Goal: Task Accomplishment & Management: Complete application form

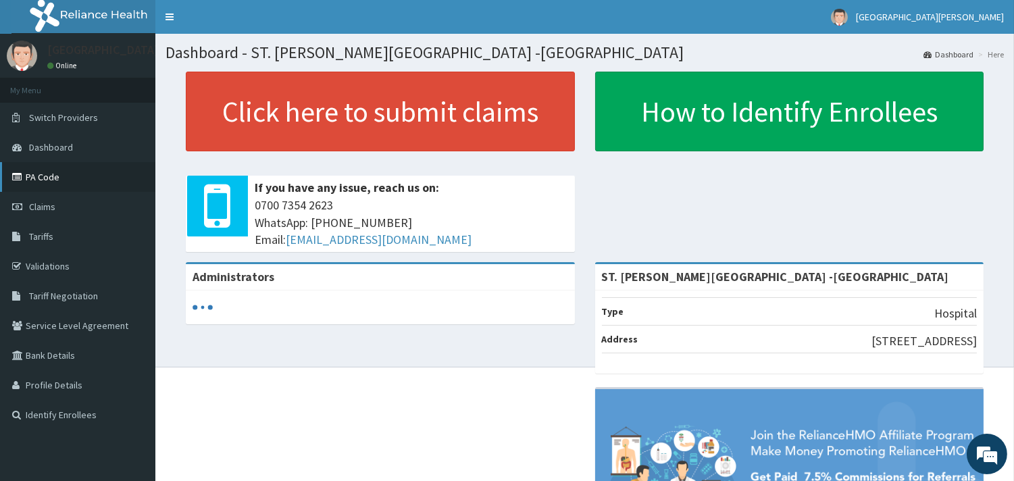
click at [44, 178] on link "PA Code" at bounding box center [77, 177] width 155 height 30
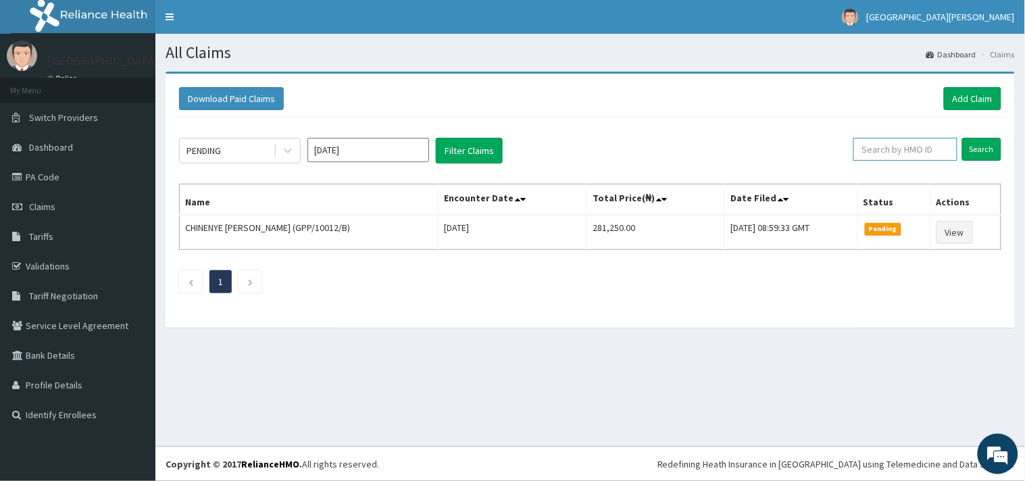
click at [909, 155] on input "text" at bounding box center [905, 149] width 104 height 23
paste input "AFH/10015/E"
click at [975, 142] on input "Search" at bounding box center [981, 149] width 39 height 23
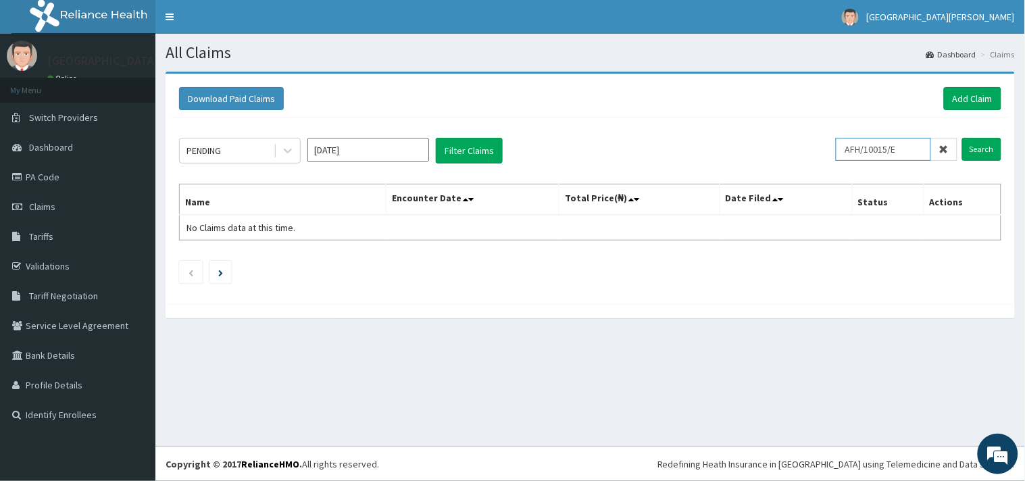
click at [855, 151] on input "AFH/10015/E" at bounding box center [883, 149] width 95 height 23
click at [853, 147] on input "AFH/10015/E" at bounding box center [883, 149] width 95 height 23
click at [967, 145] on input "Search" at bounding box center [981, 149] width 39 height 23
drag, startPoint x: 909, startPoint y: 150, endPoint x: 850, endPoint y: 145, distance: 59.6
click at [850, 145] on input "AFH/10015/E" at bounding box center [883, 149] width 95 height 23
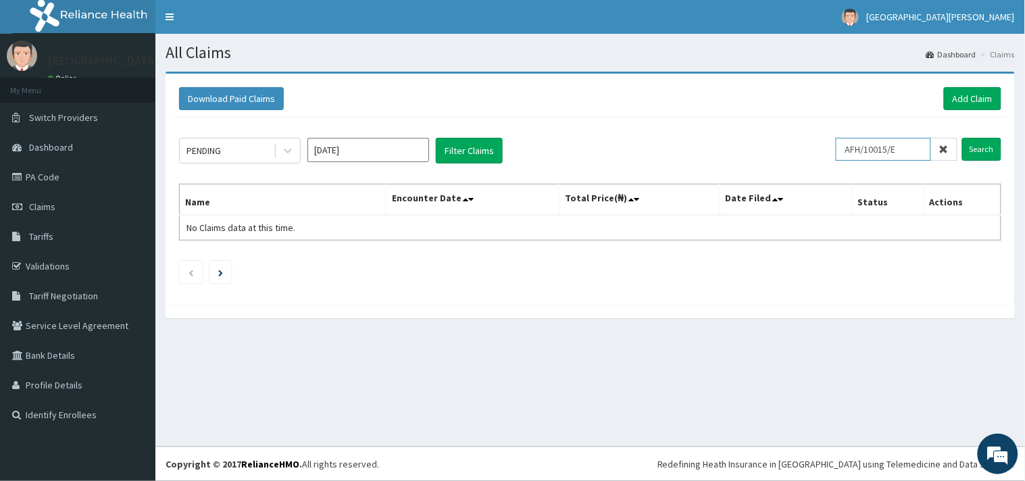
paste input "AFH/10015/C"
click at [867, 146] on input "AFH/10015/C" at bounding box center [883, 149] width 95 height 23
click at [980, 146] on input "Search" at bounding box center [981, 149] width 39 height 23
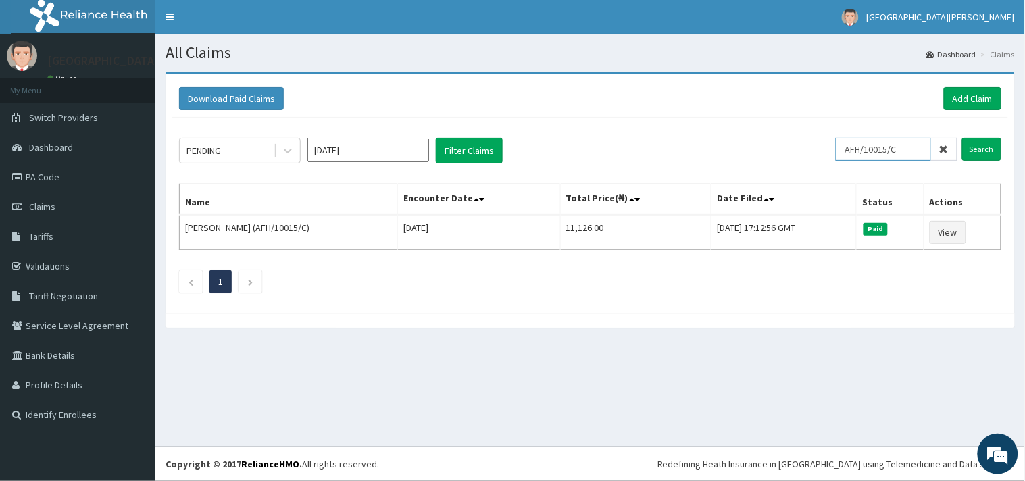
drag, startPoint x: 906, startPoint y: 155, endPoint x: 849, endPoint y: 159, distance: 56.9
click at [849, 159] on input "AFH/10015/C" at bounding box center [883, 149] width 95 height 23
paste input "AFH/10015/E"
click at [868, 149] on input "AFH/10015/E" at bounding box center [883, 149] width 95 height 23
click at [975, 144] on input "Search" at bounding box center [981, 149] width 39 height 23
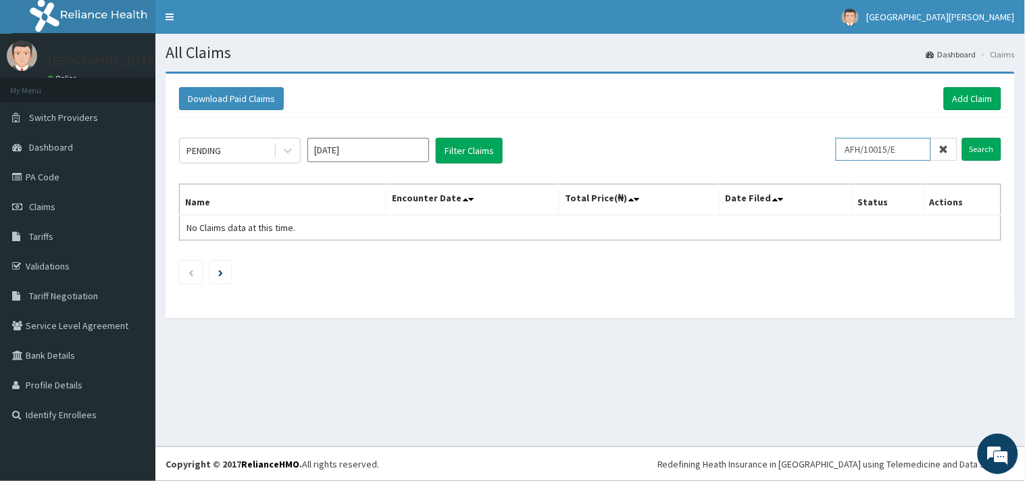
click at [852, 150] on input "AFH/10015/E" at bounding box center [883, 149] width 95 height 23
click at [985, 151] on input "Search" at bounding box center [981, 149] width 39 height 23
drag, startPoint x: 907, startPoint y: 153, endPoint x: 846, endPoint y: 155, distance: 61.5
click at [846, 155] on input "AFH/10015/E" at bounding box center [883, 149] width 95 height 23
paste input "text"
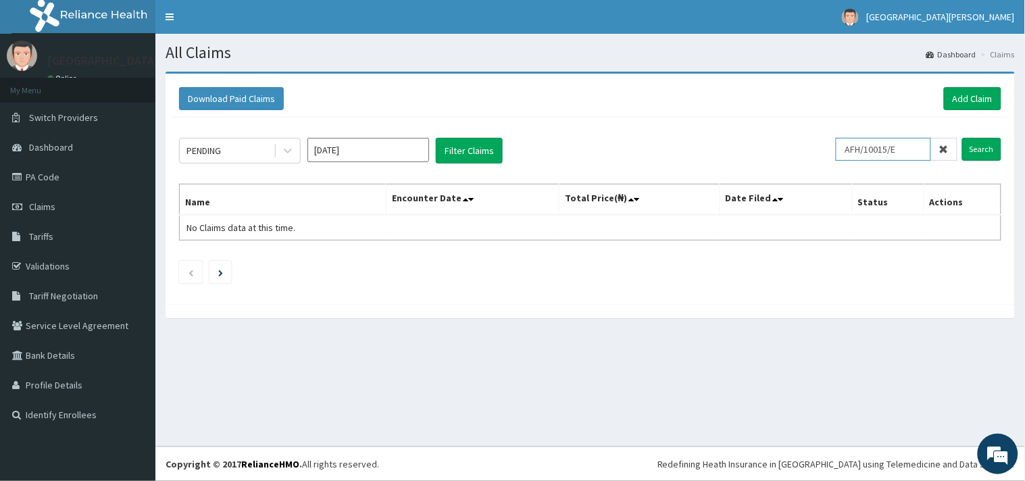
click at [867, 151] on input "AFH/10015/E" at bounding box center [883, 149] width 95 height 23
click at [975, 147] on input "Search" at bounding box center [981, 149] width 39 height 23
drag, startPoint x: 916, startPoint y: 147, endPoint x: 818, endPoint y: 159, distance: 98.7
click at [818, 159] on div "PENDING Oct 2025 Filter Claims AFH/10015/E Search" at bounding box center [590, 151] width 822 height 26
paste input "C"
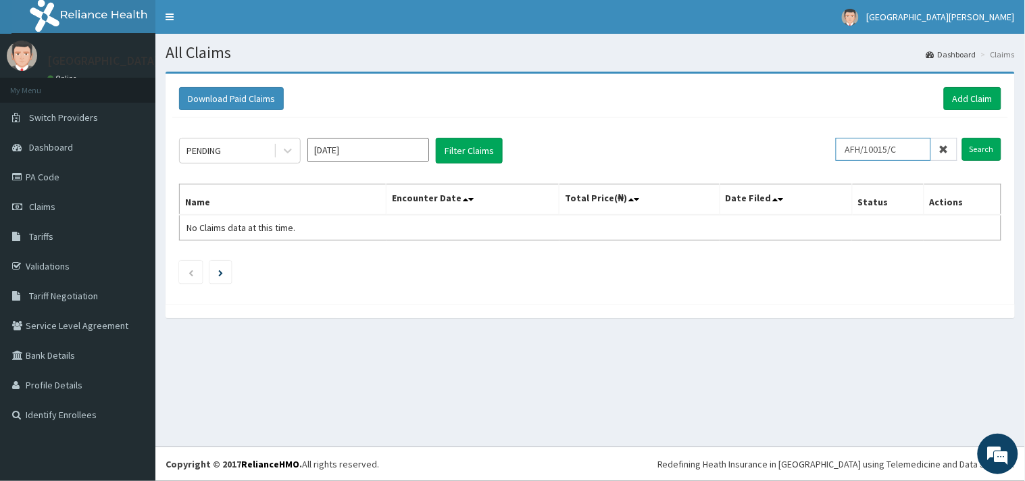
click at [854, 145] on input "AFH/10015/C" at bounding box center [883, 149] width 95 height 23
type input "AFH/10015/C"
click at [978, 143] on input "Search" at bounding box center [981, 149] width 39 height 23
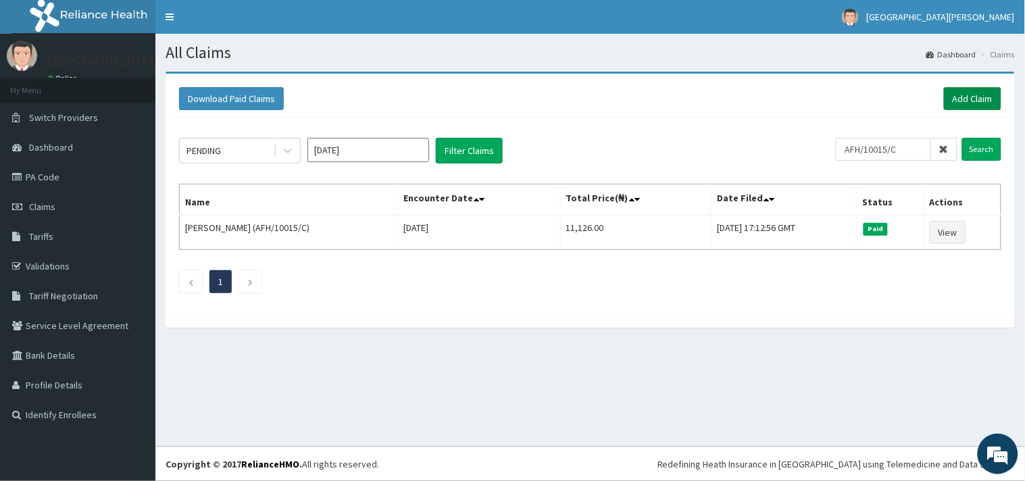
click at [975, 97] on link "Add Claim" at bounding box center [972, 98] width 57 height 23
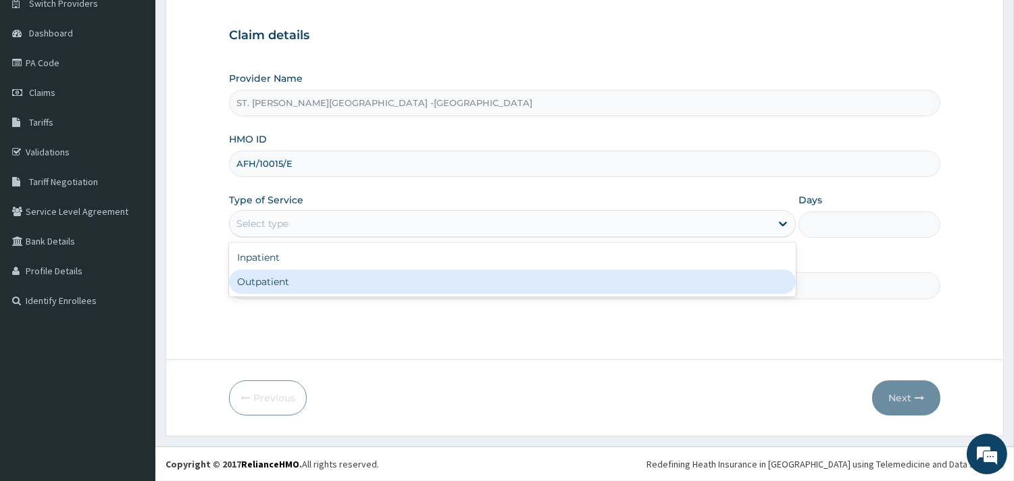
click at [315, 276] on div "Outpatient" at bounding box center [512, 282] width 567 height 24
type input "1"
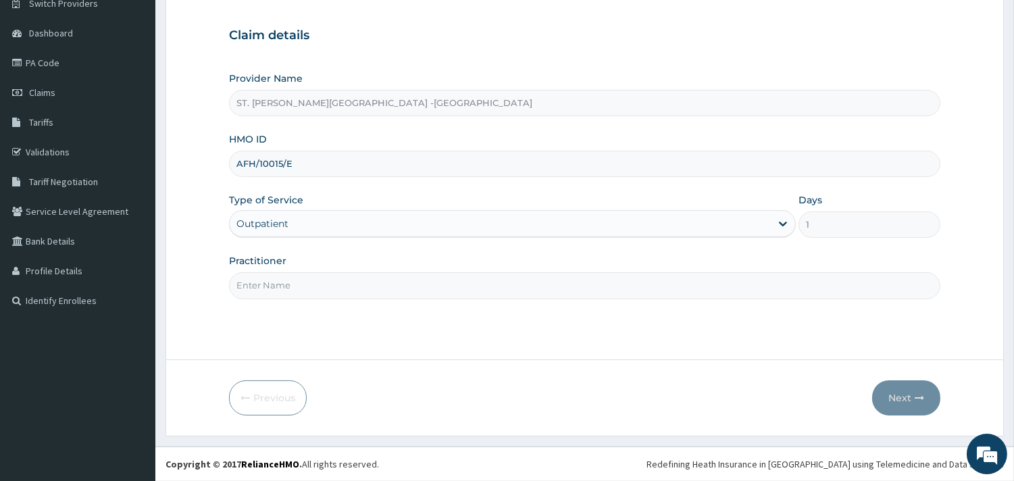
click at [318, 284] on input "Practitioner" at bounding box center [584, 285] width 711 height 26
type input "DORIS"
click at [904, 397] on button "Next" at bounding box center [906, 397] width 68 height 35
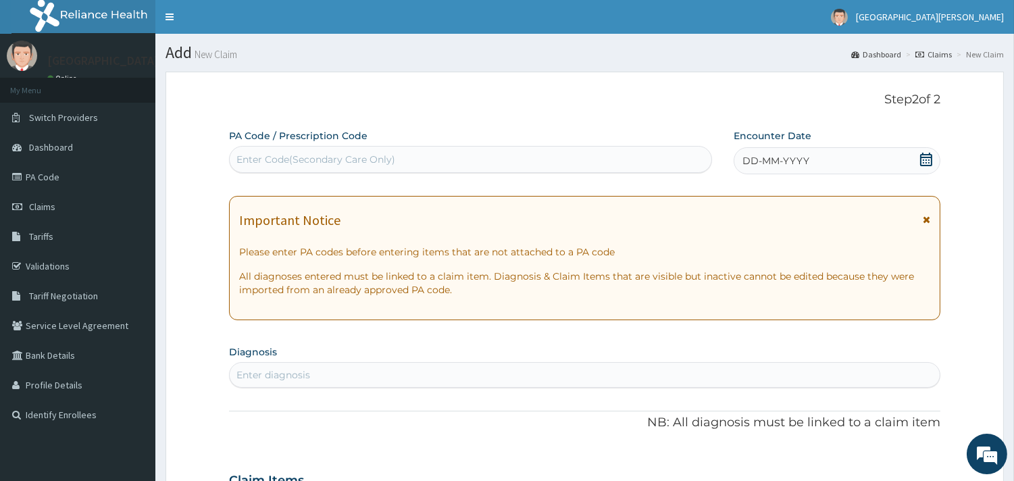
click at [928, 158] on icon at bounding box center [926, 160] width 14 height 14
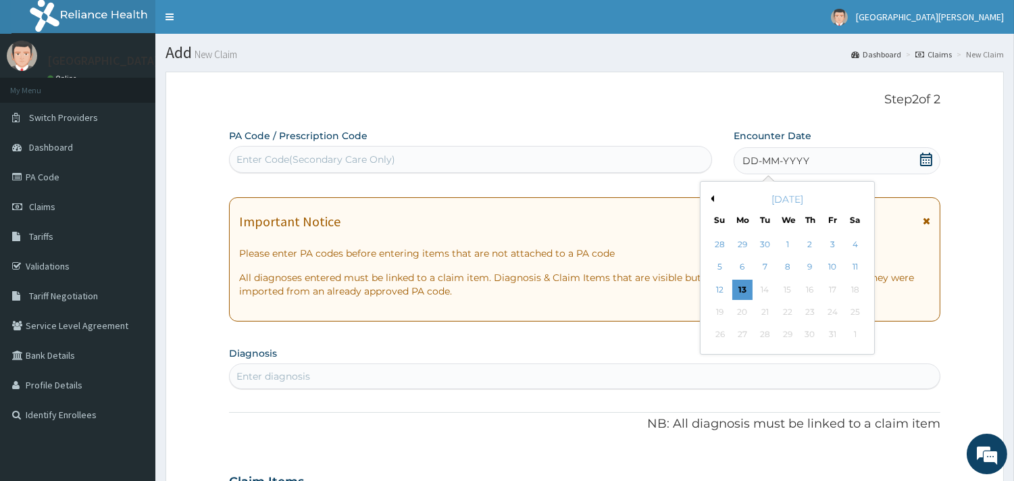
click at [713, 195] on button "Previous Month" at bounding box center [710, 198] width 7 height 7
click at [826, 312] on div "26" at bounding box center [832, 312] width 20 height 20
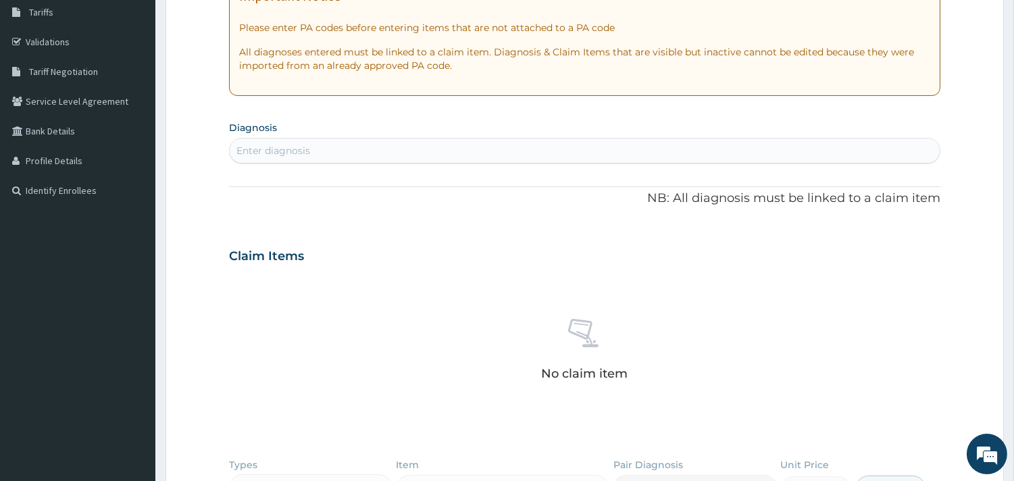
scroll to position [225, 0]
drag, startPoint x: 362, startPoint y: 146, endPoint x: 420, endPoint y: 127, distance: 61.1
click at [362, 145] on div "Enter diagnosis" at bounding box center [585, 150] width 710 height 22
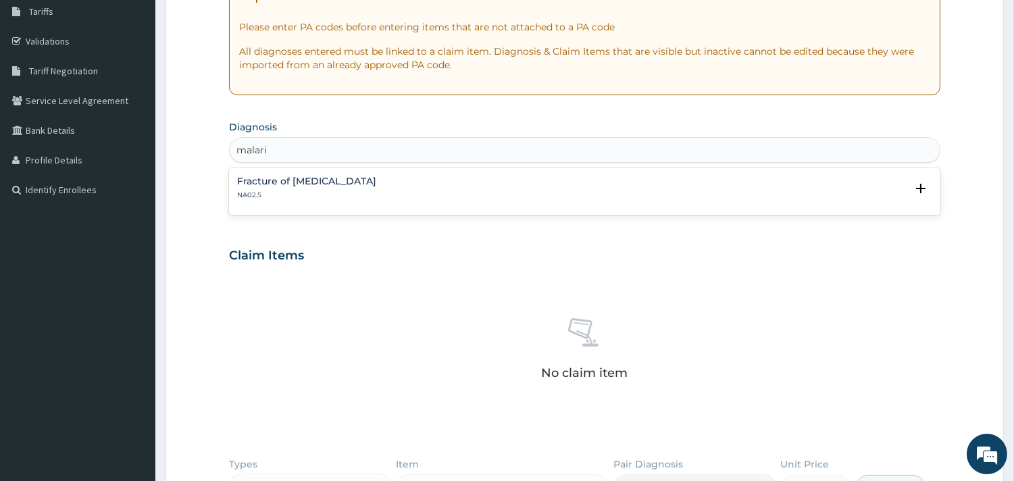
type input "malaria"
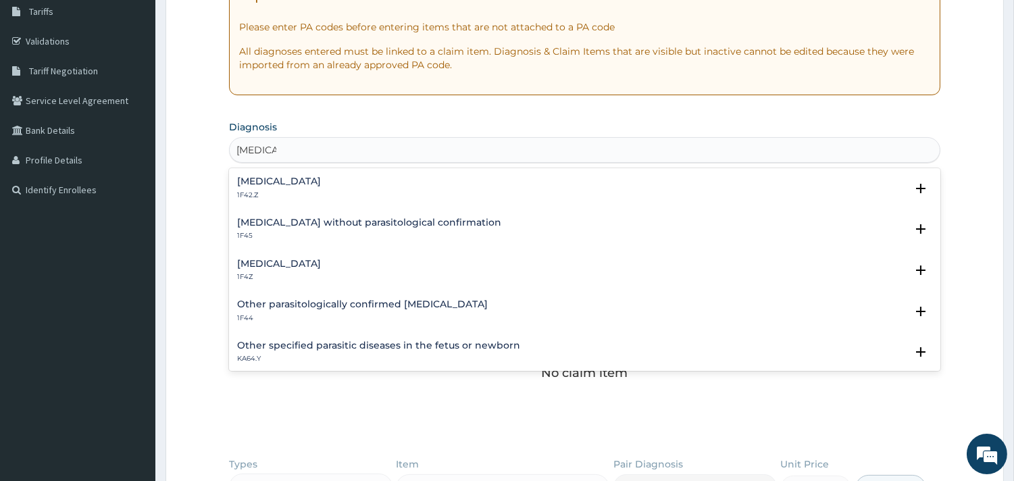
click at [321, 176] on h4 "Plasmodium malariae malaria without complication" at bounding box center [279, 181] width 84 height 10
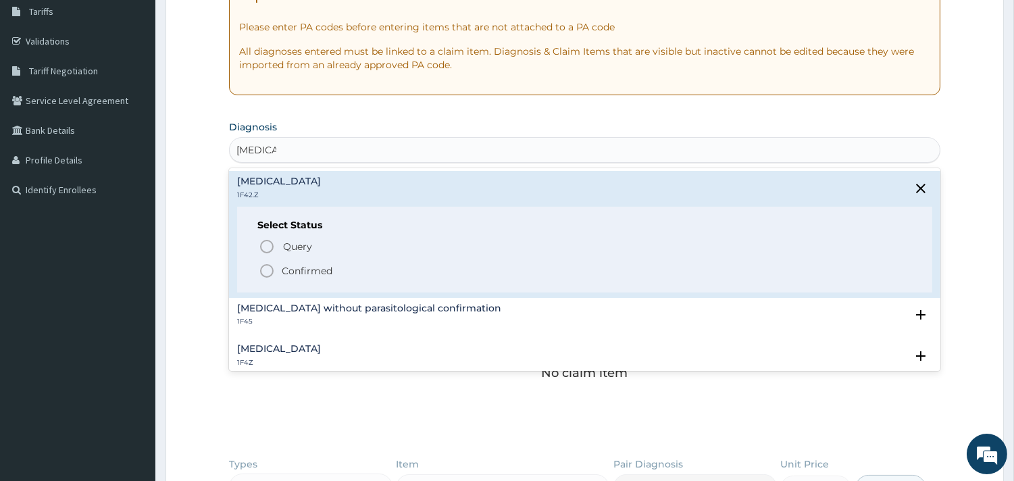
click at [267, 269] on icon "status option filled" at bounding box center [267, 271] width 16 height 16
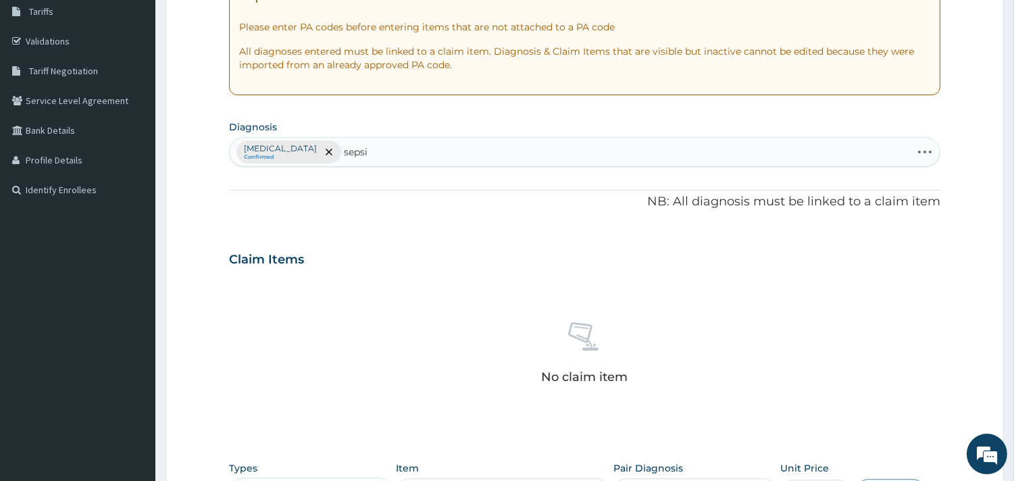
type input "sepsis"
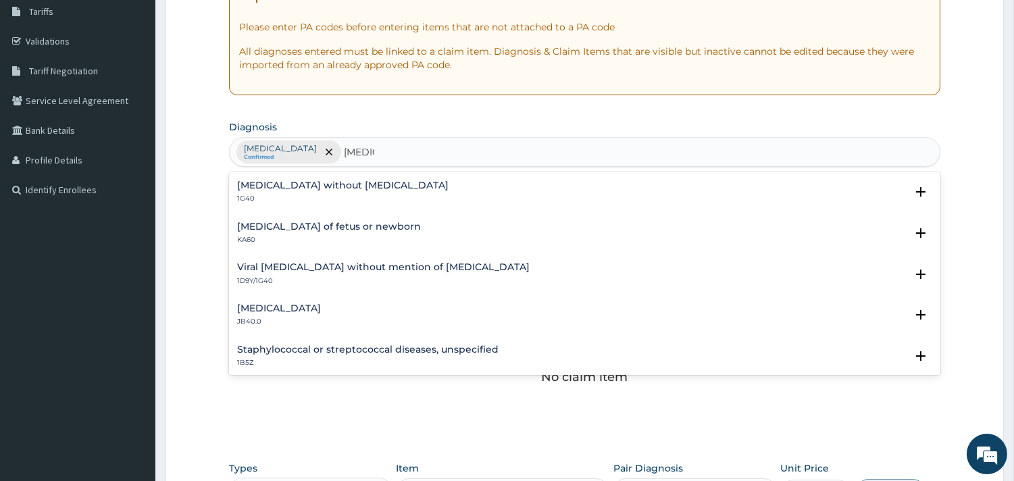
click at [288, 184] on h4 "Sepsis without septic shock" at bounding box center [342, 185] width 211 height 10
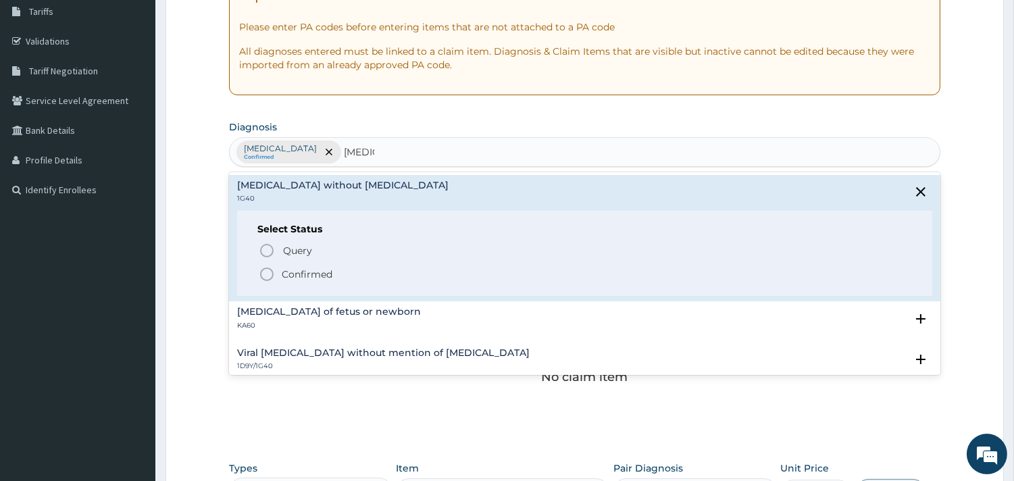
click at [265, 274] on icon "status option filled" at bounding box center [267, 274] width 16 height 16
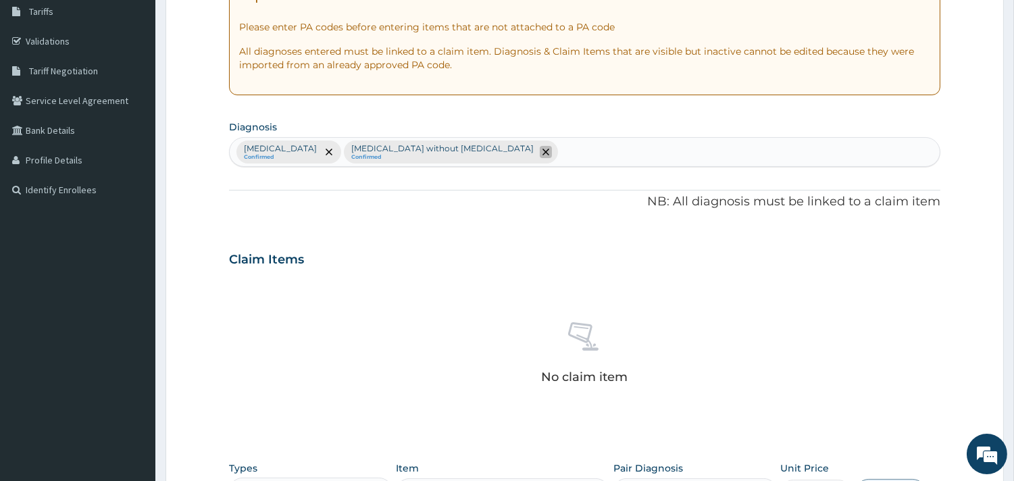
click at [552, 151] on span "remove selection option" at bounding box center [546, 152] width 12 height 12
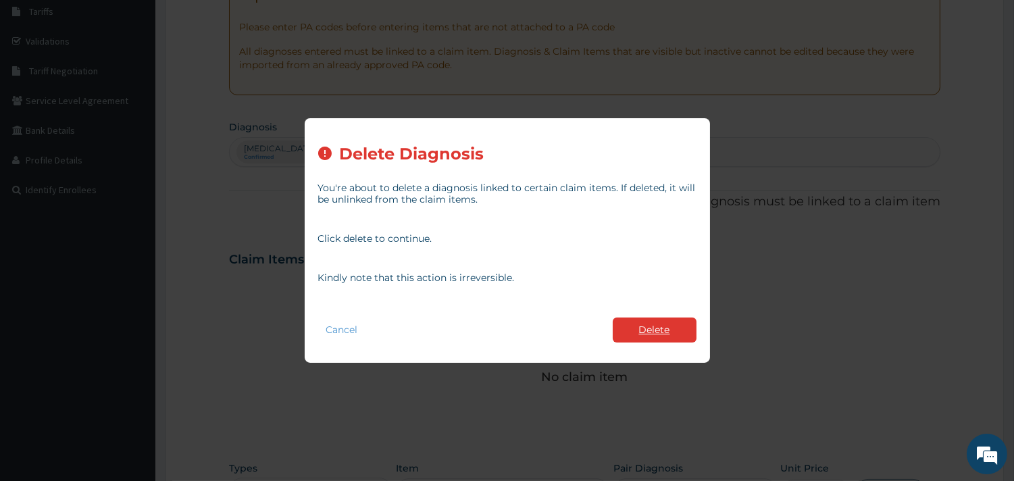
click at [673, 326] on button "Delete" at bounding box center [655, 330] width 84 height 25
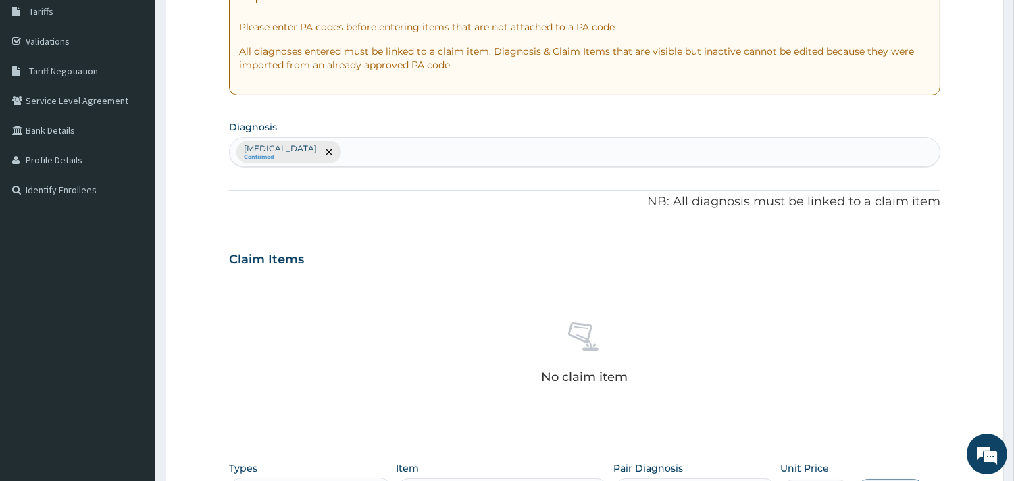
click at [524, 146] on div "Plasmodium malariae malaria without complication Confirmed" at bounding box center [585, 152] width 710 height 28
type input "pharyng"
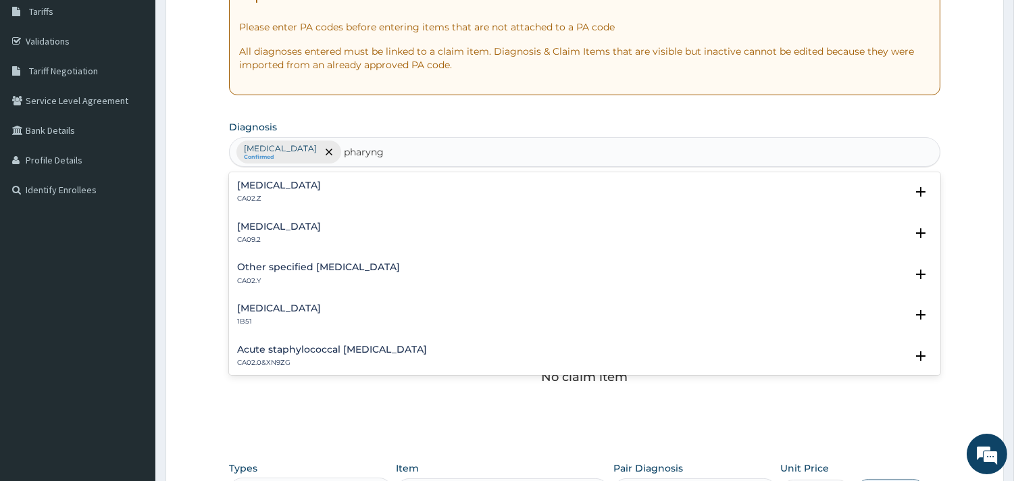
click at [315, 182] on h4 "Acute pharyngitis, unspecified" at bounding box center [279, 185] width 84 height 10
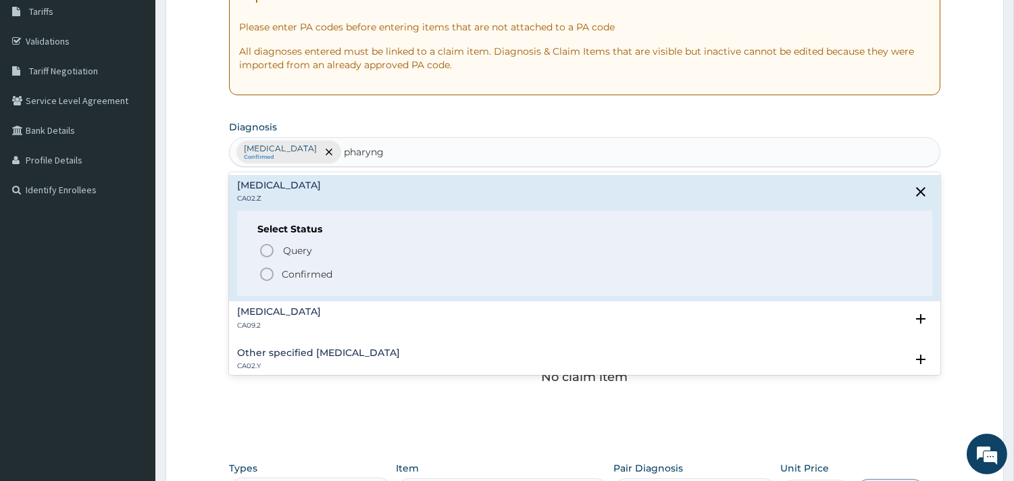
click at [265, 276] on icon "status option filled" at bounding box center [267, 274] width 16 height 16
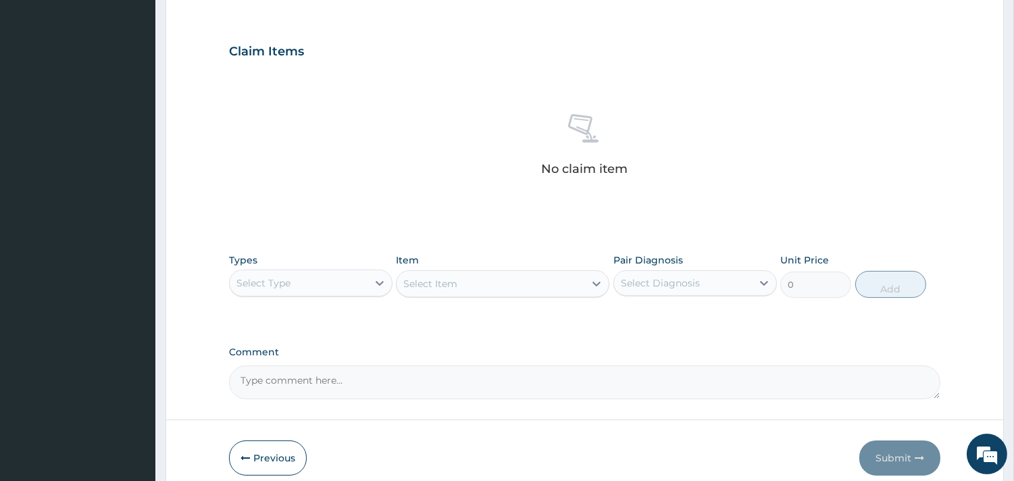
scroll to position [450, 0]
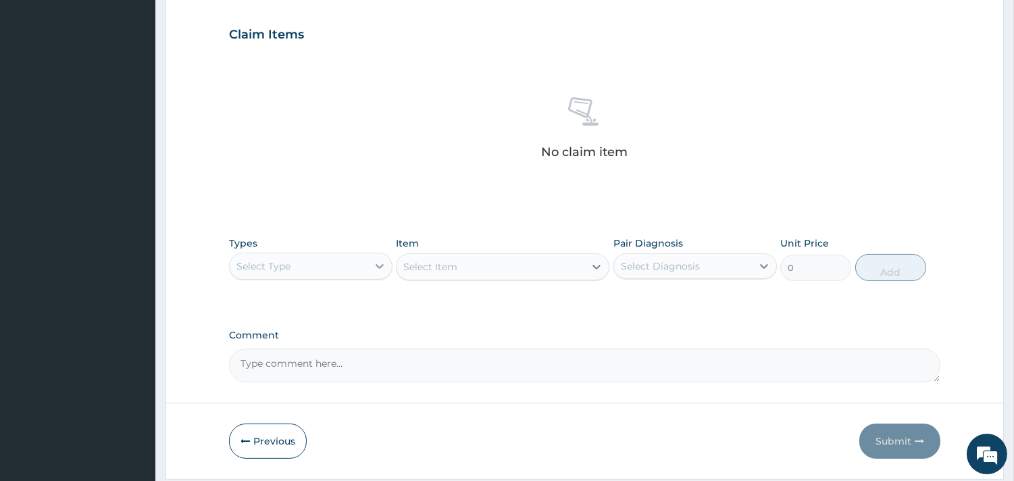
click at [382, 265] on icon at bounding box center [380, 266] width 8 height 5
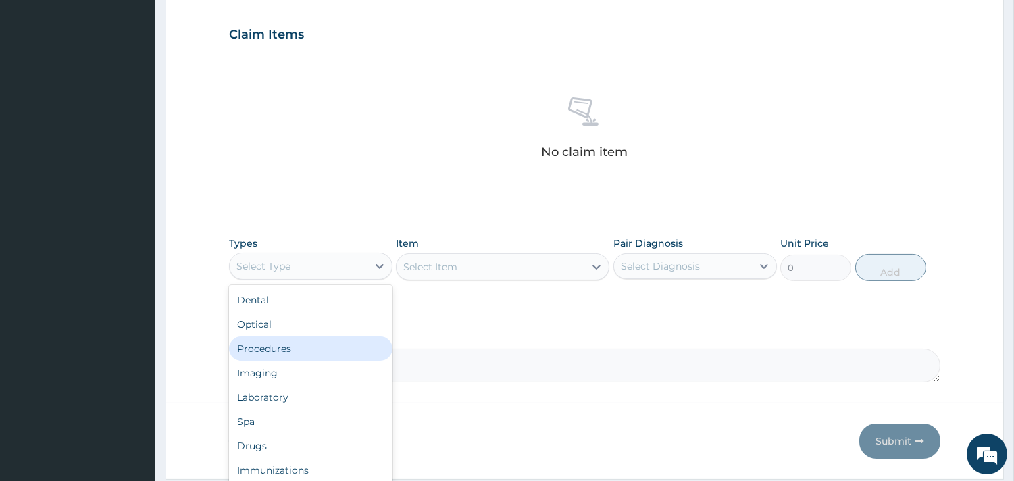
click at [350, 343] on div "Procedures" at bounding box center [310, 348] width 163 height 24
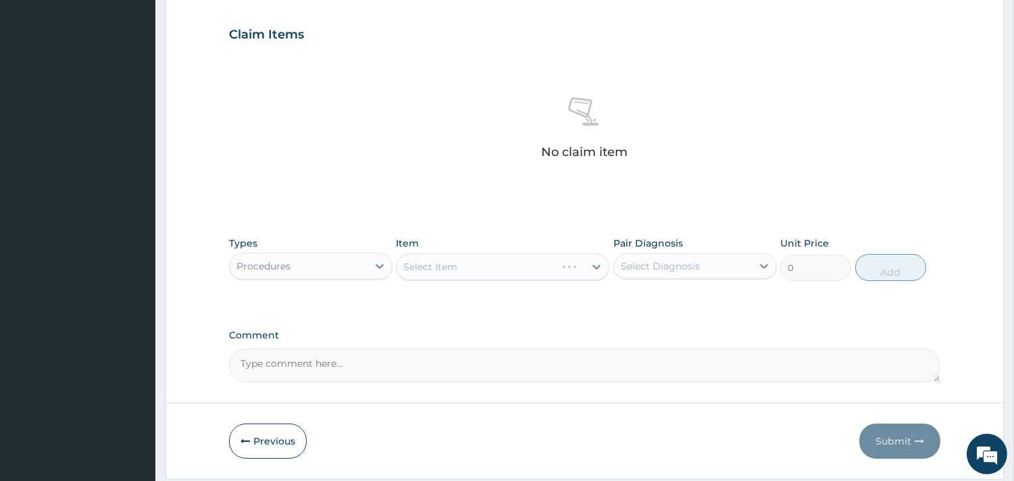
click at [483, 261] on div "Select Item" at bounding box center [502, 266] width 213 height 27
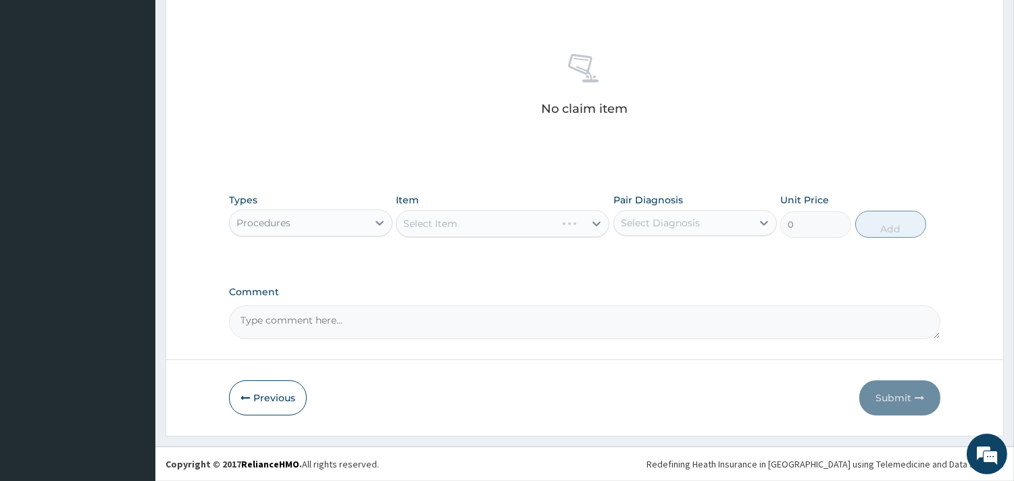
click at [593, 220] on div "Select Item" at bounding box center [502, 223] width 213 height 27
click at [597, 226] on div "Select Item" at bounding box center [502, 223] width 213 height 27
click at [597, 221] on div "Select Item" at bounding box center [502, 223] width 213 height 27
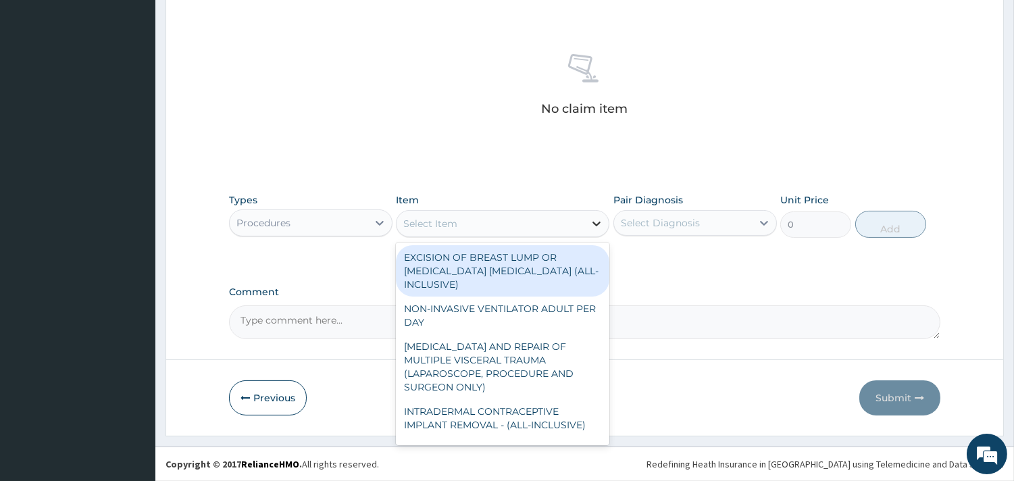
click at [597, 222] on icon at bounding box center [597, 224] width 14 height 14
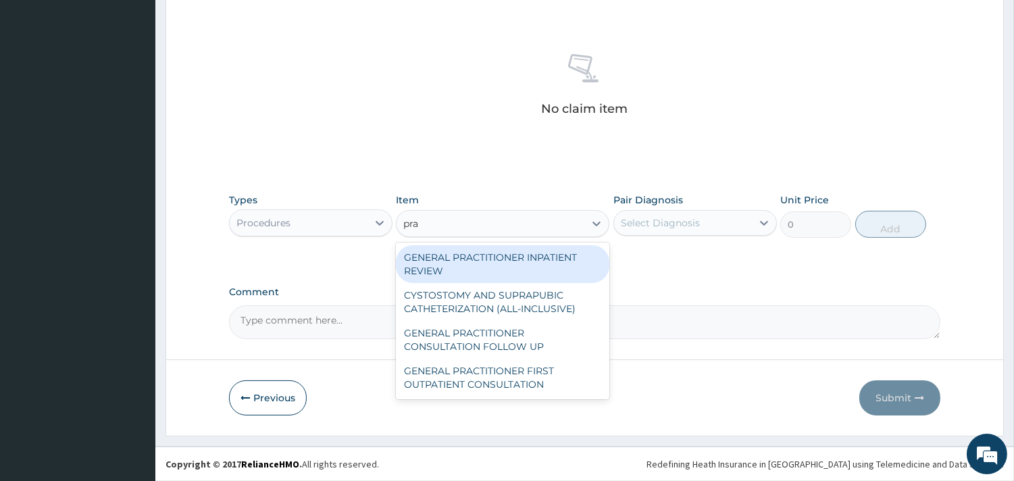
type input "prac"
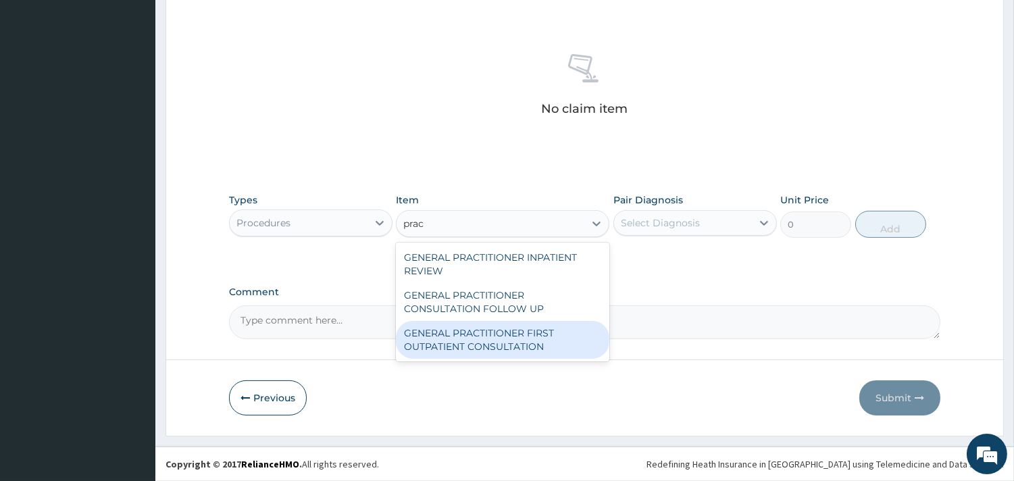
click at [570, 341] on div "GENERAL PRACTITIONER FIRST OUTPATIENT CONSULTATION" at bounding box center [502, 340] width 213 height 38
type input "3750"
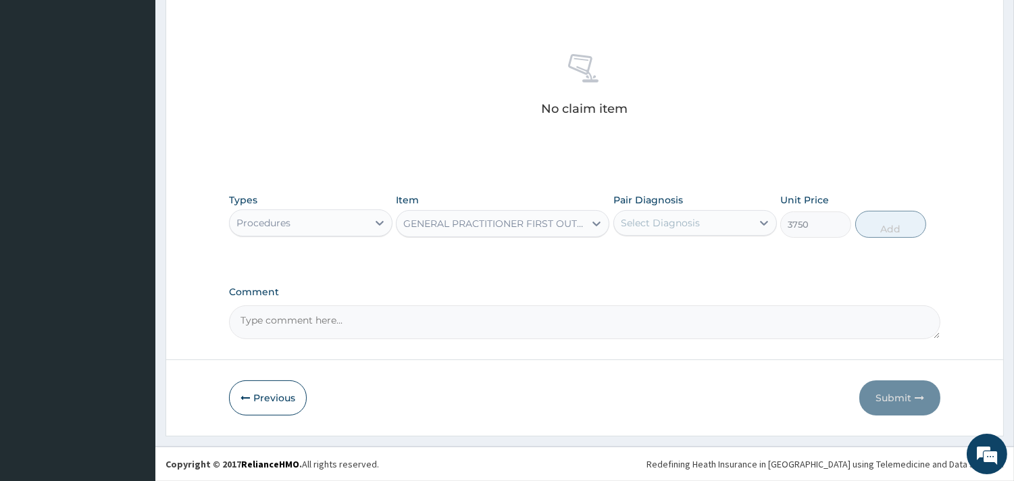
click at [697, 213] on div "Select Diagnosis" at bounding box center [683, 223] width 138 height 22
click at [690, 263] on label "Plasmodium malariae malaria without complication" at bounding box center [678, 256] width 84 height 14
checkbox input "true"
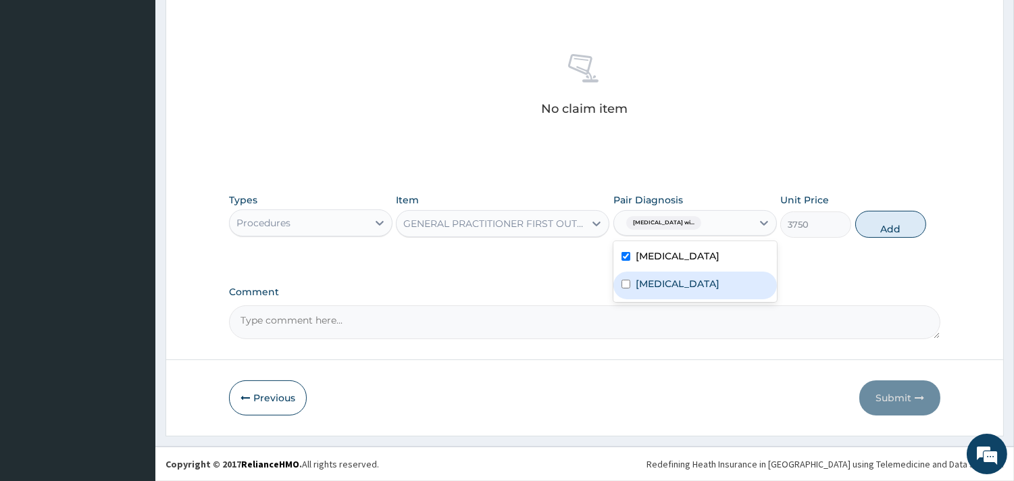
drag, startPoint x: 692, startPoint y: 312, endPoint x: 698, endPoint y: 308, distance: 7.3
click at [692, 291] on label "Acute pharyngitis, unspecified" at bounding box center [678, 284] width 84 height 14
checkbox input "true"
click at [876, 233] on button "Add" at bounding box center [890, 224] width 71 height 27
type input "0"
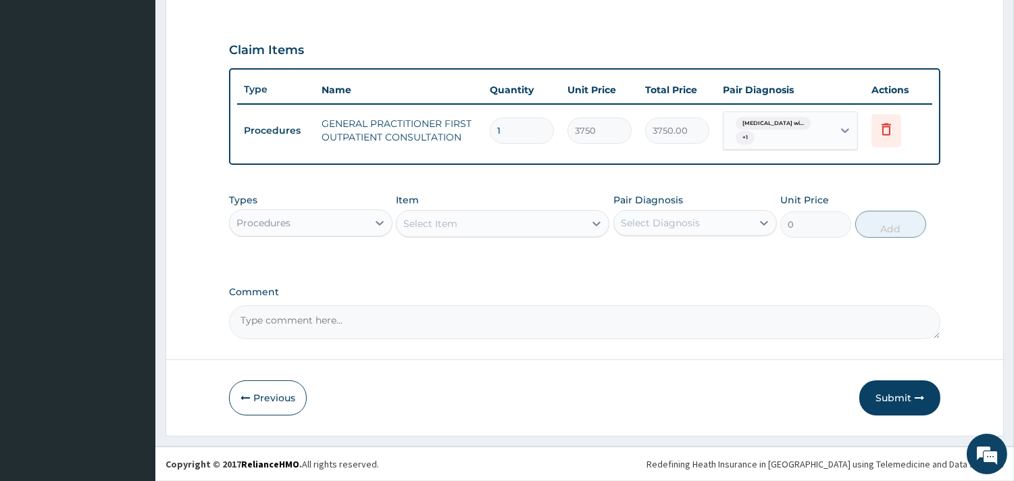
scroll to position [433, 0]
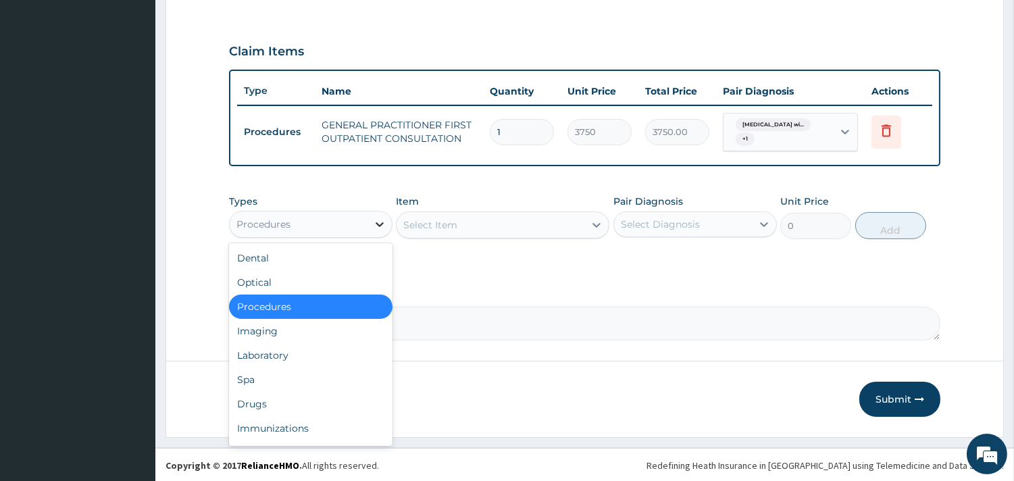
click at [373, 214] on div at bounding box center [380, 224] width 24 height 24
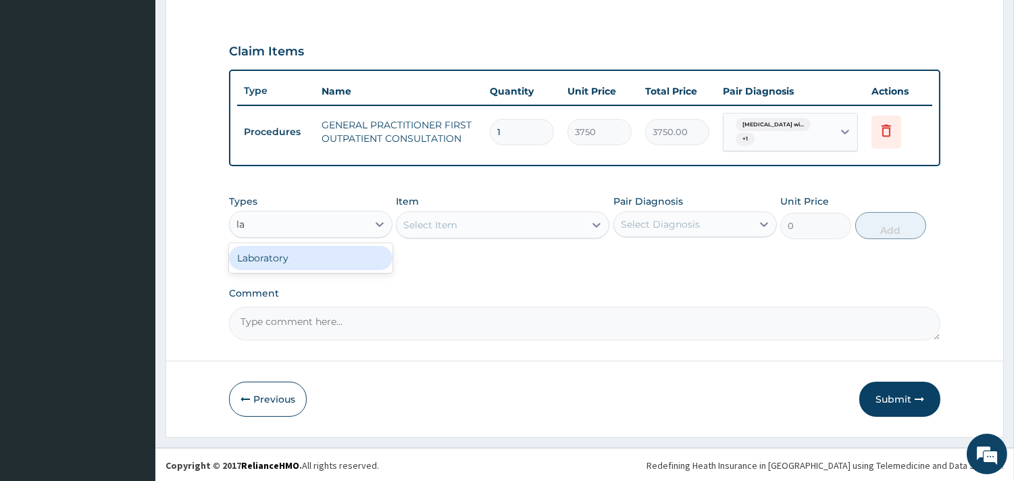
type input "lab"
click at [350, 253] on div "Laboratory" at bounding box center [310, 258] width 163 height 24
click at [446, 221] on div "Select Item" at bounding box center [502, 224] width 213 height 27
click at [539, 222] on div "Select Item" at bounding box center [502, 224] width 213 height 27
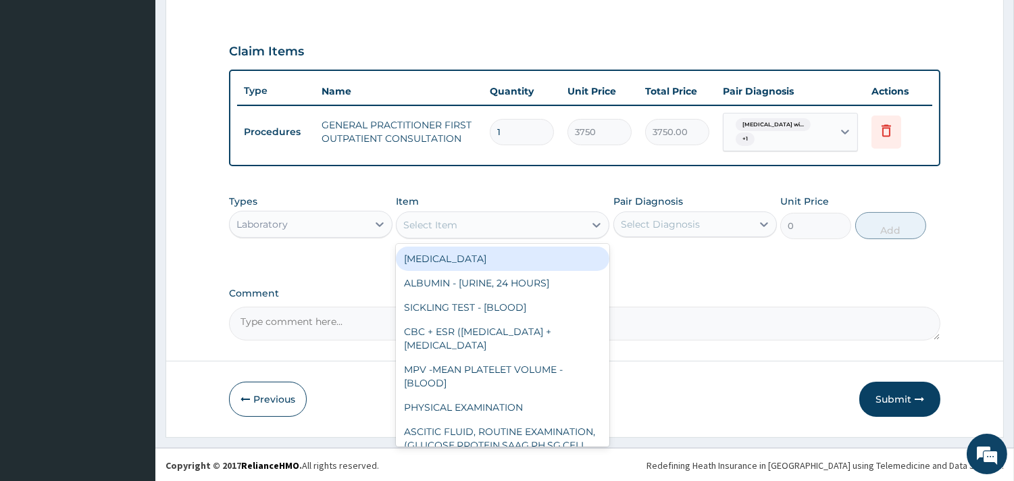
click at [543, 220] on div "Select Item" at bounding box center [491, 225] width 188 height 22
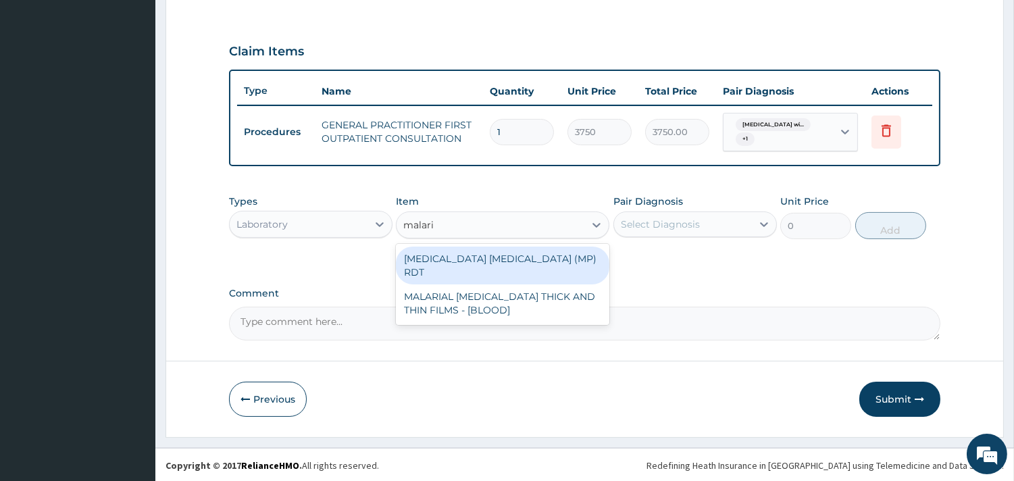
type input "malaria"
drag, startPoint x: 557, startPoint y: 262, endPoint x: 637, endPoint y: 238, distance: 83.3
click at [562, 262] on div "MALARIA PARASITE (MP) RDT" at bounding box center [502, 266] width 213 height 38
type input "2000"
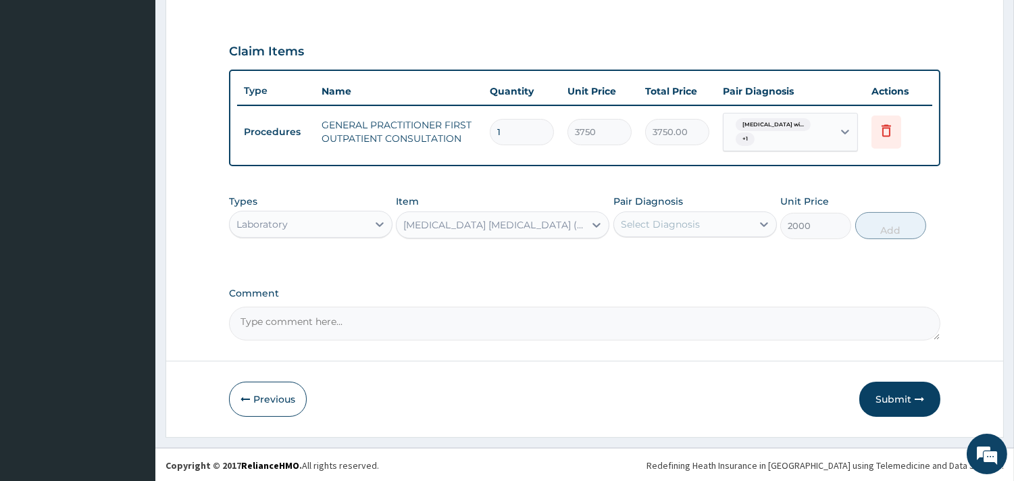
drag, startPoint x: 688, startPoint y: 224, endPoint x: 690, endPoint y: 234, distance: 9.8
click at [690, 227] on div "Select Diagnosis" at bounding box center [660, 225] width 79 height 14
drag, startPoint x: 686, startPoint y: 272, endPoint x: 691, endPoint y: 291, distance: 18.8
click at [689, 264] on label "Plasmodium malariae malaria without complication" at bounding box center [678, 258] width 84 height 14
checkbox input "true"
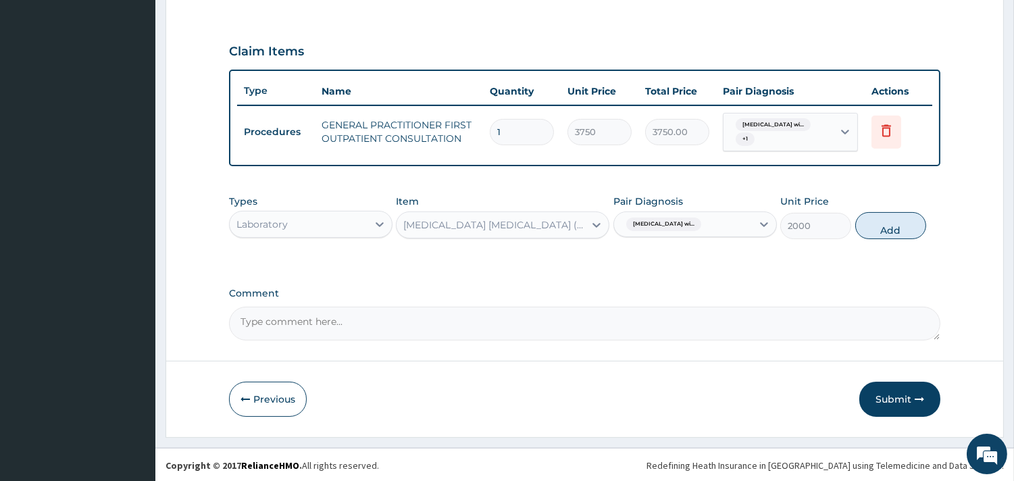
drag, startPoint x: 888, startPoint y: 222, endPoint x: 474, endPoint y: 255, distance: 414.8
click at [886, 222] on button "Add" at bounding box center [890, 225] width 71 height 27
type input "0"
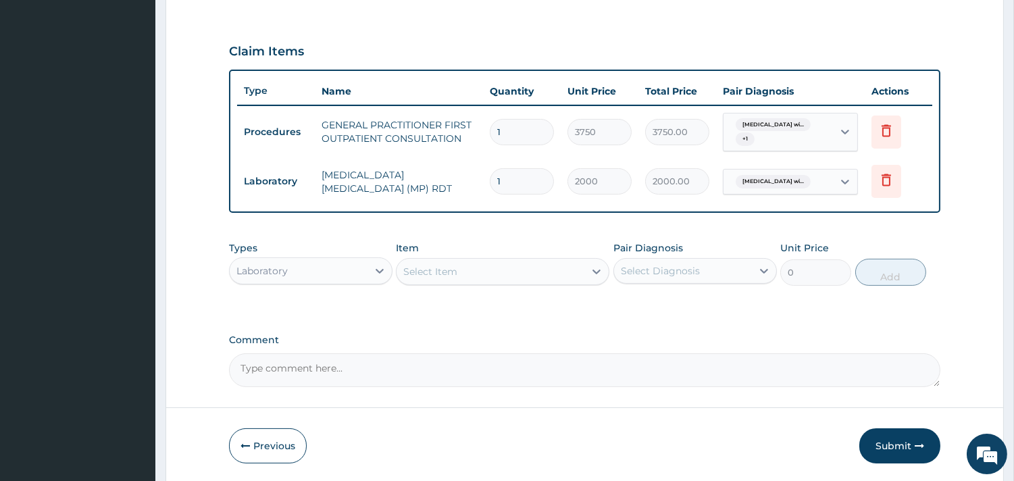
click at [353, 265] on div "Laboratory" at bounding box center [299, 271] width 138 height 22
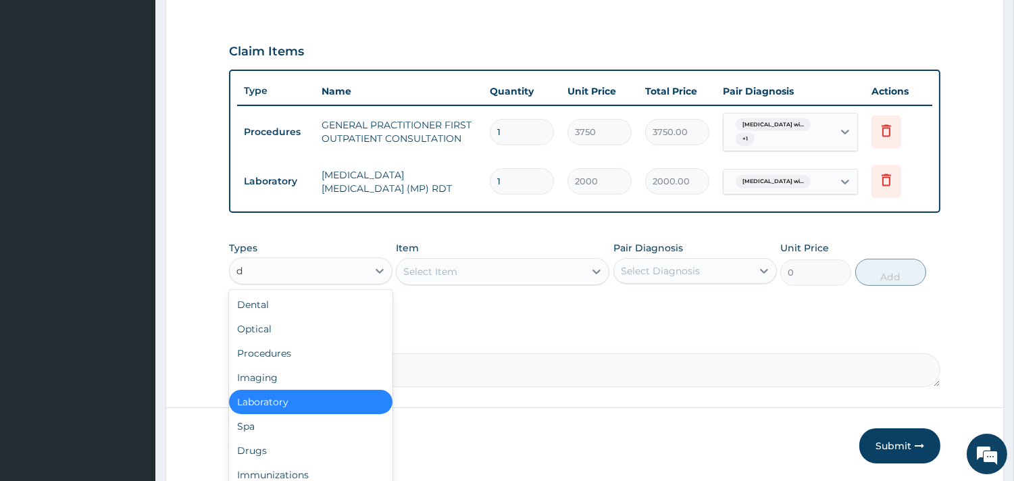
type input "dr"
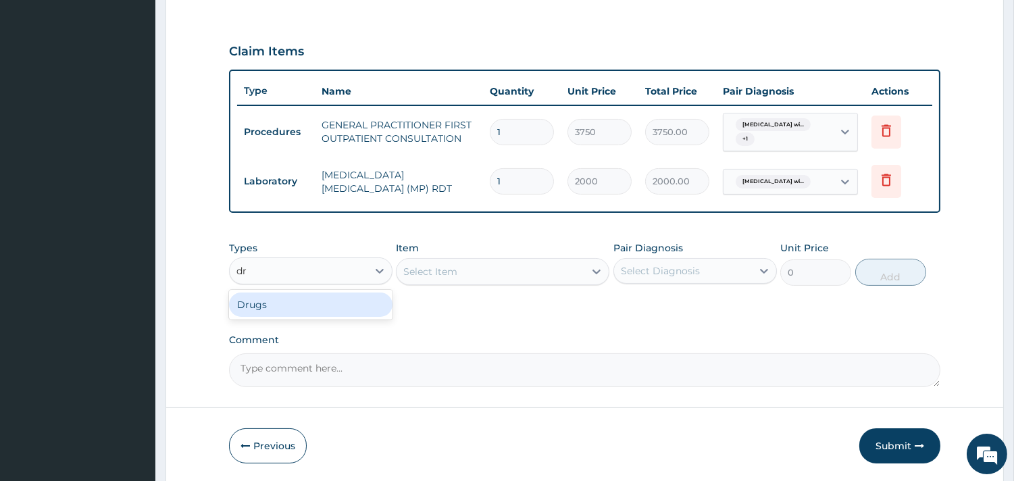
drag, startPoint x: 346, startPoint y: 312, endPoint x: 357, endPoint y: 292, distance: 23.0
click at [346, 309] on div "Drugs" at bounding box center [310, 305] width 163 height 24
click at [470, 267] on div "Select Item" at bounding box center [502, 271] width 213 height 27
click at [435, 269] on div "Select Item" at bounding box center [502, 271] width 213 height 27
click at [439, 268] on div "Select Item" at bounding box center [502, 271] width 213 height 27
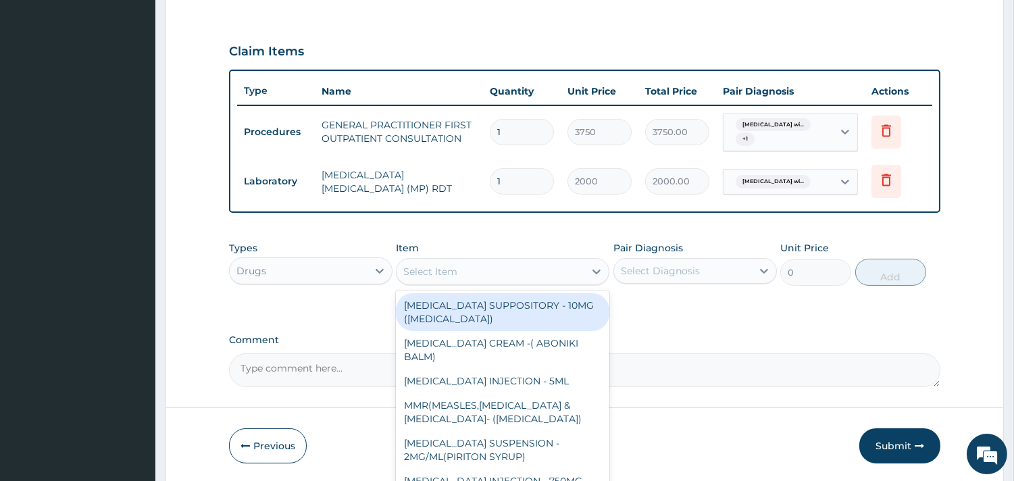
click at [413, 267] on div "Select Item" at bounding box center [430, 272] width 54 height 14
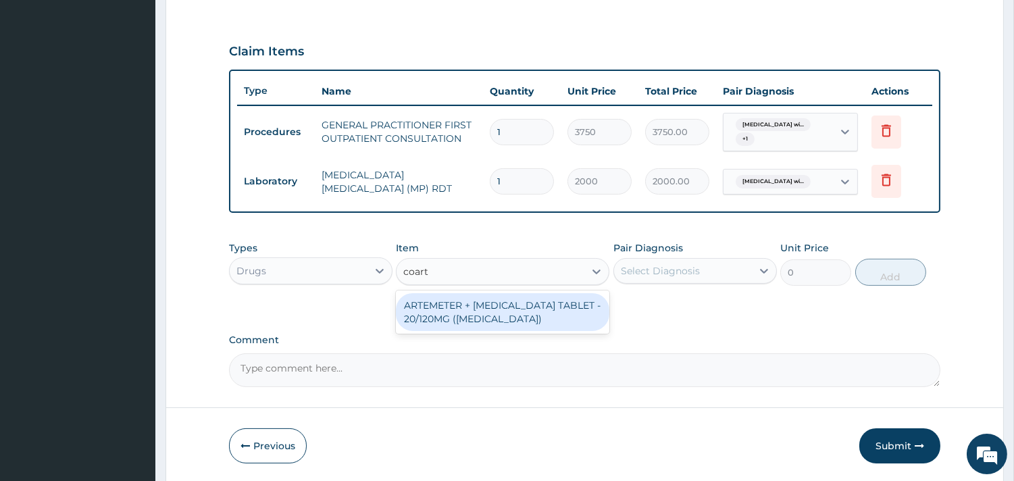
type input "coarte"
click at [486, 322] on div "ARTEMETER + LUMEFANTRINE TABLET - 20/120MG (COARTEM)" at bounding box center [502, 312] width 213 height 38
type input "210"
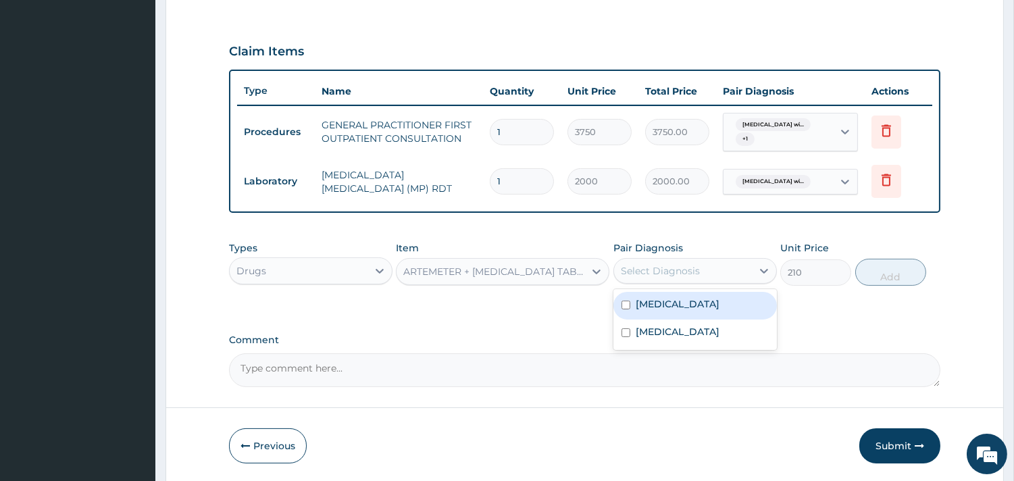
click at [650, 264] on div "Select Diagnosis" at bounding box center [660, 271] width 79 height 14
click at [698, 311] on label "Plasmodium malariae malaria without complication" at bounding box center [678, 304] width 84 height 14
checkbox input "true"
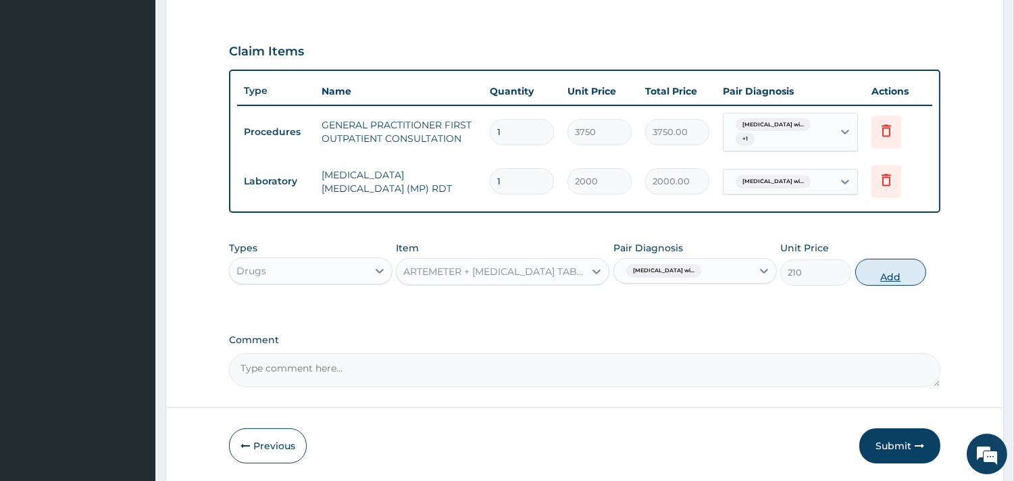
click at [869, 279] on button "Add" at bounding box center [890, 272] width 71 height 27
type input "0"
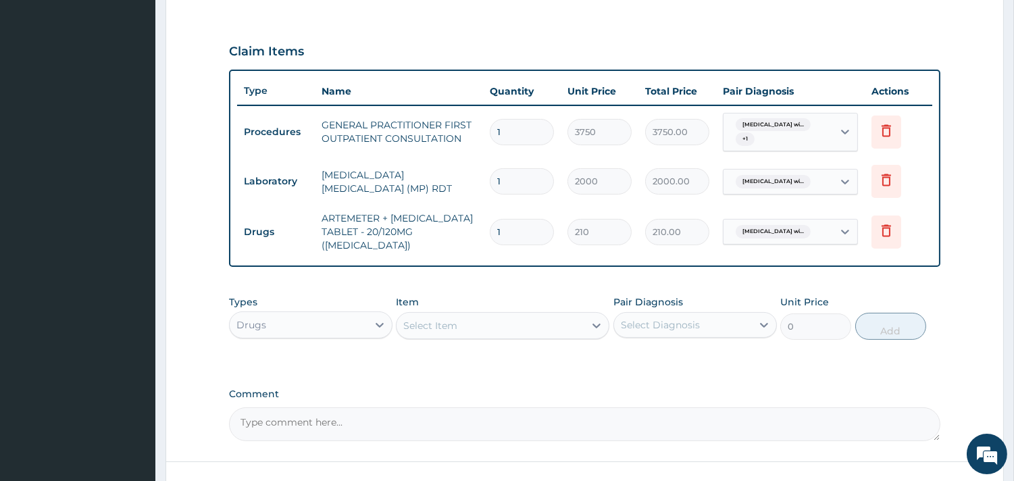
type input "12"
type input "2520.00"
type input "12"
click at [463, 316] on div "Select Item" at bounding box center [491, 326] width 188 height 22
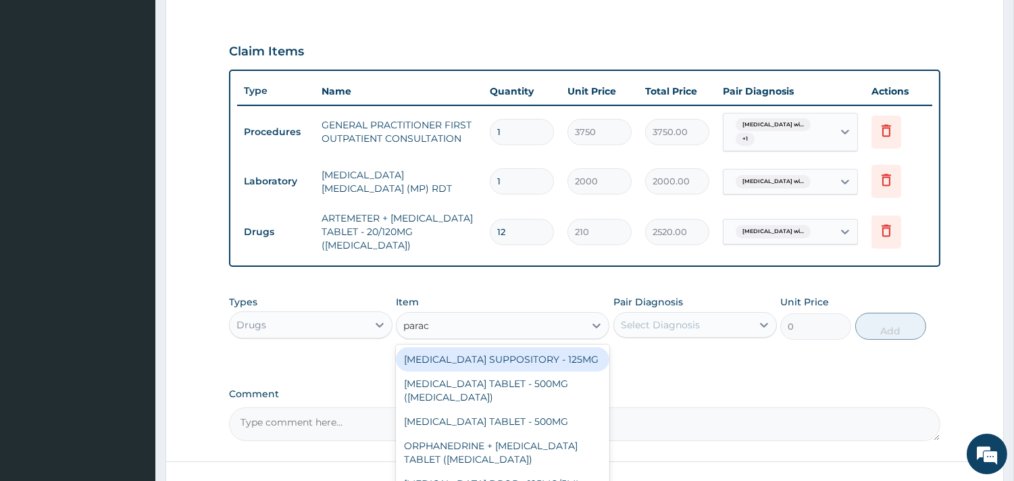
type input "parace"
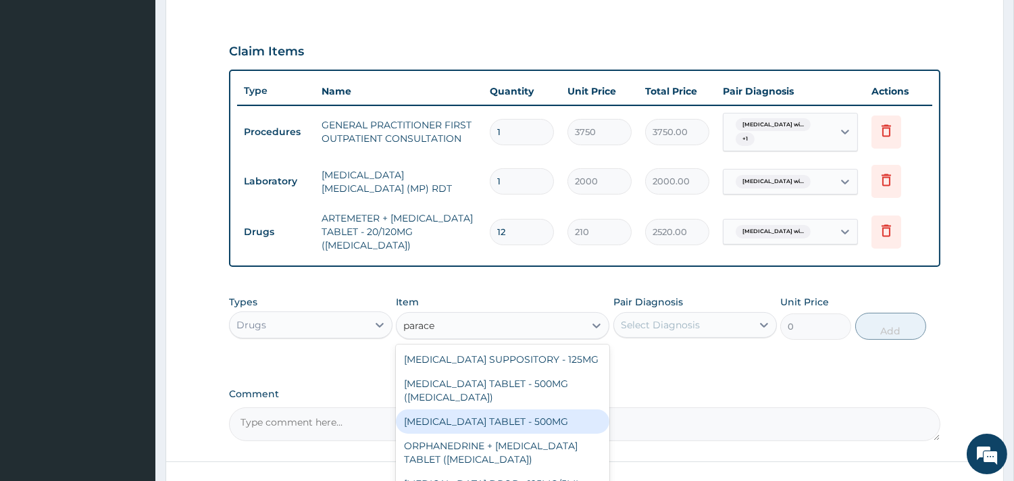
click at [530, 420] on div "PARACETAMOL TABLET - 500MG" at bounding box center [502, 421] width 213 height 24
type input "33.599999999999994"
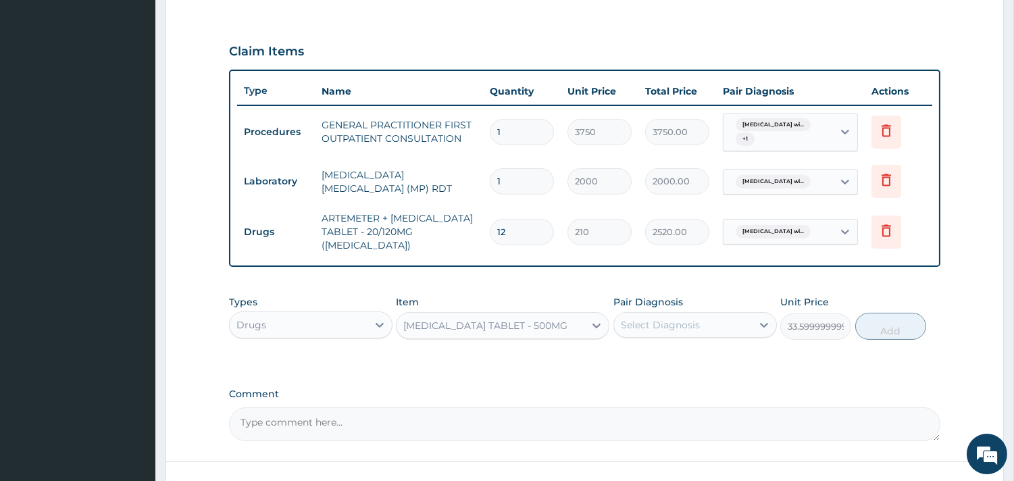
click at [695, 318] on div "Select Diagnosis" at bounding box center [660, 325] width 79 height 14
click at [688, 359] on label "Plasmodium malariae malaria without complication" at bounding box center [678, 358] width 84 height 14
checkbox input "true"
click at [893, 319] on button "Add" at bounding box center [890, 326] width 71 height 27
type input "0"
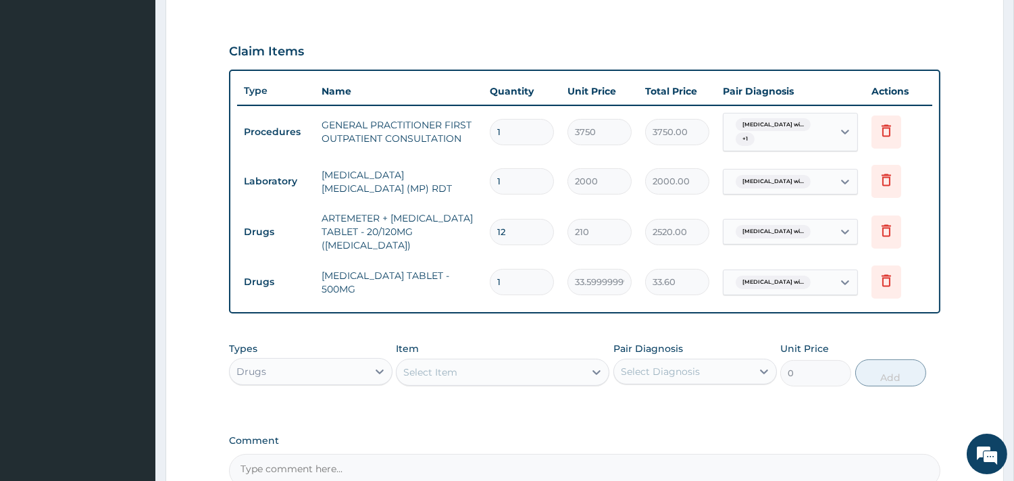
type input "12"
type input "403.20"
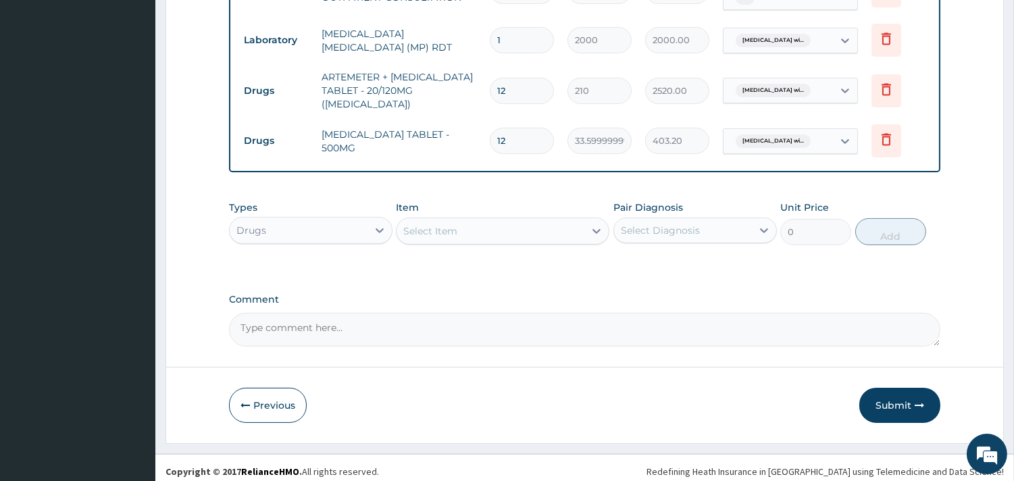
type input "12"
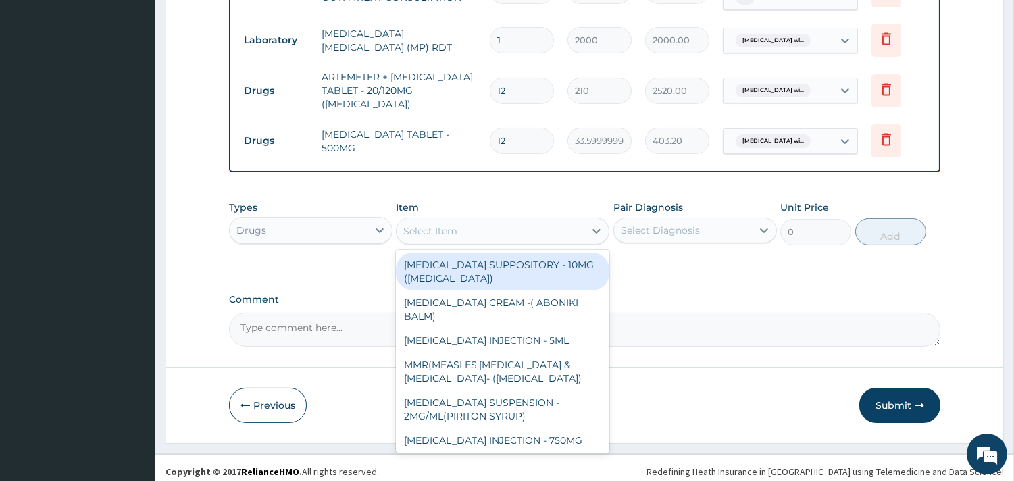
click at [522, 220] on div "Select Item" at bounding box center [491, 231] width 188 height 22
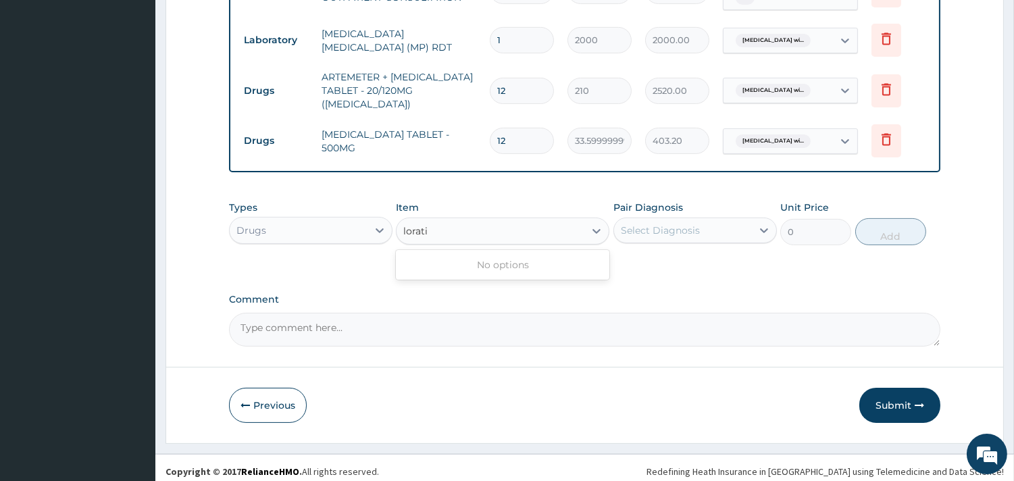
type input "lorat"
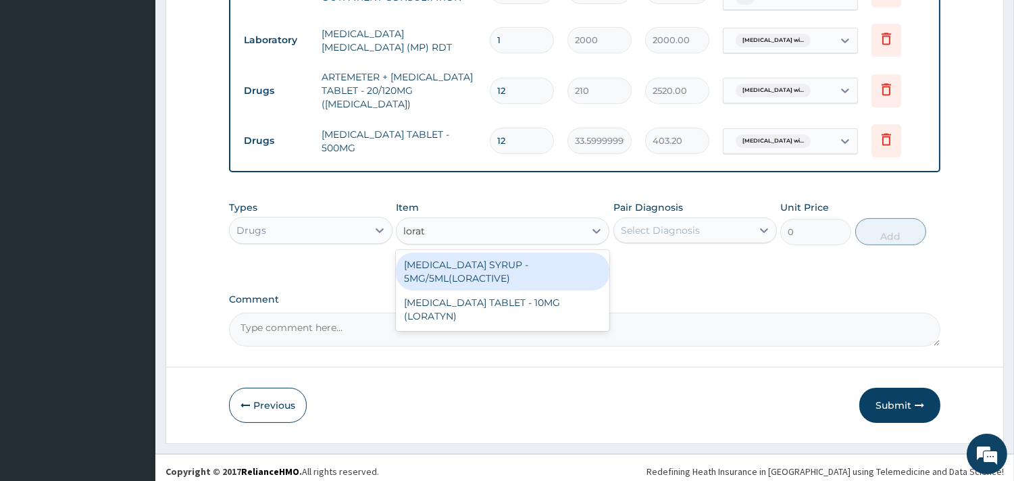
click at [447, 271] on div "LORATADINE SYRUP - 5MG/5ML(LORACTIVE)" at bounding box center [502, 272] width 213 height 38
type input "1232"
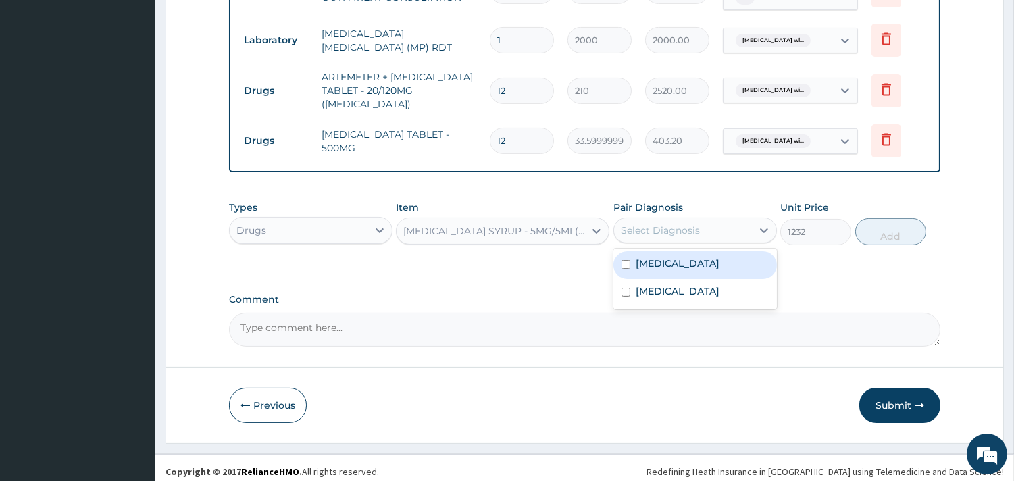
click at [654, 225] on div "Select Diagnosis" at bounding box center [660, 231] width 79 height 14
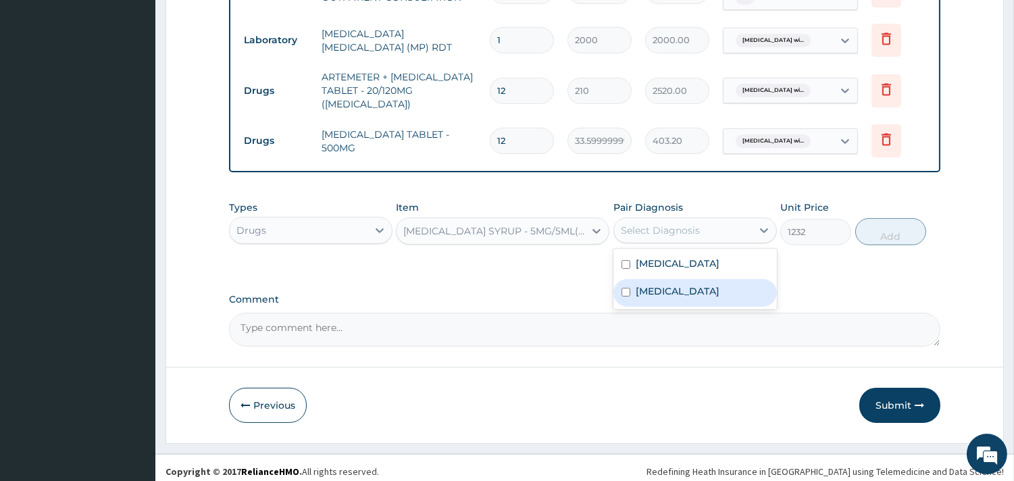
click at [676, 298] on label "Acute pharyngitis, unspecified" at bounding box center [678, 291] width 84 height 14
checkbox input "true"
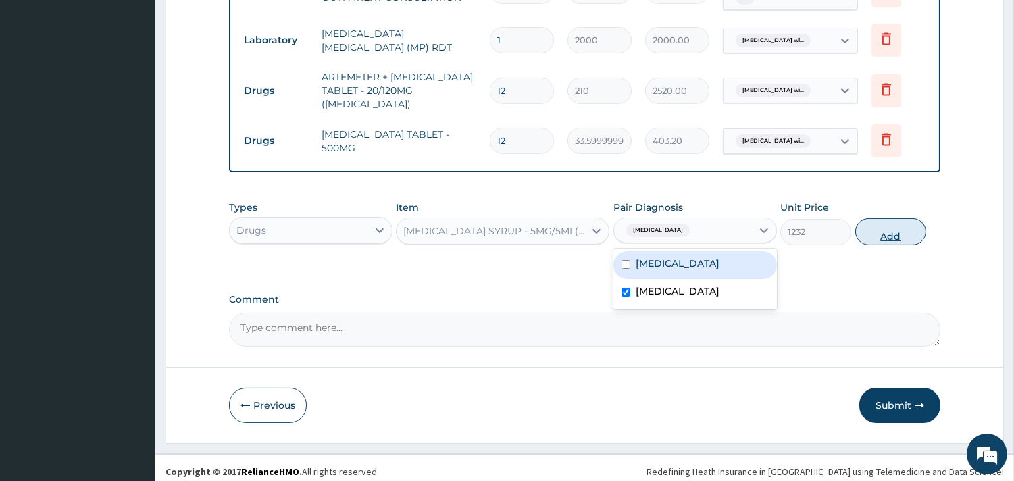
click at [902, 219] on button "Add" at bounding box center [890, 231] width 71 height 27
type input "0"
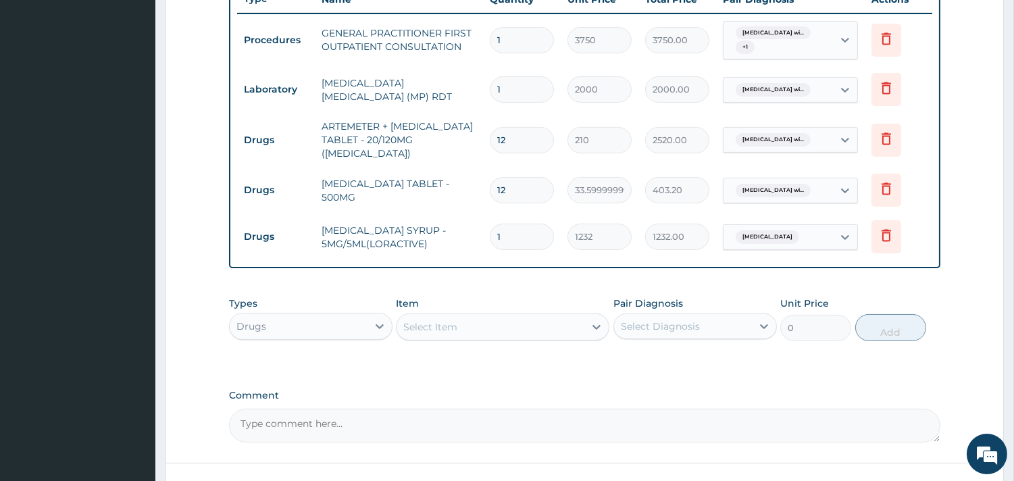
scroll to position [499, 0]
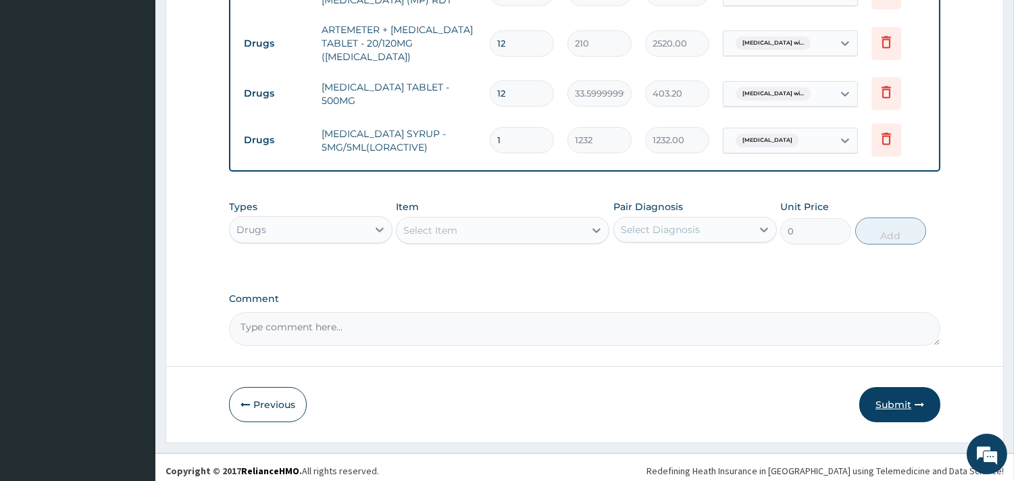
click at [894, 395] on button "Submit" at bounding box center [899, 404] width 81 height 35
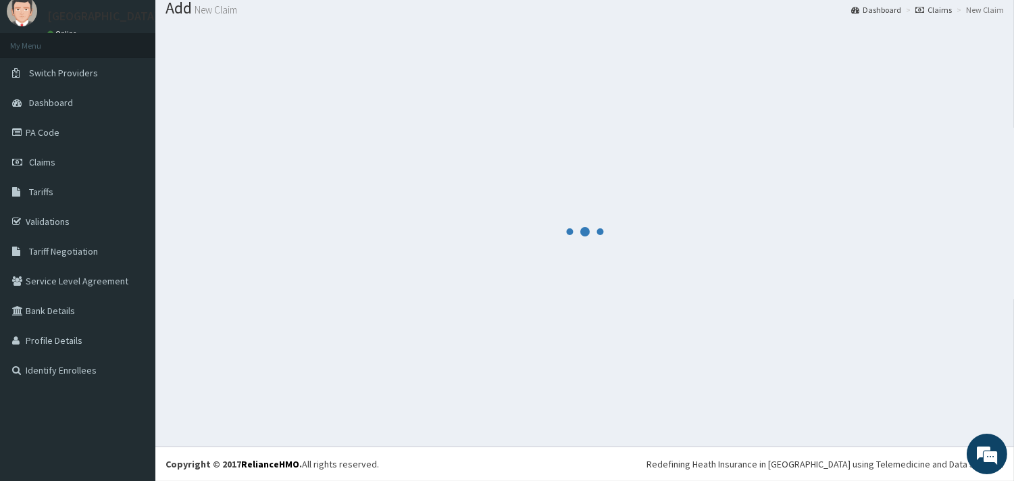
scroll to position [44, 0]
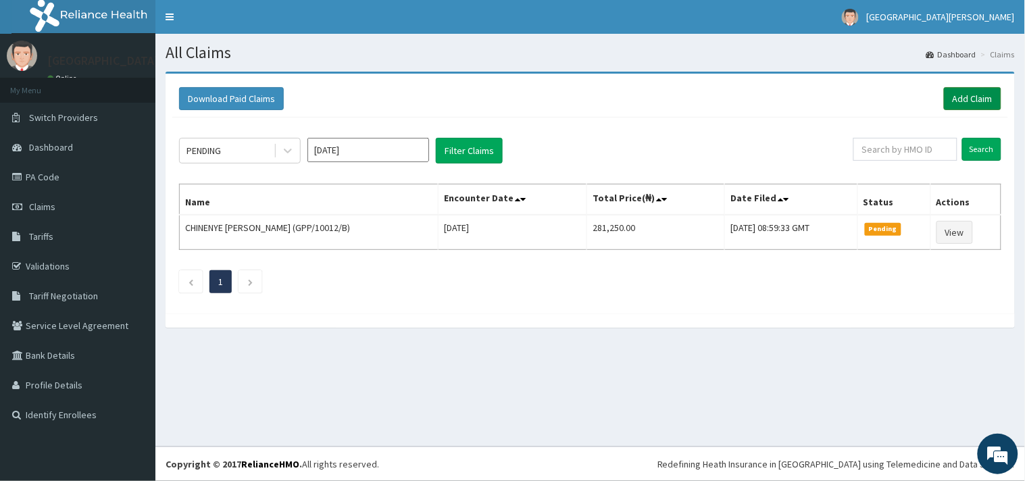
click at [973, 95] on link "Add Claim" at bounding box center [972, 98] width 57 height 23
click at [910, 145] on input "text" at bounding box center [905, 149] width 104 height 23
paste input "ARI/10002/C"
click at [858, 143] on input "ARI/10002/C" at bounding box center [883, 149] width 95 height 23
click at [850, 151] on input "ARI/10002/C" at bounding box center [883, 149] width 95 height 23
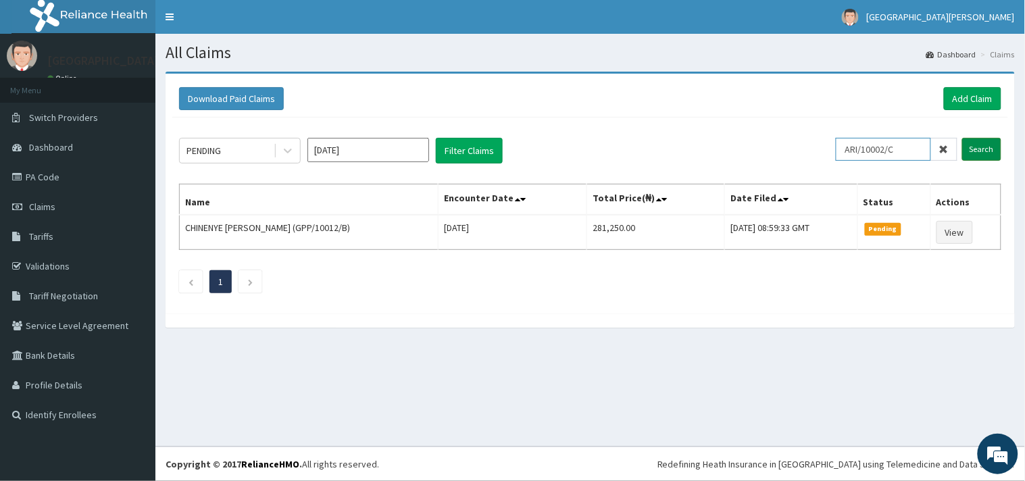
type input "ARI/10002/C"
click at [989, 151] on input "Search" at bounding box center [981, 149] width 39 height 23
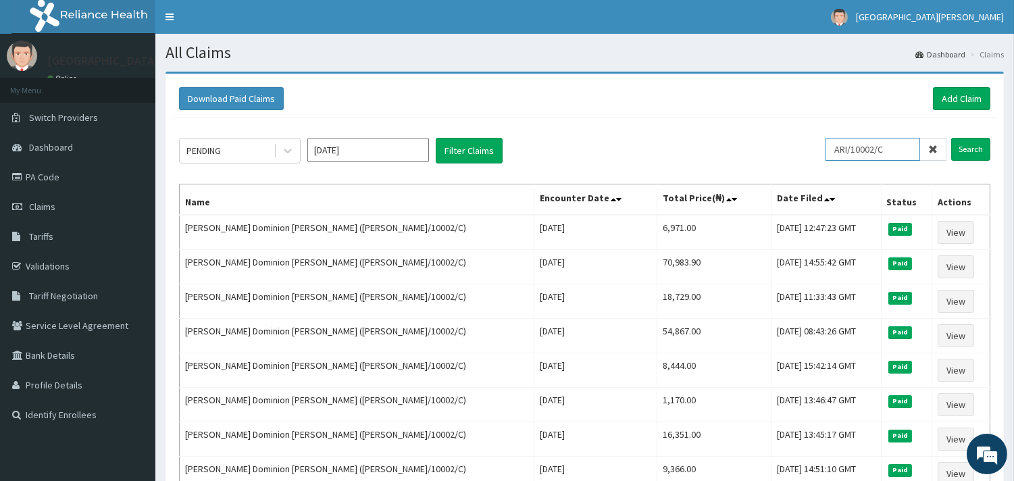
click at [841, 147] on input "ARI/10002/C" at bounding box center [873, 149] width 95 height 23
click at [976, 152] on input "Search" at bounding box center [970, 149] width 39 height 23
click at [955, 97] on link "Add Claim" at bounding box center [961, 98] width 57 height 23
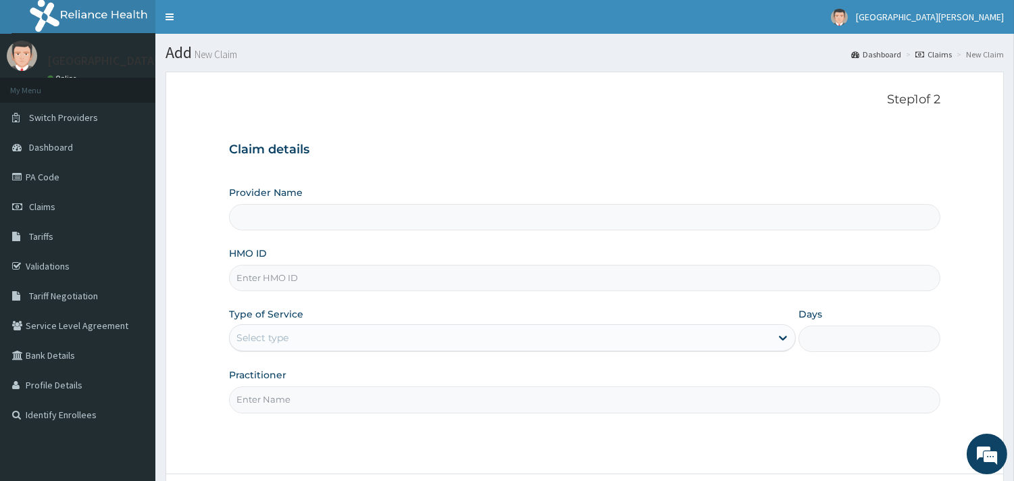
type input "ST. [PERSON_NAME][GEOGRAPHIC_DATA] -[GEOGRAPHIC_DATA]"
click at [351, 271] on input "HMO ID" at bounding box center [584, 278] width 711 height 26
paste input "ARI/10002/C"
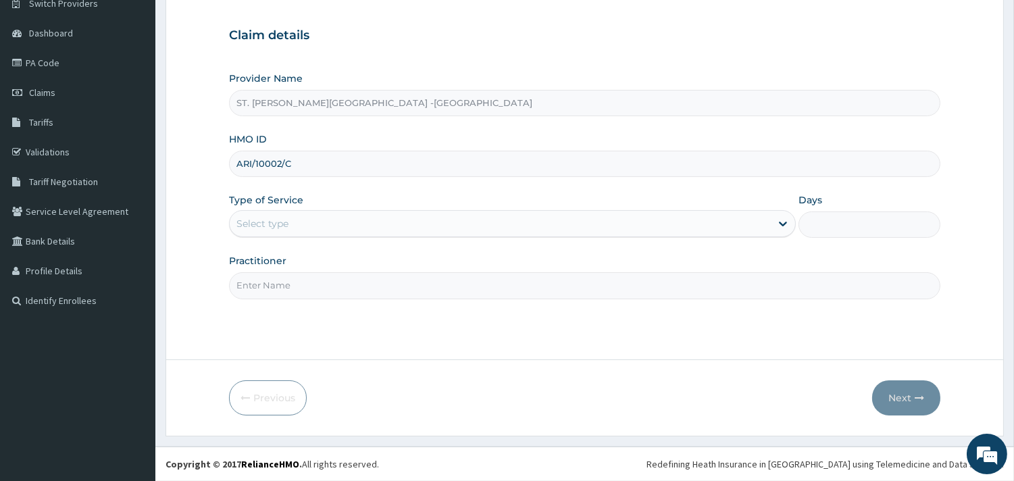
type input "ARI/10002/C"
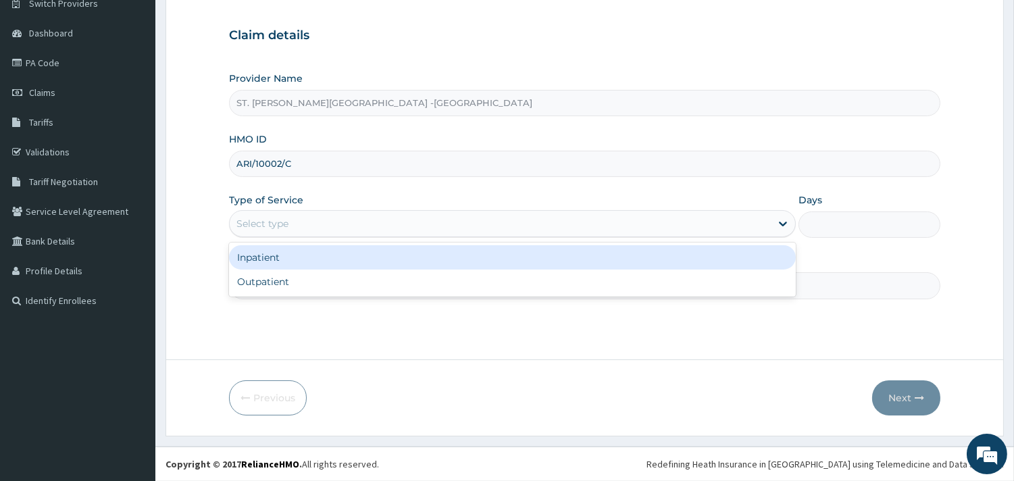
click at [363, 218] on div "Select type" at bounding box center [500, 224] width 541 height 22
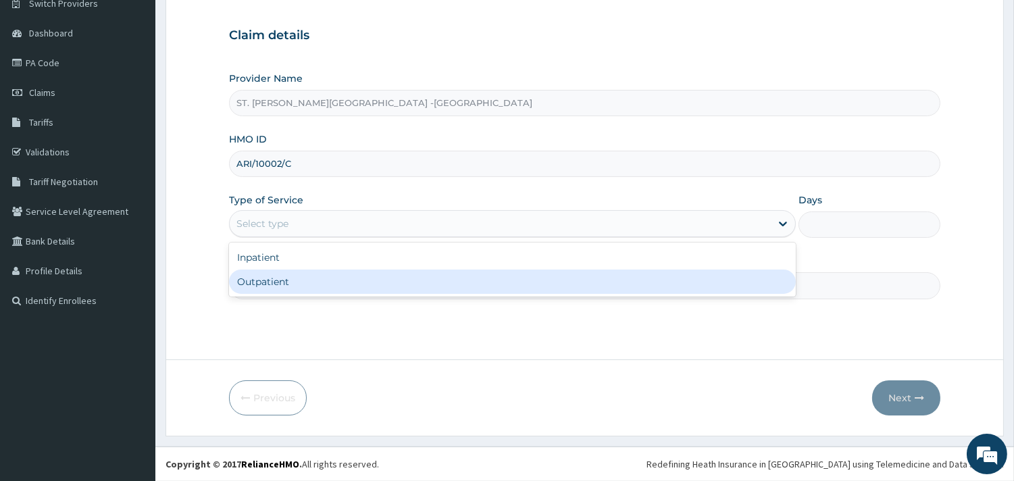
click at [316, 280] on div "Outpatient" at bounding box center [512, 282] width 567 height 24
type input "1"
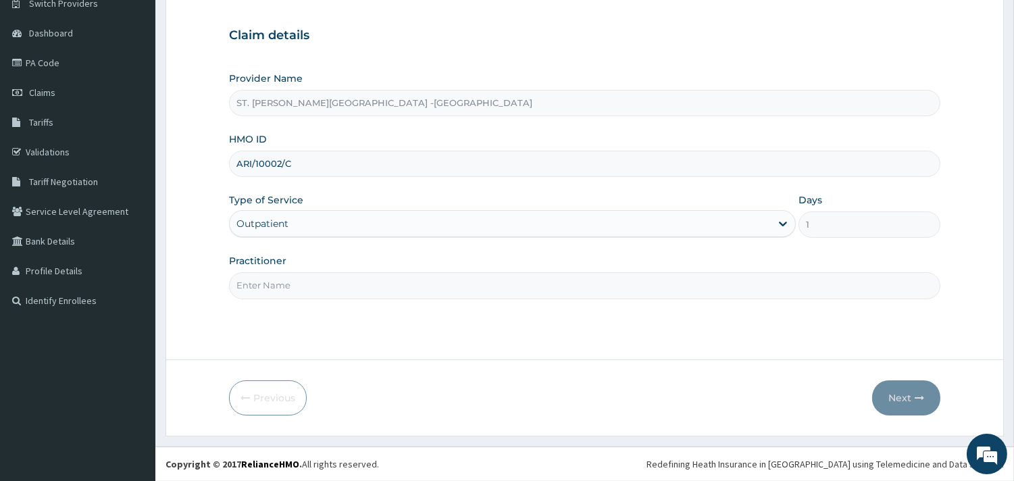
click at [285, 285] on input "Practitioner" at bounding box center [584, 285] width 711 height 26
type input "ONYESOH"
click at [893, 389] on button "Next" at bounding box center [906, 397] width 68 height 35
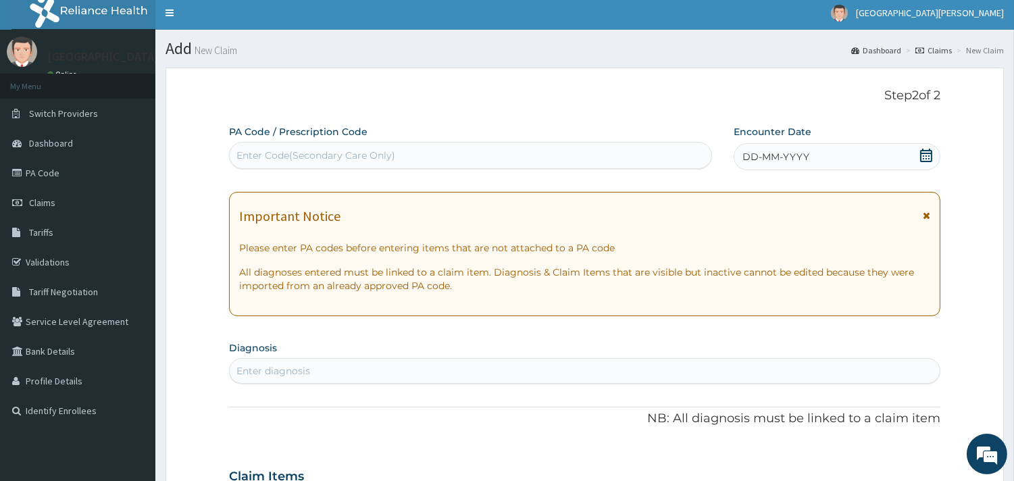
scroll to position [0, 0]
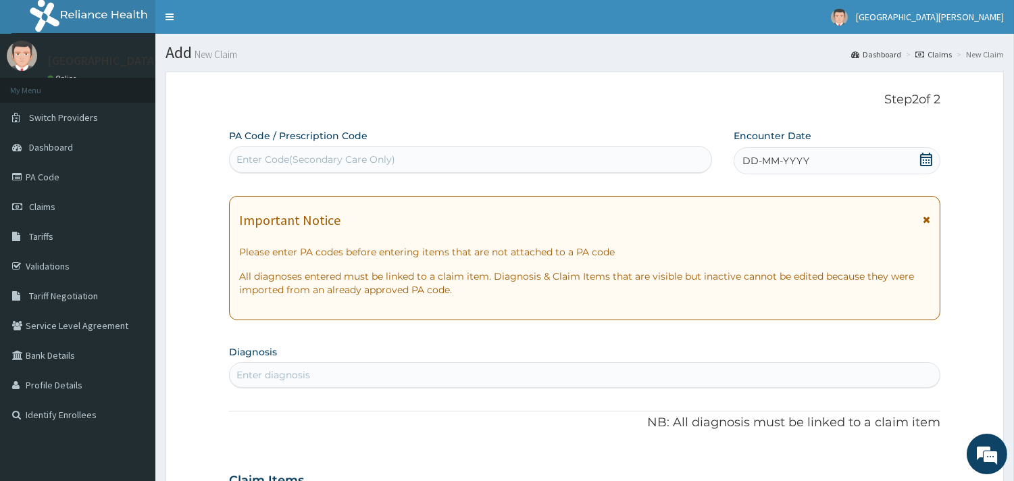
click at [927, 158] on icon at bounding box center [926, 160] width 14 height 14
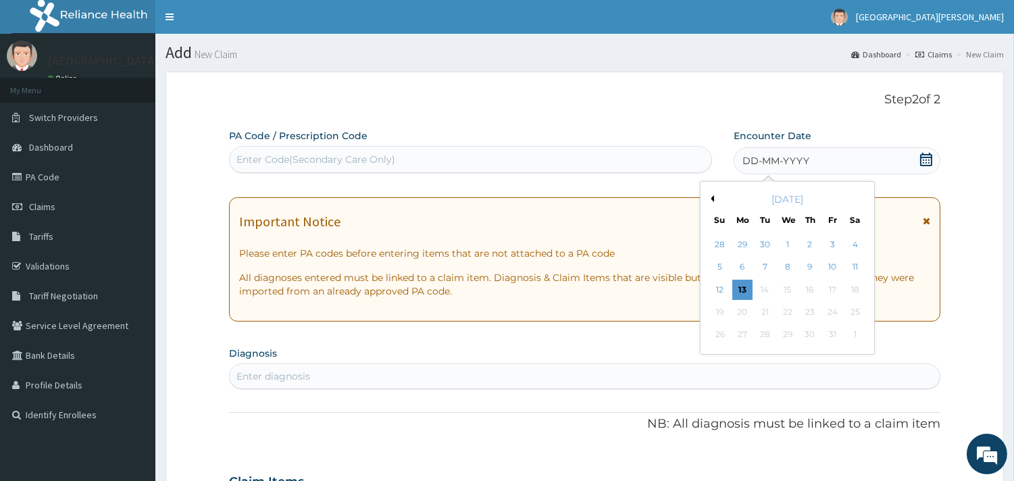
click at [711, 200] on button "Previous Month" at bounding box center [710, 198] width 7 height 7
click at [830, 313] on div "26" at bounding box center [832, 312] width 20 height 20
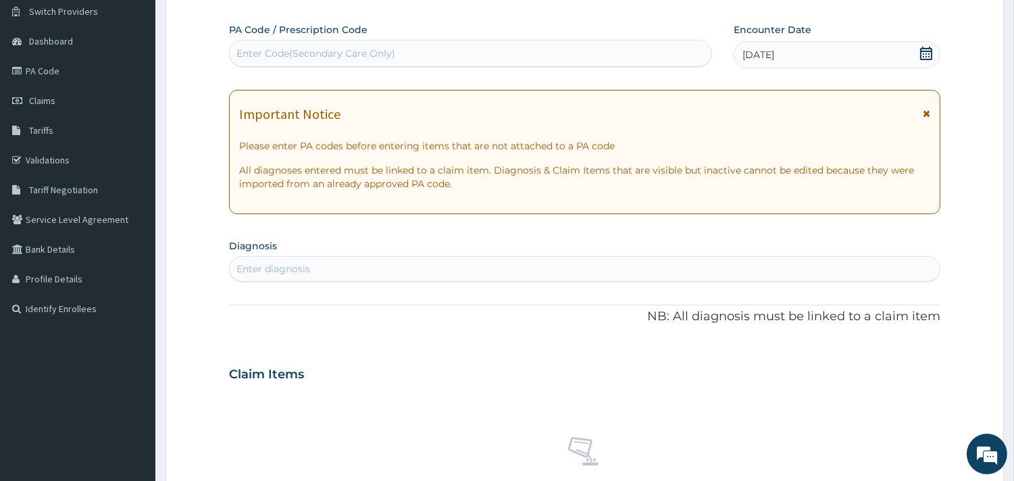
scroll to position [150, 0]
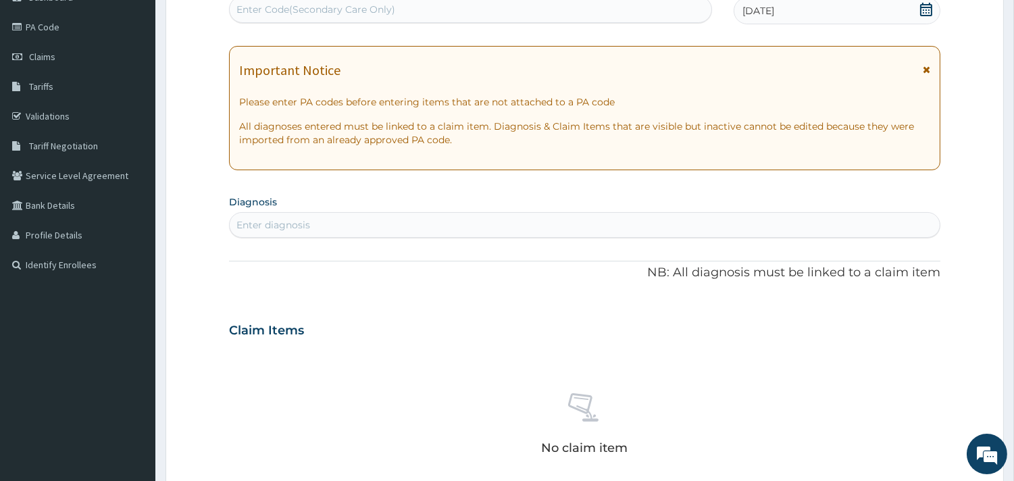
click at [435, 224] on div "Enter diagnosis" at bounding box center [585, 225] width 710 height 22
type input "pharyng"
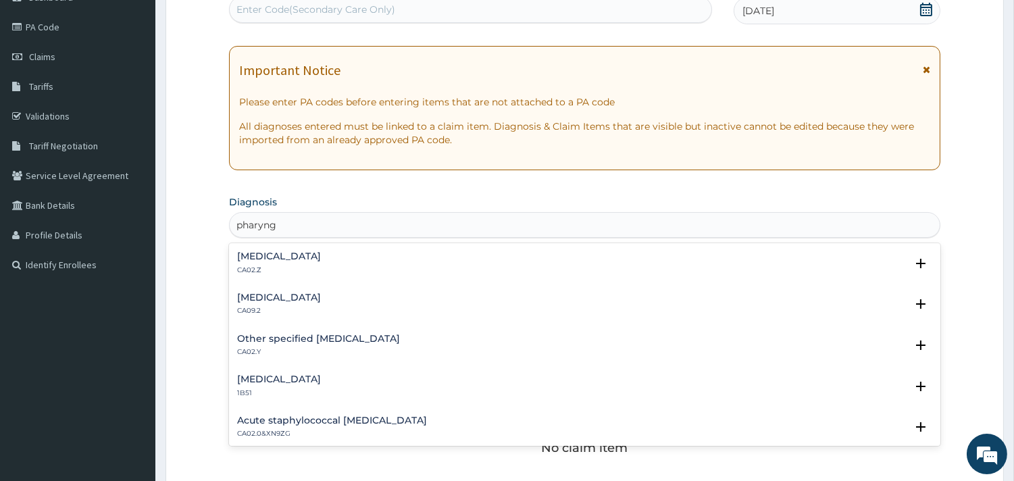
click at [268, 261] on h4 "[MEDICAL_DATA]" at bounding box center [279, 256] width 84 height 10
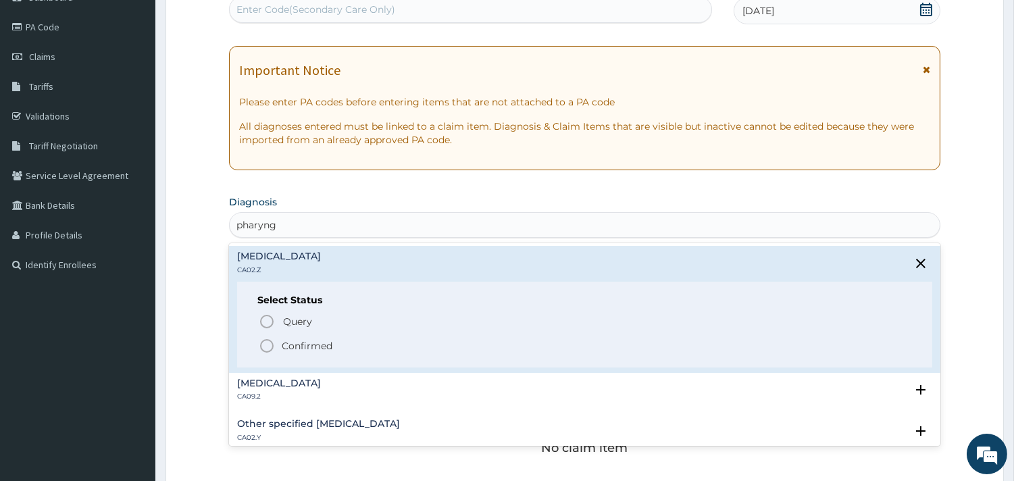
click at [259, 345] on icon "status option filled" at bounding box center [267, 346] width 16 height 16
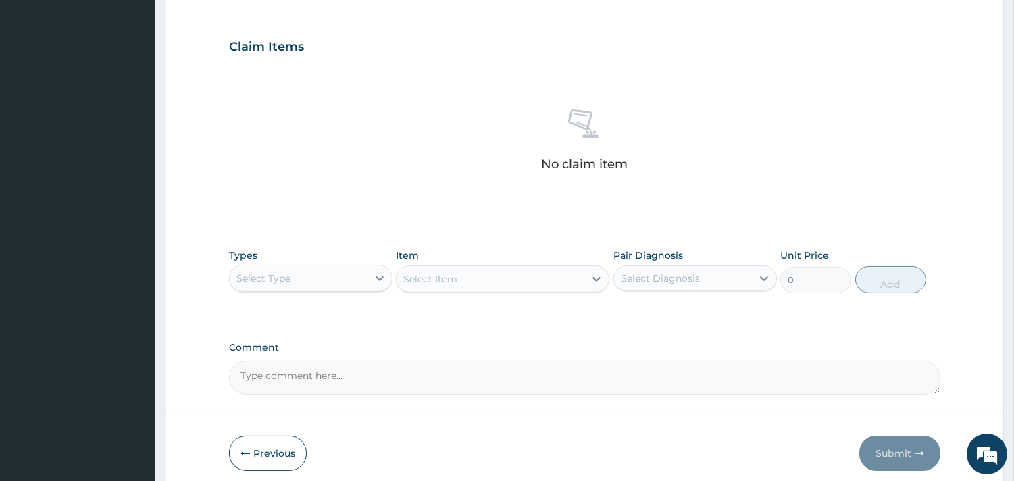
scroll to position [450, 0]
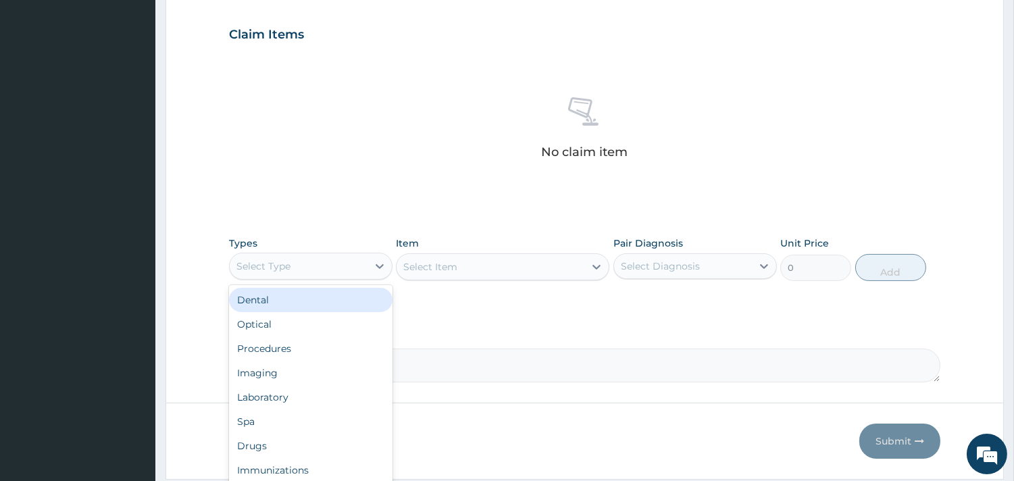
click at [322, 262] on div "Select Type" at bounding box center [299, 266] width 138 height 22
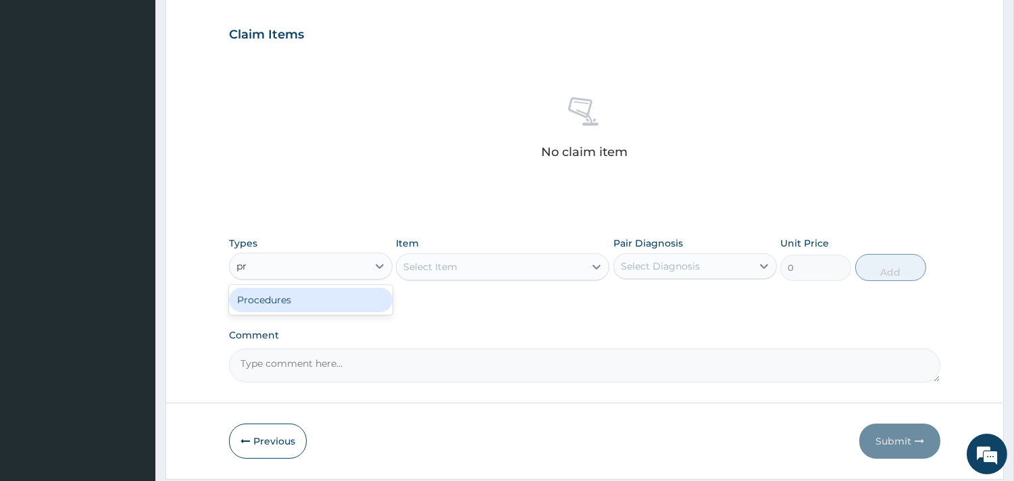
type input "pro"
click at [309, 299] on div "Procedures" at bounding box center [310, 300] width 163 height 24
click at [490, 266] on div "Select Item" at bounding box center [502, 266] width 213 height 27
click at [572, 258] on div "Select Item" at bounding box center [502, 266] width 213 height 27
click at [596, 266] on div "Select Item" at bounding box center [502, 266] width 213 height 27
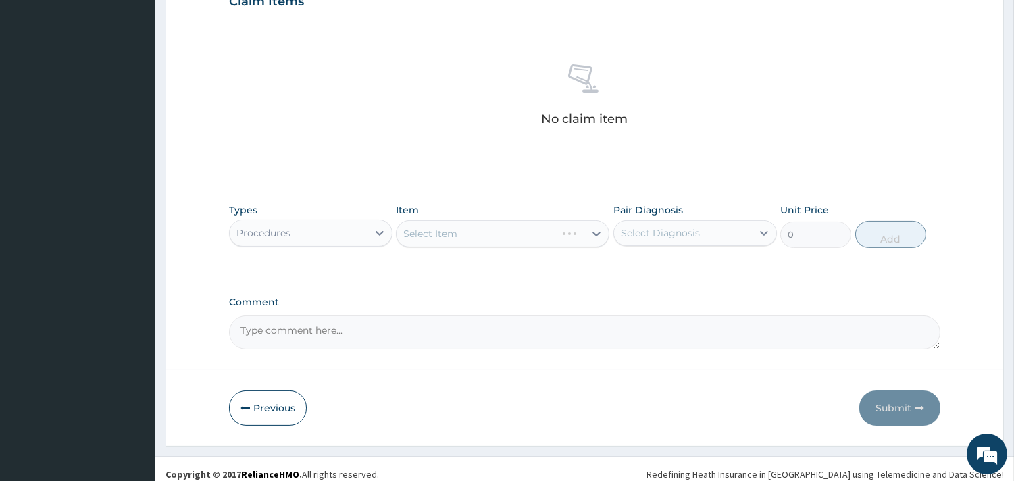
scroll to position [493, 0]
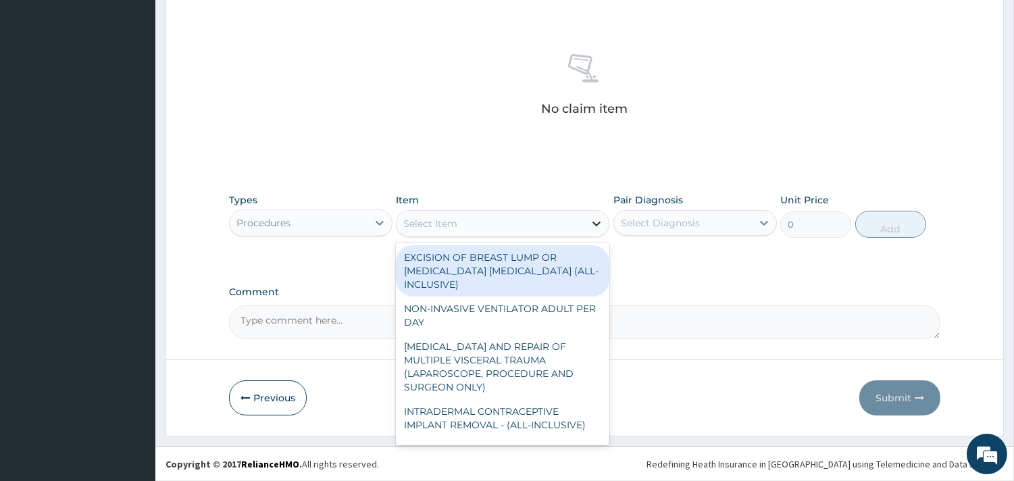
click at [593, 223] on icon at bounding box center [597, 224] width 8 height 5
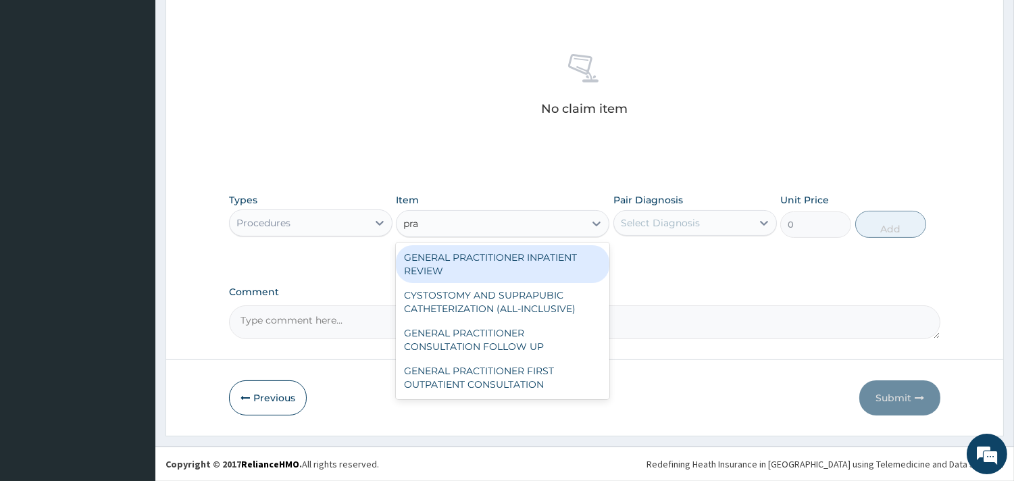
type input "prac"
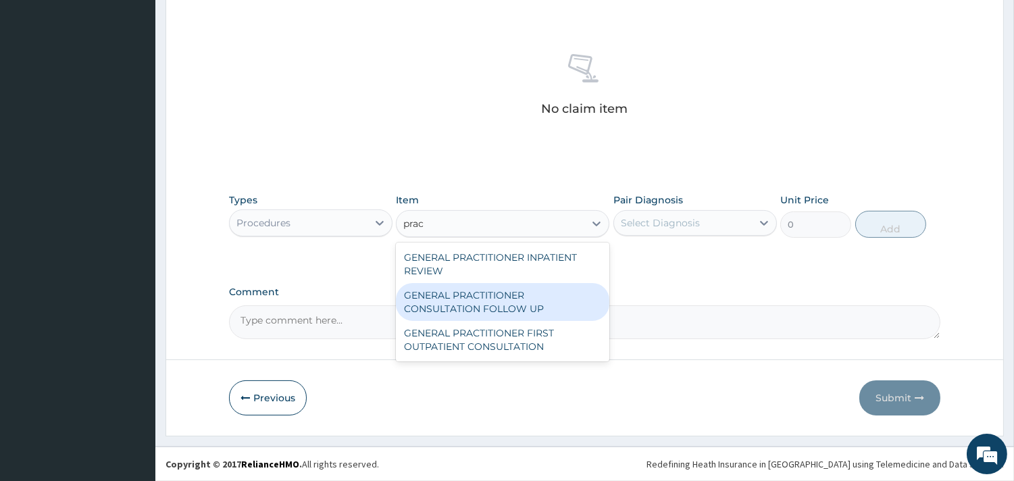
click at [536, 303] on div "GENERAL PRACTITIONER CONSULTATION FOLLOW UP" at bounding box center [502, 302] width 213 height 38
type input "1875"
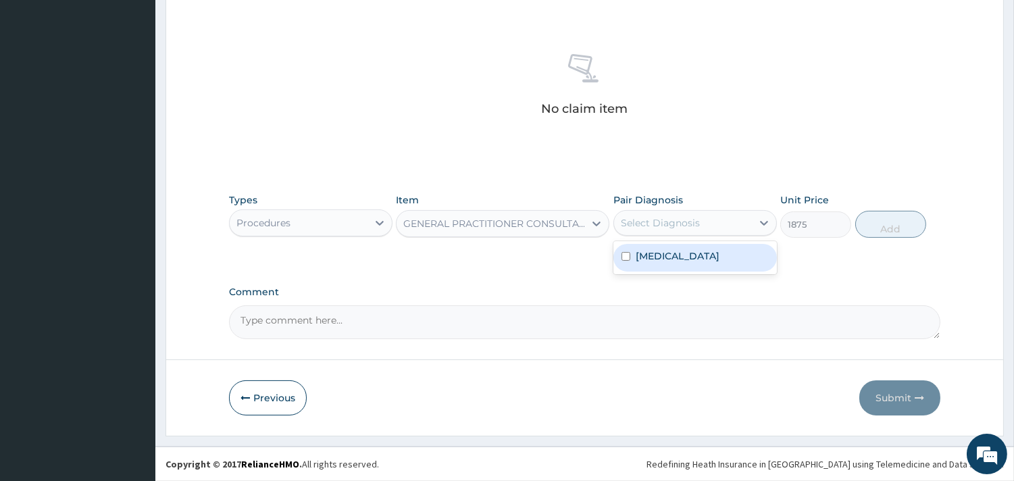
click at [700, 227] on div "Select Diagnosis" at bounding box center [660, 223] width 79 height 14
click at [692, 262] on label "Acute pharyngitis, unspecified" at bounding box center [678, 256] width 84 height 14
checkbox input "true"
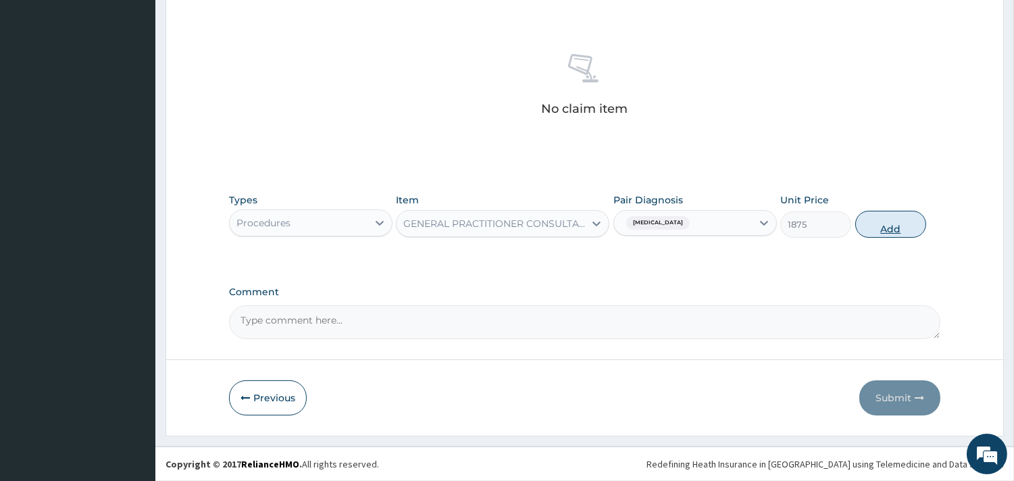
click at [888, 224] on button "Add" at bounding box center [890, 224] width 71 height 27
type input "0"
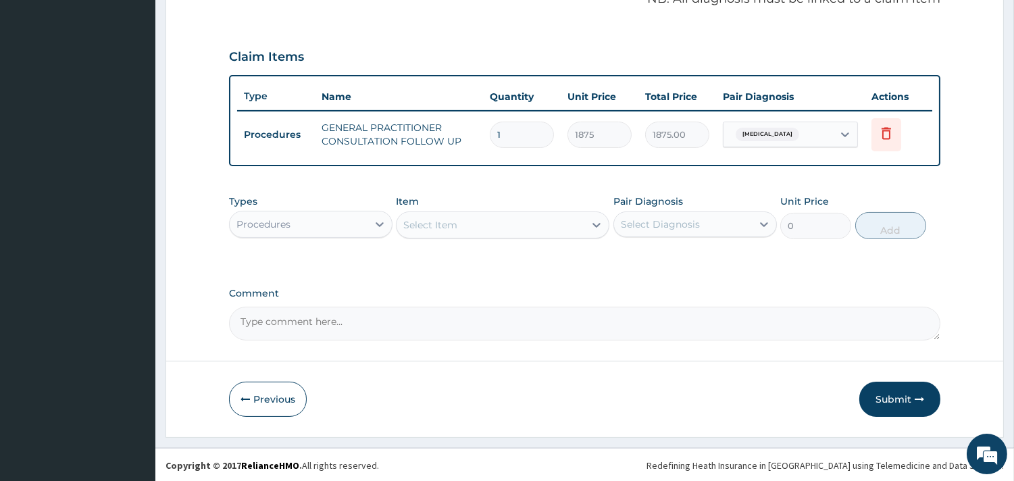
click at [357, 220] on div "Procedures" at bounding box center [299, 224] width 138 height 22
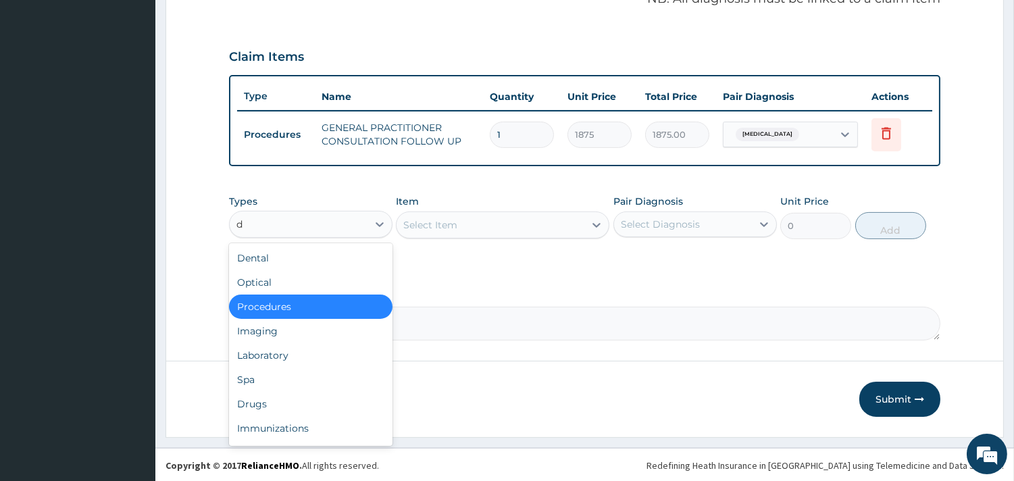
type input "dr"
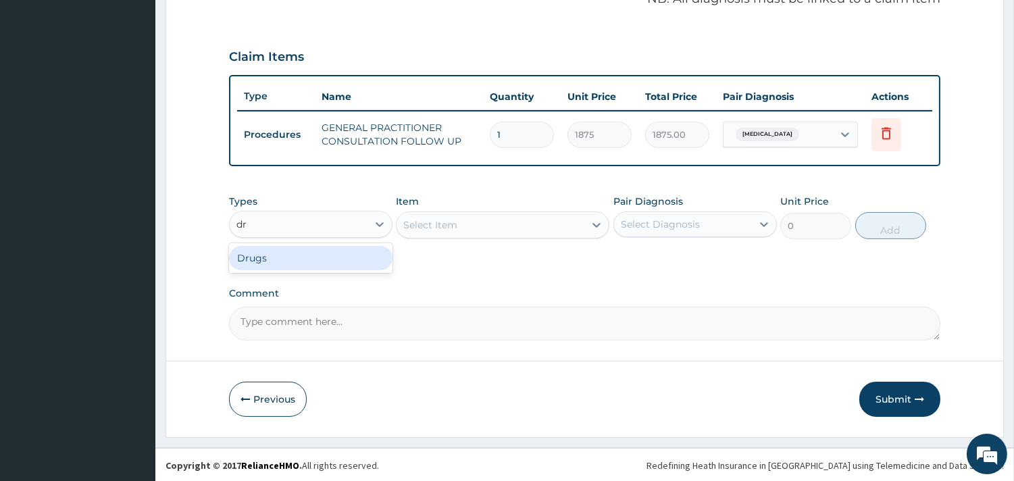
click at [339, 251] on div "Drugs" at bounding box center [310, 258] width 163 height 24
click at [480, 219] on div "Select Item" at bounding box center [502, 224] width 213 height 27
click at [537, 216] on div "Select Item" at bounding box center [502, 224] width 213 height 27
click at [535, 226] on div "Select Item" at bounding box center [502, 224] width 213 height 27
click at [549, 220] on div "Select Item" at bounding box center [502, 224] width 213 height 27
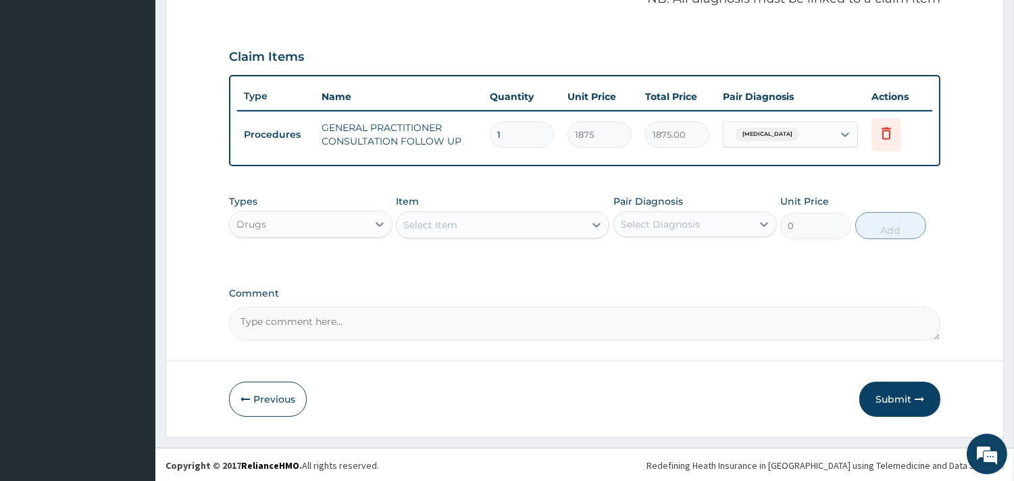
click at [472, 218] on div "Select Item" at bounding box center [491, 225] width 188 height 22
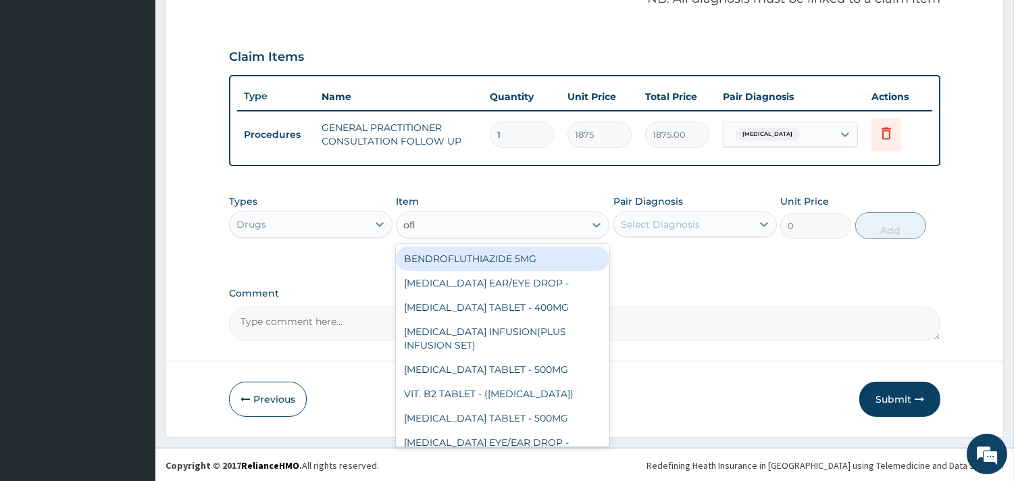
type input "oflo"
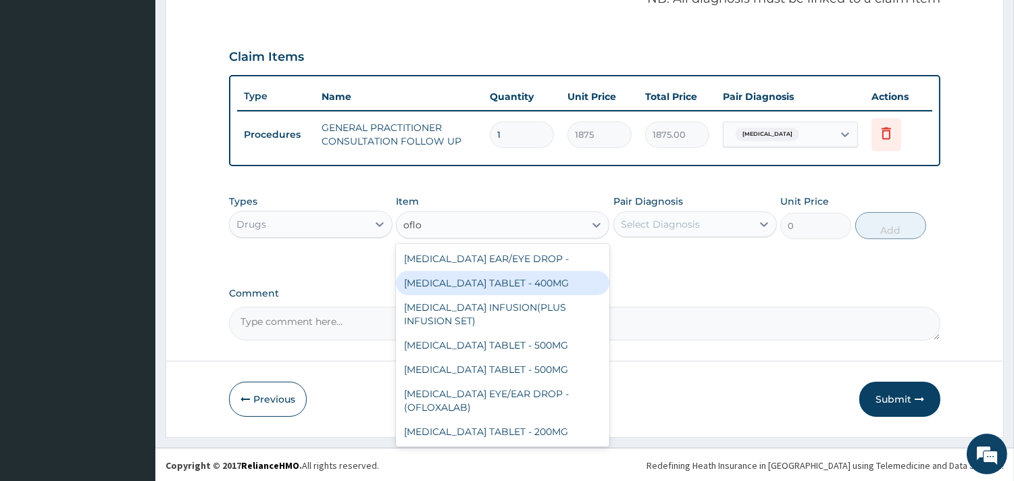
click at [513, 275] on div "OFLOXACIN TABLET - 400MG" at bounding box center [502, 283] width 213 height 24
type input "392"
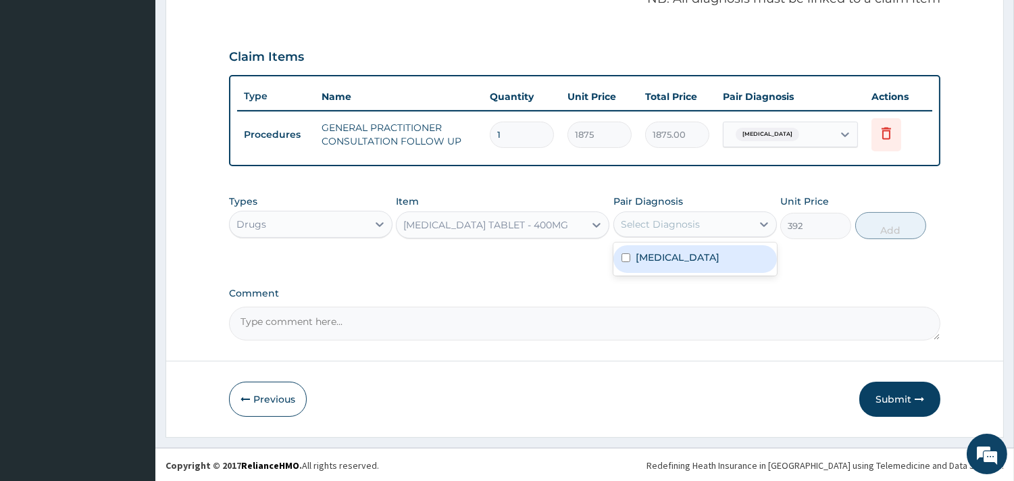
click at [670, 218] on div "Select Diagnosis" at bounding box center [660, 225] width 79 height 14
click at [659, 264] on label "Acute pharyngitis, unspecified" at bounding box center [678, 258] width 84 height 14
checkbox input "true"
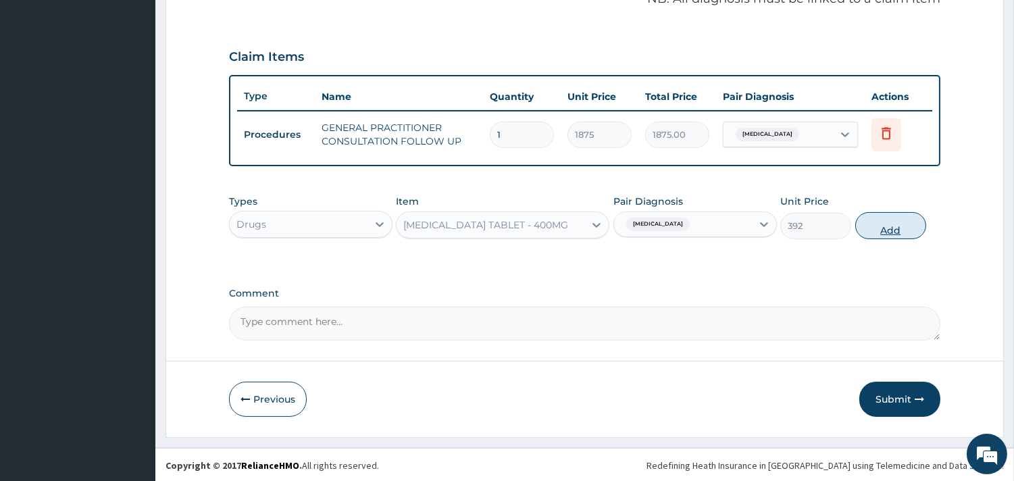
click at [877, 228] on button "Add" at bounding box center [890, 225] width 71 height 27
type input "0"
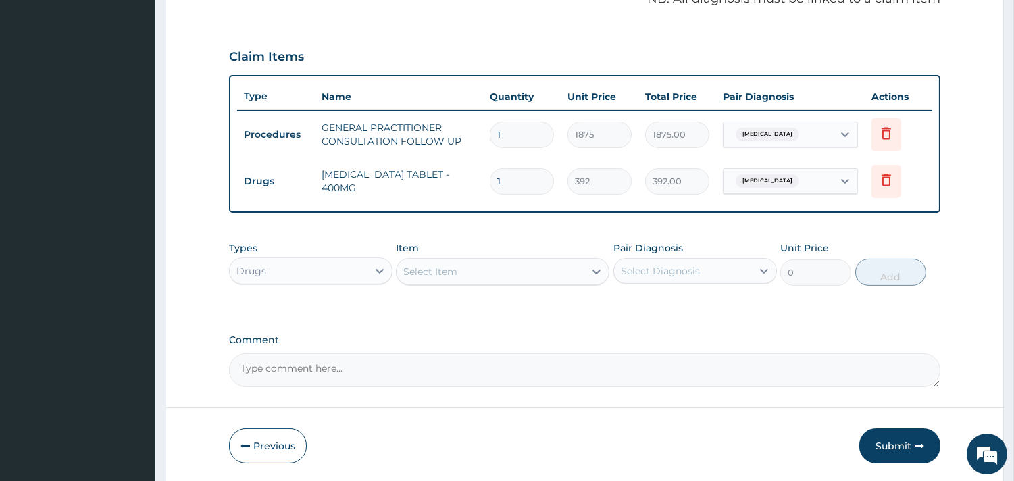
type input "14"
type input "5488.00"
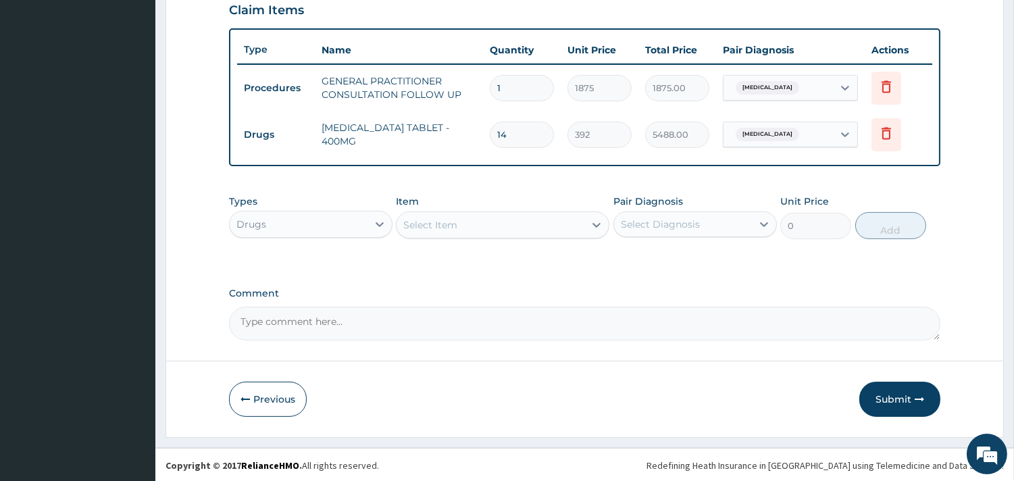
type input "14"
click at [894, 401] on button "Submit" at bounding box center [899, 399] width 81 height 35
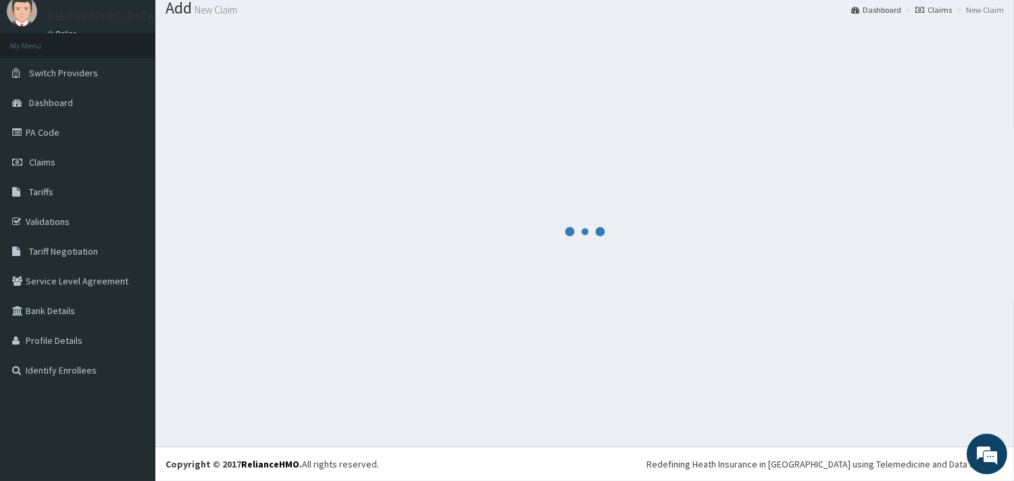
scroll to position [44, 0]
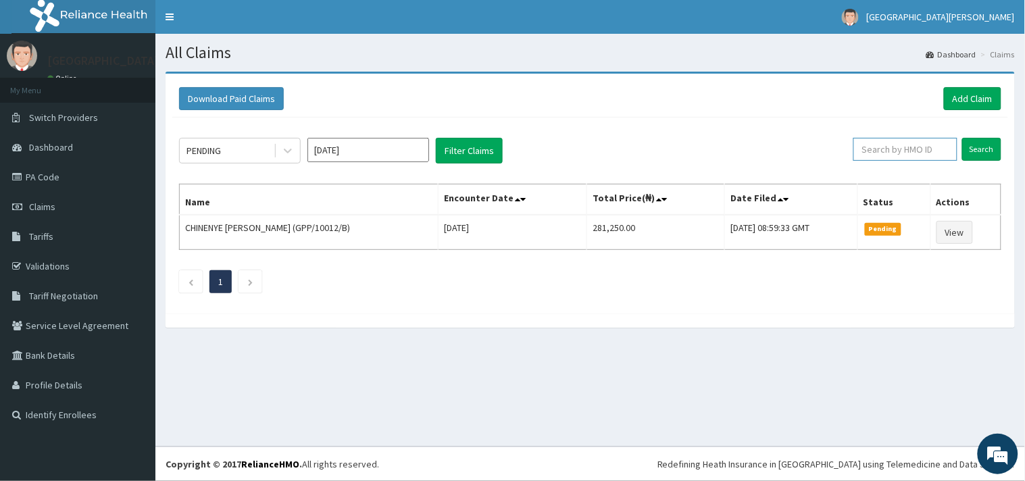
click at [919, 150] on input "text" at bounding box center [905, 149] width 104 height 23
paste input "CAM/10162/C"
click at [852, 150] on input "CAM/10162/C" at bounding box center [883, 149] width 95 height 23
click at [962, 138] on input "Search" at bounding box center [981, 149] width 39 height 23
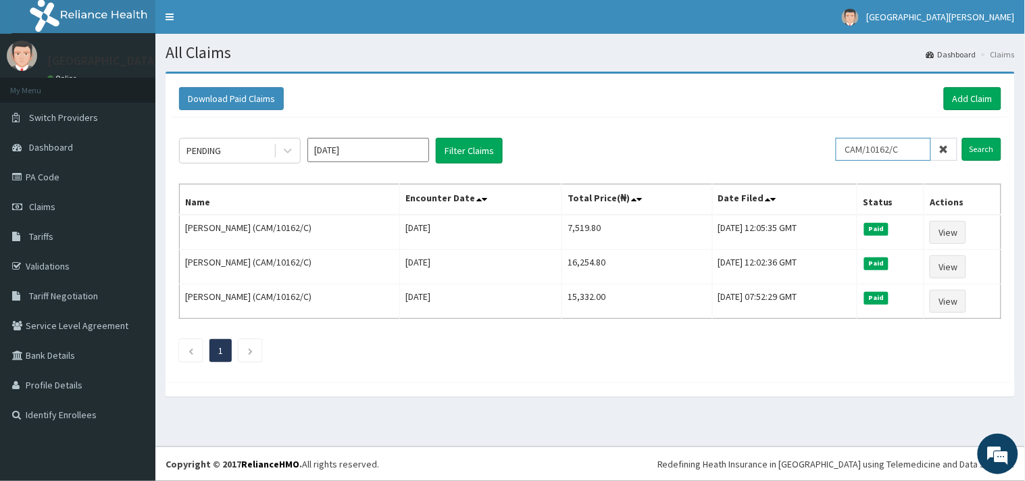
drag, startPoint x: 903, startPoint y: 145, endPoint x: 847, endPoint y: 152, distance: 55.9
click at [847, 152] on input "CAM/10162/C" at bounding box center [883, 149] width 95 height 23
paste input "AKPAN PEACE"
type input "AKPAN PEACE"
click at [947, 141] on span at bounding box center [944, 149] width 26 height 23
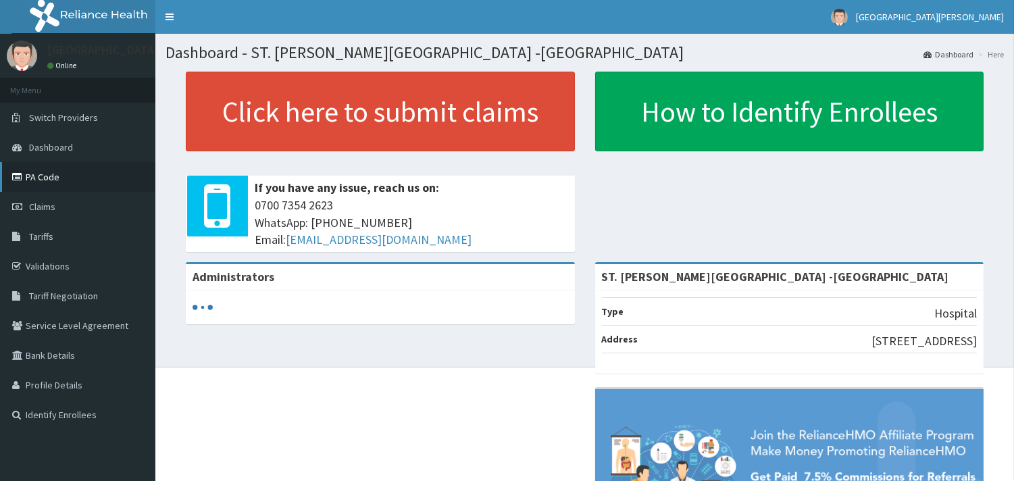
drag, startPoint x: 0, startPoint y: 0, endPoint x: 55, endPoint y: 176, distance: 184.6
click at [55, 176] on link "PA Code" at bounding box center [77, 177] width 155 height 30
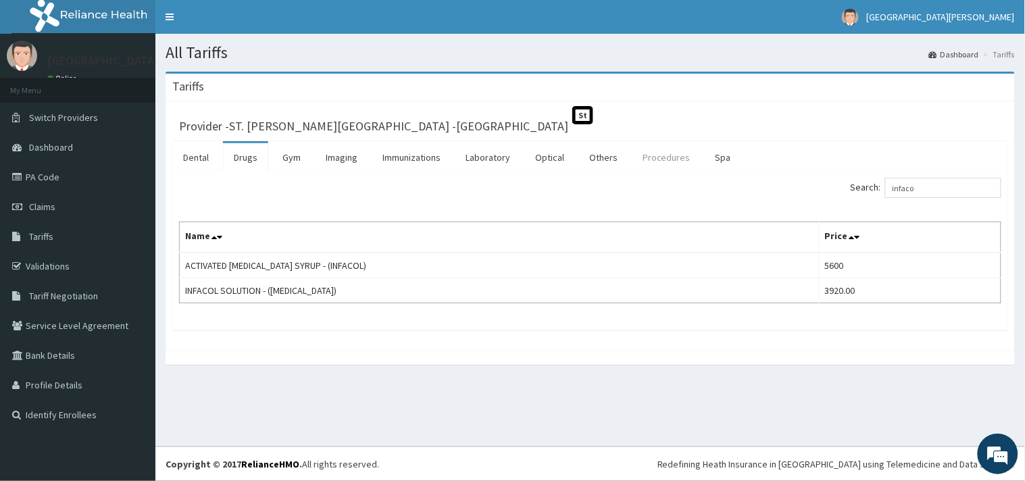
click at [676, 155] on link "Procedures" at bounding box center [667, 157] width 70 height 28
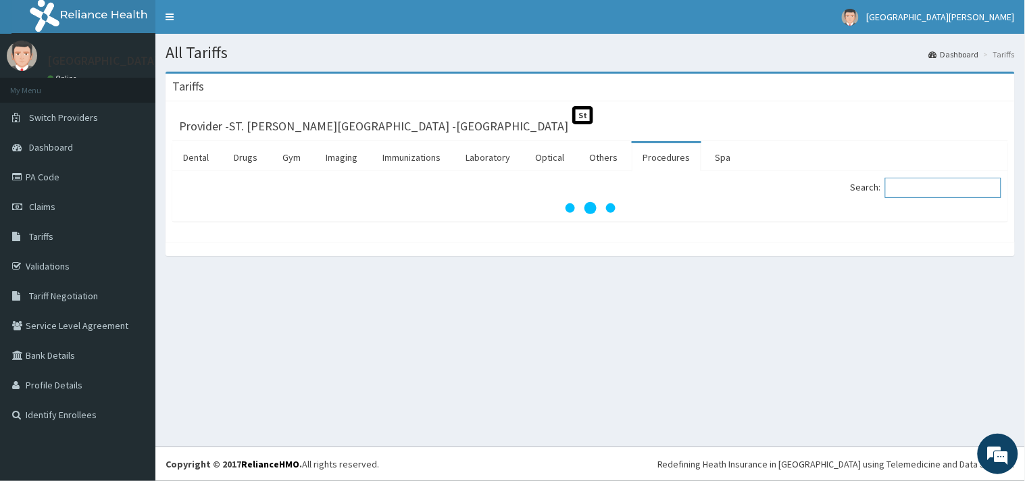
click at [947, 186] on input "Search:" at bounding box center [943, 188] width 116 height 20
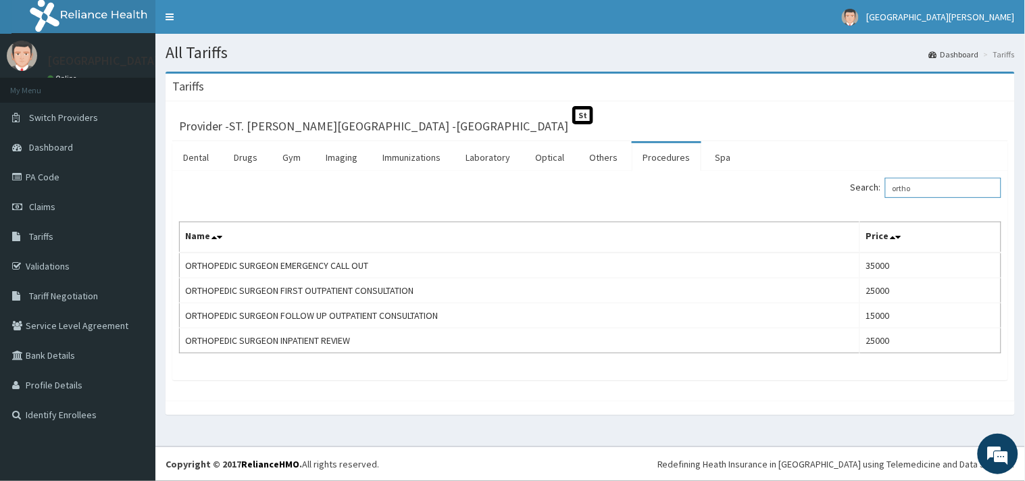
type input "ortho"
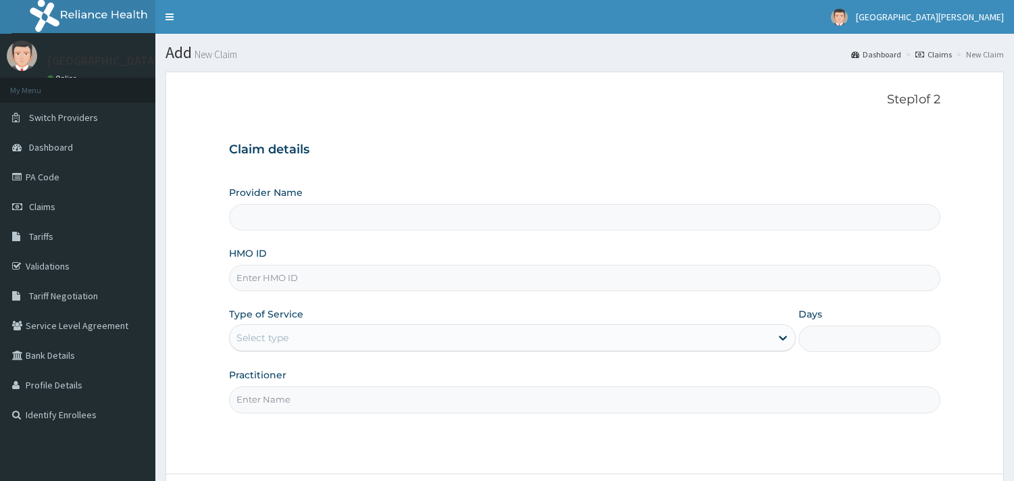
click at [352, 274] on input "HMO ID" at bounding box center [584, 278] width 711 height 26
type input "BTR/10681/A"
drag, startPoint x: 328, startPoint y: 212, endPoint x: 329, endPoint y: 220, distance: 8.2
click at [328, 212] on input "Provider Name" at bounding box center [584, 217] width 711 height 26
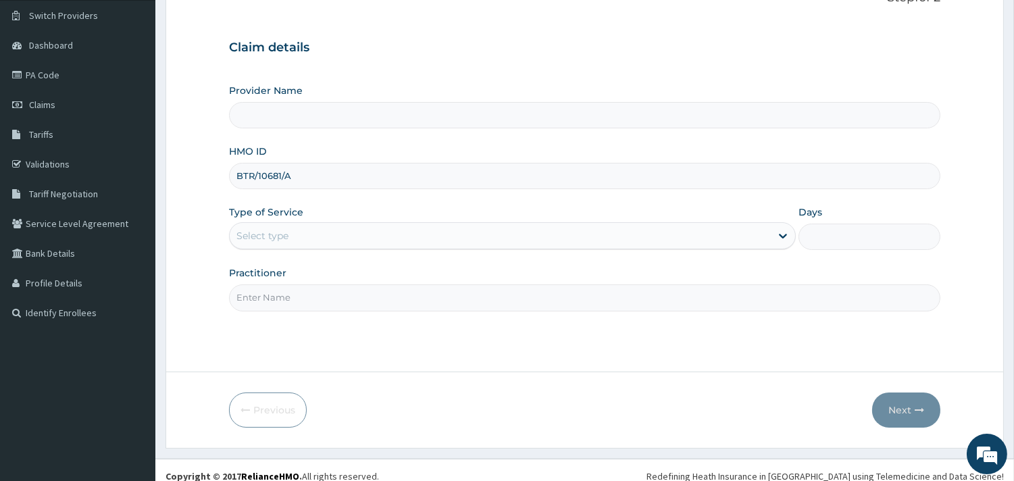
scroll to position [115, 0]
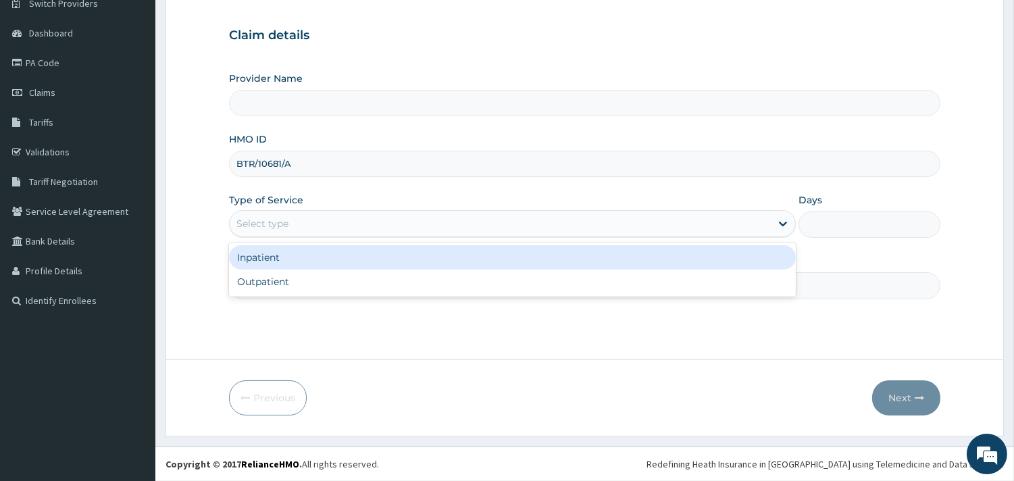
click at [336, 211] on div "Select type" at bounding box center [512, 223] width 567 height 27
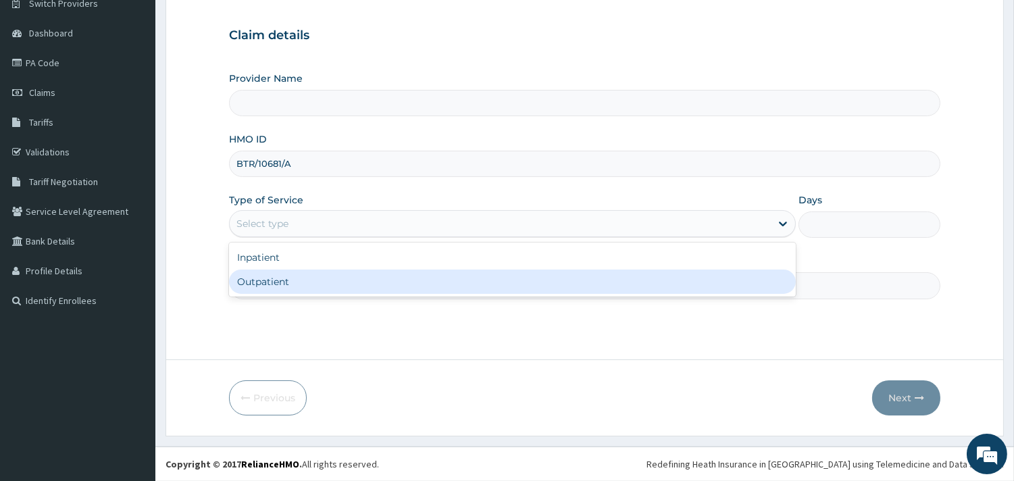
click at [325, 275] on div "Outpatient" at bounding box center [512, 282] width 567 height 24
type input "1"
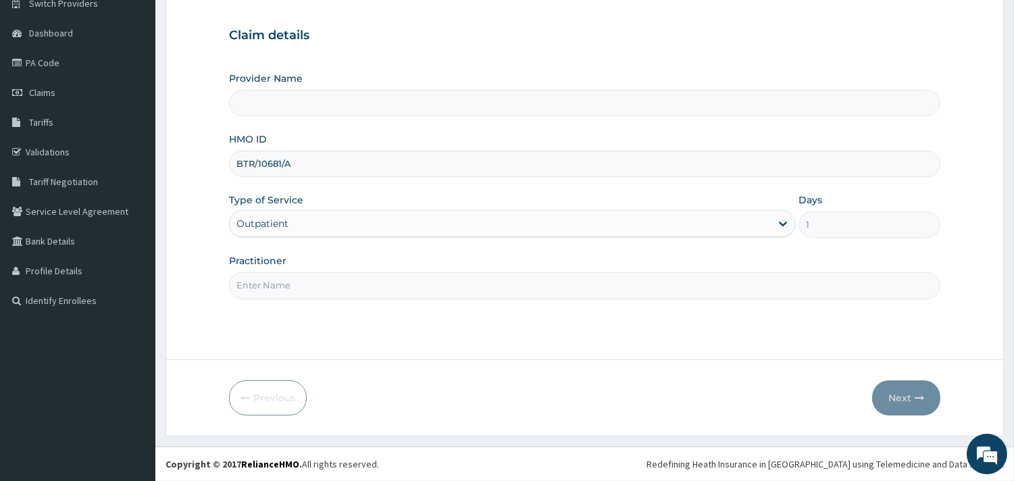
click at [325, 275] on input "Practitioner" at bounding box center [584, 285] width 711 height 26
type input "[PERSON_NAME]"
click at [355, 107] on input "Provider Name" at bounding box center [584, 103] width 711 height 26
click at [381, 246] on div "Provider Name HMO ID BTR/10681/A Type of Service Outpatient Days 1 Practitioner…" at bounding box center [584, 185] width 711 height 227
click at [373, 335] on div "Step 1 of 2 Claim details Provider Name HMO ID BTR/10681/A Type of Service Outp…" at bounding box center [584, 158] width 711 height 361
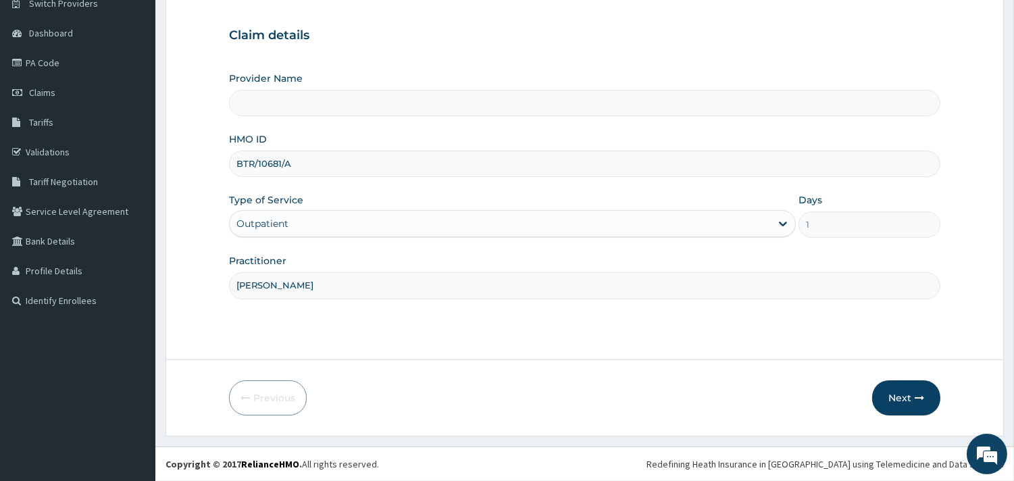
type input "ST. [PERSON_NAME][GEOGRAPHIC_DATA] -[GEOGRAPHIC_DATA]"
click at [899, 397] on button "Next" at bounding box center [906, 397] width 68 height 35
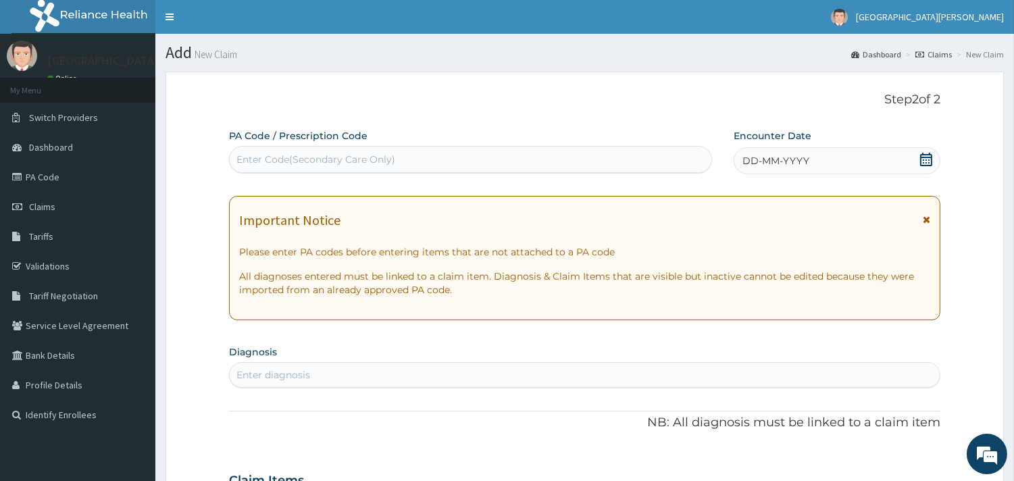
scroll to position [0, 0]
click at [928, 151] on div "DD-MM-YYYY" at bounding box center [837, 160] width 207 height 27
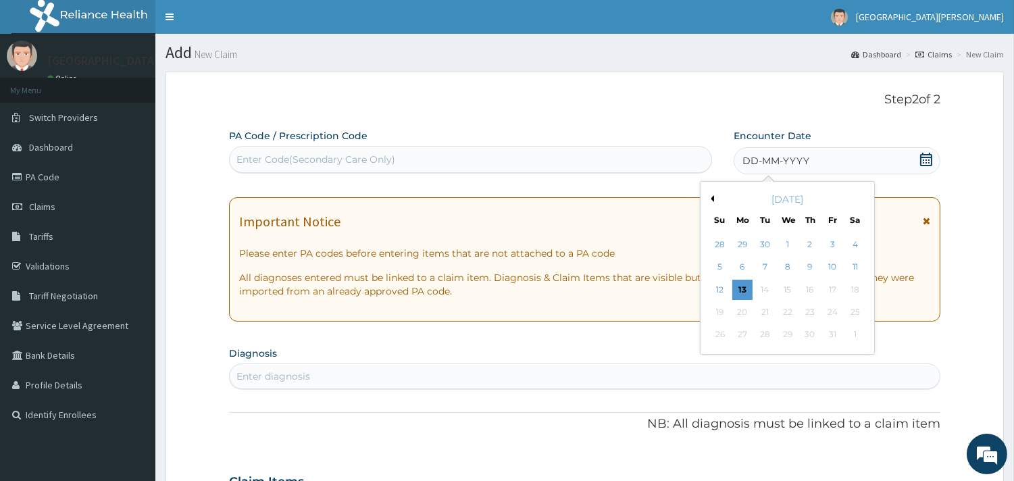
click at [713, 200] on div "October 2025" at bounding box center [787, 200] width 163 height 14
click at [712, 201] on button "Previous Month" at bounding box center [710, 198] width 7 height 7
click at [834, 311] on div "26" at bounding box center [832, 312] width 20 height 20
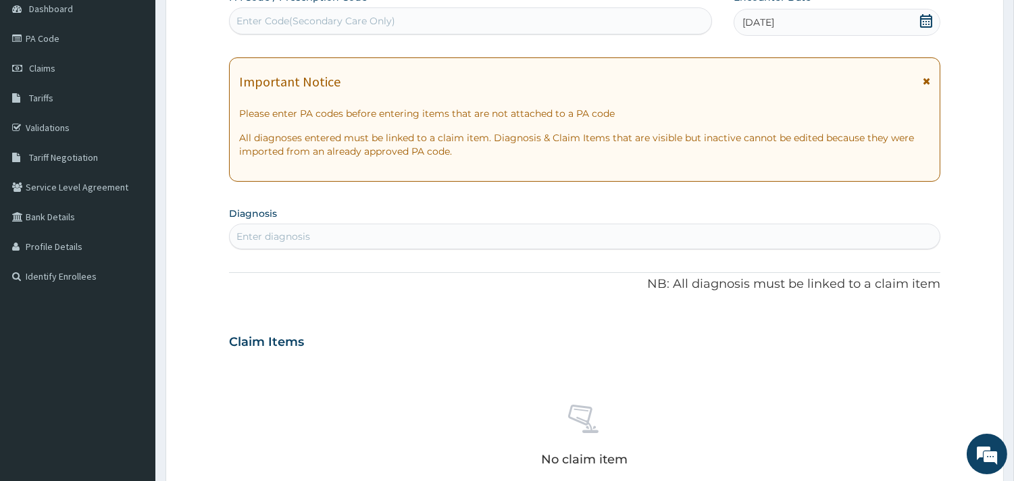
scroll to position [150, 0]
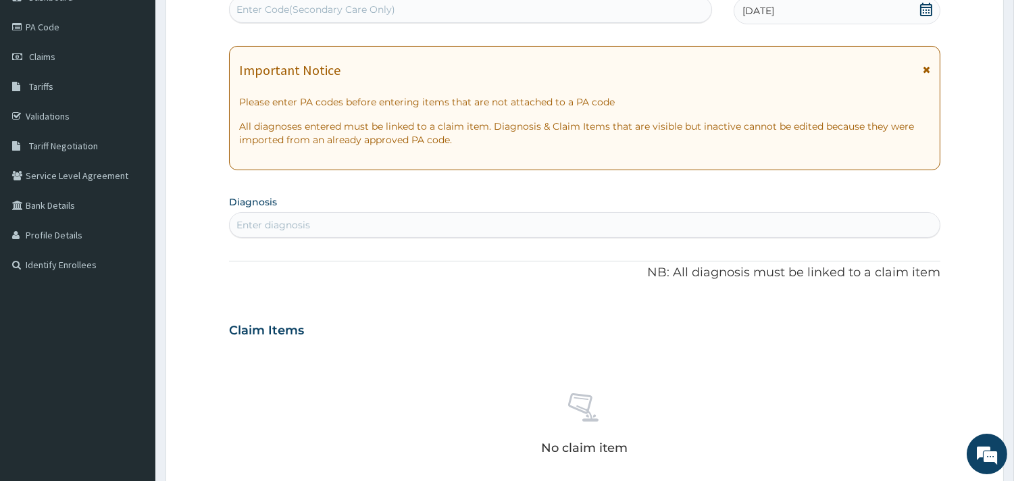
click at [306, 219] on div "Enter diagnosis" at bounding box center [273, 225] width 74 height 14
type input "urinary tract infect"
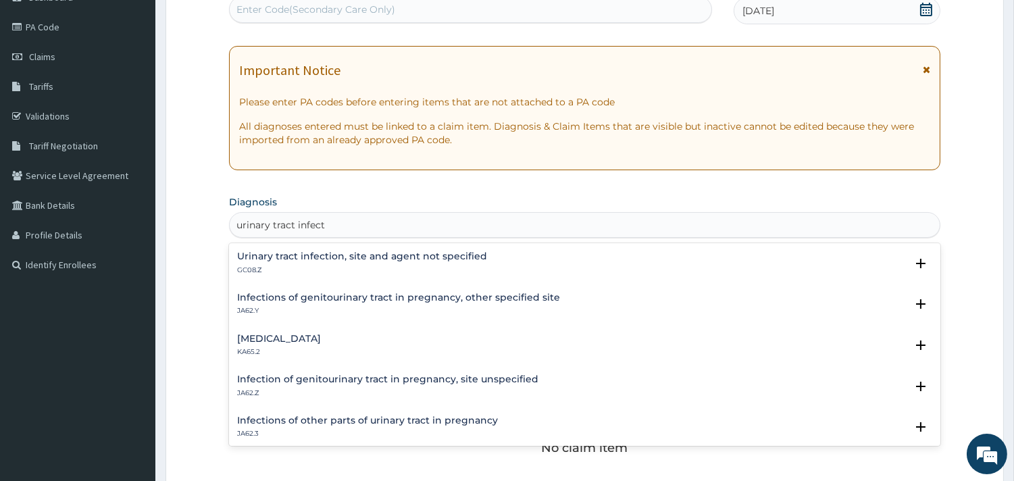
click at [265, 254] on h4 "Urinary tract infection, site and agent not specified" at bounding box center [362, 256] width 250 height 10
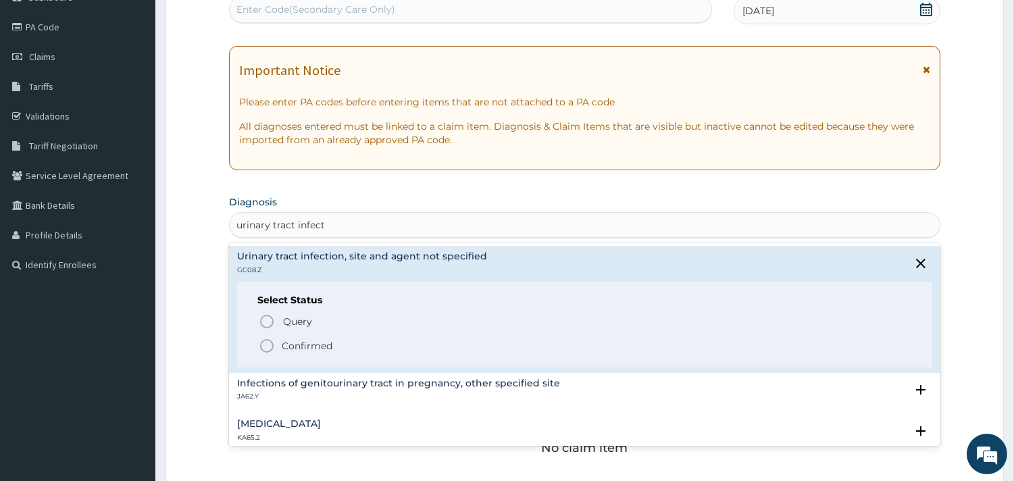
click at [270, 345] on icon "status option filled" at bounding box center [267, 346] width 16 height 16
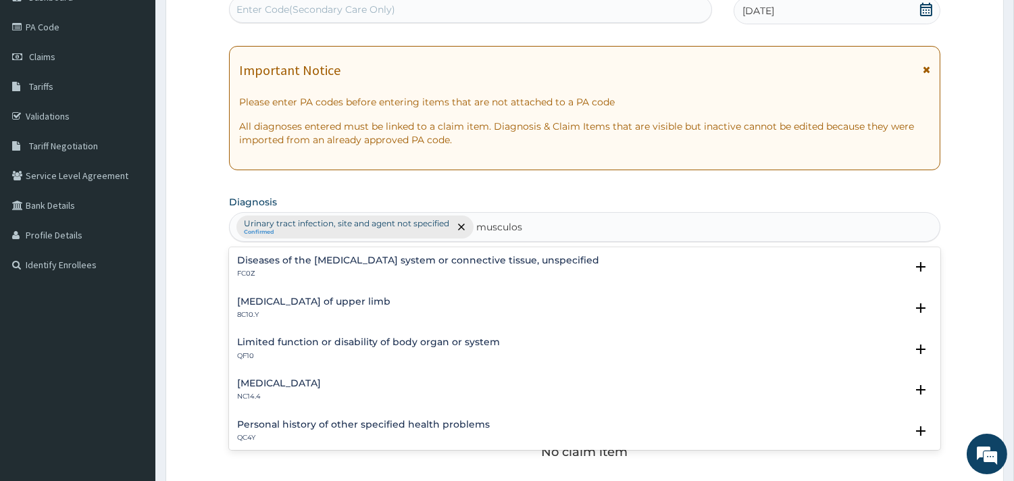
type input "musculo"
click at [453, 260] on h4 "Diseases of the musculoskeletal system or connective tissue, unspecified" at bounding box center [418, 260] width 362 height 10
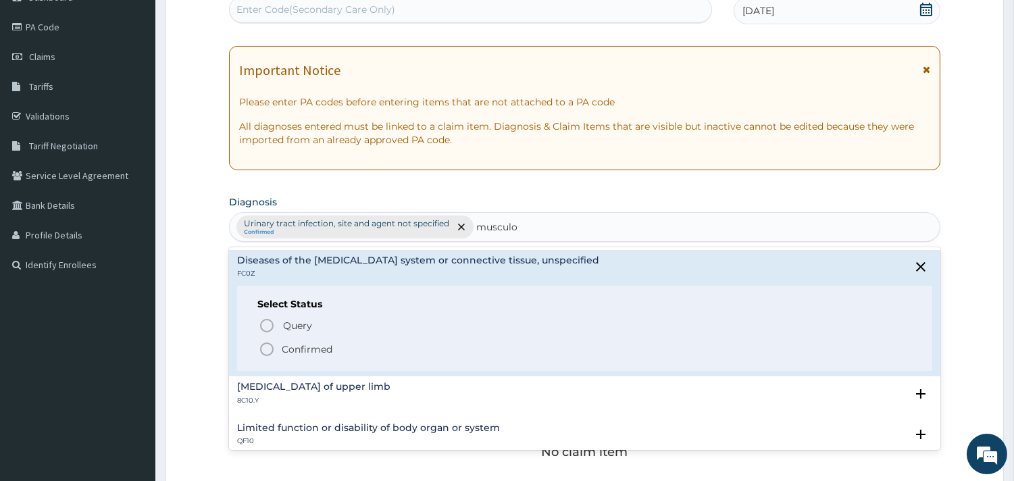
click at [266, 348] on icon "status option filled" at bounding box center [267, 349] width 16 height 16
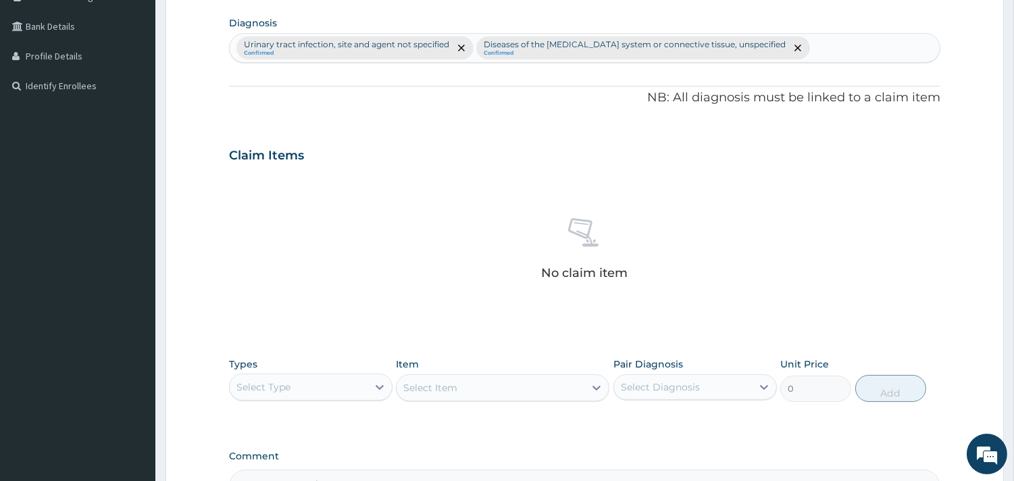
scroll to position [375, 0]
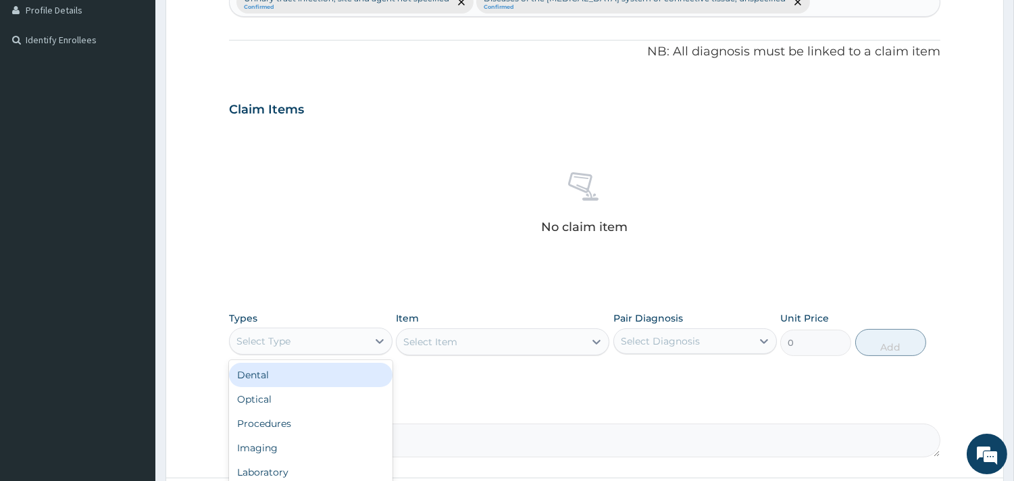
click at [355, 330] on div "Select Type" at bounding box center [299, 341] width 138 height 22
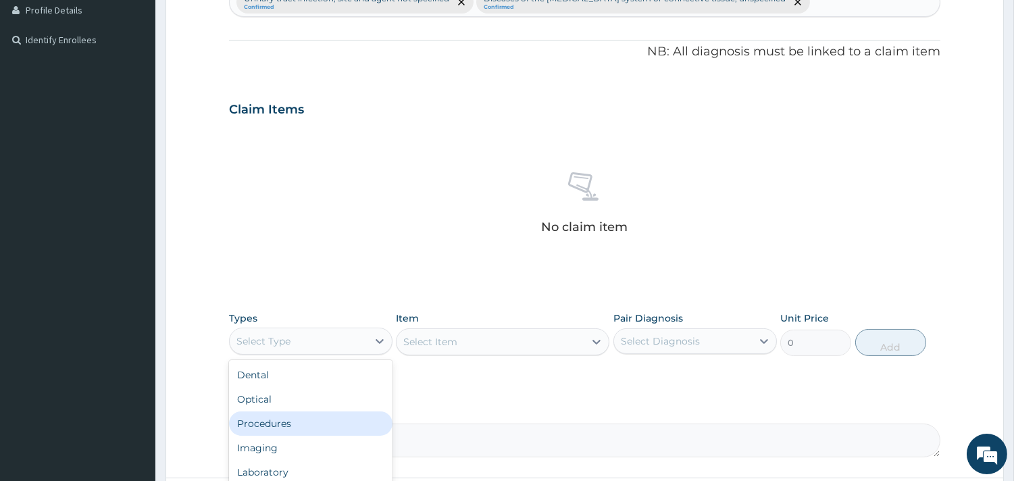
click at [315, 424] on div "Procedures" at bounding box center [310, 423] width 163 height 24
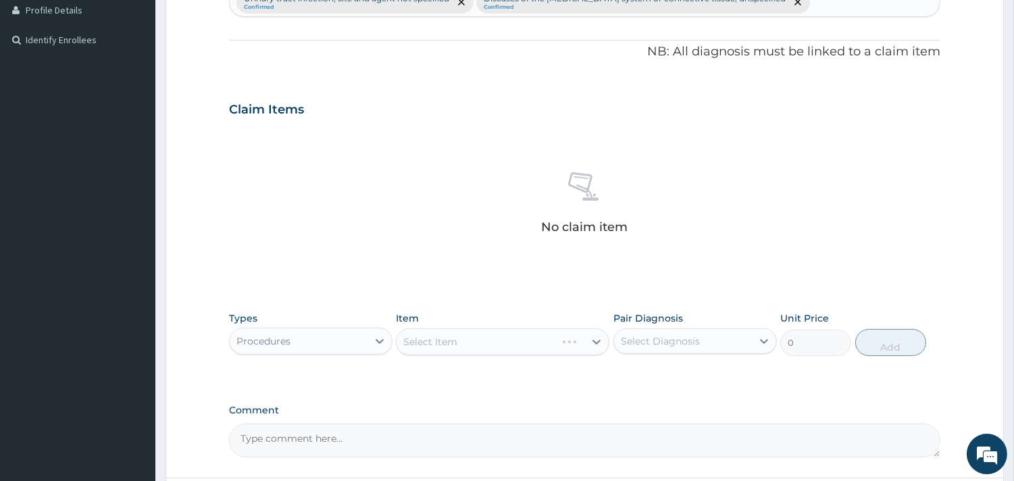
click at [460, 338] on div "Select Item" at bounding box center [502, 341] width 213 height 27
click at [582, 336] on div "Select Item" at bounding box center [502, 341] width 213 height 27
click at [466, 342] on div "Select Item" at bounding box center [491, 342] width 188 height 22
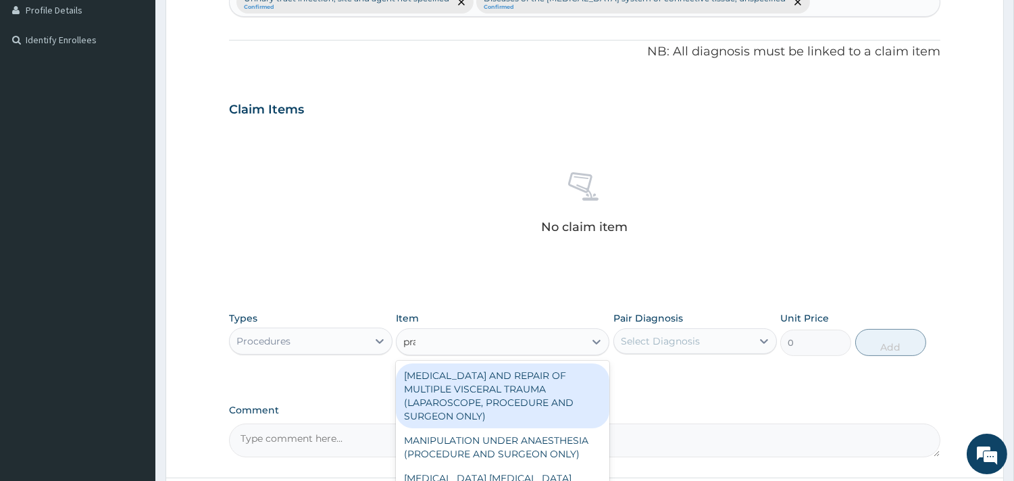
type input "prac"
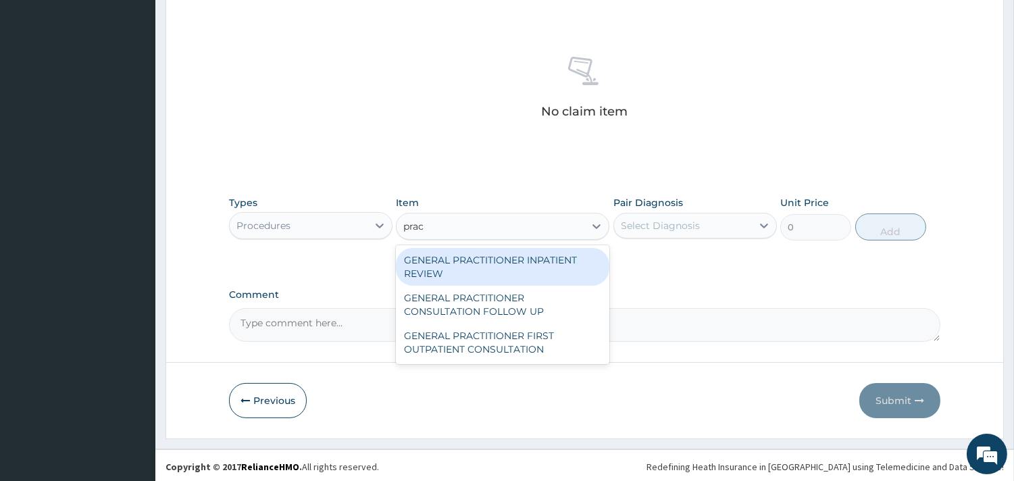
scroll to position [493, 0]
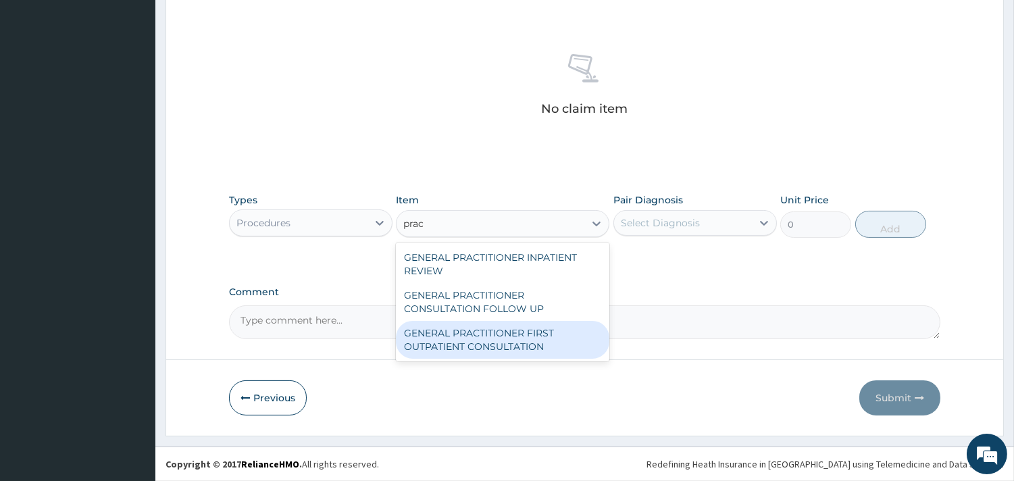
click at [527, 336] on div "GENERAL PRACTITIONER FIRST OUTPATIENT CONSULTATION" at bounding box center [502, 340] width 213 height 38
type input "3750"
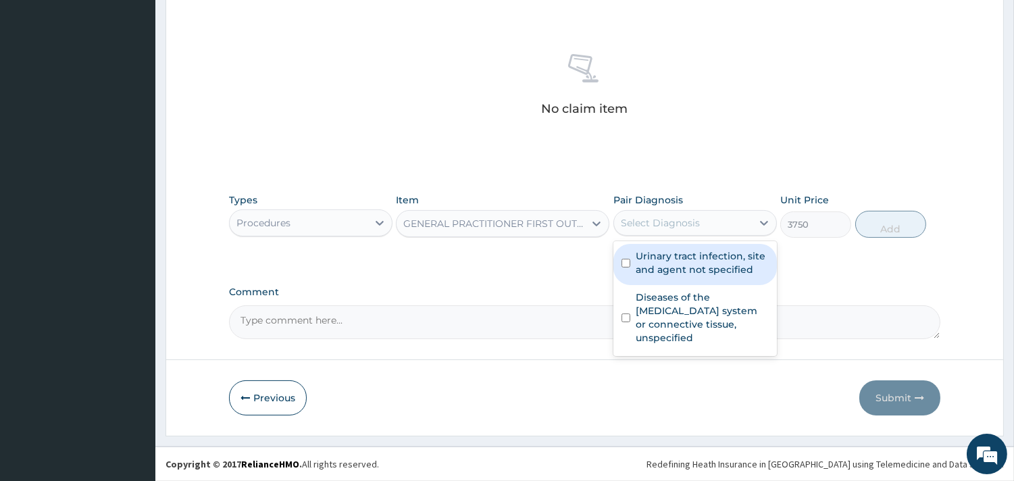
click at [710, 218] on div "Select Diagnosis" at bounding box center [683, 223] width 138 height 22
drag, startPoint x: 693, startPoint y: 260, endPoint x: 692, endPoint y: 272, distance: 11.6
click at [693, 263] on label "Urinary tract infection, site and agent not specified" at bounding box center [702, 262] width 133 height 27
checkbox input "true"
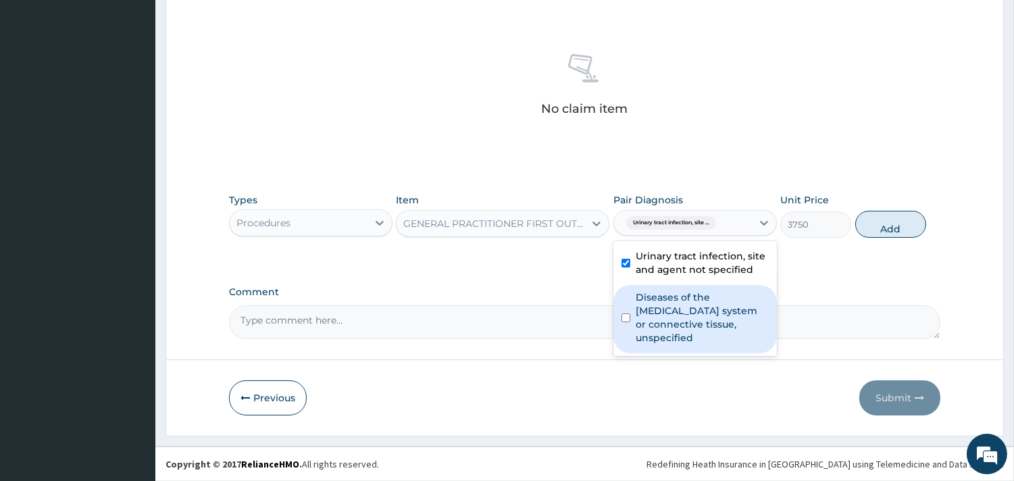
drag, startPoint x: 680, startPoint y: 311, endPoint x: 731, endPoint y: 293, distance: 54.3
click at [680, 311] on label "Diseases of the musculoskeletal system or connective tissue, unspecified" at bounding box center [702, 318] width 133 height 54
checkbox input "true"
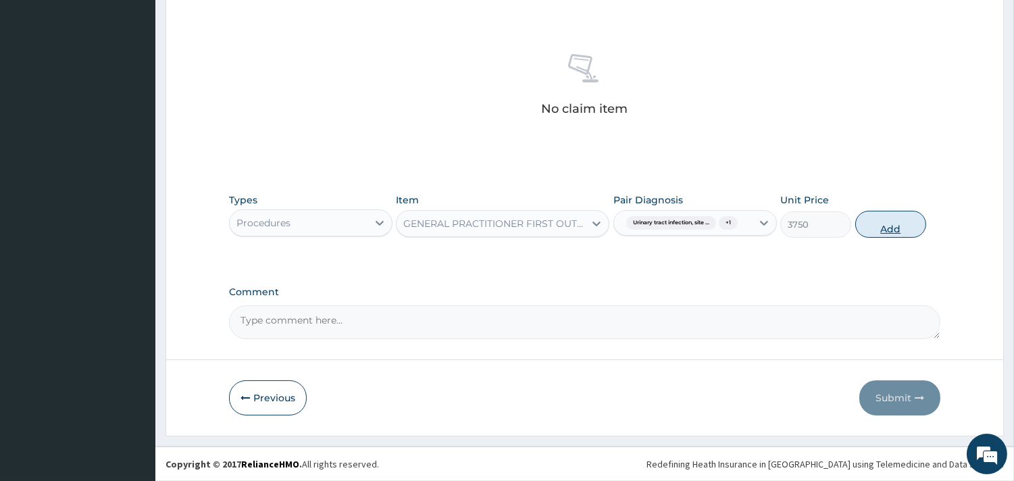
click at [901, 230] on button "Add" at bounding box center [890, 224] width 71 height 27
type input "0"
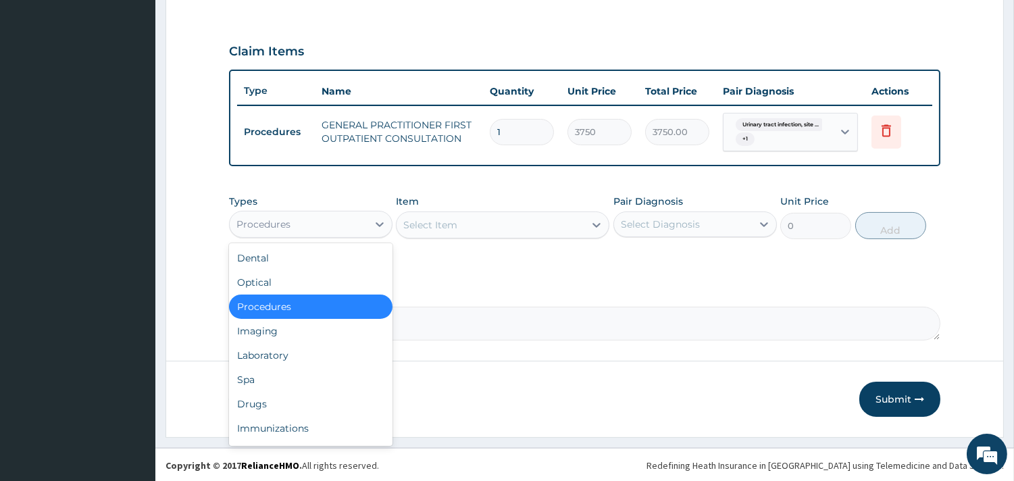
click at [292, 218] on div "Procedures" at bounding box center [299, 224] width 138 height 22
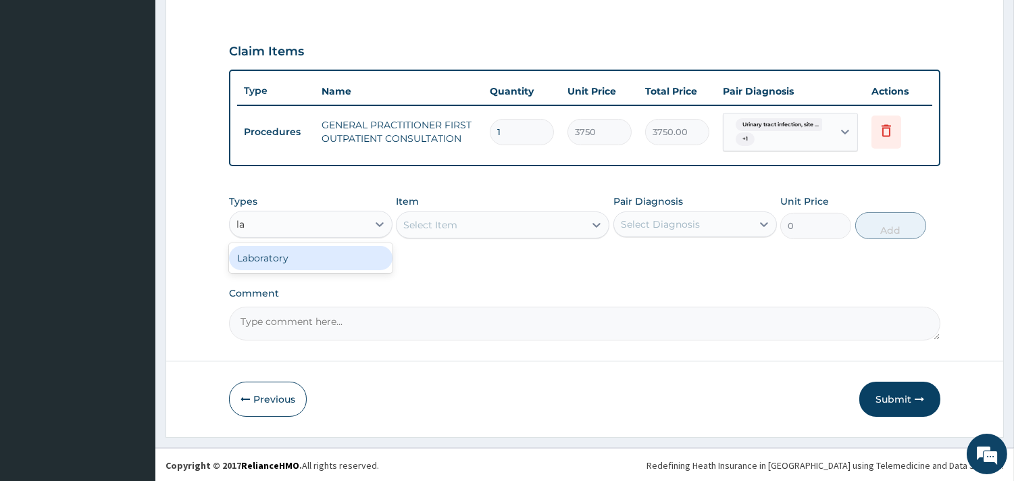
type input "lab"
drag, startPoint x: 269, startPoint y: 255, endPoint x: 282, endPoint y: 276, distance: 24.6
click at [270, 255] on div "Laboratory" at bounding box center [310, 258] width 163 height 24
click at [584, 231] on div "Select Item" at bounding box center [502, 224] width 213 height 27
click at [615, 218] on div "Select Diagnosis" at bounding box center [683, 224] width 138 height 22
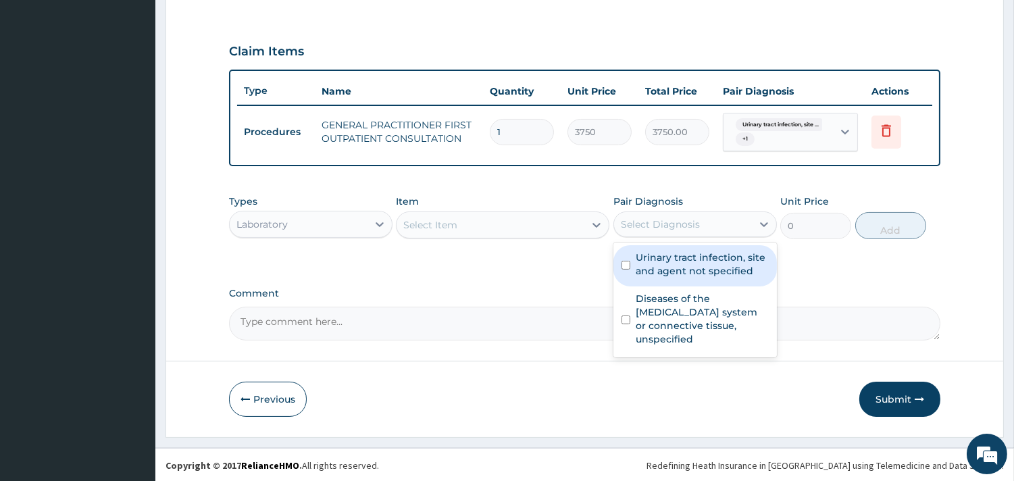
click at [579, 223] on div "Select Item" at bounding box center [491, 225] width 188 height 22
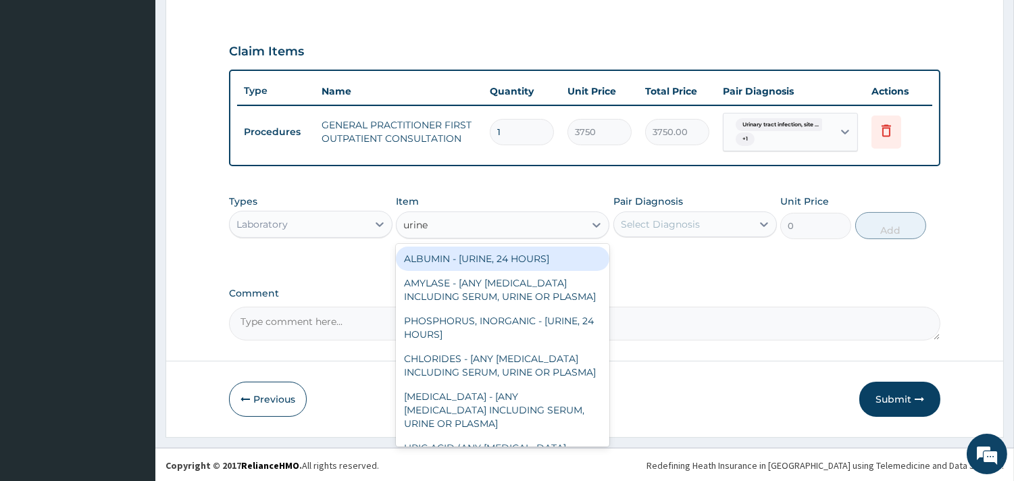
type input "urine m"
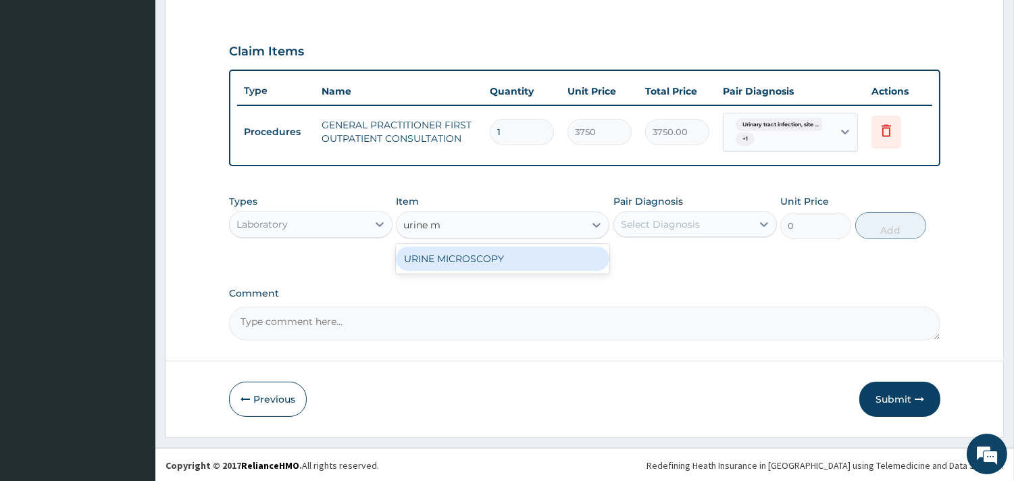
click at [544, 259] on div "URINE MICROSCOPY" at bounding box center [502, 259] width 213 height 24
type input "2187.5"
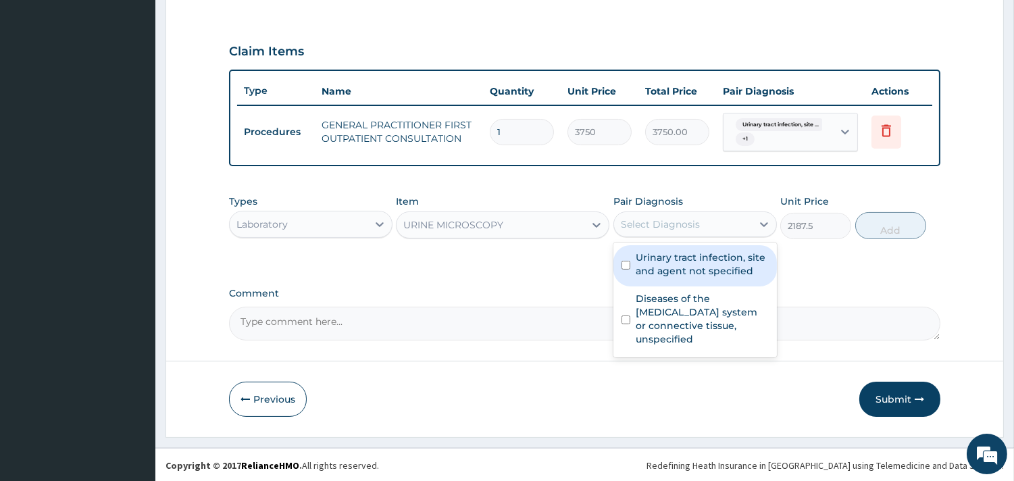
click at [673, 222] on div "Select Diagnosis" at bounding box center [660, 225] width 79 height 14
click at [690, 267] on label "Urinary tract infection, site and agent not specified" at bounding box center [702, 264] width 133 height 27
checkbox input "true"
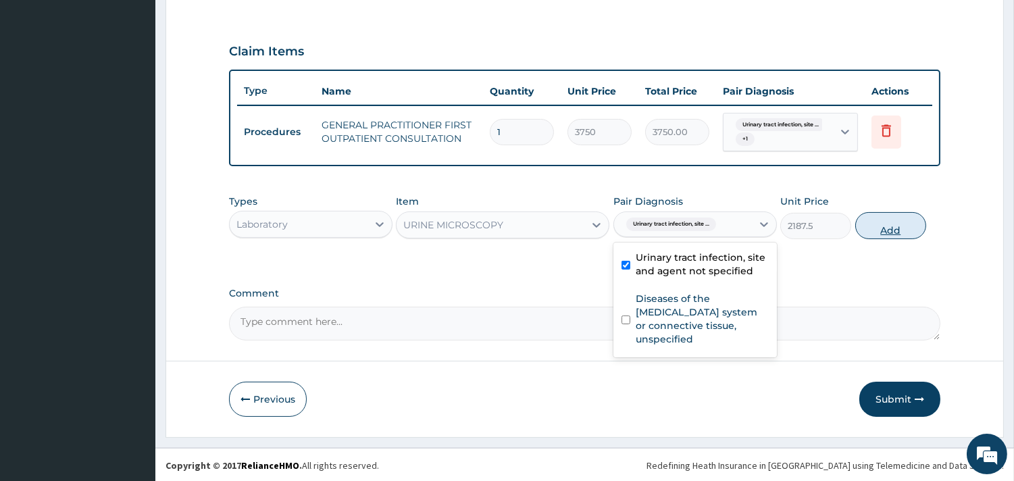
click at [887, 227] on button "Add" at bounding box center [890, 225] width 71 height 27
type input "0"
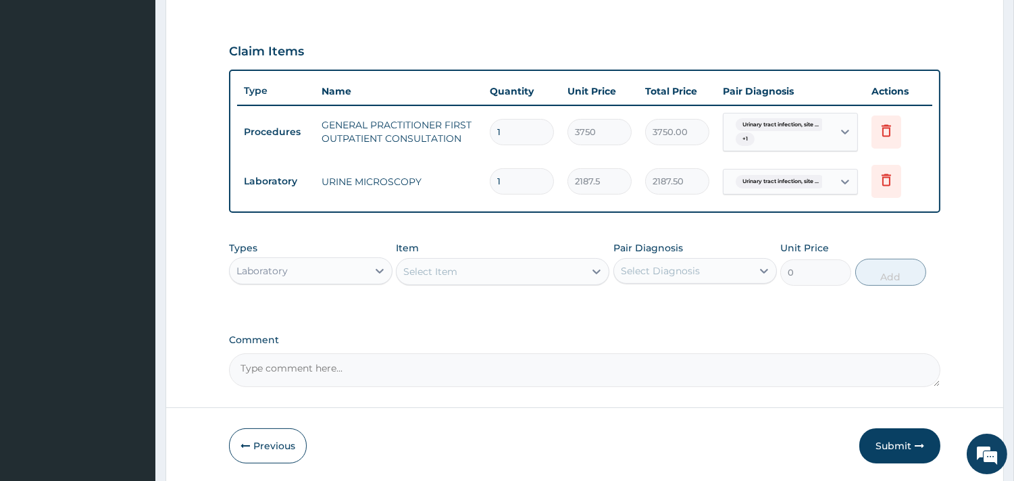
click at [289, 268] on div "Laboratory" at bounding box center [299, 271] width 138 height 22
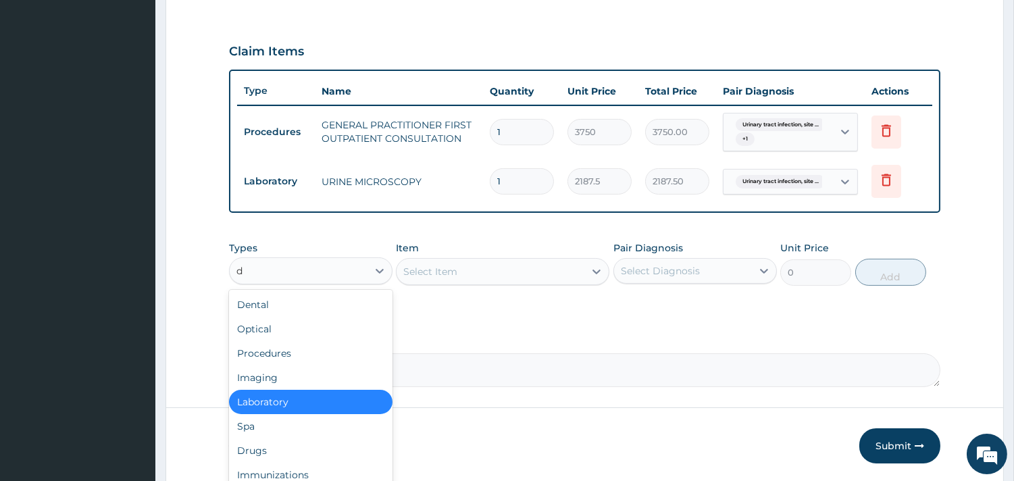
type input "dr"
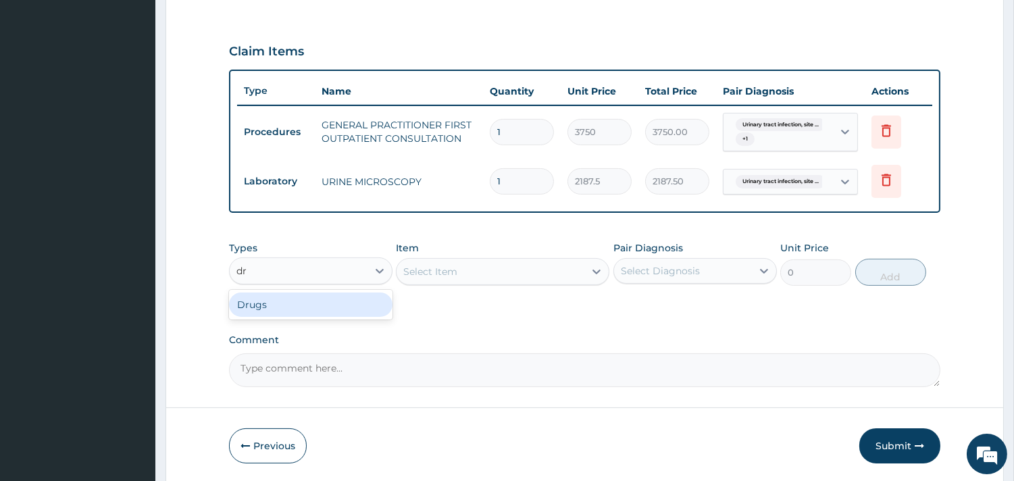
click at [266, 297] on div "Drugs" at bounding box center [310, 305] width 163 height 24
click at [509, 270] on div "Select Item" at bounding box center [502, 271] width 213 height 27
click at [511, 274] on div "Select Item" at bounding box center [502, 271] width 213 height 27
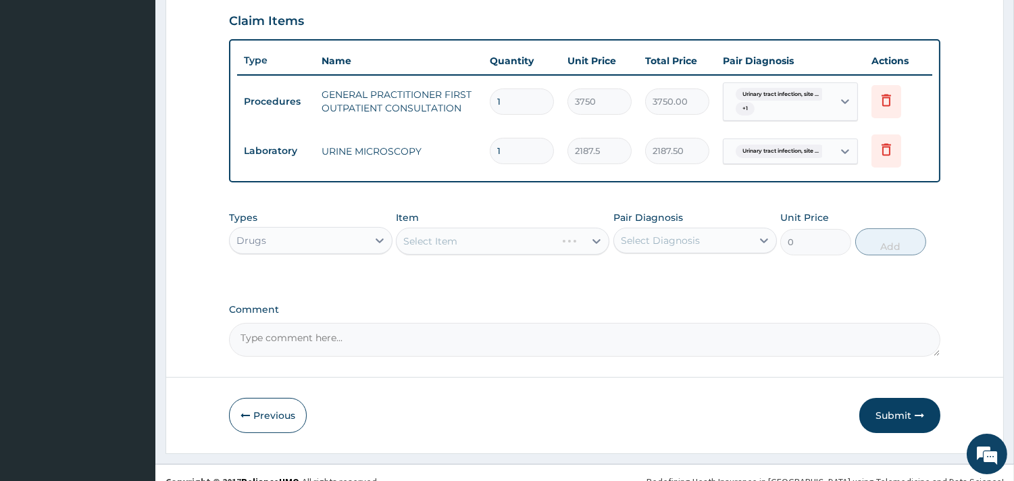
scroll to position [480, 0]
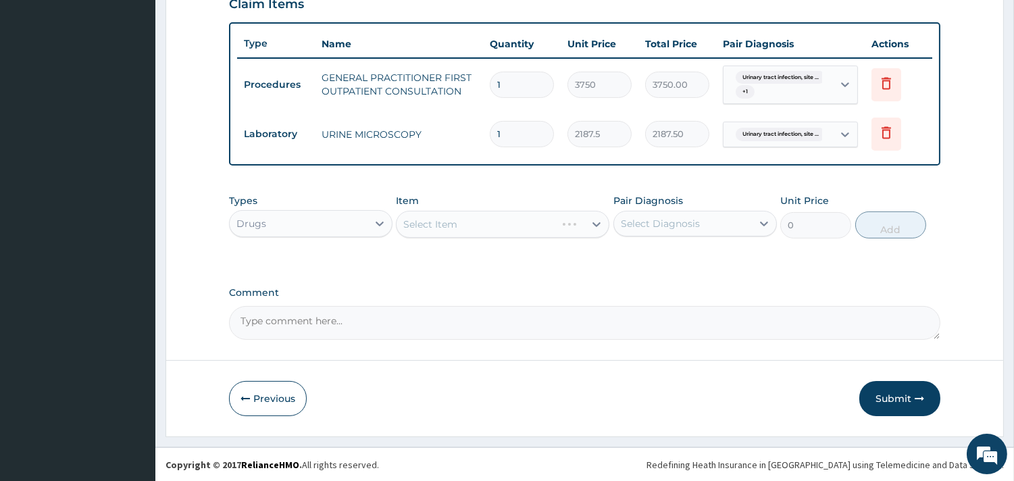
click at [592, 218] on div "Select Item" at bounding box center [502, 224] width 213 height 27
click at [597, 228] on div "Select Item" at bounding box center [502, 224] width 213 height 27
click at [593, 220] on div "Select Item" at bounding box center [502, 224] width 213 height 27
click at [598, 220] on div "Select Item" at bounding box center [502, 224] width 213 height 27
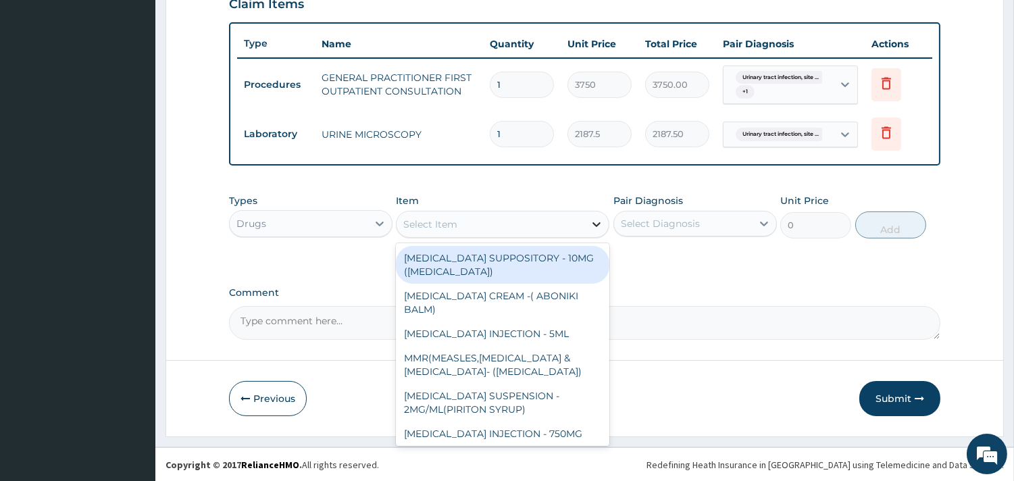
click at [598, 223] on icon at bounding box center [597, 224] width 8 height 5
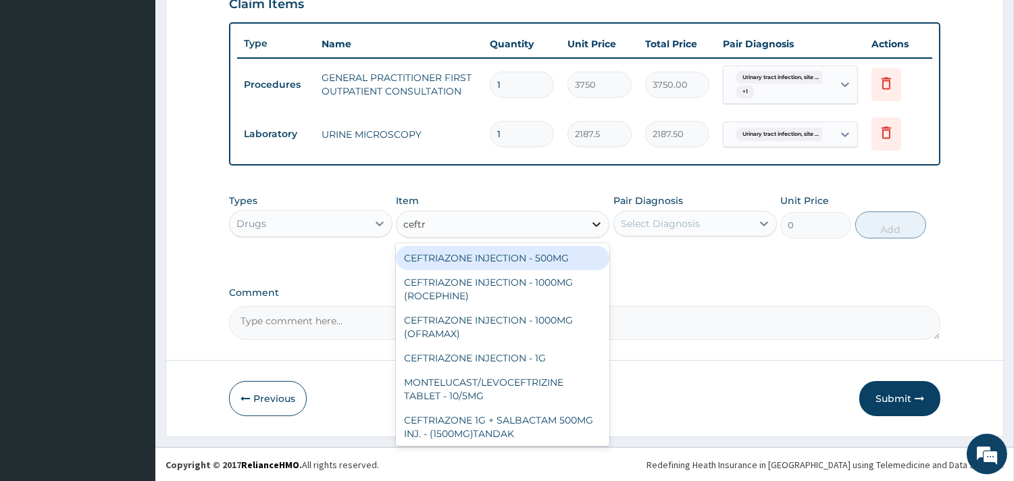
type input "ceftri"
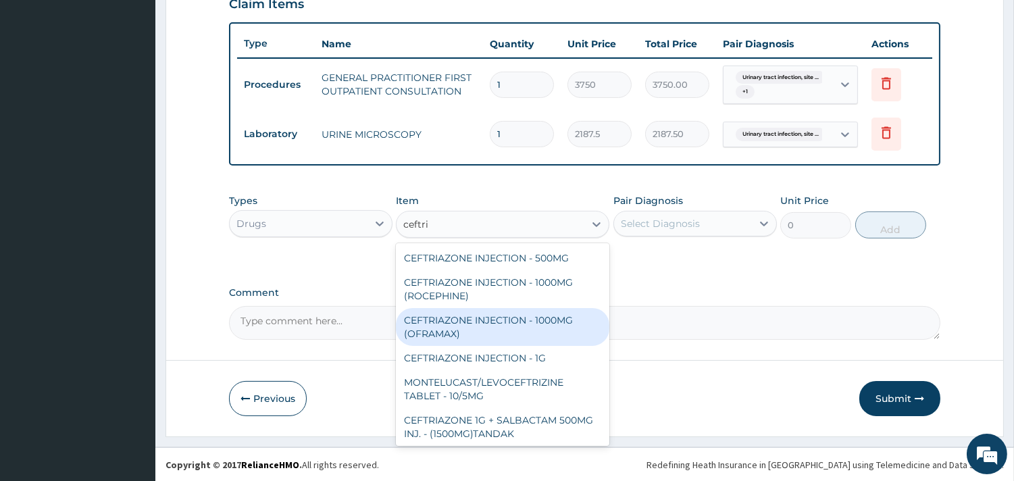
click at [482, 311] on div "CEFTRIAZONE INJECTION - 1000MG (OFRAMAX)" at bounding box center [502, 327] width 213 height 38
type input "2520"
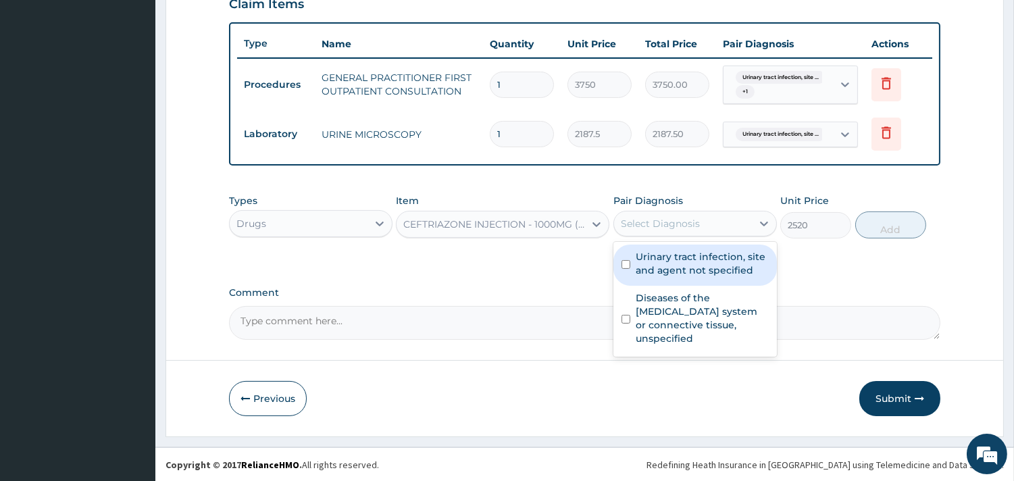
click at [665, 217] on div "Select Diagnosis" at bounding box center [660, 224] width 79 height 14
click at [699, 262] on label "Urinary tract infection, site and agent not specified" at bounding box center [702, 263] width 133 height 27
checkbox input "true"
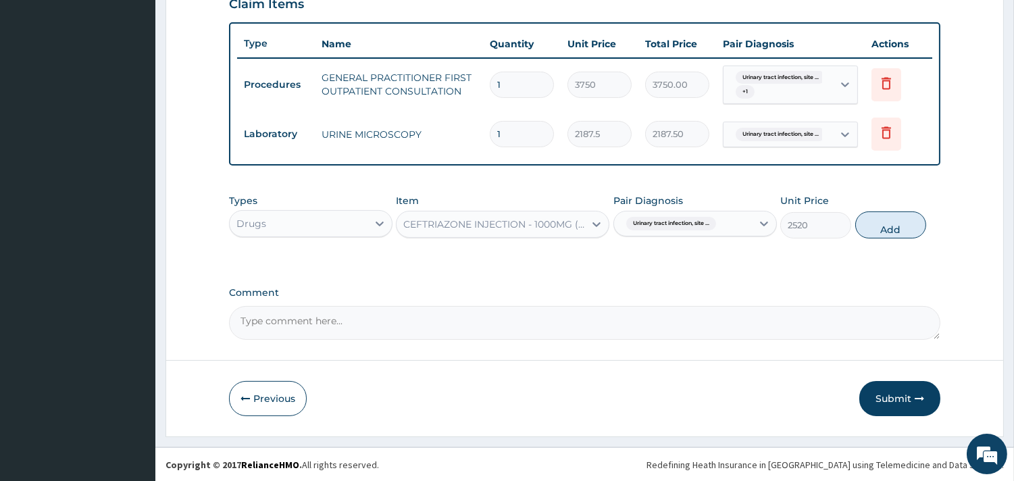
drag, startPoint x: 897, startPoint y: 224, endPoint x: 876, endPoint y: 228, distance: 22.1
click at [897, 224] on button "Add" at bounding box center [890, 224] width 71 height 27
type input "0"
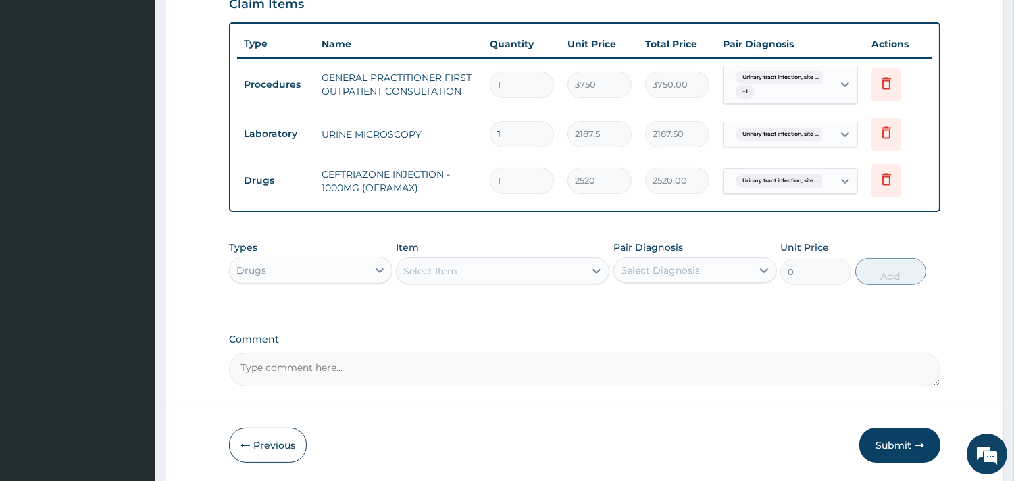
click at [443, 270] on div "Select Item" at bounding box center [430, 271] width 54 height 14
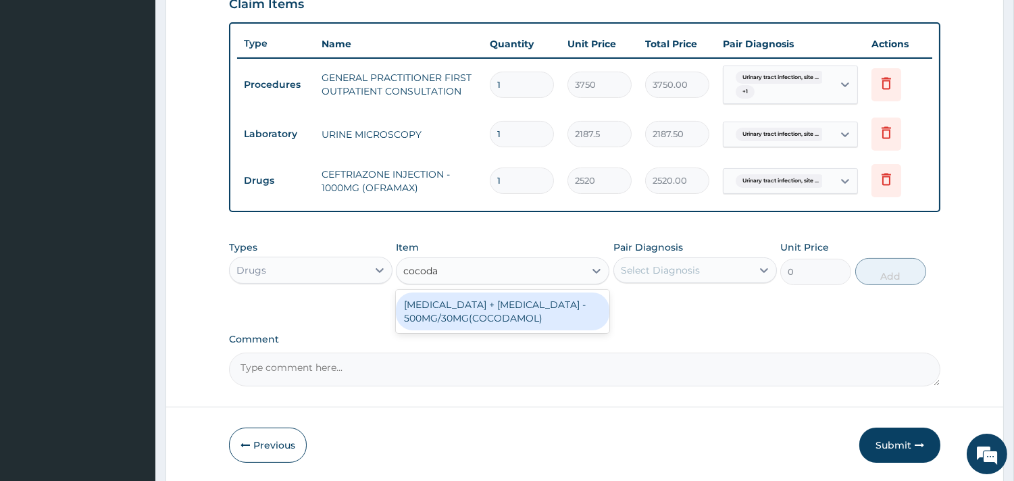
type input "cocodam"
click at [469, 330] on div "PARACETAMOL + CODEINE - 500MG/30MG(COCODAMOL)" at bounding box center [502, 311] width 213 height 43
click at [485, 320] on div "PARACETAMOL + CODEINE - 500MG/30MG(COCODAMOL)" at bounding box center [502, 312] width 213 height 38
type input "224"
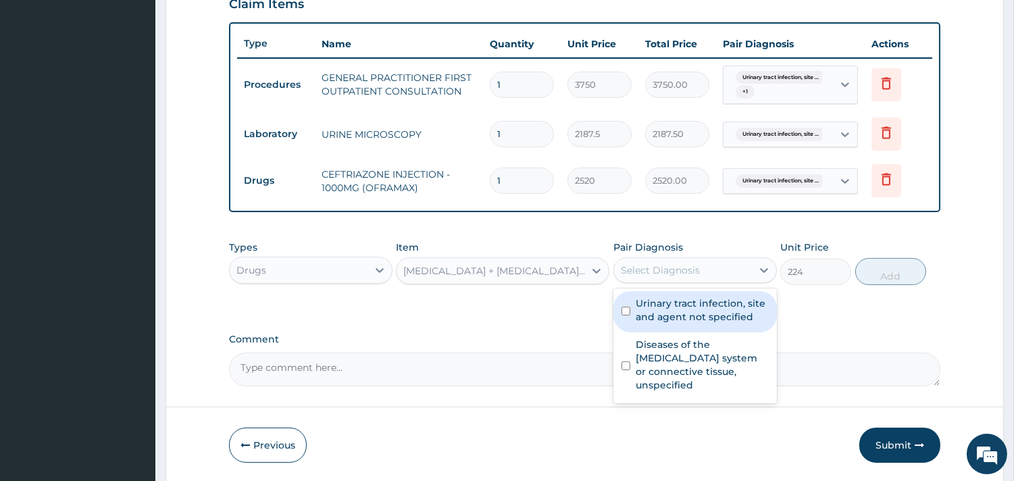
click at [665, 265] on div "Select Diagnosis" at bounding box center [660, 270] width 79 height 14
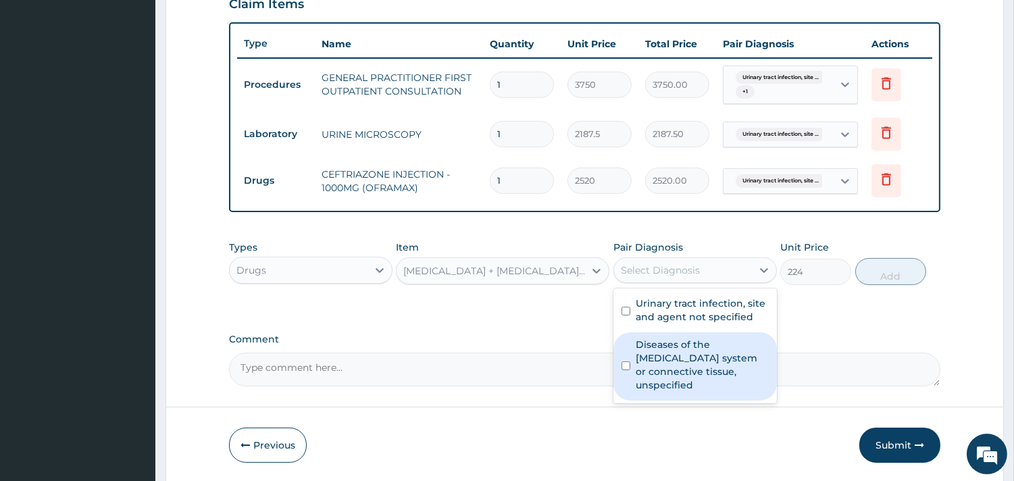
click at [651, 361] on label "Diseases of the musculoskeletal system or connective tissue, unspecified" at bounding box center [702, 365] width 133 height 54
checkbox input "true"
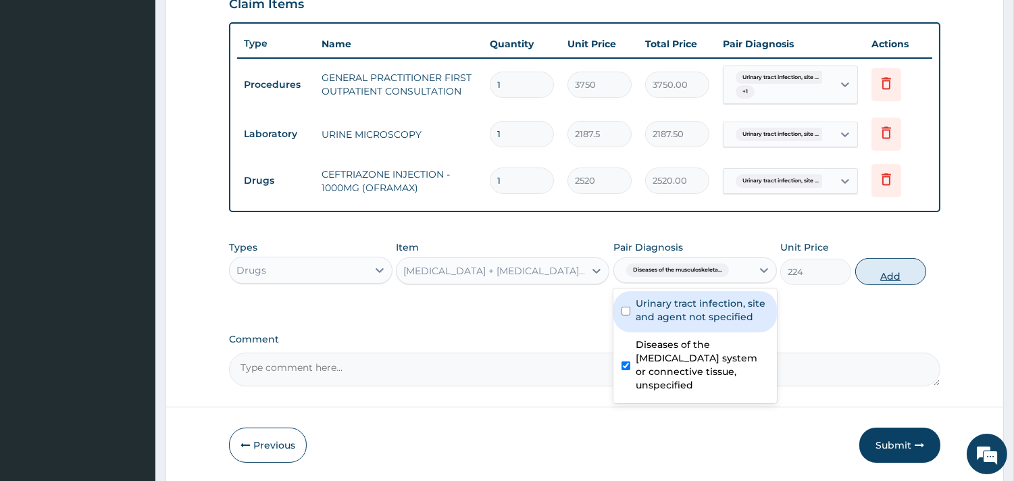
click at [865, 272] on button "Add" at bounding box center [890, 271] width 71 height 27
type input "0"
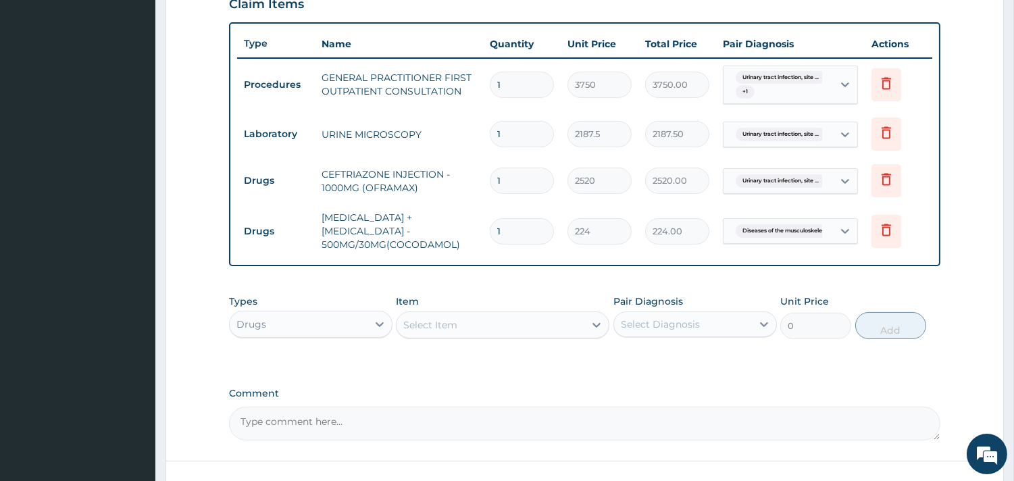
type input "10"
type input "2240.00"
type input "10"
click at [542, 316] on div "Select Item" at bounding box center [491, 325] width 188 height 22
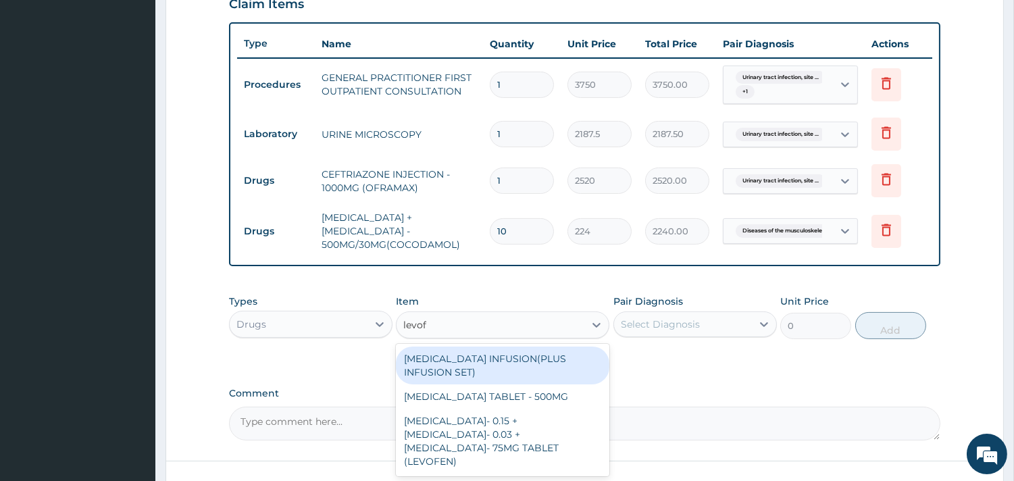
type input "levofl"
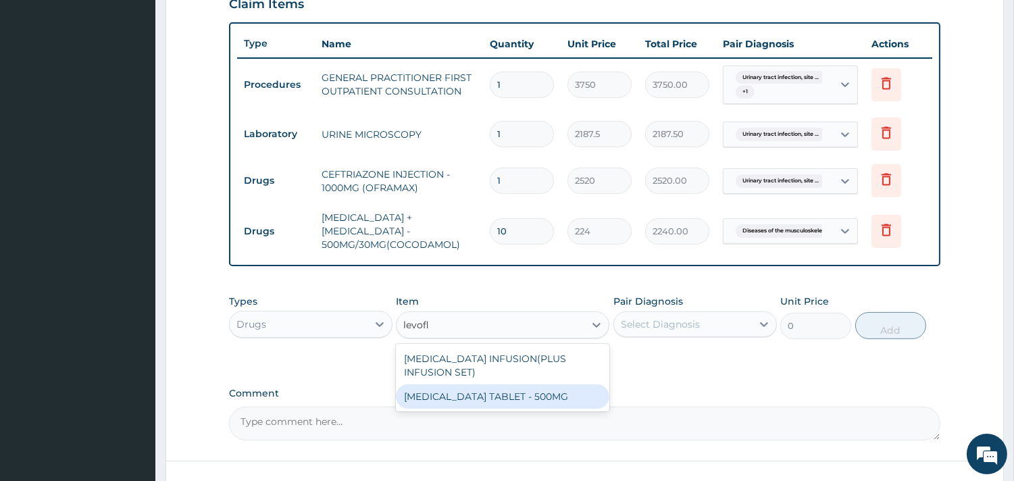
click at [504, 384] on div "LEVOFLOXACIN TABLET - 500MG" at bounding box center [502, 396] width 213 height 24
type input "196"
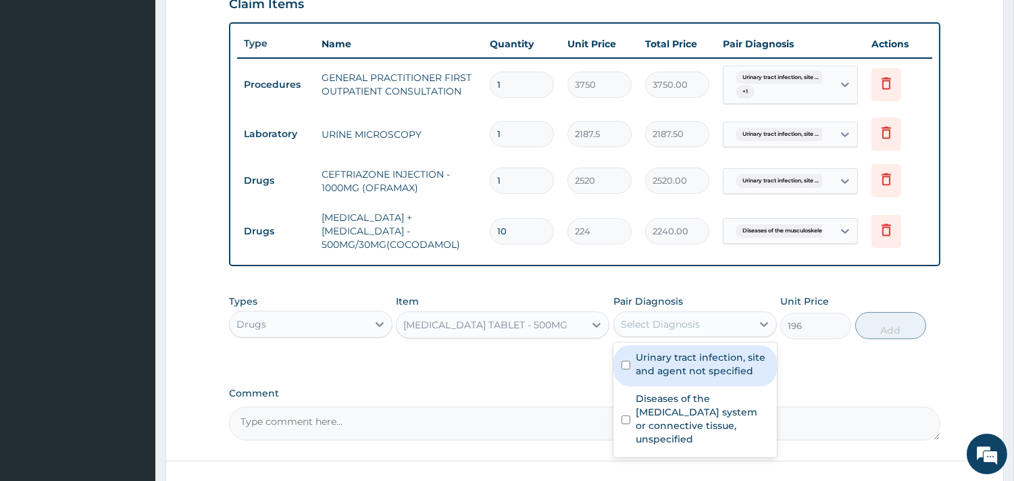
click at [651, 320] on div "Select Diagnosis" at bounding box center [660, 325] width 79 height 14
click at [679, 351] on label "Urinary tract infection, site and agent not specified" at bounding box center [702, 364] width 133 height 27
checkbox input "true"
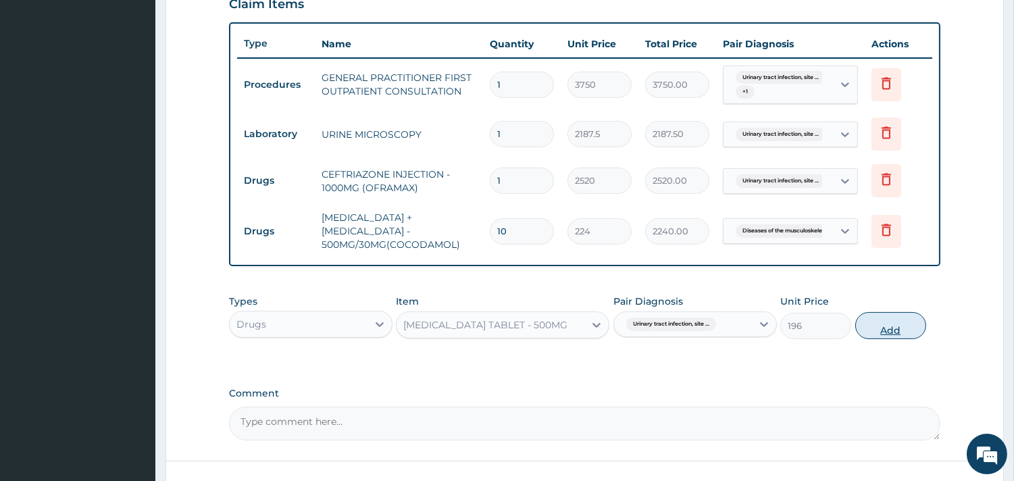
click at [885, 312] on button "Add" at bounding box center [890, 325] width 71 height 27
type input "0"
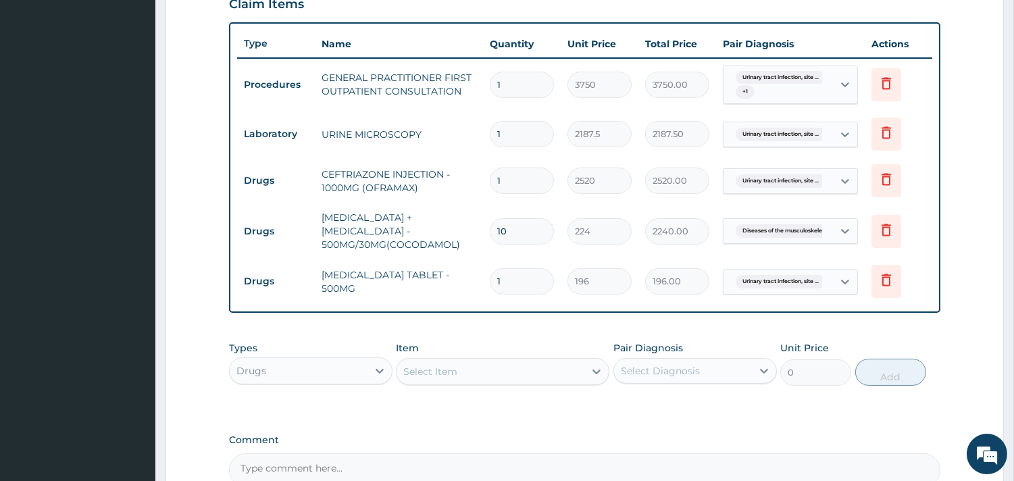
type input "10"
type input "1960.00"
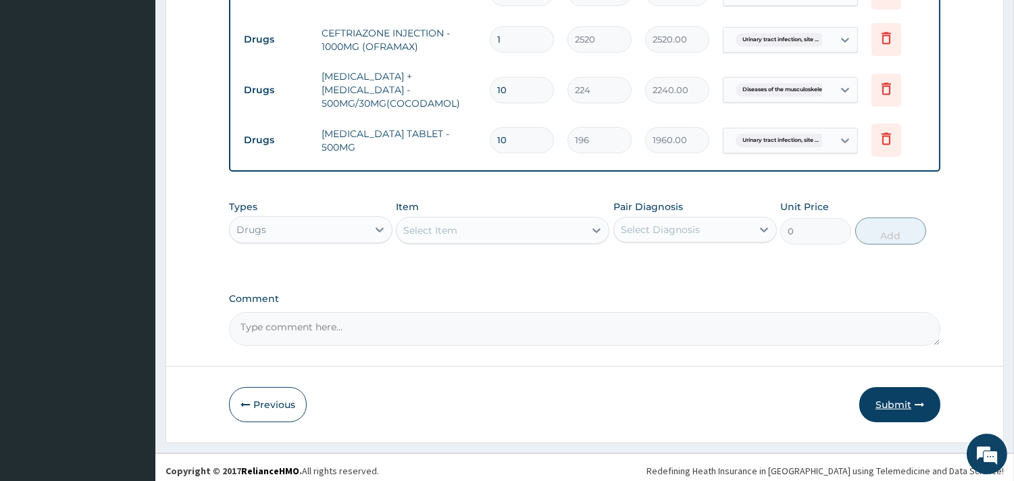
type input "10"
click at [915, 400] on icon "button" at bounding box center [919, 404] width 9 height 9
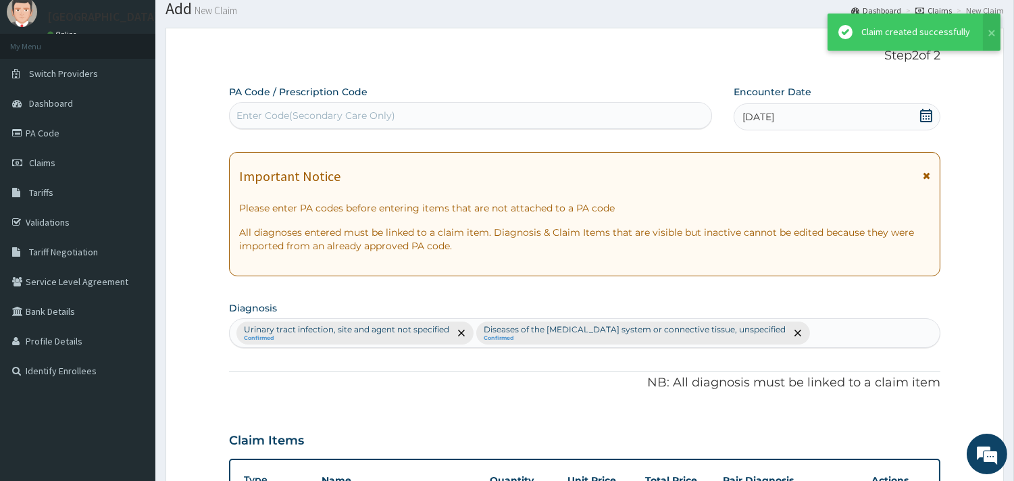
scroll to position [622, 0]
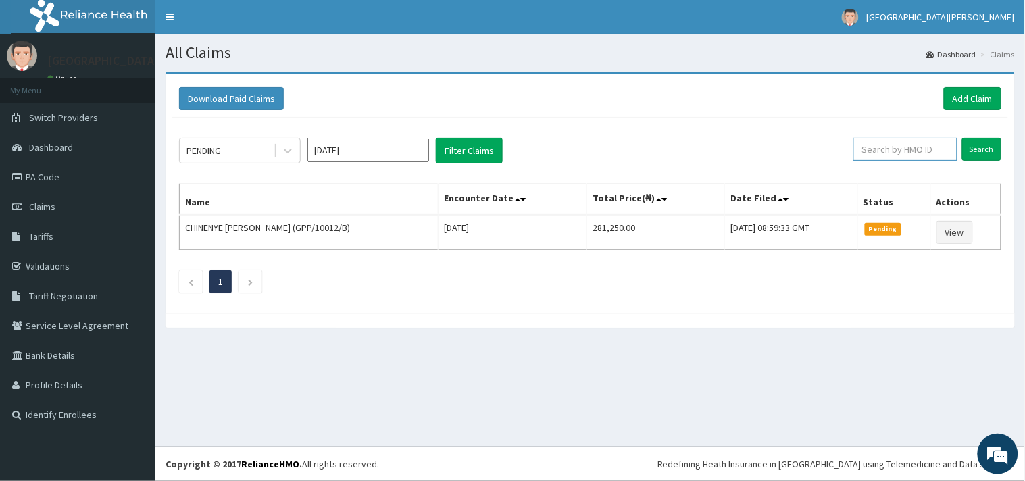
click at [928, 151] on input "text" at bounding box center [905, 149] width 104 height 23
paste input "AKPAN PEACE"
drag, startPoint x: 924, startPoint y: 146, endPoint x: 847, endPoint y: 146, distance: 77.7
click at [847, 146] on input "AKPAN PEACE" at bounding box center [883, 149] width 95 height 23
paste input "MIG/10051/A"
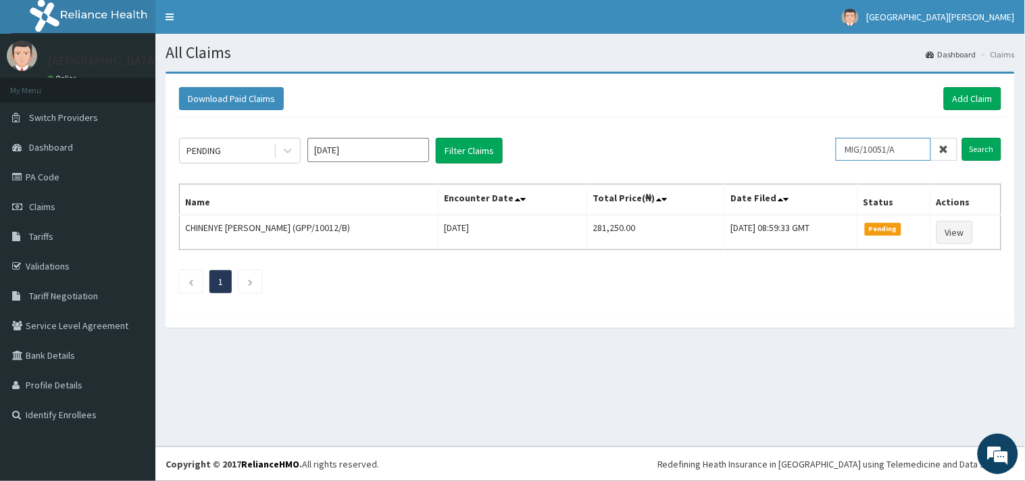
click at [867, 149] on input "MIG/10051/A" at bounding box center [883, 149] width 95 height 23
click at [872, 152] on input "MIG/10051/A" at bounding box center [883, 149] width 95 height 23
click at [868, 149] on input "MIG/10051/A" at bounding box center [883, 149] width 95 height 23
type input "MIG/10051/A"
click at [984, 140] on input "Search" at bounding box center [981, 149] width 39 height 23
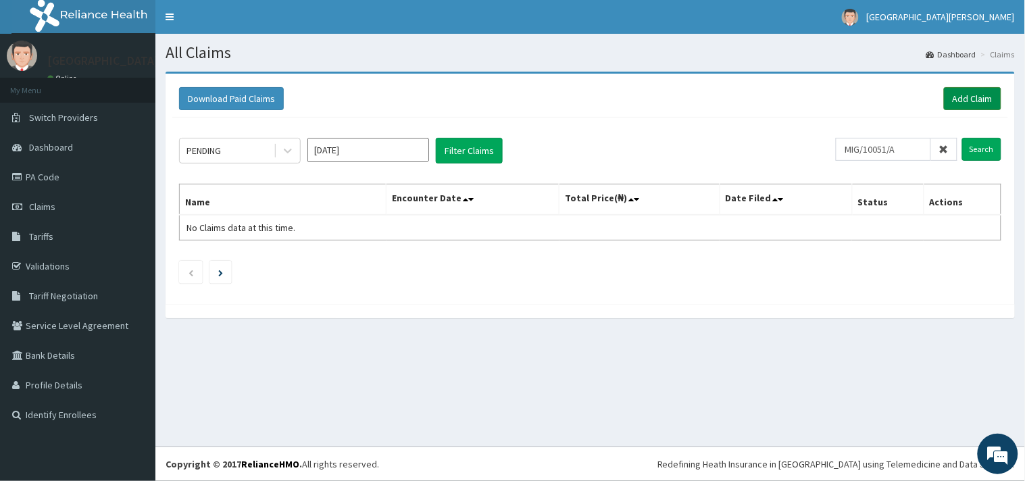
click at [973, 89] on link "Add Claim" at bounding box center [972, 98] width 57 height 23
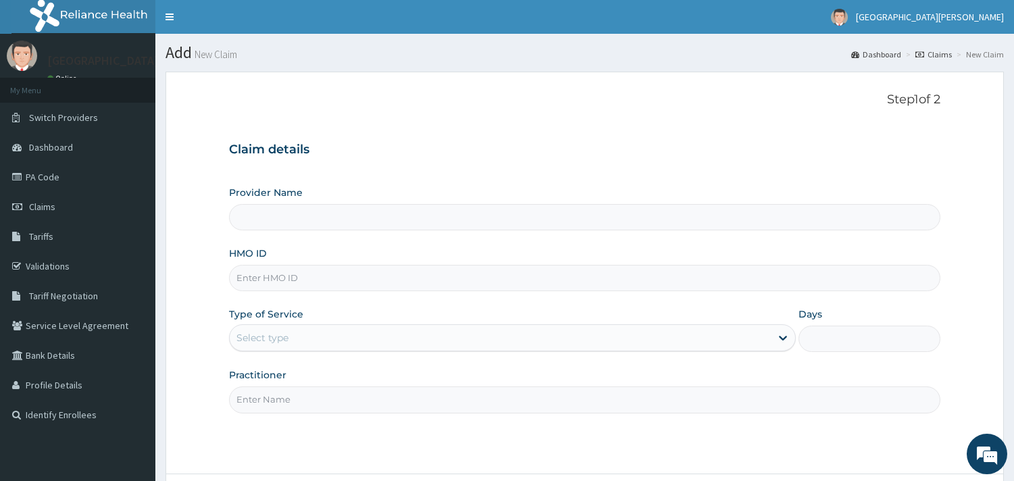
type input "ST. [PERSON_NAME][GEOGRAPHIC_DATA] -[GEOGRAPHIC_DATA]"
click at [303, 280] on input "HMO ID" at bounding box center [584, 278] width 711 height 26
paste input "MIG/10051/A"
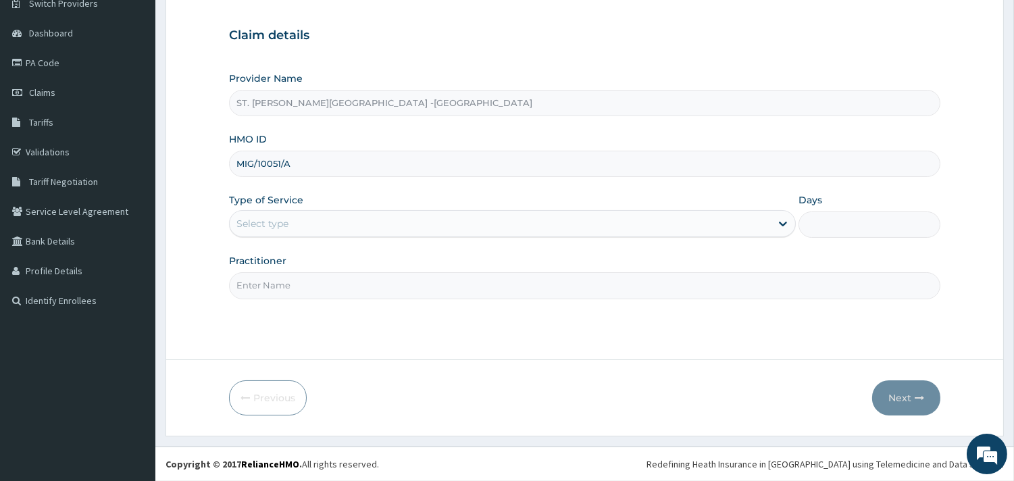
type input "MIG/10051/A"
click at [314, 224] on div "Select type" at bounding box center [500, 224] width 541 height 22
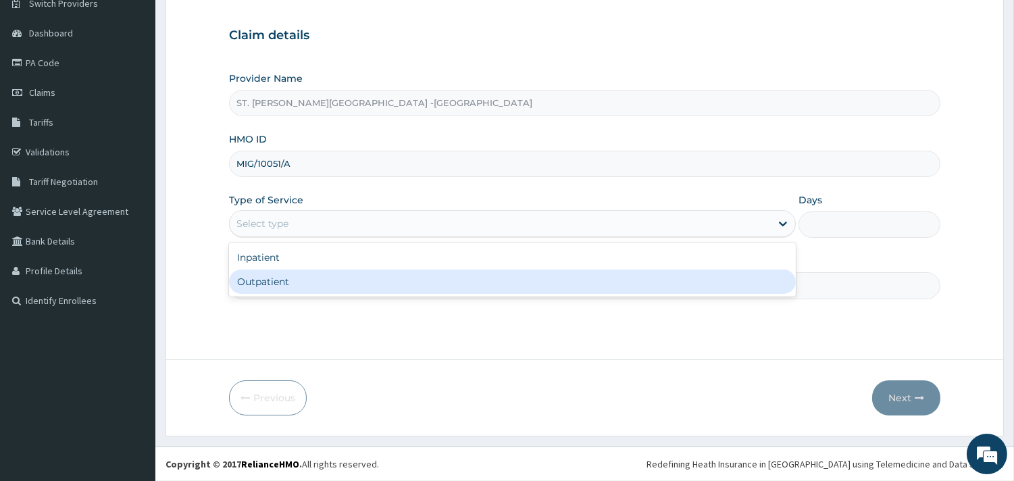
click at [306, 293] on div "Outpatient" at bounding box center [512, 282] width 567 height 24
type input "1"
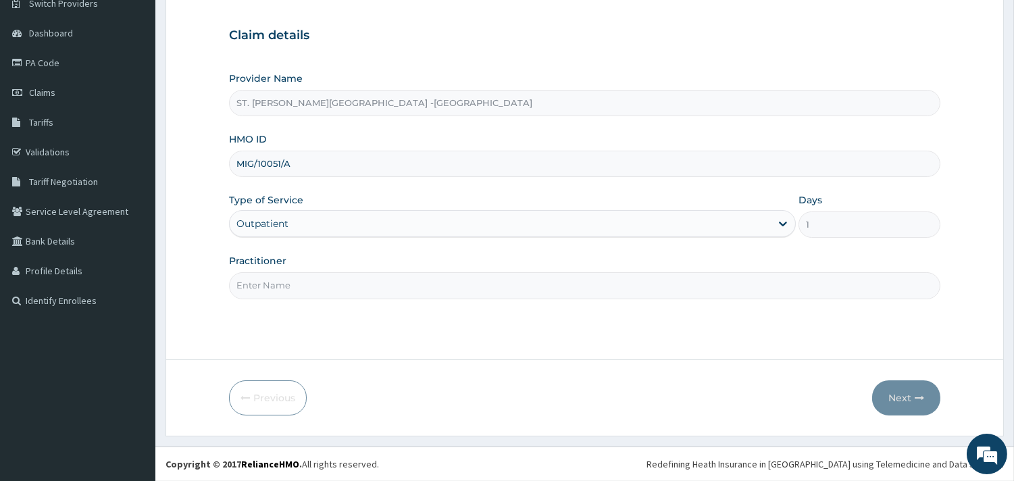
click at [306, 293] on input "Practitioner" at bounding box center [584, 285] width 711 height 26
type input "[PERSON_NAME]"
click at [894, 386] on button "Next" at bounding box center [906, 397] width 68 height 35
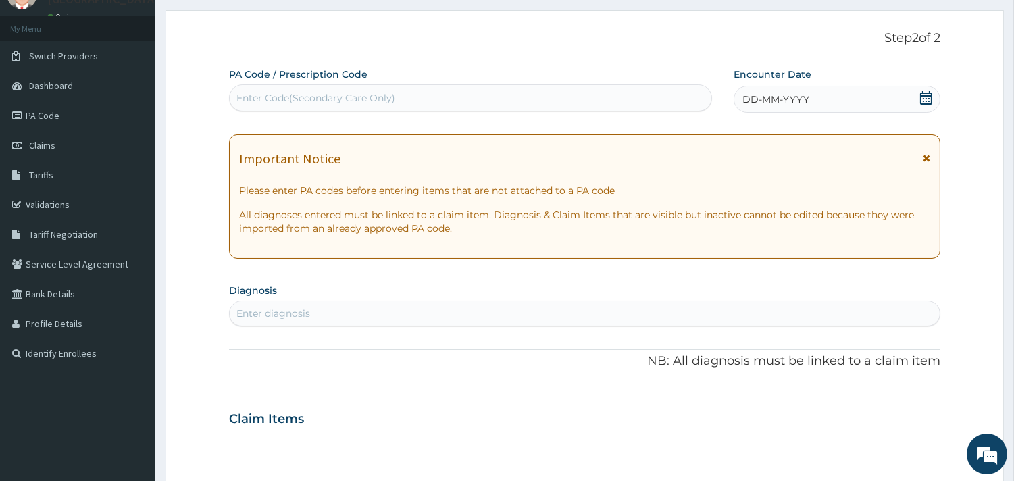
scroll to position [39, 0]
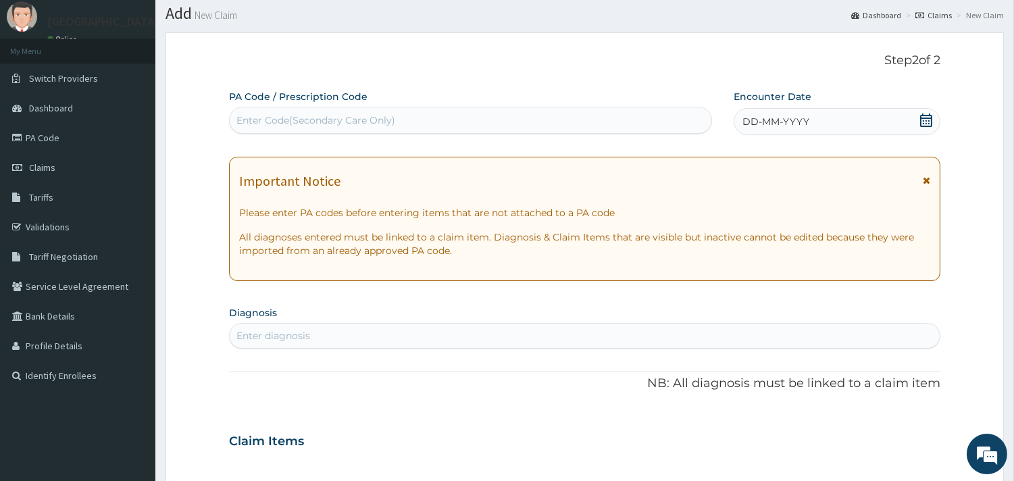
click at [586, 122] on div "Enter Code(Secondary Care Only)" at bounding box center [471, 120] width 482 height 22
paste input "PA/EB1EE3"
type input "PA/EB1EE3"
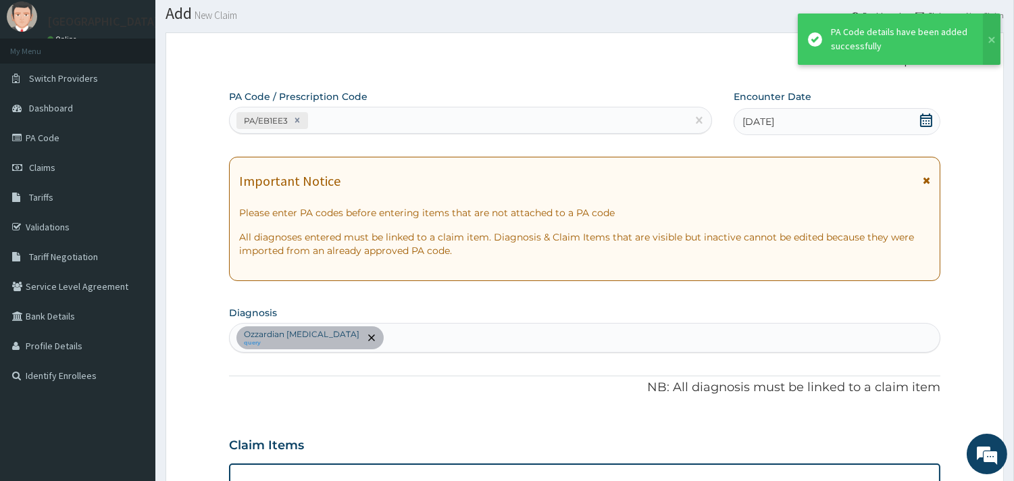
scroll to position [320, 0]
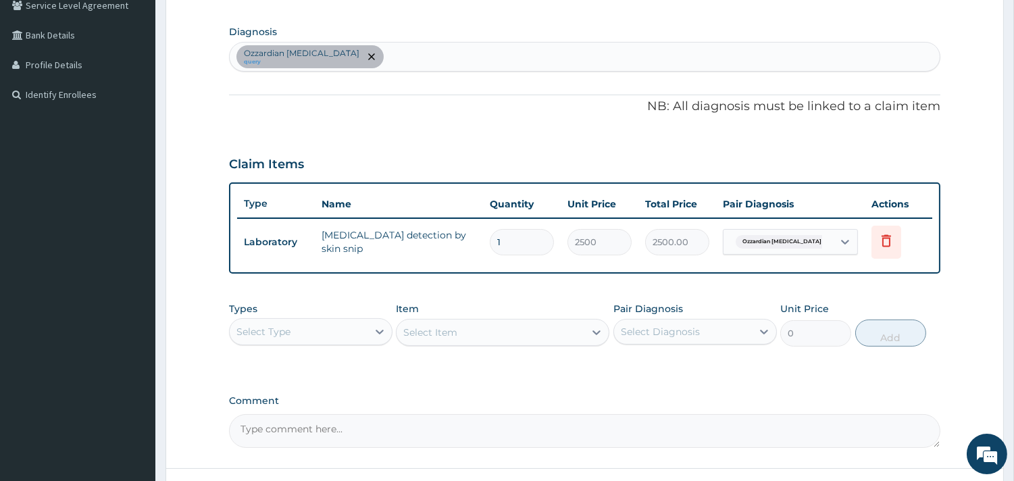
click at [353, 327] on div "Select Type" at bounding box center [299, 332] width 138 height 22
click at [370, 54] on div "Ozzardian [MEDICAL_DATA] query" at bounding box center [585, 57] width 710 height 28
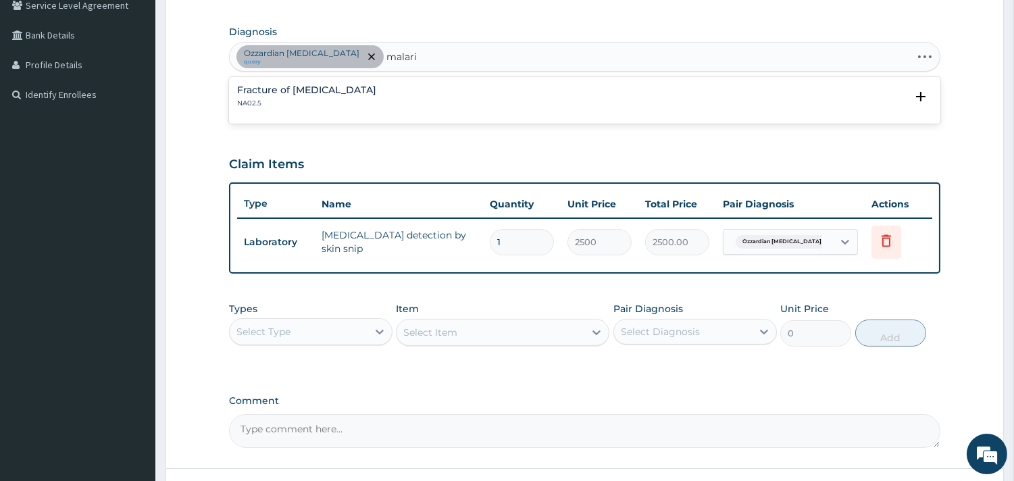
type input "[MEDICAL_DATA]"
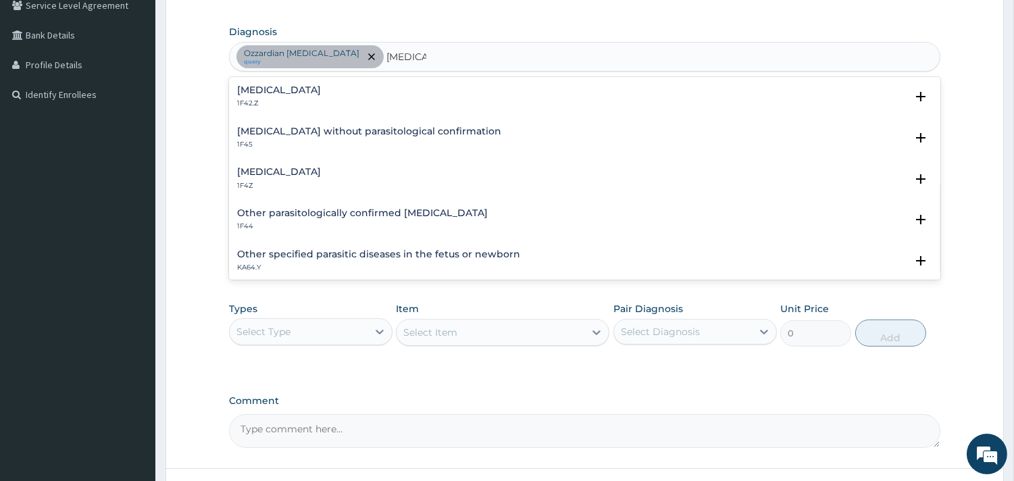
click at [321, 90] on h4 "[MEDICAL_DATA]" at bounding box center [279, 90] width 84 height 10
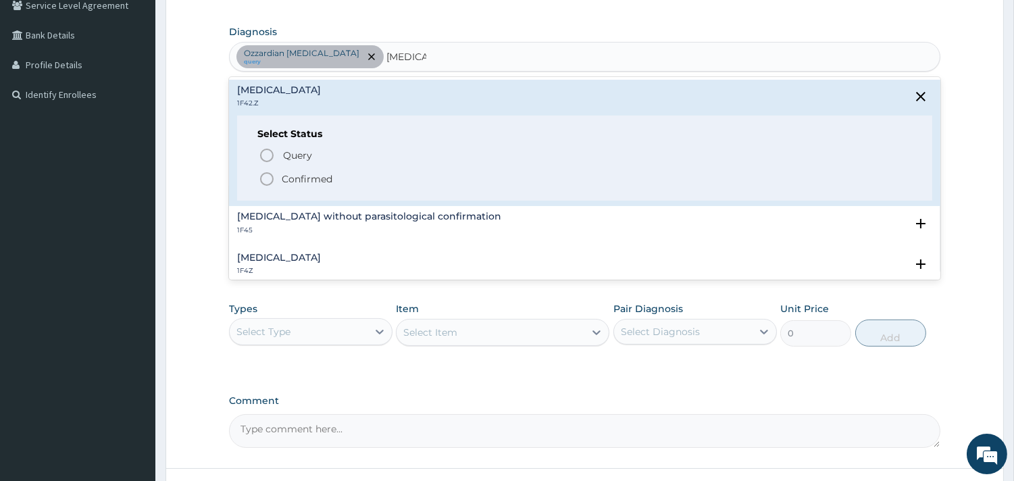
click at [268, 177] on icon "status option filled" at bounding box center [267, 179] width 16 height 16
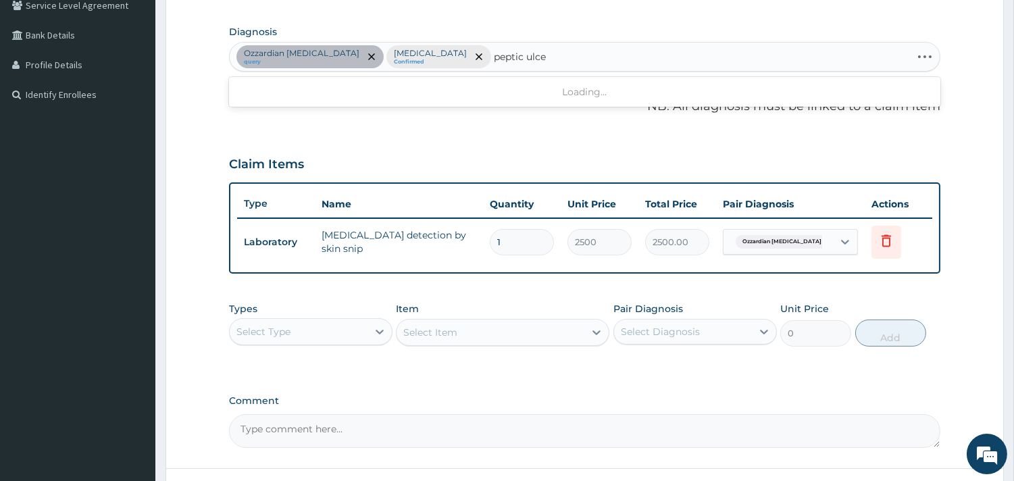
type input "[MEDICAL_DATA]"
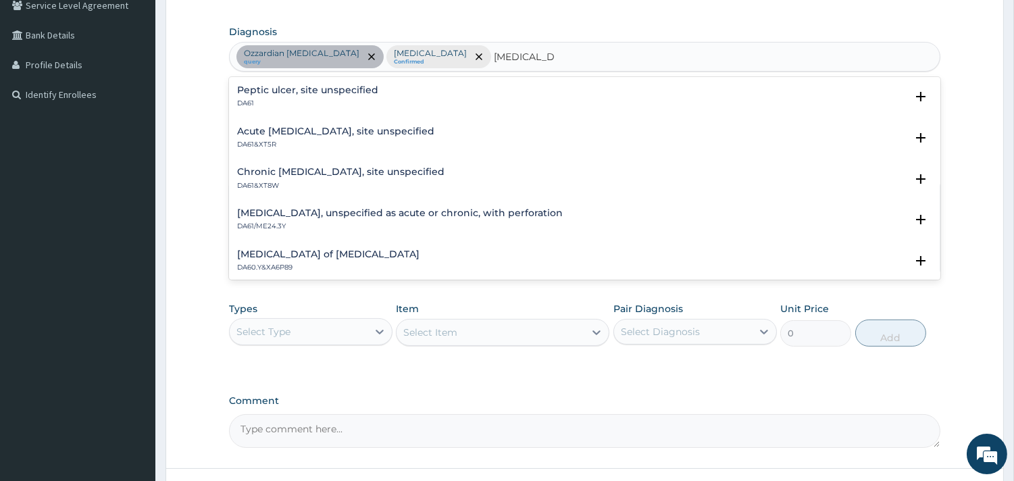
click at [376, 91] on h4 "Peptic ulcer, site unspecified" at bounding box center [307, 90] width 141 height 10
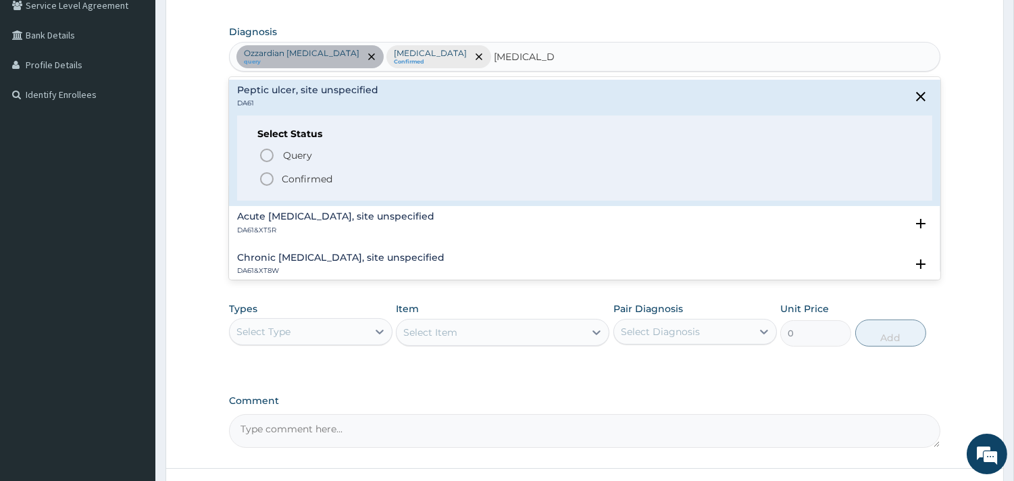
click at [266, 179] on icon "status option filled" at bounding box center [267, 179] width 16 height 16
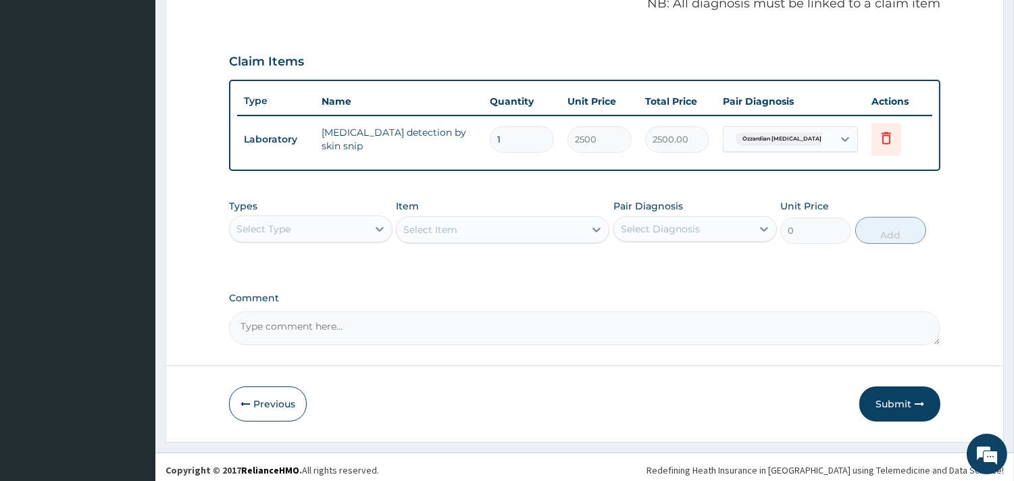
scroll to position [428, 0]
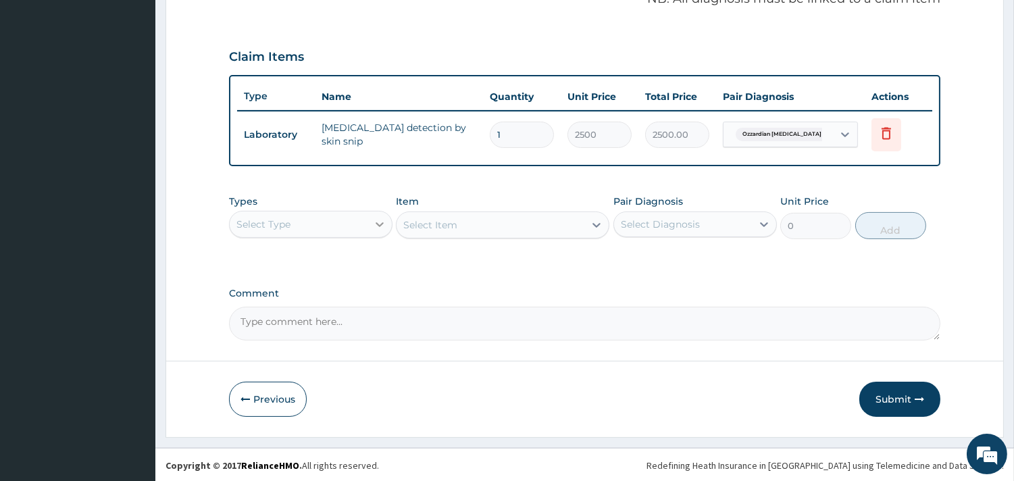
click at [380, 222] on icon at bounding box center [380, 225] width 14 height 14
type input "pro"
drag, startPoint x: 332, startPoint y: 257, endPoint x: 374, endPoint y: 242, distance: 44.4
click at [334, 257] on div "Procedures" at bounding box center [310, 258] width 163 height 24
click at [426, 226] on div "Select Item" at bounding box center [502, 224] width 213 height 27
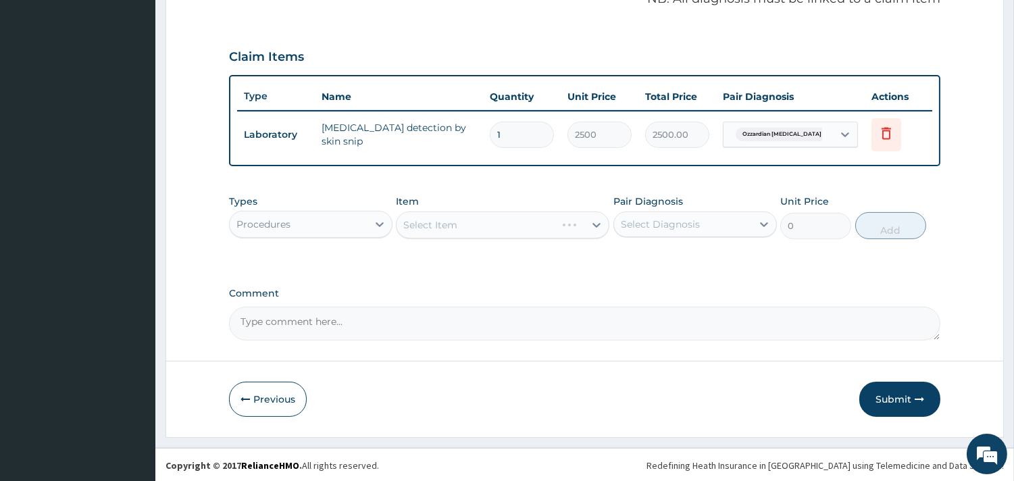
click at [430, 226] on div "Select Item" at bounding box center [502, 224] width 213 height 27
click at [599, 226] on div "Select Item" at bounding box center [502, 224] width 213 height 27
click at [597, 217] on div "Select Item" at bounding box center [502, 224] width 213 height 27
click at [595, 232] on div "Select Item" at bounding box center [502, 224] width 213 height 27
click at [597, 220] on div "Select Item" at bounding box center [502, 224] width 213 height 27
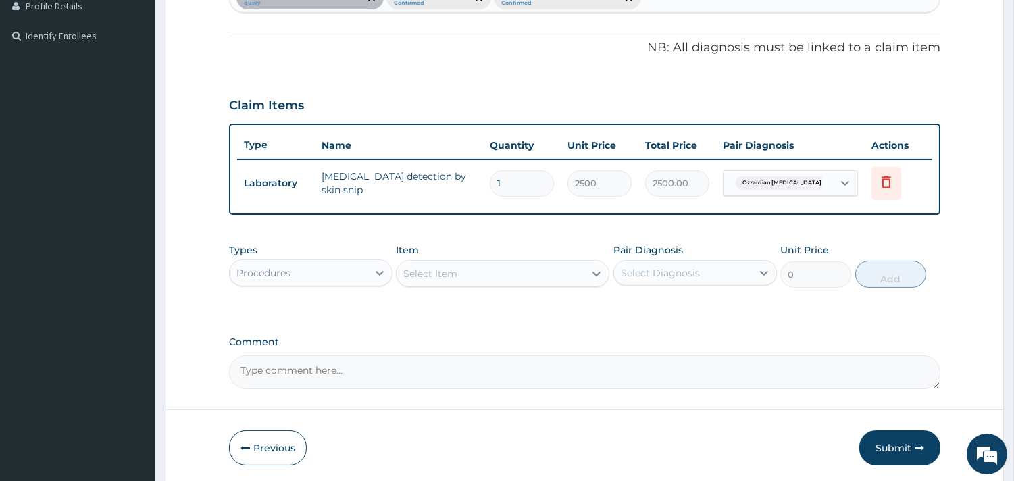
scroll to position [353, 0]
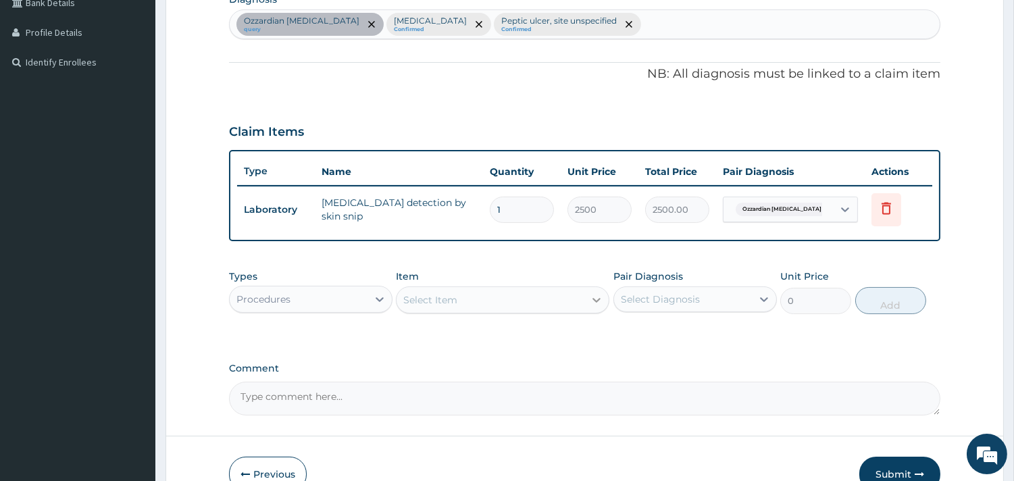
click at [588, 309] on div at bounding box center [596, 300] width 24 height 24
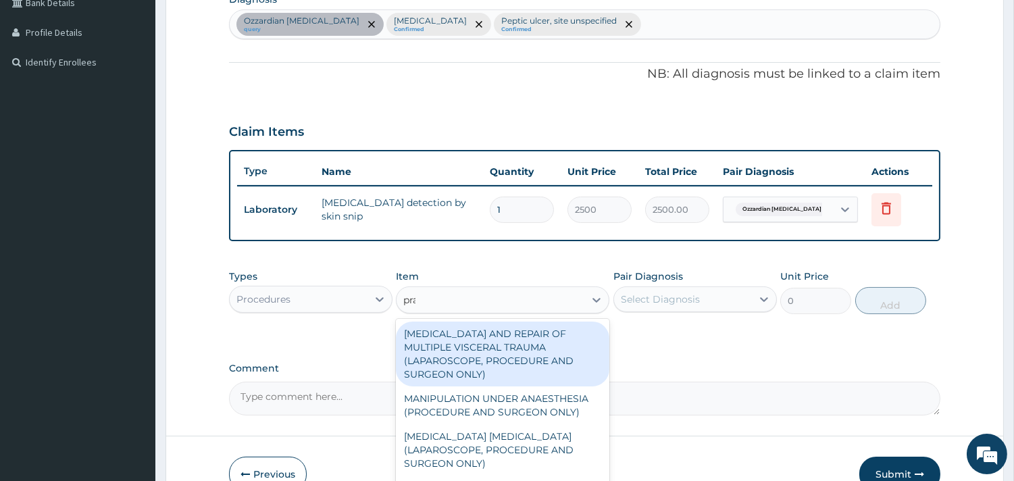
type input "prac"
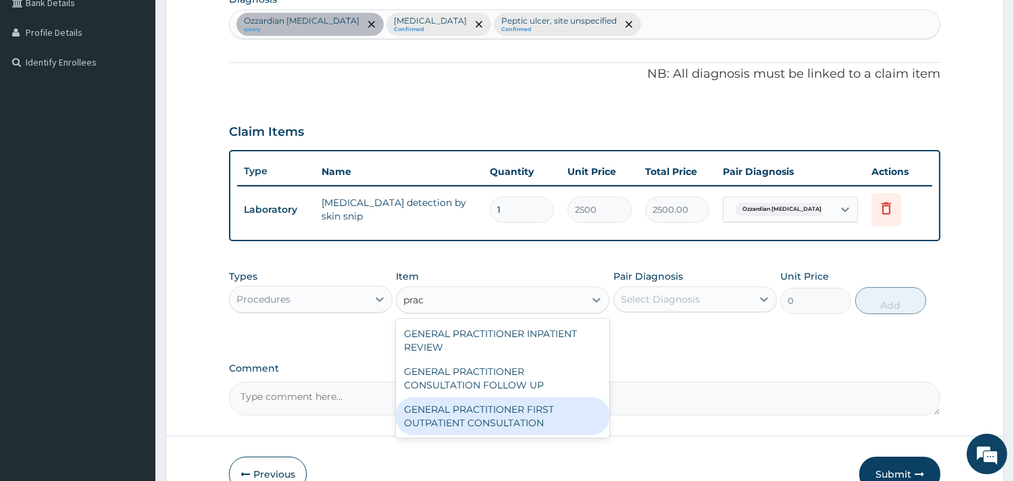
drag, startPoint x: 559, startPoint y: 402, endPoint x: 635, endPoint y: 336, distance: 101.1
click at [559, 402] on div "GENERAL PRACTITIONER FIRST OUTPATIENT CONSULTATION" at bounding box center [502, 416] width 213 height 38
type input "3750"
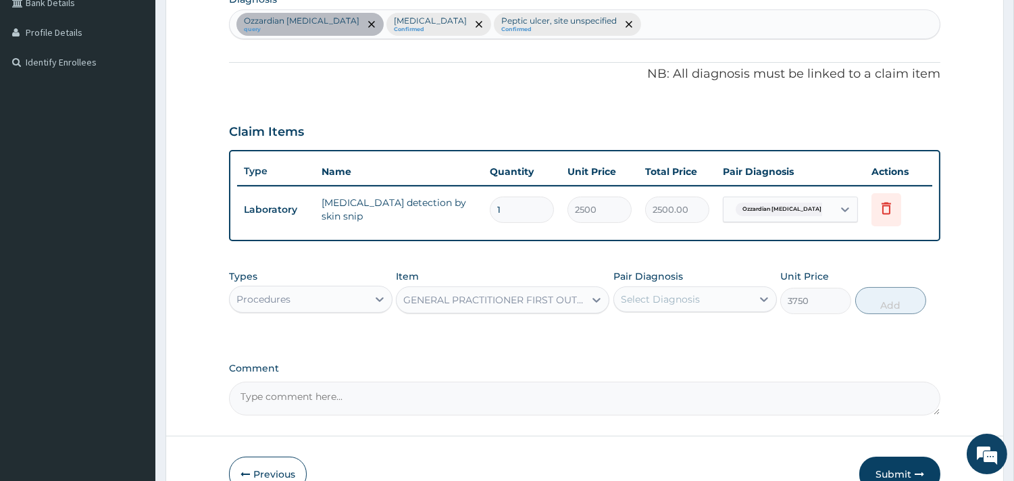
click at [663, 294] on div "Select Diagnosis" at bounding box center [660, 300] width 79 height 14
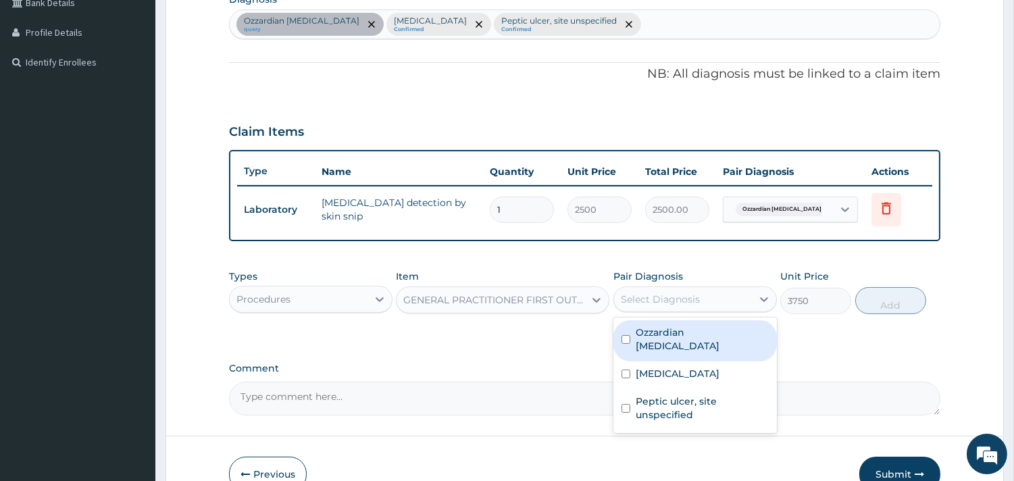
click at [678, 336] on label "Ozzardian [MEDICAL_DATA]" at bounding box center [702, 339] width 133 height 27
checkbox input "true"
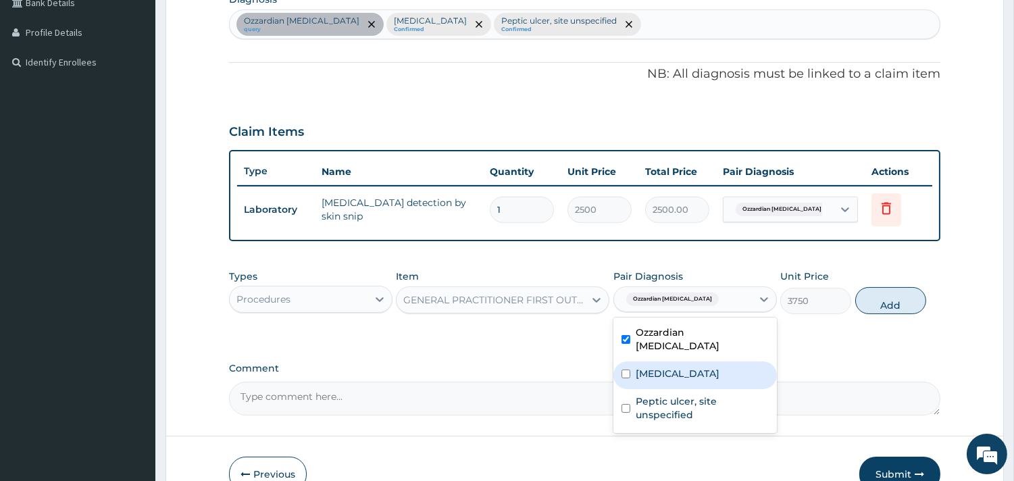
click at [673, 367] on label "[MEDICAL_DATA]" at bounding box center [678, 374] width 84 height 14
checkbox input "true"
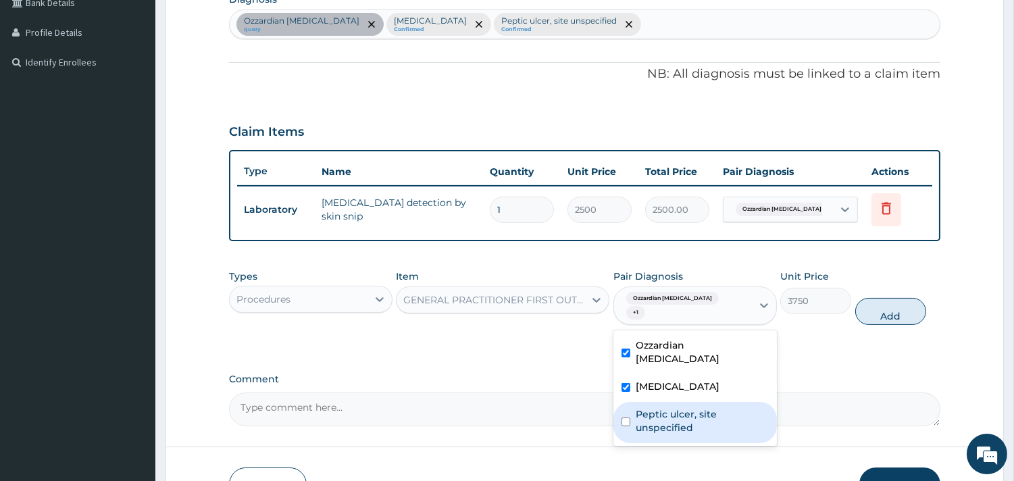
click at [673, 410] on label "Peptic ulcer, site unspecified" at bounding box center [702, 420] width 133 height 27
checkbox input "true"
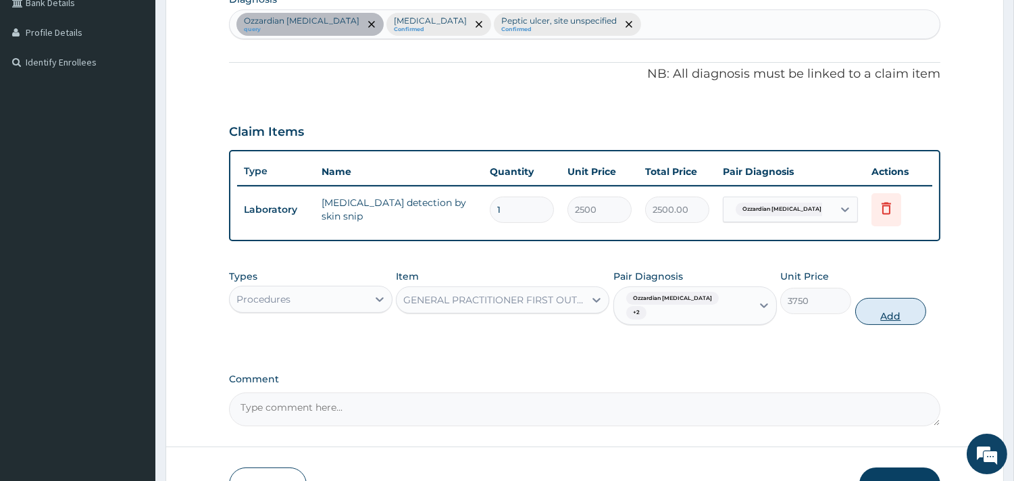
click at [887, 305] on button "Add" at bounding box center [890, 311] width 71 height 27
type input "0"
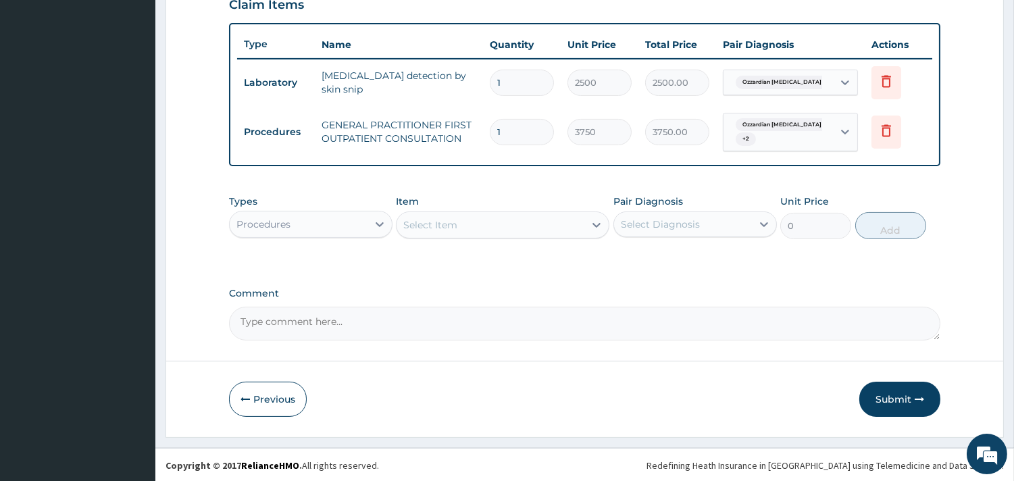
scroll to position [480, 0]
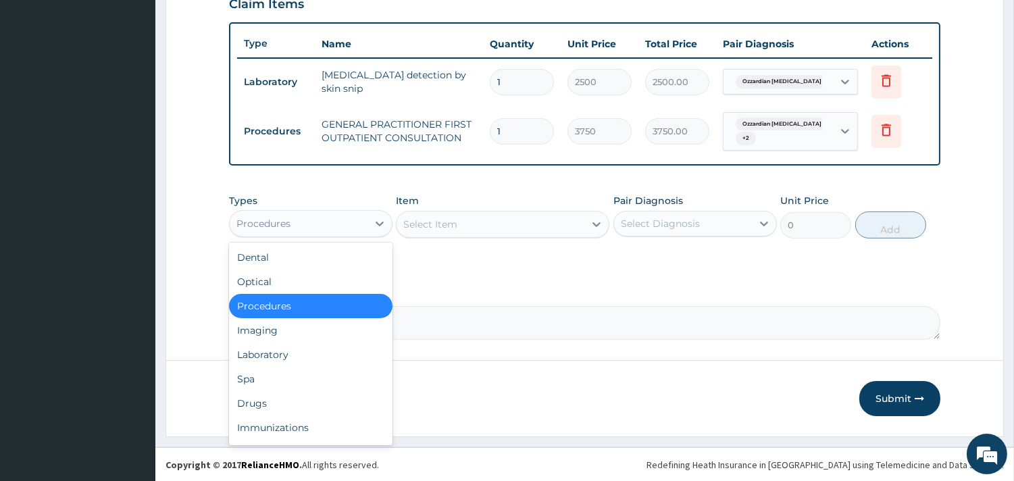
click at [305, 213] on div "Procedures" at bounding box center [299, 224] width 138 height 22
type input "l"
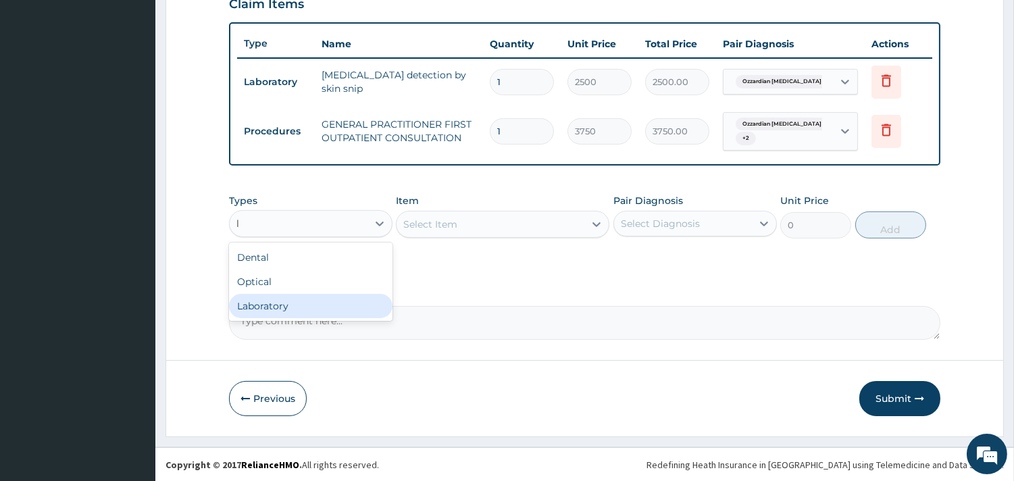
click at [316, 298] on div "Laboratory" at bounding box center [310, 306] width 163 height 24
click at [482, 217] on div "Select Item" at bounding box center [502, 224] width 213 height 27
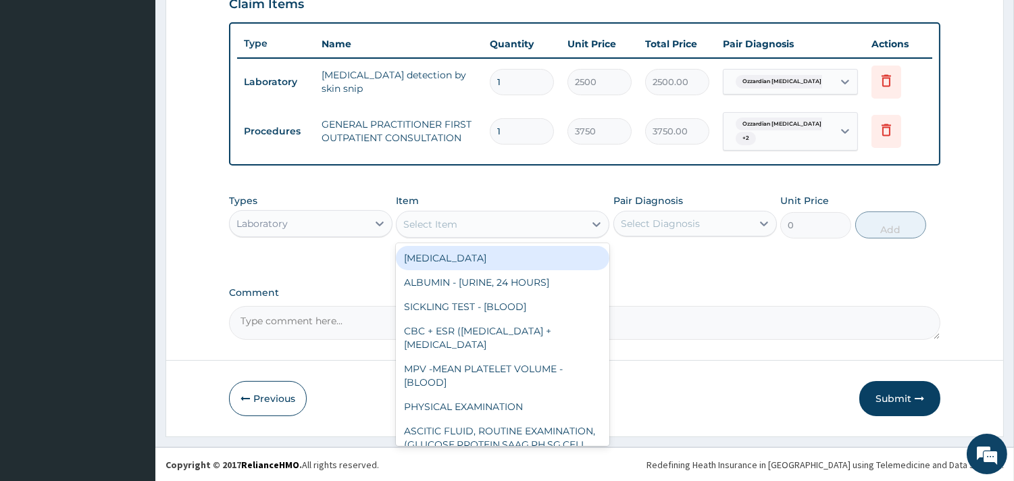
click at [459, 222] on div "Select Item" at bounding box center [491, 224] width 188 height 22
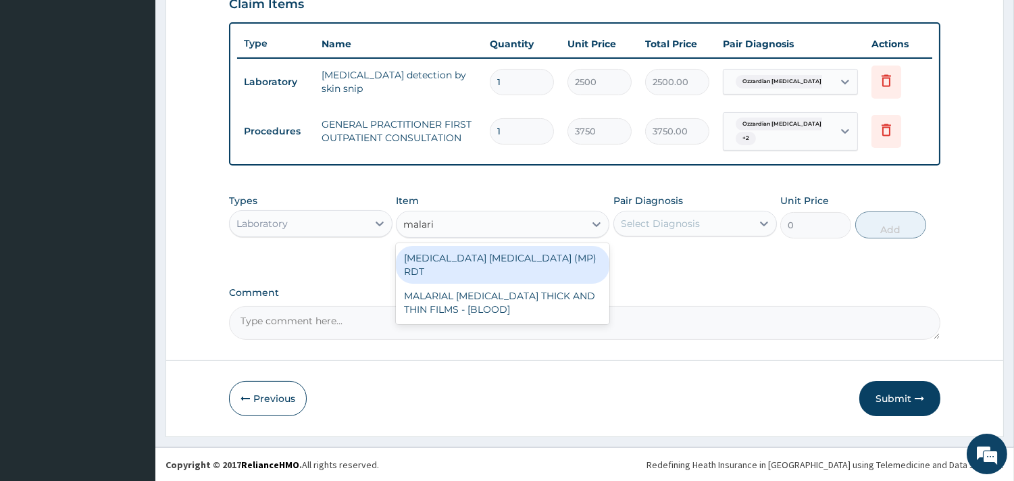
type input "[MEDICAL_DATA]"
click at [558, 253] on div "[MEDICAL_DATA] [MEDICAL_DATA] (MP) RDT" at bounding box center [502, 265] width 213 height 38
type input "2000"
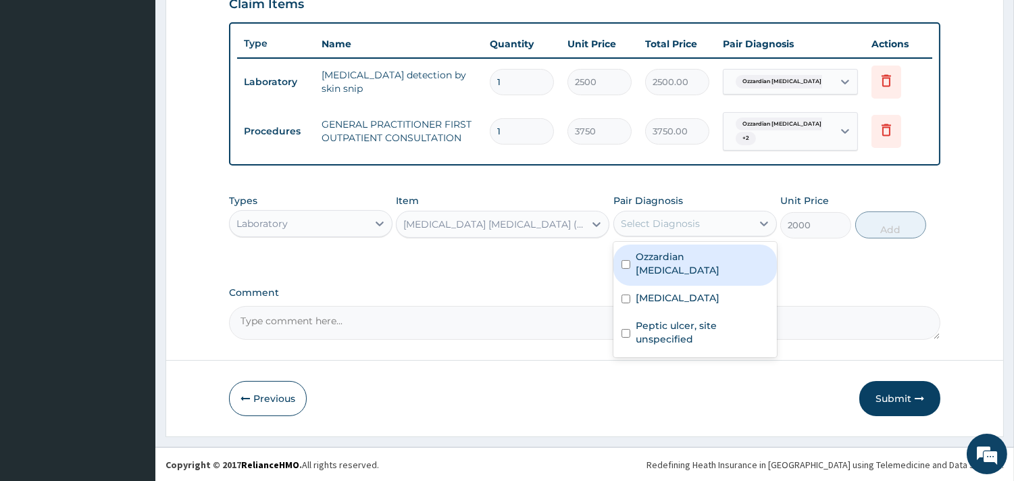
click at [712, 211] on div "Select Diagnosis" at bounding box center [694, 224] width 163 height 26
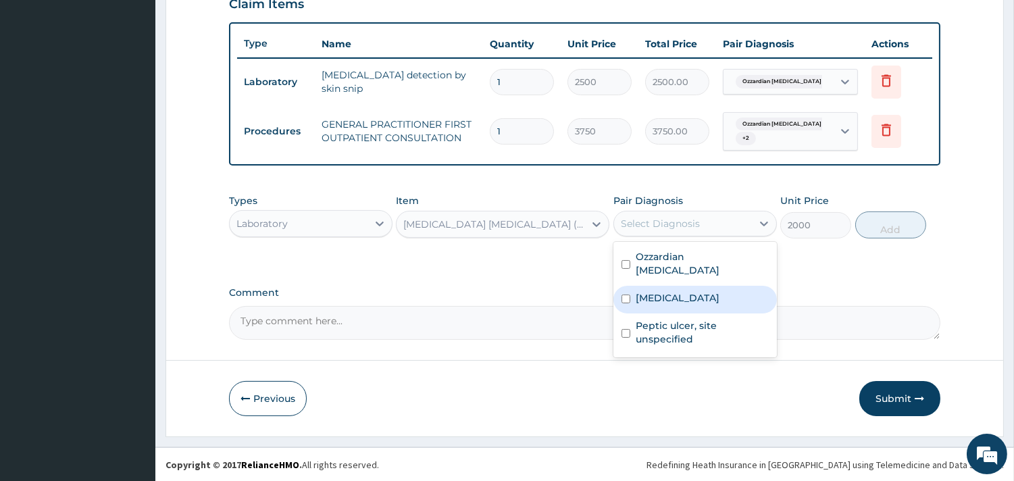
click at [691, 292] on label "[MEDICAL_DATA]" at bounding box center [678, 298] width 84 height 14
checkbox input "true"
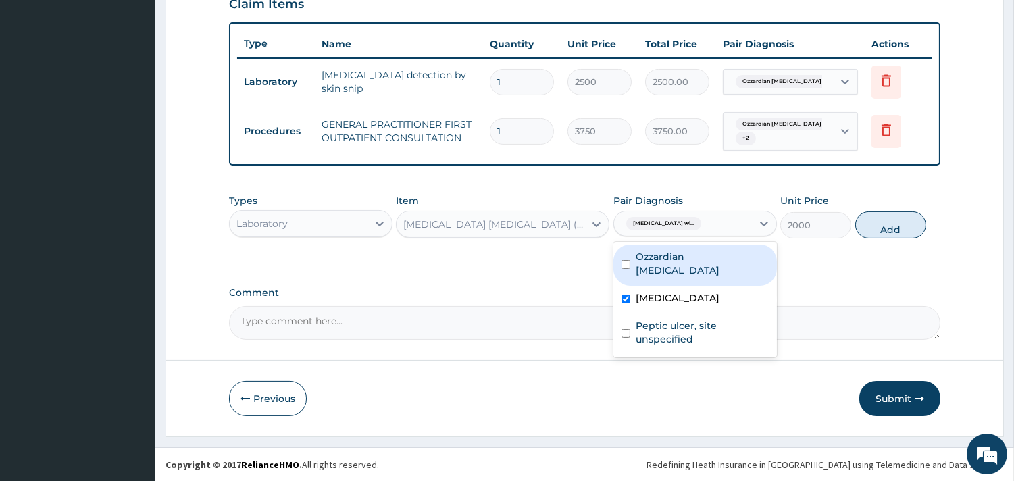
drag, startPoint x: 899, startPoint y: 224, endPoint x: 682, endPoint y: 212, distance: 217.2
click at [890, 226] on button "Add" at bounding box center [890, 224] width 71 height 27
type input "0"
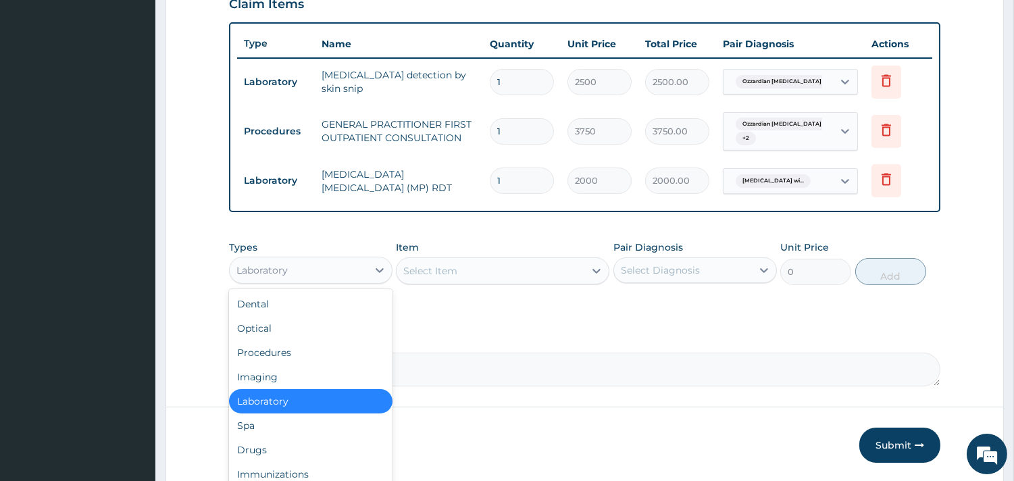
click at [316, 270] on div "Laboratory" at bounding box center [299, 270] width 138 height 22
type input "dr"
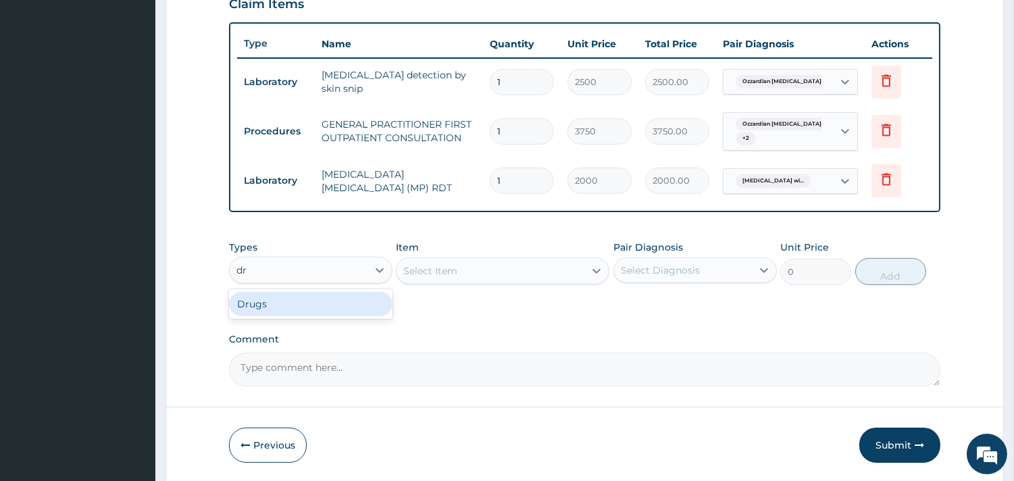
drag, startPoint x: 301, startPoint y: 296, endPoint x: 361, endPoint y: 299, distance: 60.2
click at [312, 299] on div "Drugs" at bounding box center [310, 304] width 163 height 24
click at [457, 270] on div "Select Item" at bounding box center [502, 270] width 213 height 27
click at [460, 269] on div "Select Item" at bounding box center [502, 270] width 213 height 27
click at [590, 266] on div "Select Item" at bounding box center [502, 270] width 213 height 27
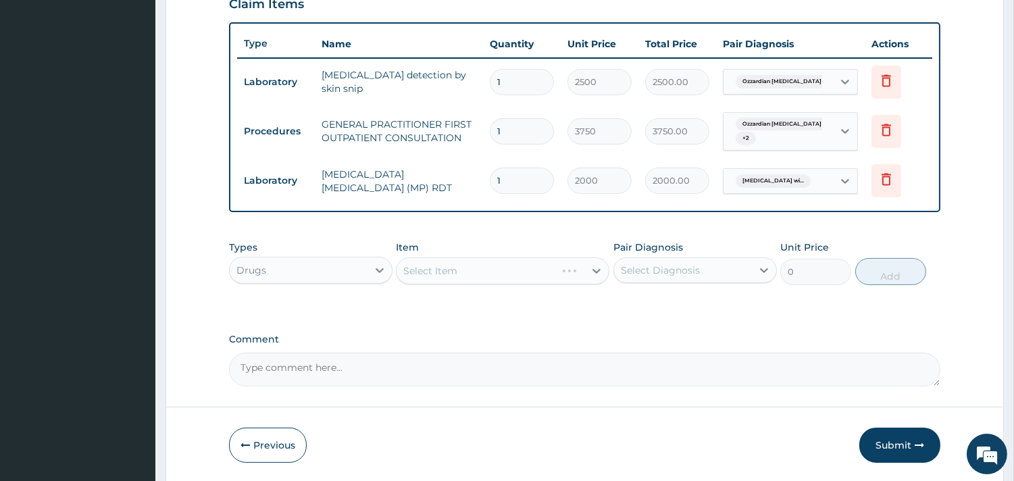
click at [599, 266] on div "Select Item" at bounding box center [502, 270] width 213 height 27
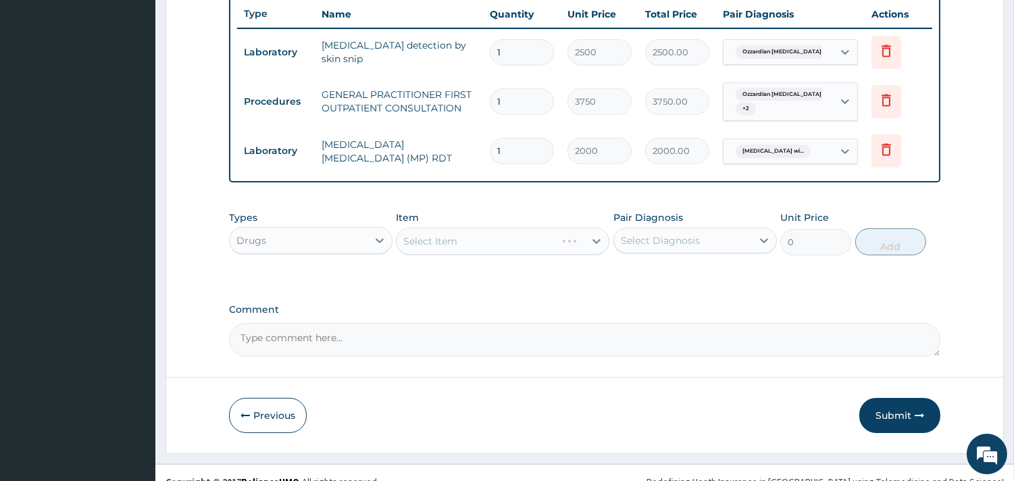
scroll to position [527, 0]
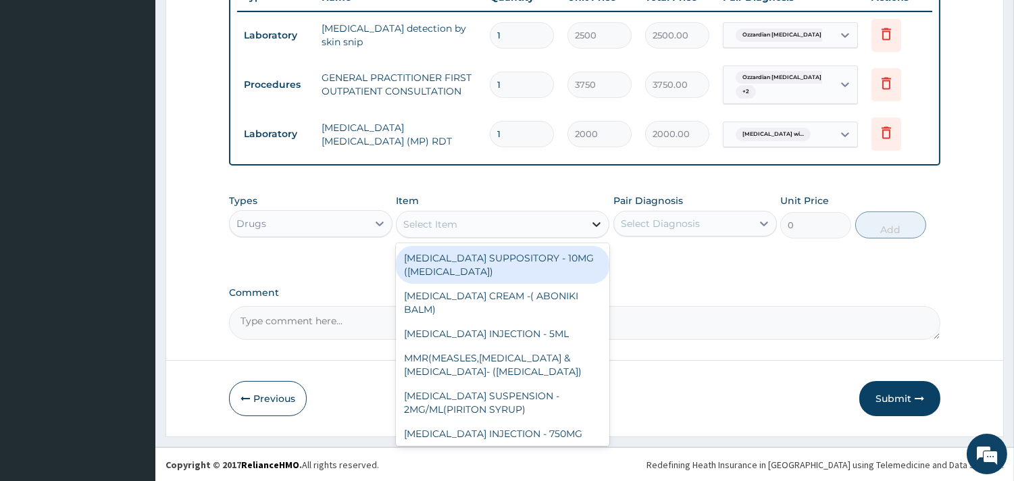
click at [596, 220] on icon at bounding box center [597, 225] width 14 height 14
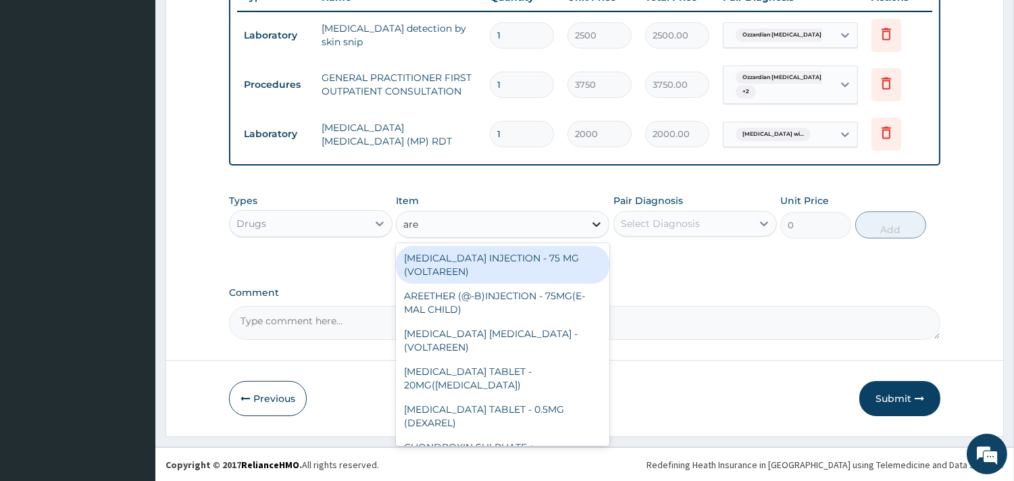
type input "aree"
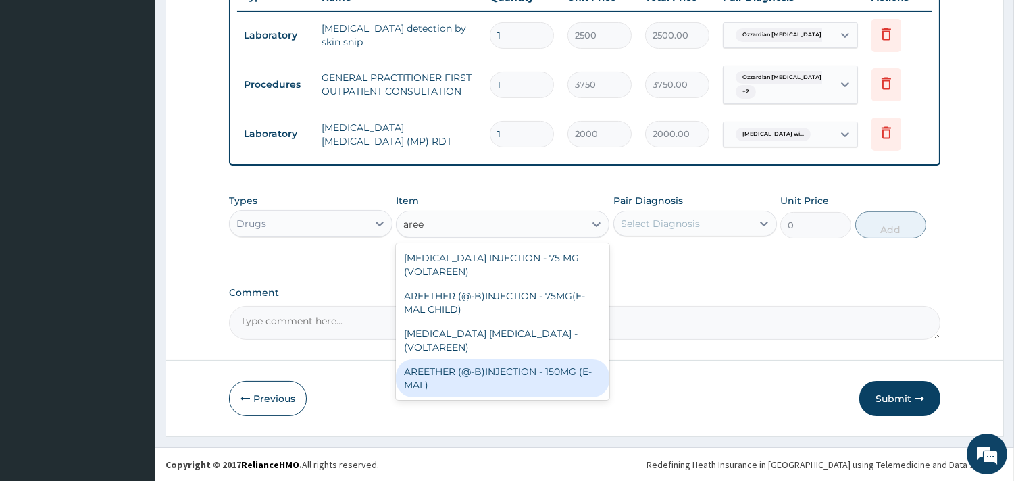
click at [482, 365] on div "AREETHER (@-B)INJECTION - 150MG (E-MAL)" at bounding box center [502, 378] width 213 height 38
type input "1680"
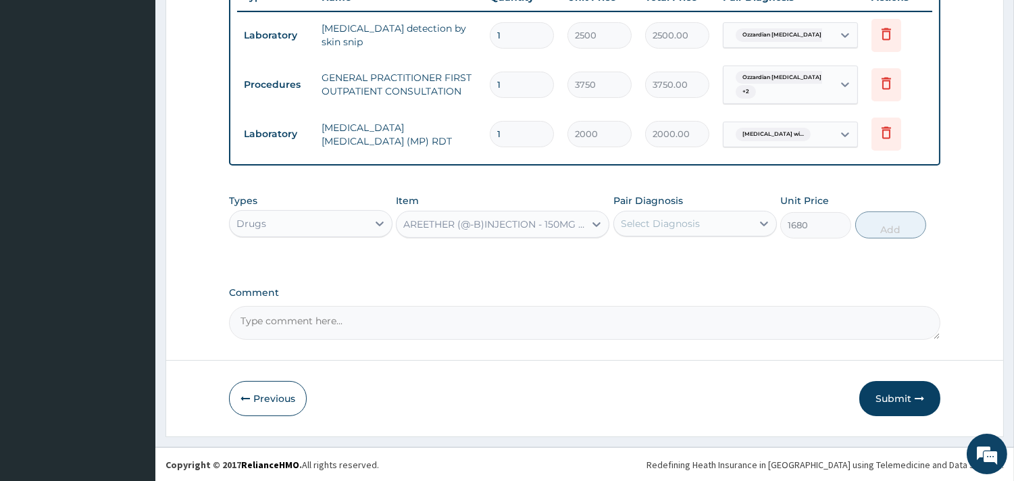
click at [654, 214] on div "Select Diagnosis" at bounding box center [683, 224] width 138 height 22
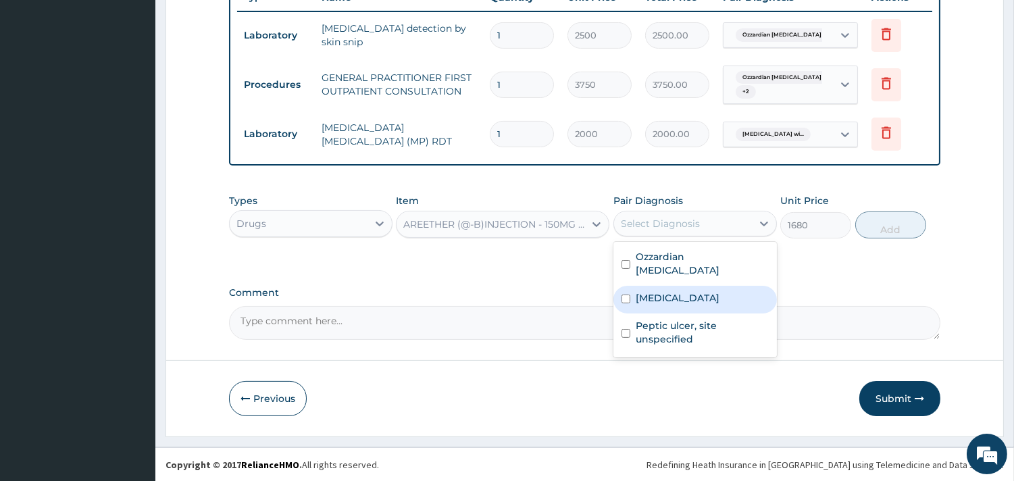
click at [699, 300] on label "[MEDICAL_DATA]" at bounding box center [678, 298] width 84 height 14
checkbox input "true"
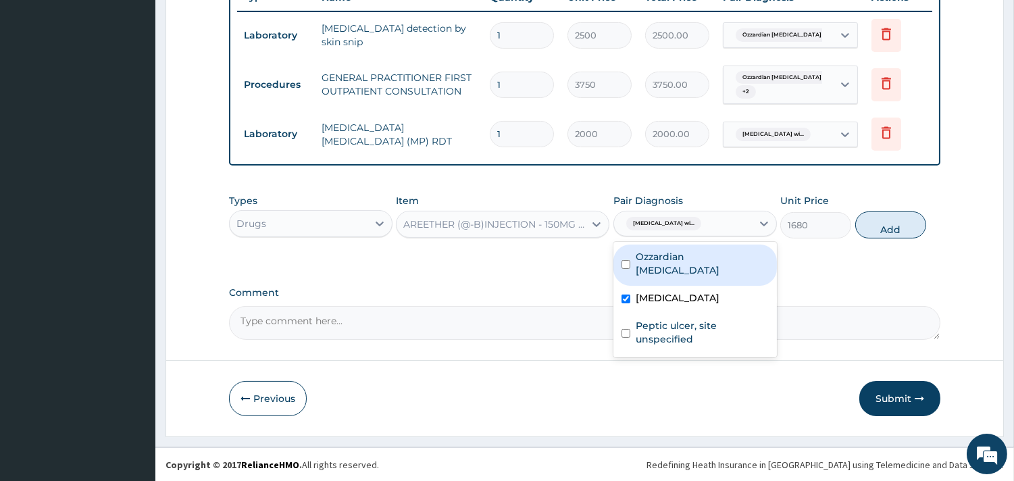
click at [876, 224] on button "Add" at bounding box center [890, 224] width 71 height 27
type input "0"
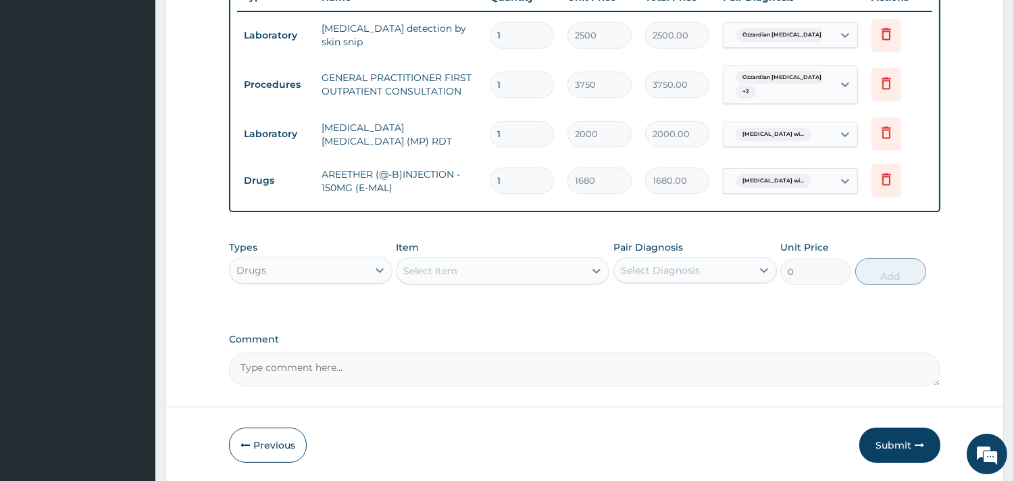
type input "0.00"
type input "3"
type input "5040.00"
type input "3"
click at [524, 266] on div "Select Item" at bounding box center [491, 271] width 188 height 22
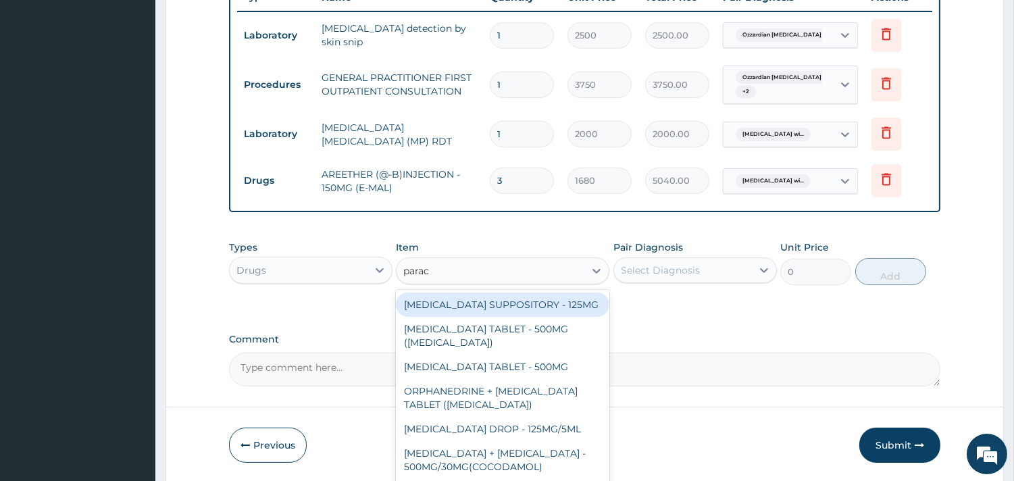
type input "parace"
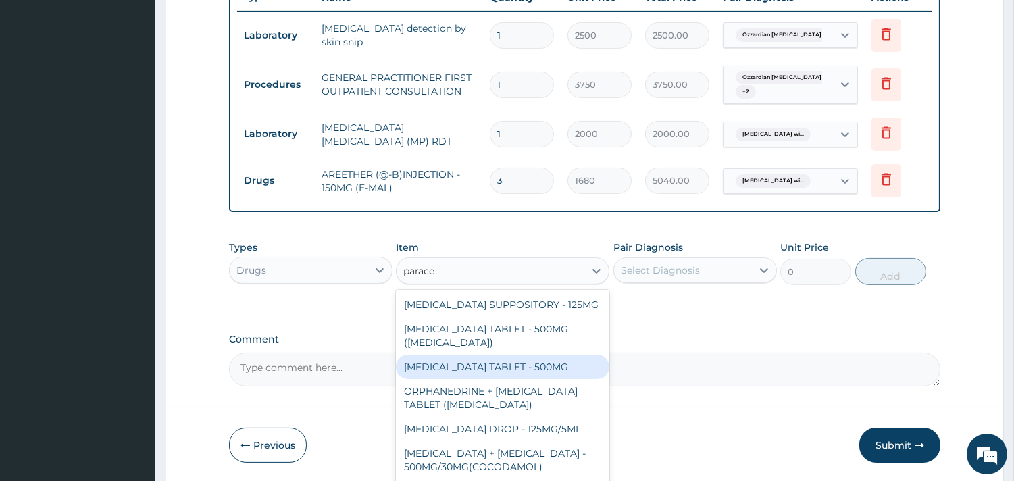
click at [558, 376] on div "[MEDICAL_DATA] TABLET - 500MG" at bounding box center [502, 367] width 213 height 24
type input "33.599999999999994"
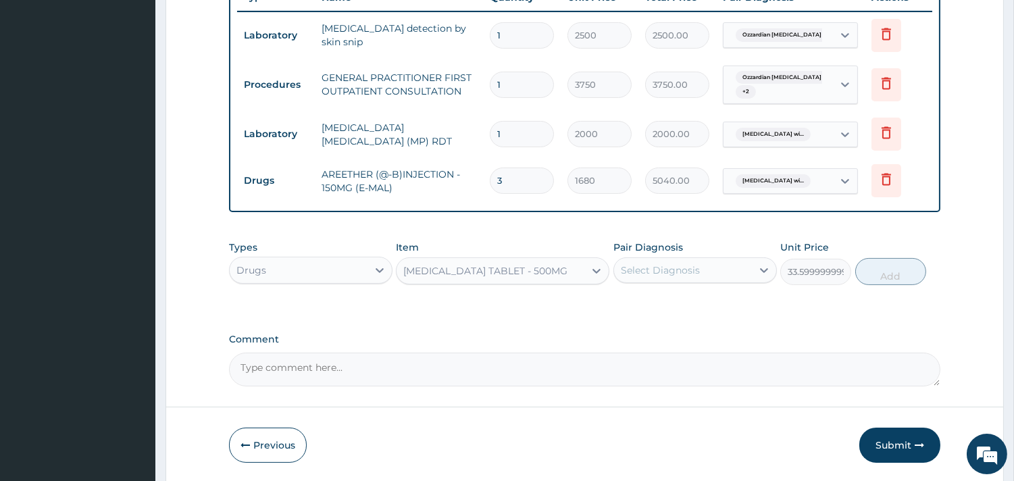
click at [699, 270] on div "Select Diagnosis" at bounding box center [660, 270] width 79 height 14
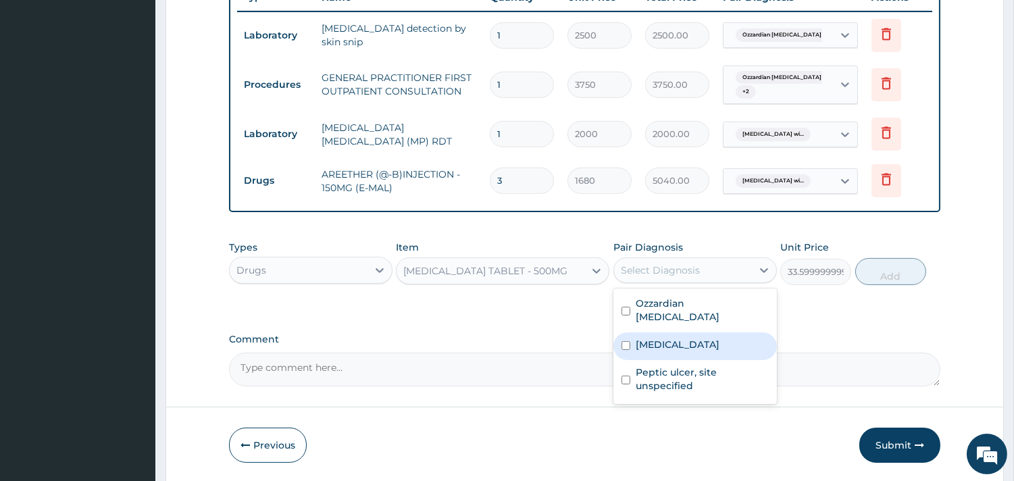
click at [679, 343] on label "[MEDICAL_DATA]" at bounding box center [678, 345] width 84 height 14
checkbox input "true"
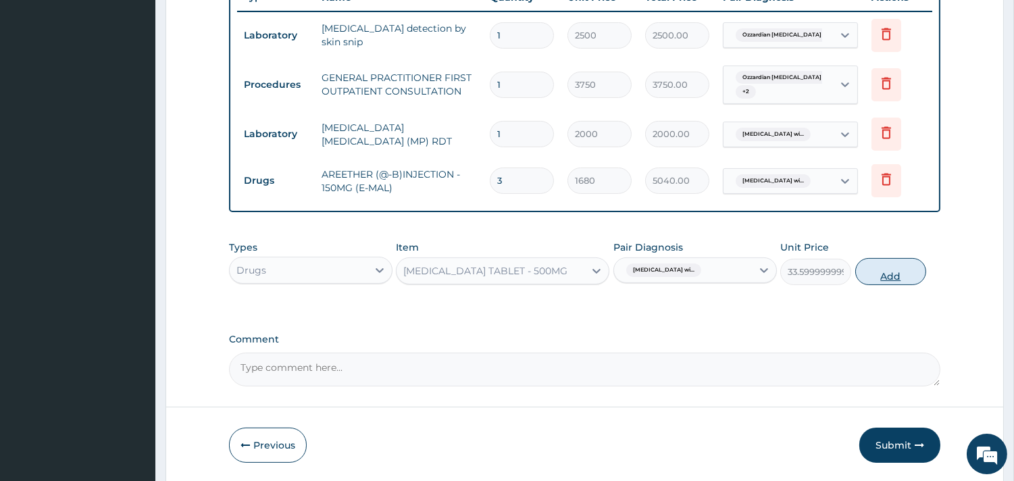
click at [885, 278] on button "Add" at bounding box center [890, 271] width 71 height 27
type input "0"
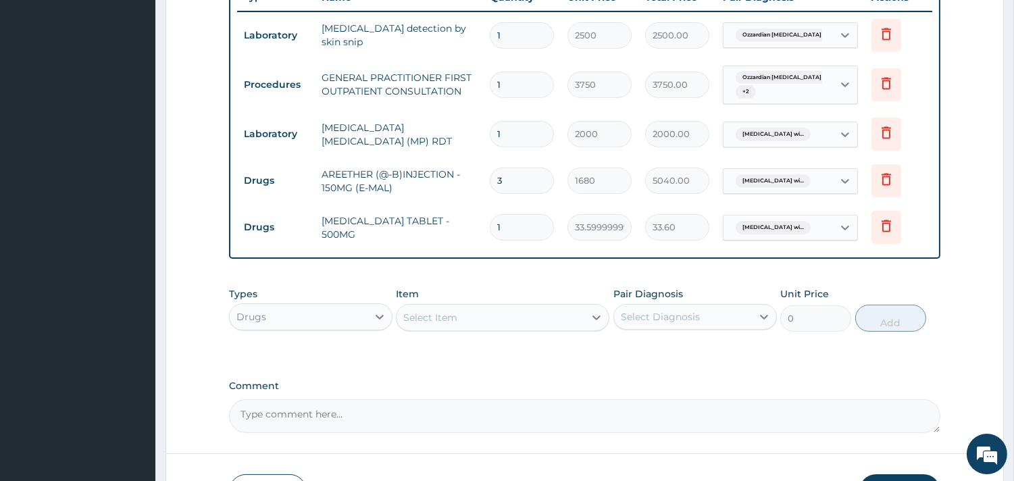
type input "18"
type input "604.80"
type input "18"
click at [455, 312] on div "Select Item" at bounding box center [430, 318] width 54 height 14
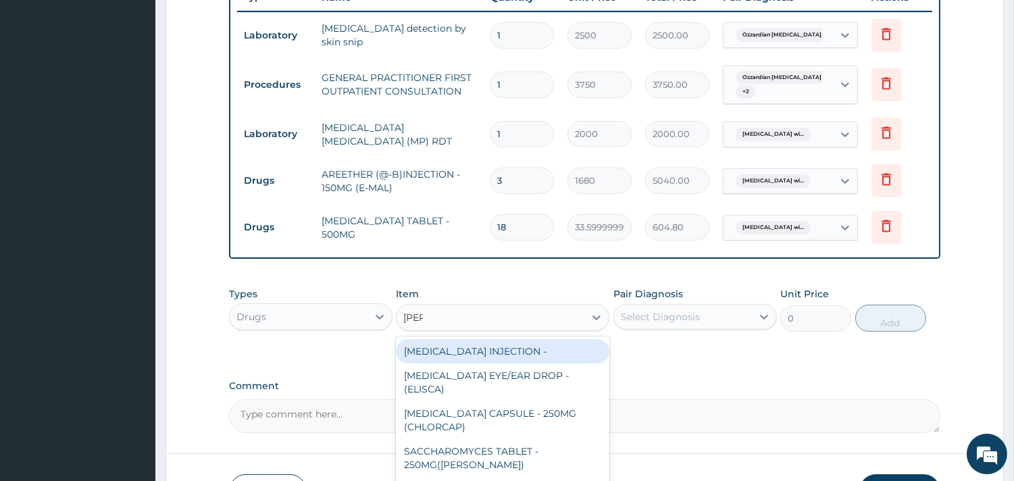
type input "lorat"
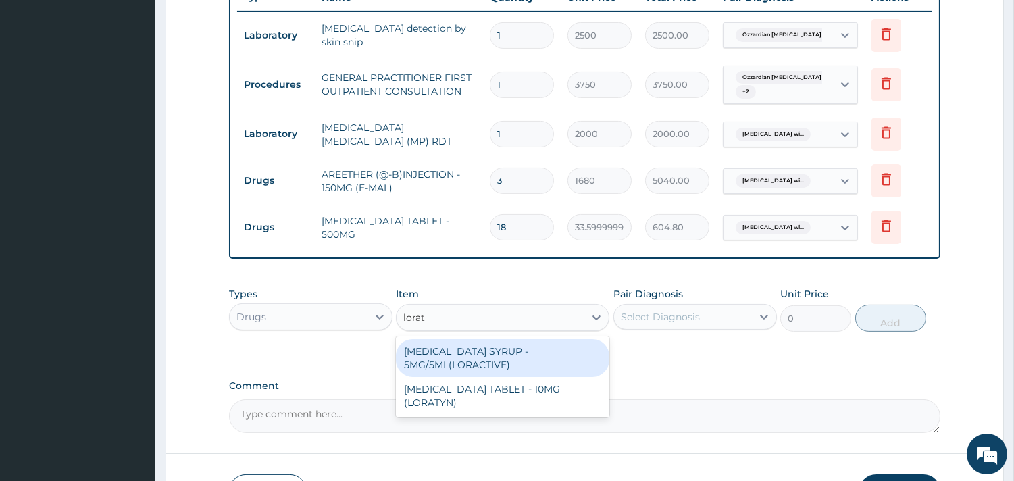
click at [481, 359] on div "[MEDICAL_DATA] SYRUP - 5MG/5ML(LORACTIVE)" at bounding box center [502, 358] width 213 height 38
type input "1232"
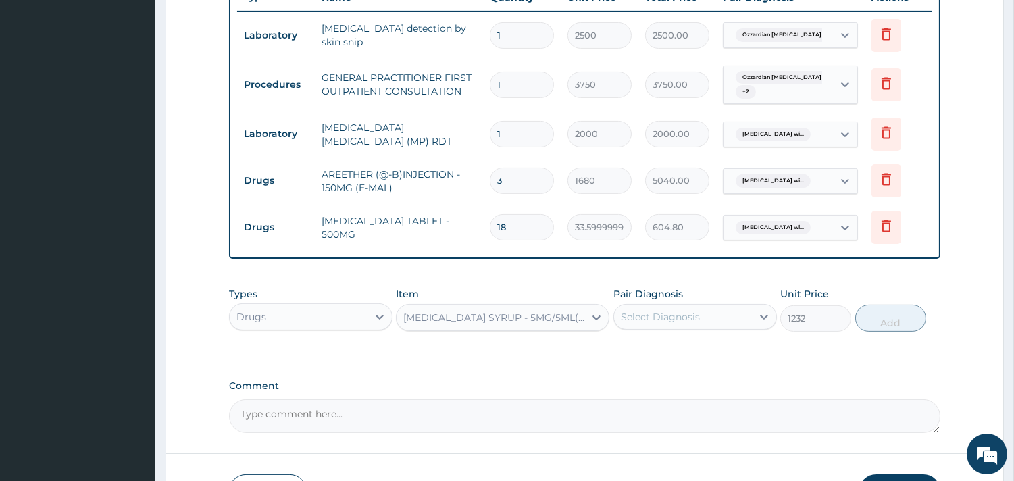
click at [690, 313] on div "Select Diagnosis" at bounding box center [660, 317] width 79 height 14
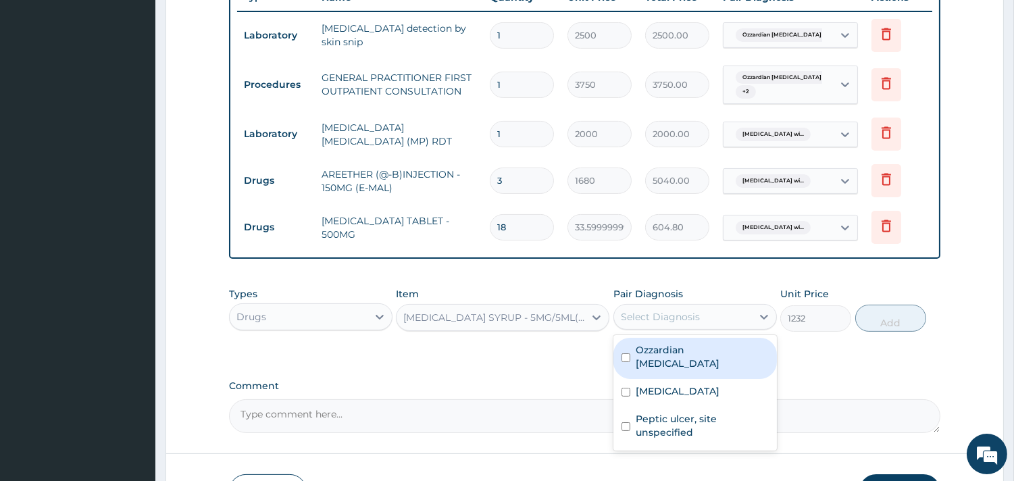
click at [697, 353] on label "Ozzardian [MEDICAL_DATA]" at bounding box center [702, 356] width 133 height 27
checkbox input "true"
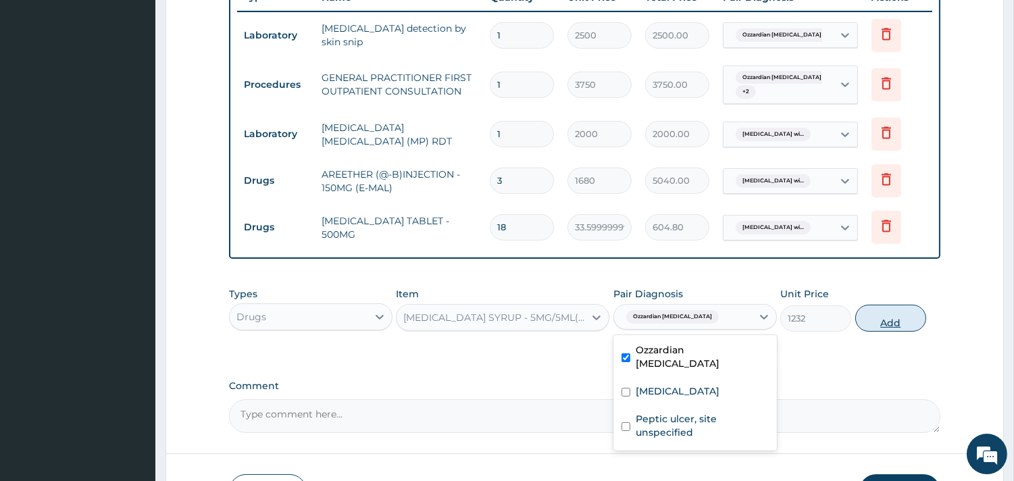
click at [908, 319] on button "Add" at bounding box center [890, 318] width 71 height 27
type input "0"
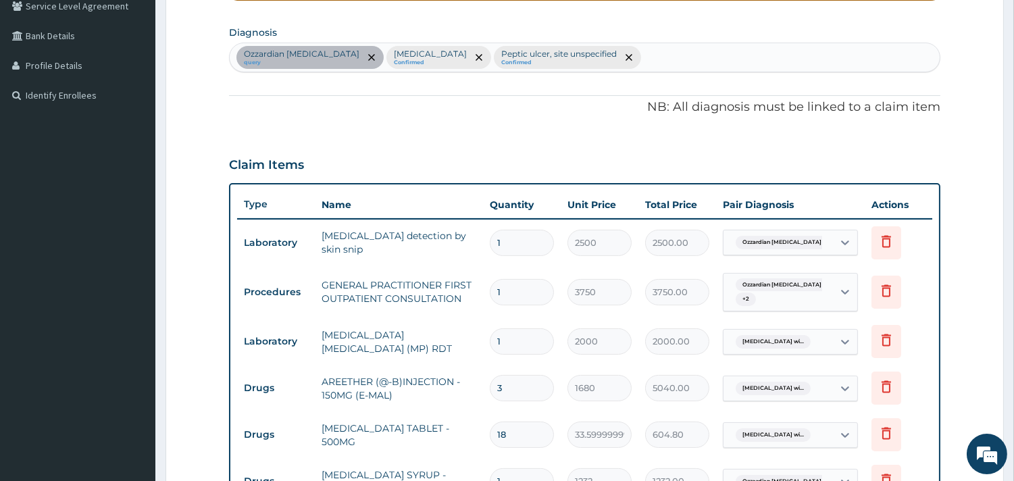
scroll to position [301, 0]
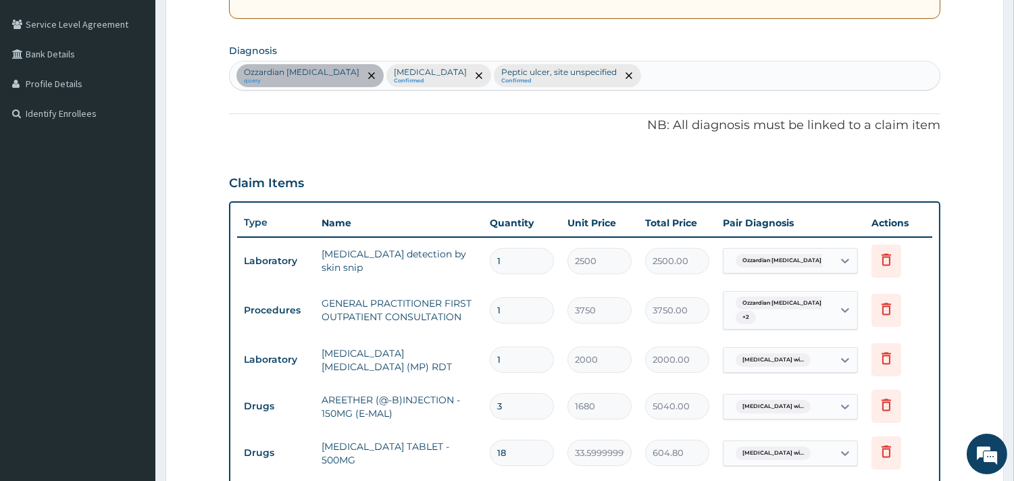
click at [788, 78] on div "Ozzardian [MEDICAL_DATA] query [MEDICAL_DATA] Confirmed [MEDICAL_DATA], site un…" at bounding box center [585, 75] width 710 height 28
type input "dermat"
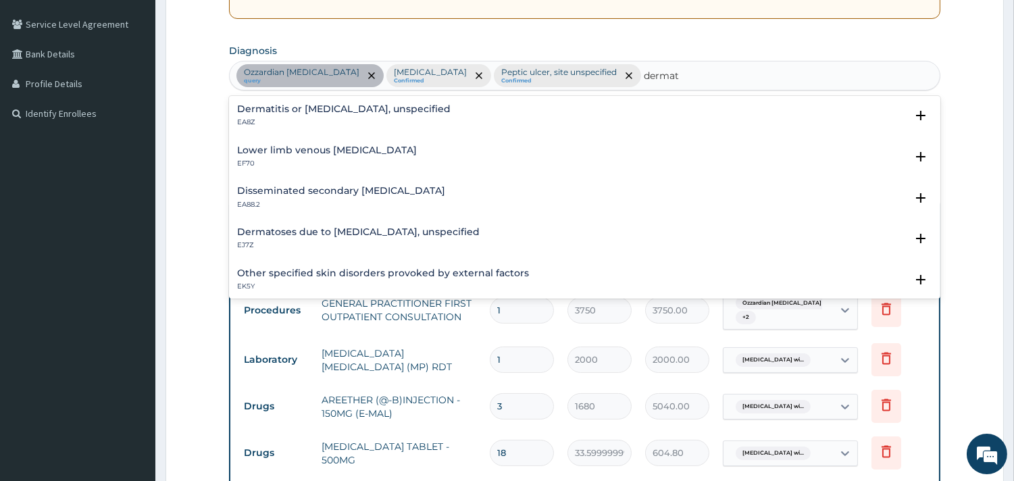
click at [325, 116] on div "Dermatitis or [MEDICAL_DATA], unspecified EA8Z" at bounding box center [343, 116] width 213 height 24
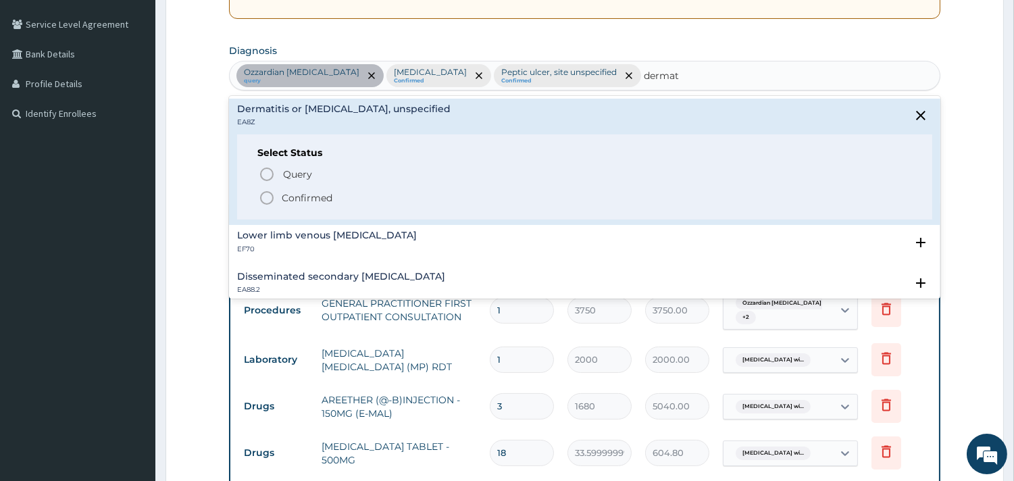
click at [264, 192] on circle "status option filled" at bounding box center [267, 198] width 12 height 12
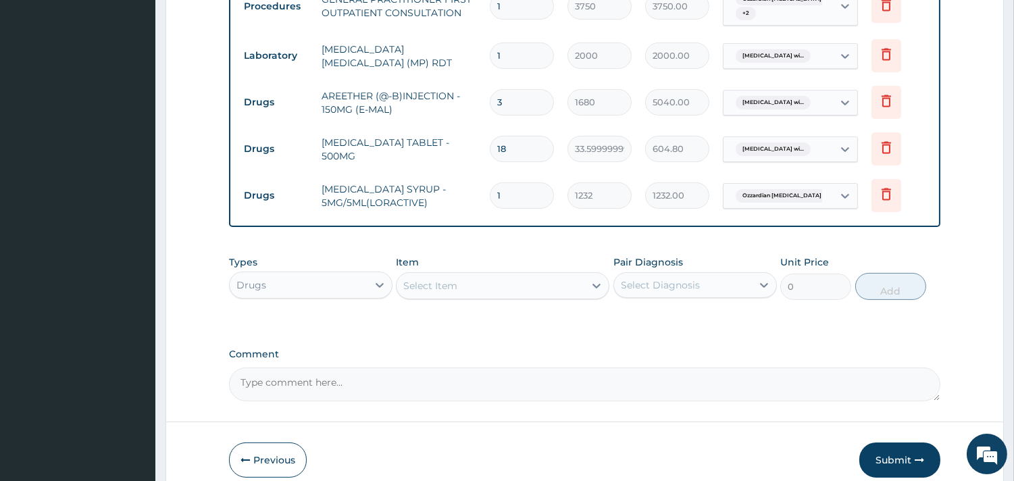
scroll to position [667, 0]
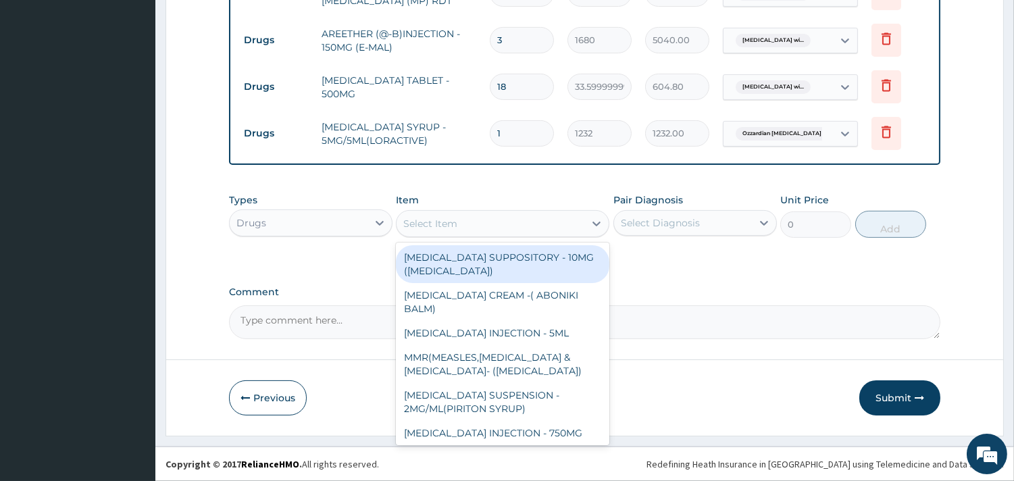
click at [453, 222] on div "Select Item" at bounding box center [430, 224] width 54 height 14
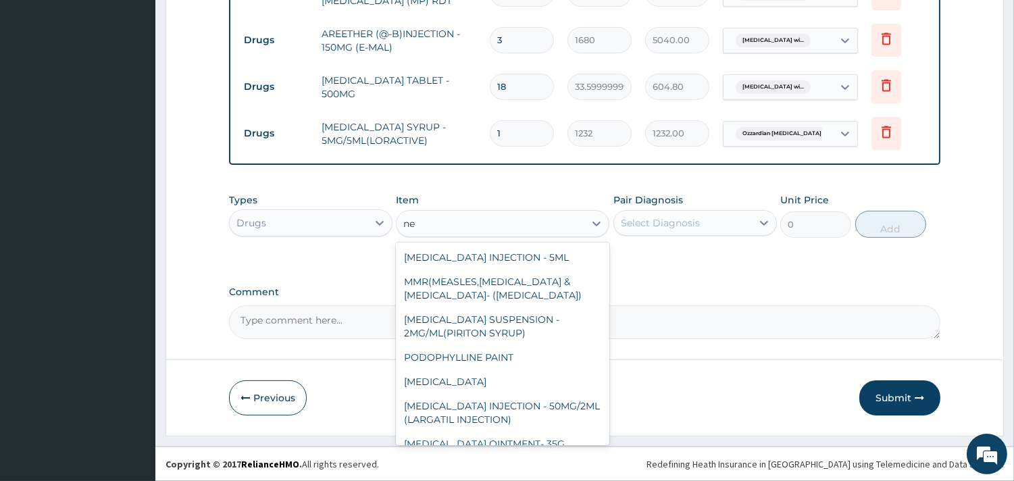
type input "n"
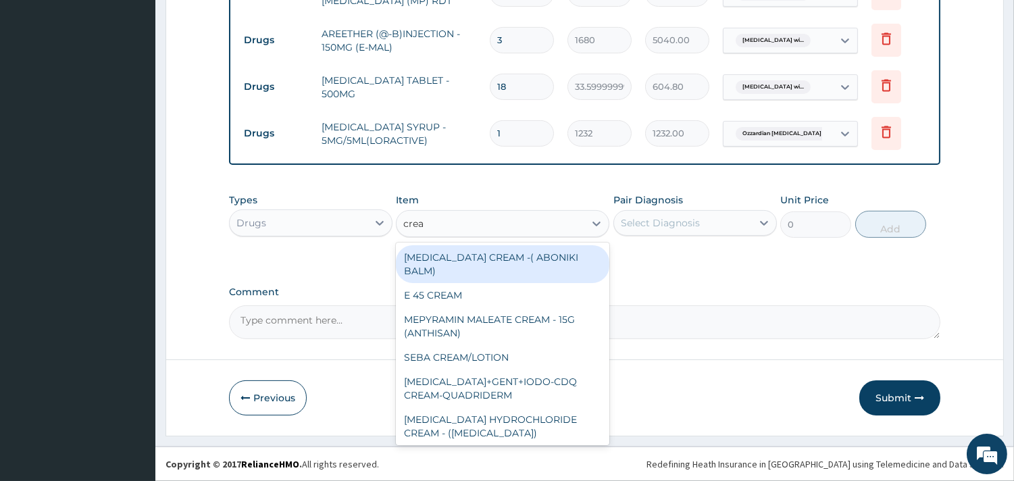
type input "cream"
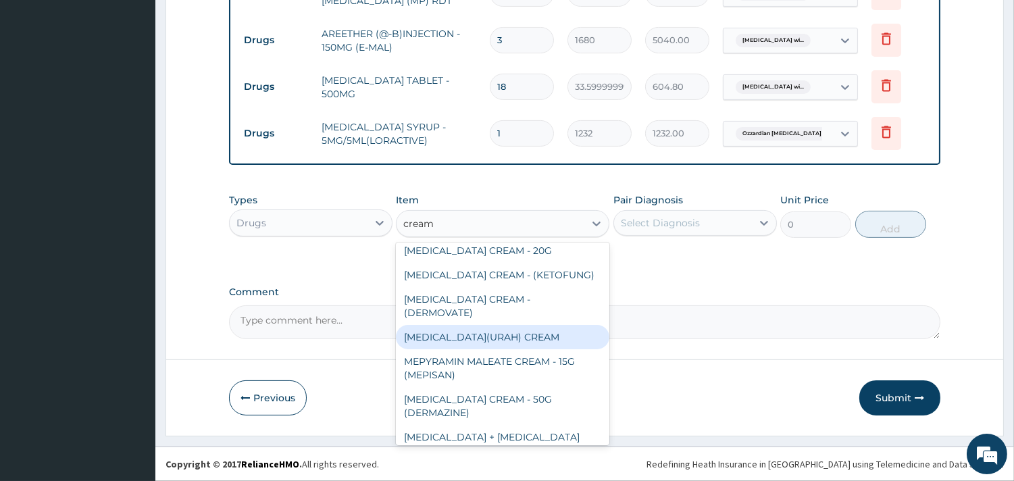
scroll to position [225, 0]
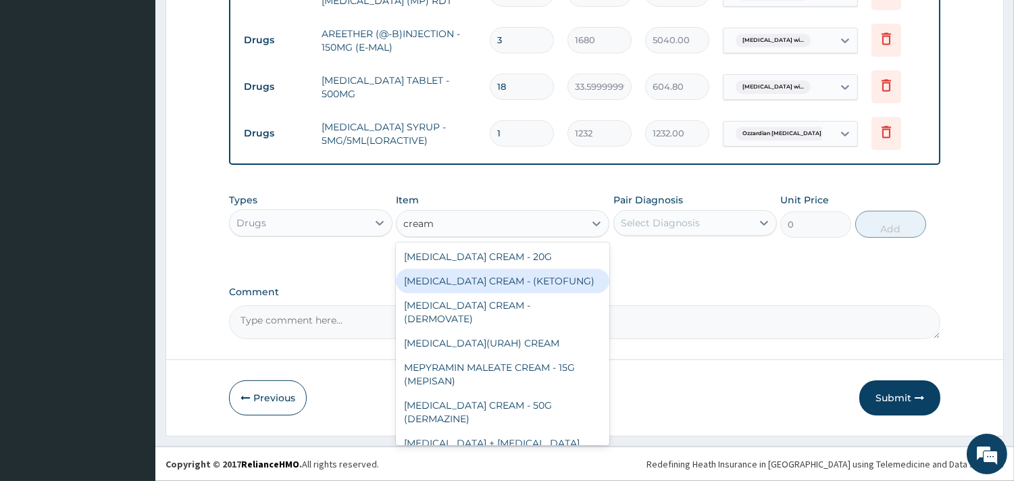
click at [502, 278] on div "[MEDICAL_DATA] CREAM - (KETOFUNG)" at bounding box center [502, 281] width 213 height 24
type input "1680"
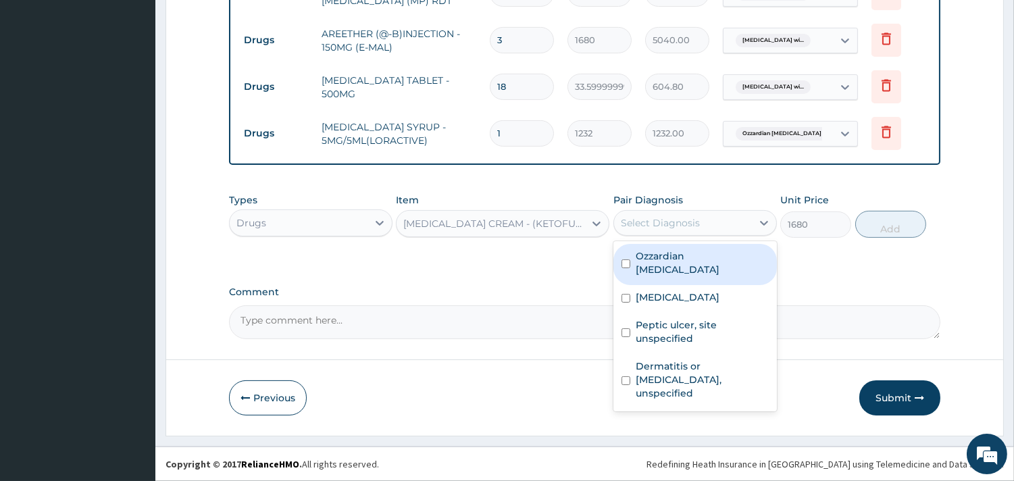
click at [649, 213] on div "Select Diagnosis" at bounding box center [683, 223] width 138 height 22
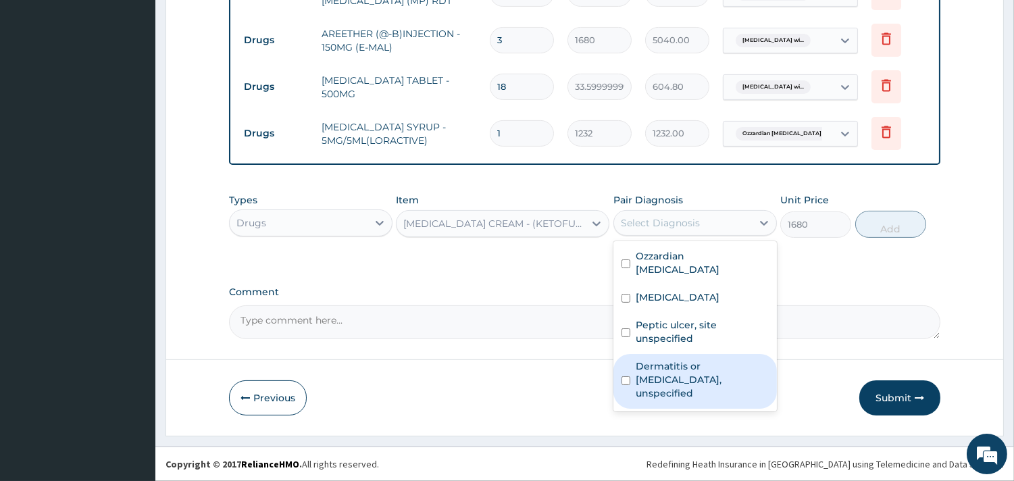
click at [705, 381] on label "Dermatitis or [MEDICAL_DATA], unspecified" at bounding box center [702, 379] width 133 height 41
checkbox input "true"
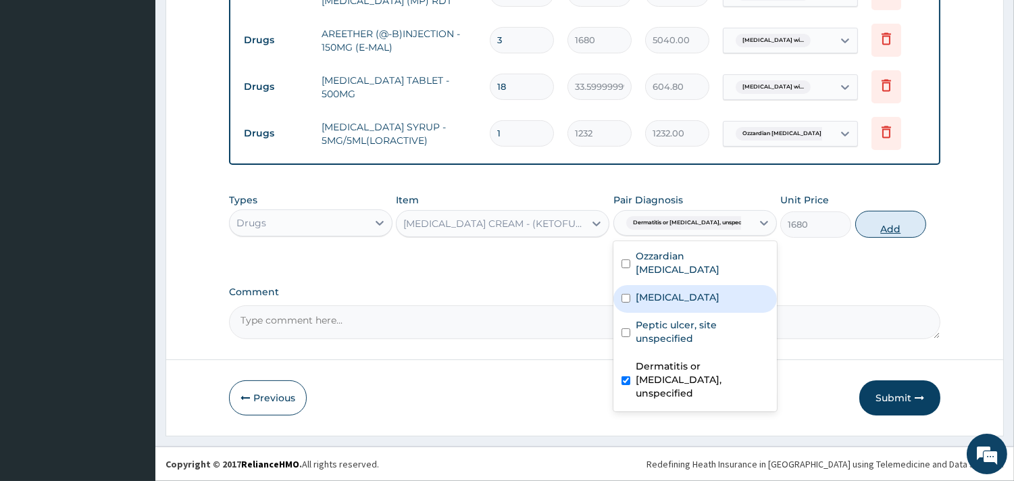
click at [881, 226] on button "Add" at bounding box center [890, 224] width 71 height 27
type input "0"
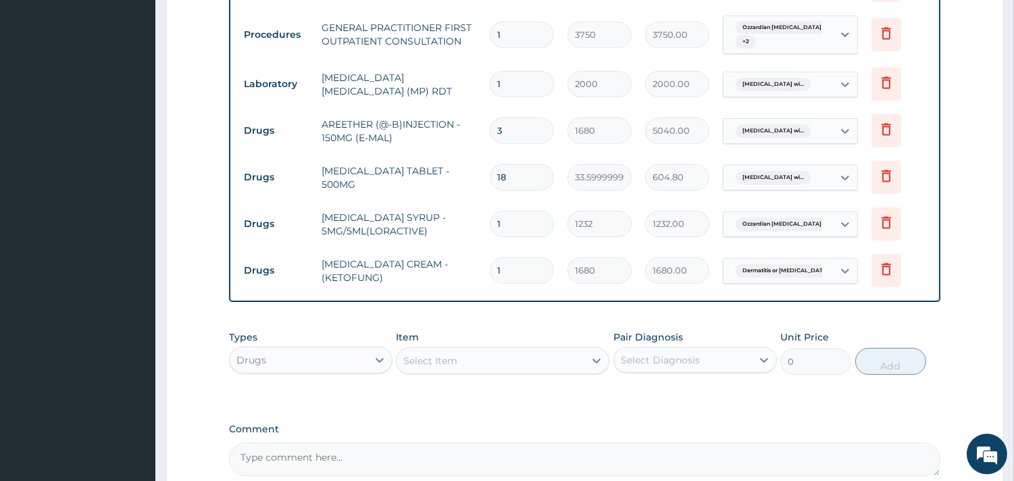
scroll to position [640, 0]
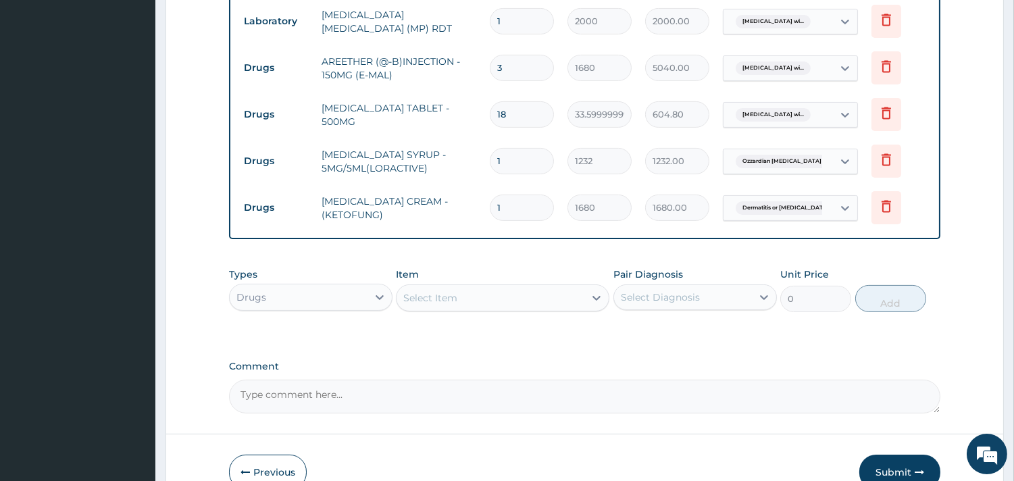
click at [438, 293] on div "Select Item" at bounding box center [430, 298] width 54 height 14
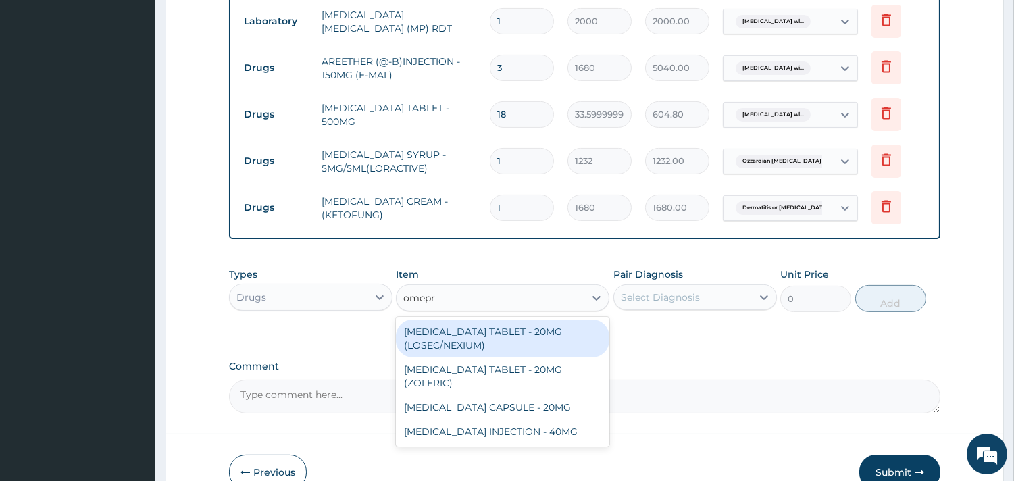
type input "omepra"
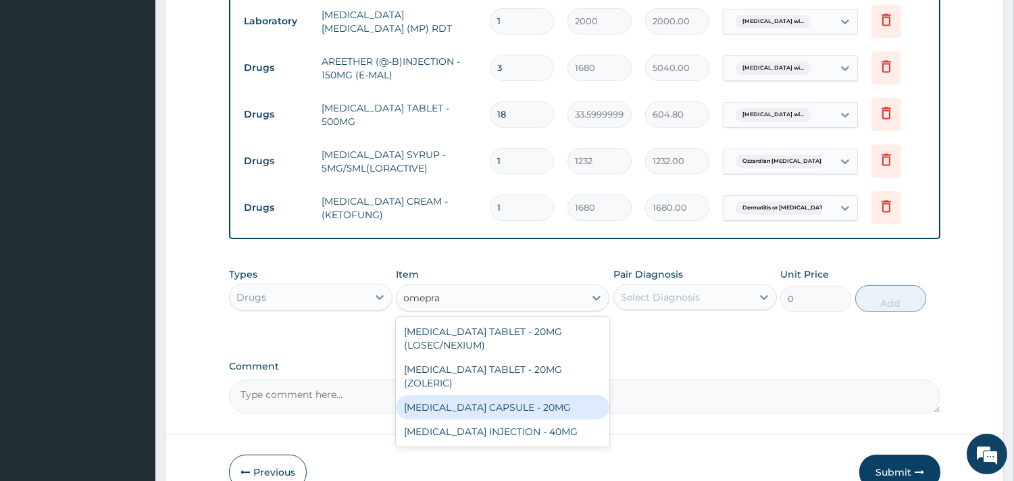
drag, startPoint x: 538, startPoint y: 407, endPoint x: 551, endPoint y: 395, distance: 18.2
click at [538, 406] on div "[MEDICAL_DATA] CAPSULE - 20MG" at bounding box center [502, 407] width 213 height 24
type input "140"
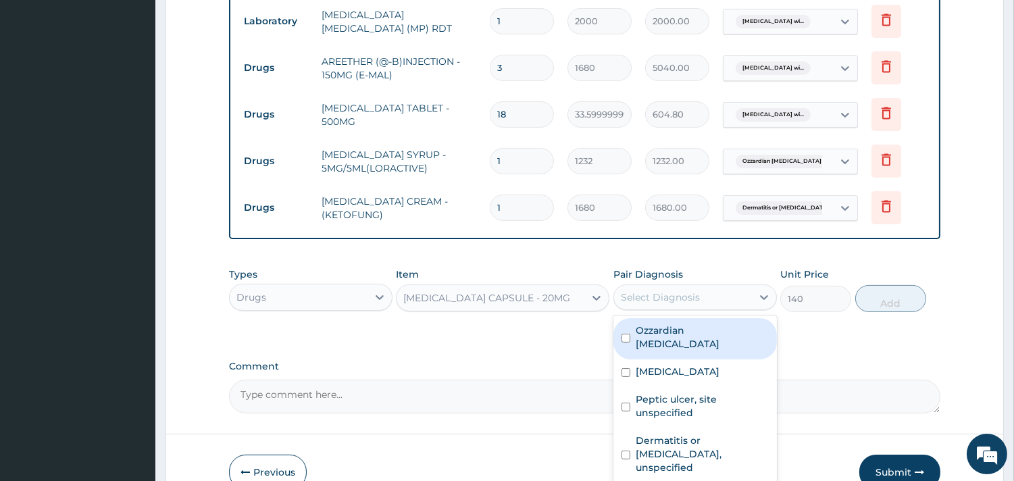
click at [647, 297] on div "Select Diagnosis" at bounding box center [660, 298] width 79 height 14
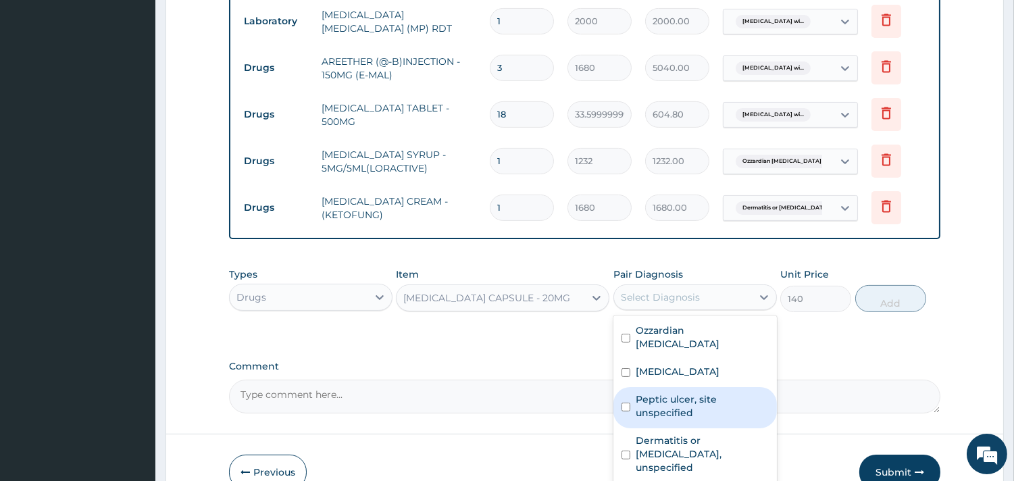
drag, startPoint x: 696, startPoint y: 419, endPoint x: 792, endPoint y: 360, distance: 113.1
click at [697, 419] on label "Peptic ulcer, site unspecified" at bounding box center [702, 406] width 133 height 27
checkbox input "true"
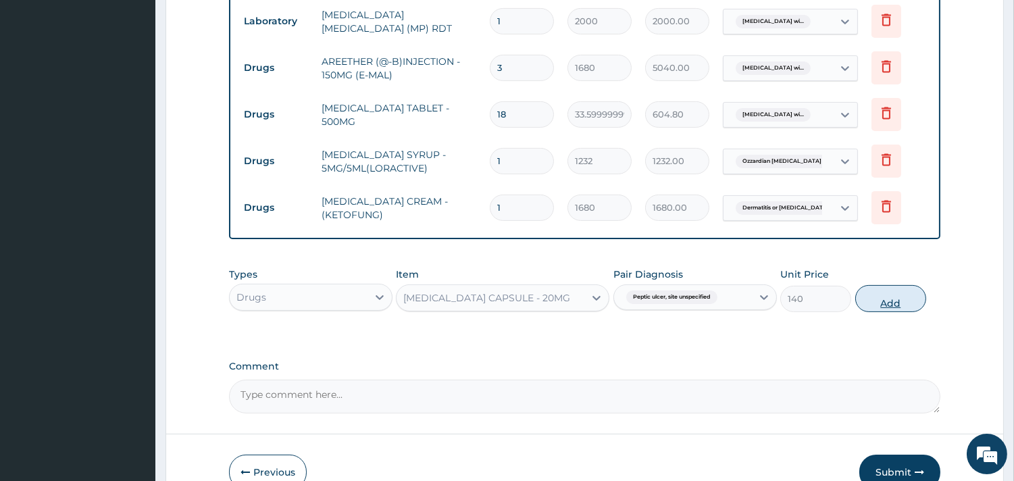
click at [895, 298] on button "Add" at bounding box center [890, 298] width 71 height 27
type input "0"
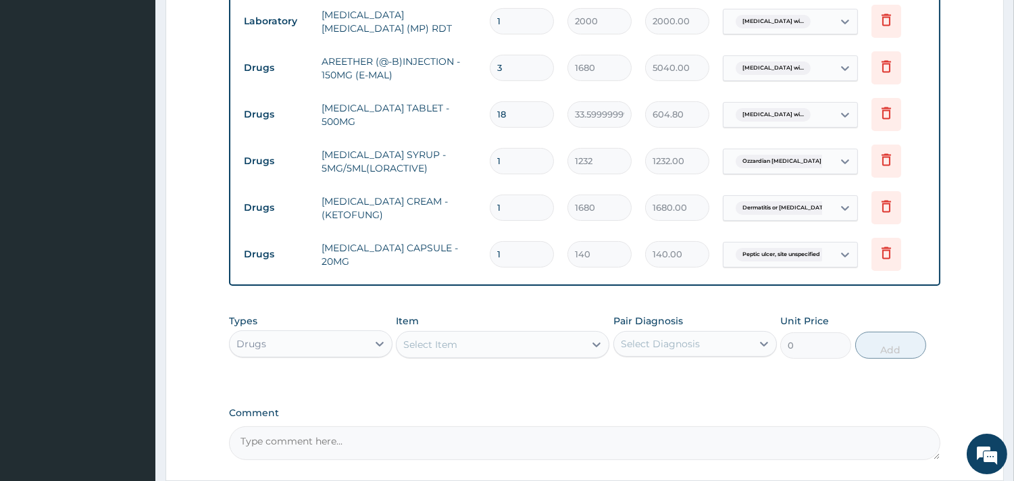
type input "11"
type input "1540.00"
type input "114"
type input "15960.00"
type input "11"
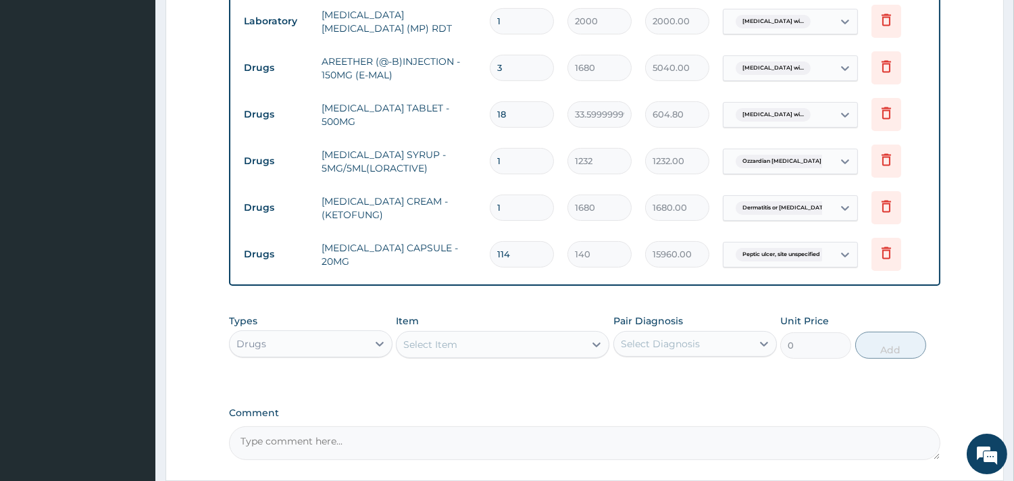
type input "1540.00"
type input "1"
type input "140.00"
type input "14"
type input "1960.00"
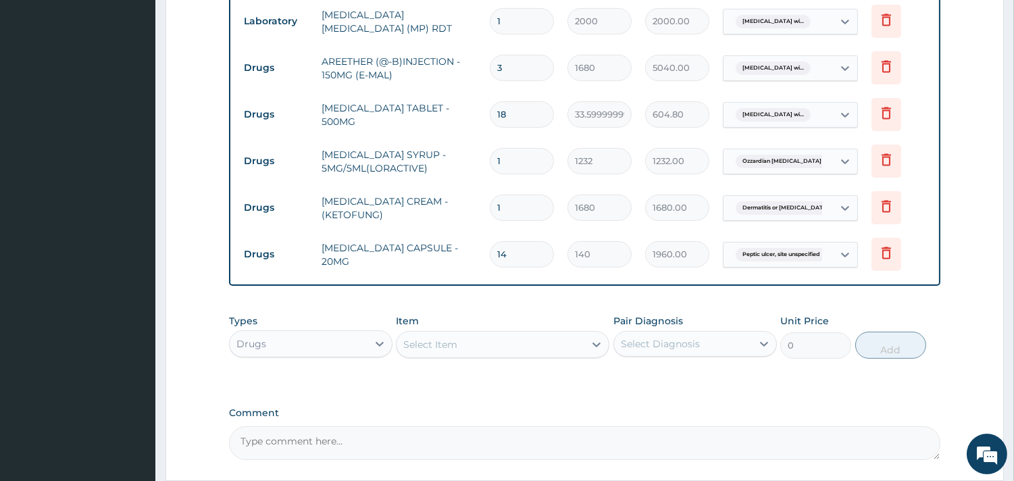
type input "14"
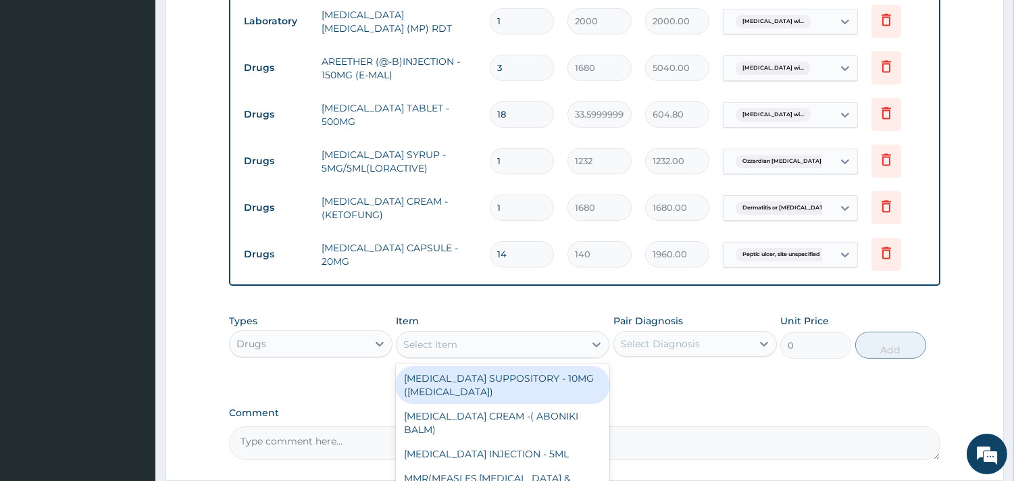
click at [488, 347] on div "Select Item" at bounding box center [491, 345] width 188 height 22
type input "gestid"
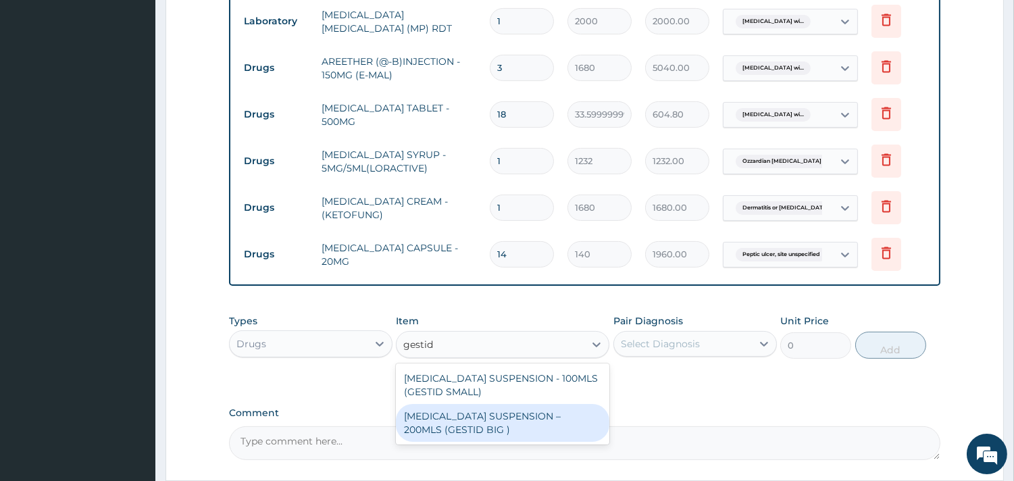
click at [493, 415] on div "ANTACID SUSPENSION – 200MLS (GESTID BIG )" at bounding box center [502, 423] width 213 height 38
type input "1680"
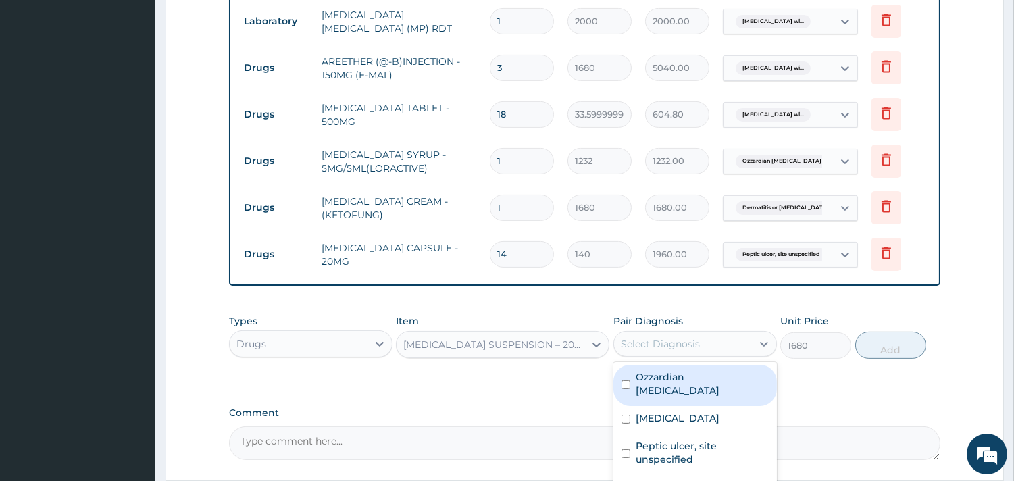
click at [678, 341] on div "Select Diagnosis" at bounding box center [660, 344] width 79 height 14
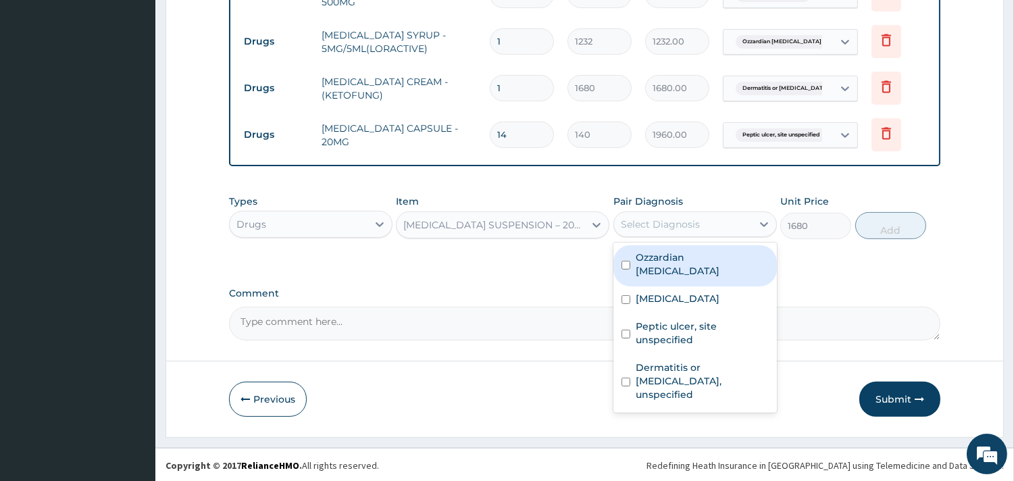
scroll to position [761, 0]
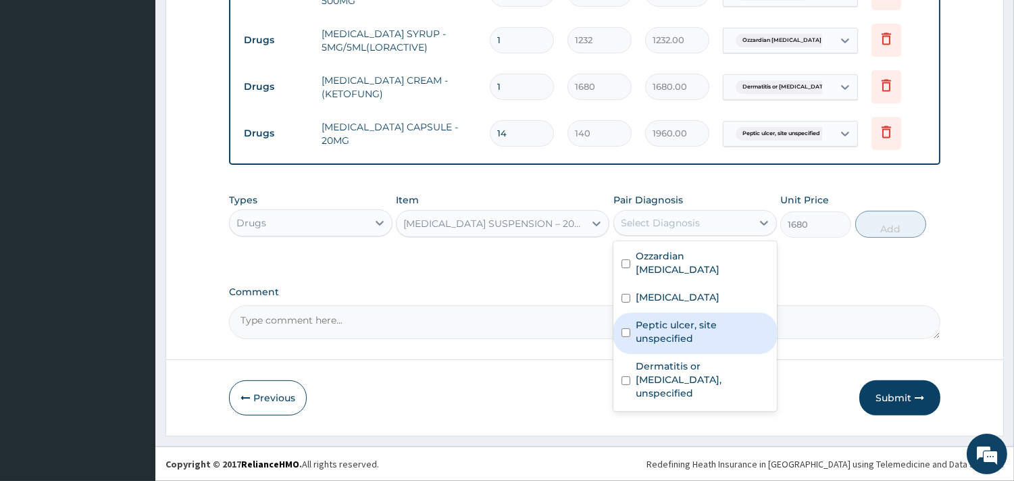
click at [683, 345] on label "Peptic ulcer, site unspecified" at bounding box center [702, 331] width 133 height 27
checkbox input "true"
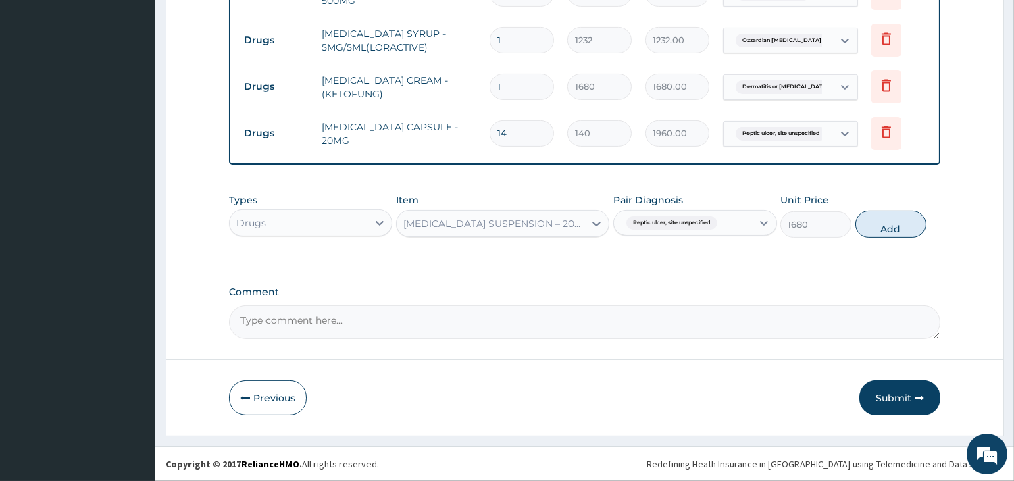
drag, startPoint x: 867, startPoint y: 227, endPoint x: 821, endPoint y: 226, distance: 45.9
click at [867, 226] on button "Add" at bounding box center [890, 224] width 71 height 27
type input "0"
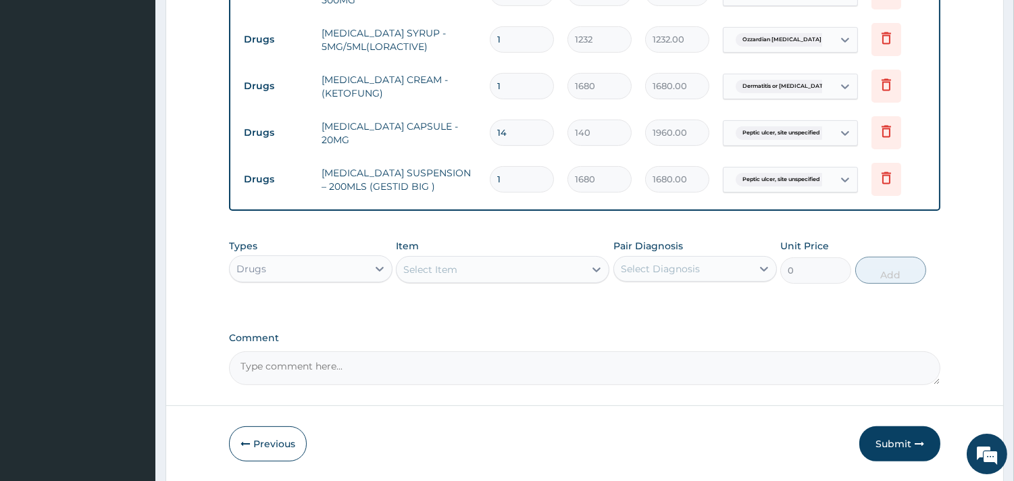
click at [490, 272] on div "Select Item" at bounding box center [491, 270] width 188 height 22
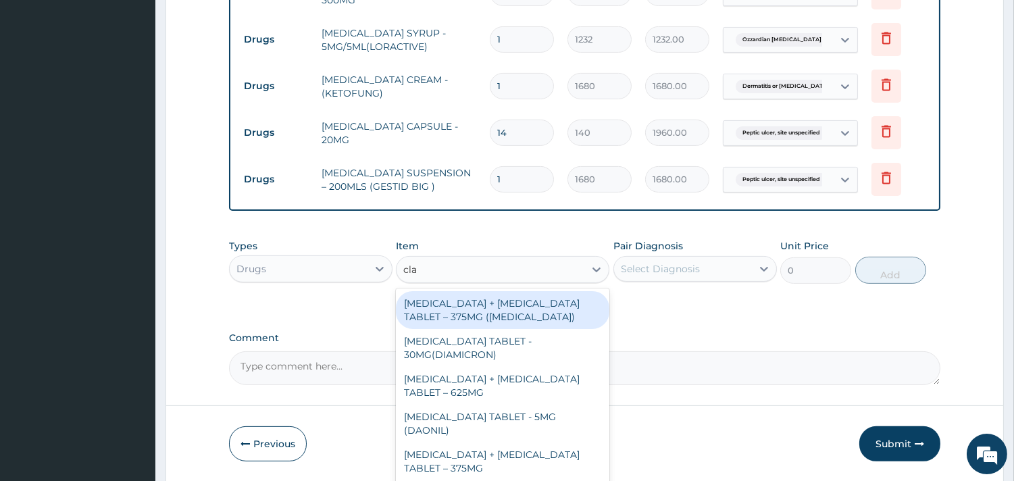
type input "clar"
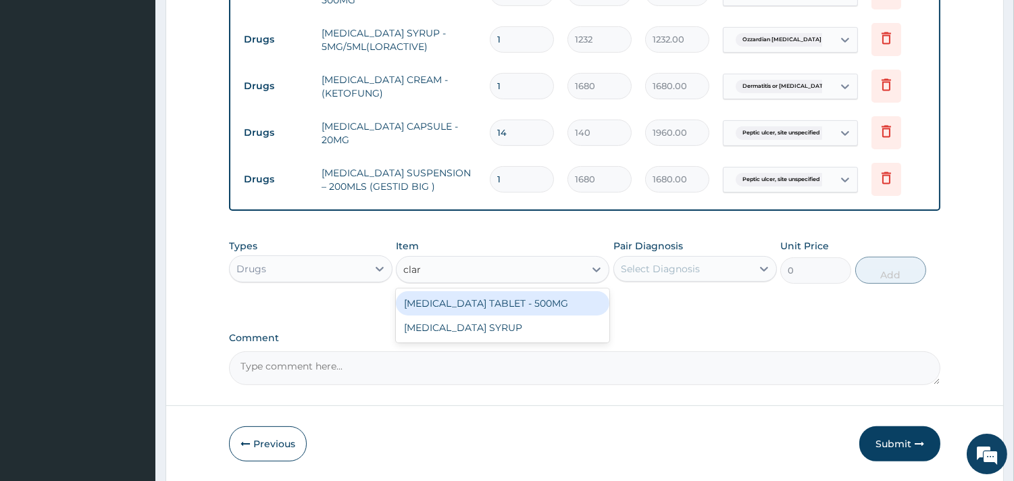
click at [511, 305] on div "CLARITHROMYCIN TABLET - 500MG" at bounding box center [502, 303] width 213 height 24
type input "392"
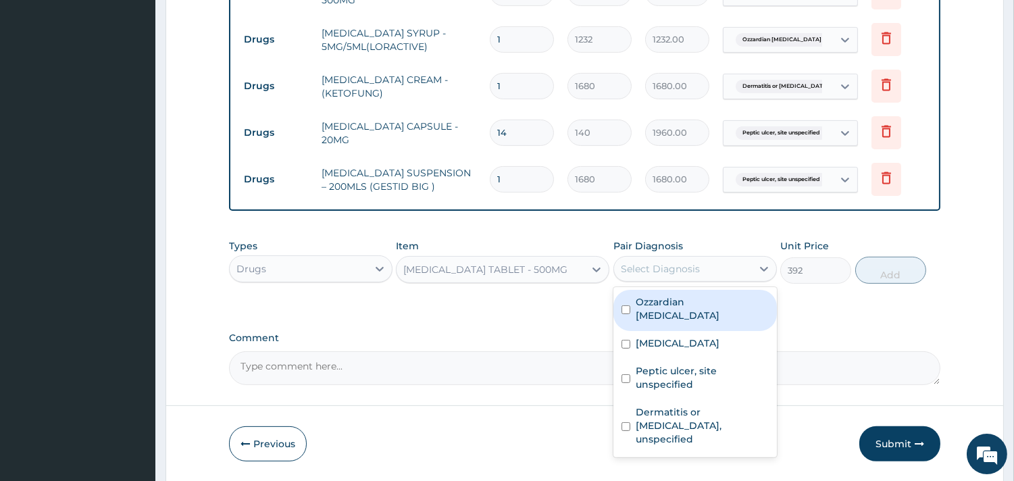
click at [646, 265] on div "Select Diagnosis" at bounding box center [660, 269] width 79 height 14
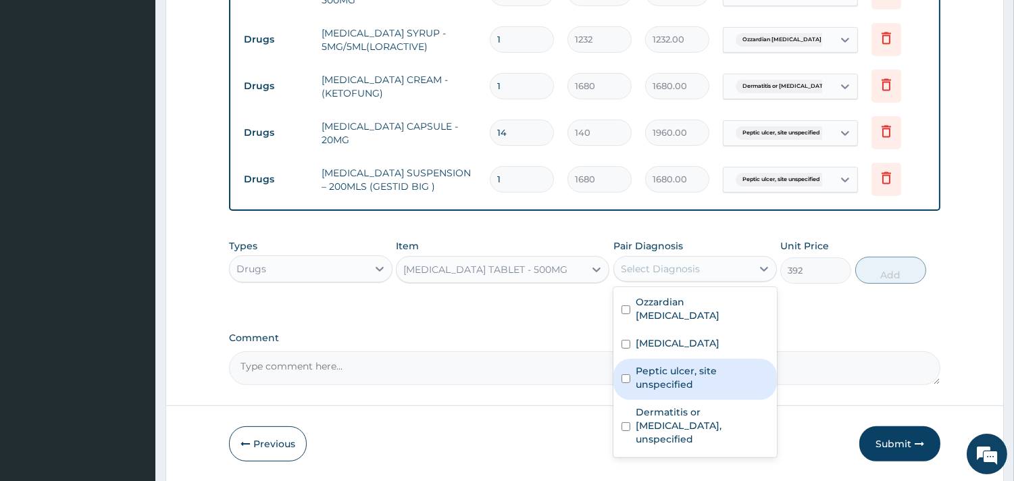
click at [678, 391] on label "Peptic ulcer, site unspecified" at bounding box center [702, 377] width 133 height 27
checkbox input "true"
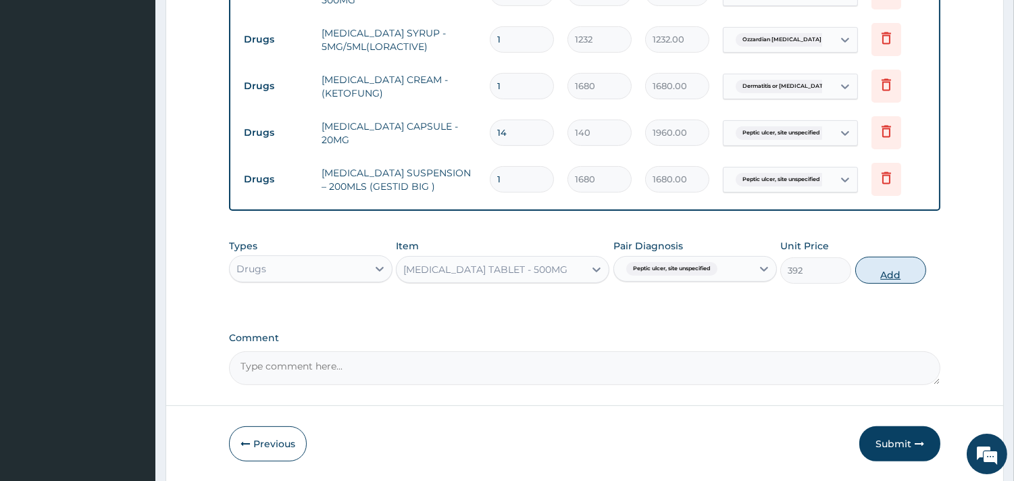
click at [896, 277] on button "Add" at bounding box center [890, 270] width 71 height 27
type input "0"
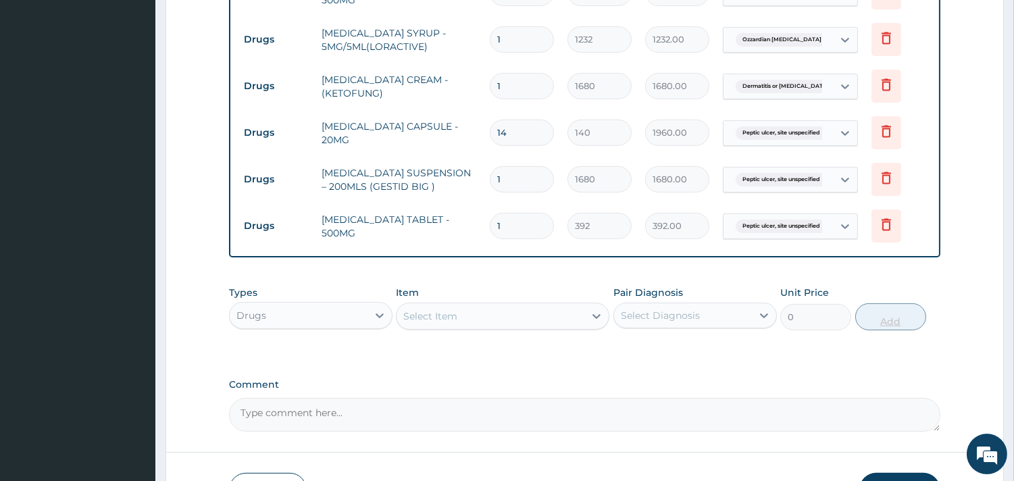
type input "10"
type input "3920.00"
type input "10"
click at [424, 311] on div "Select Item" at bounding box center [430, 316] width 54 height 14
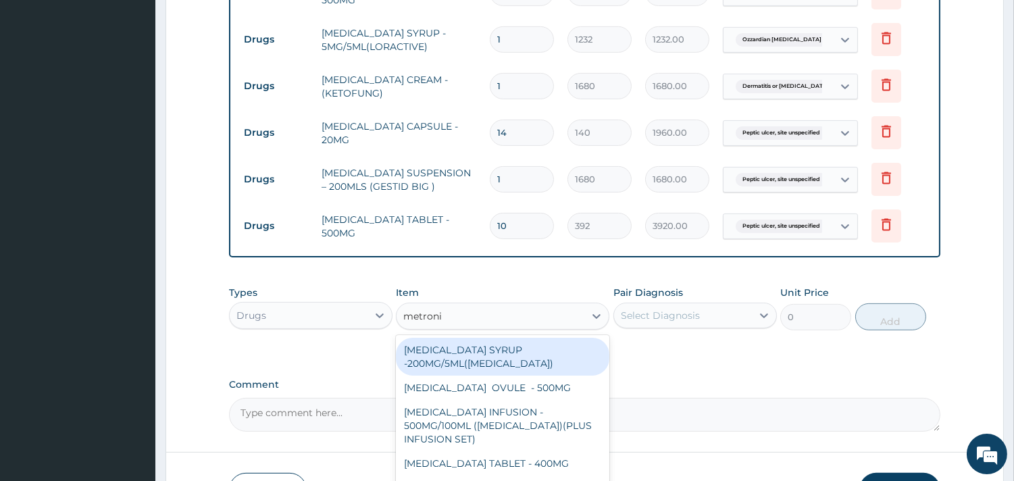
type input "metronid"
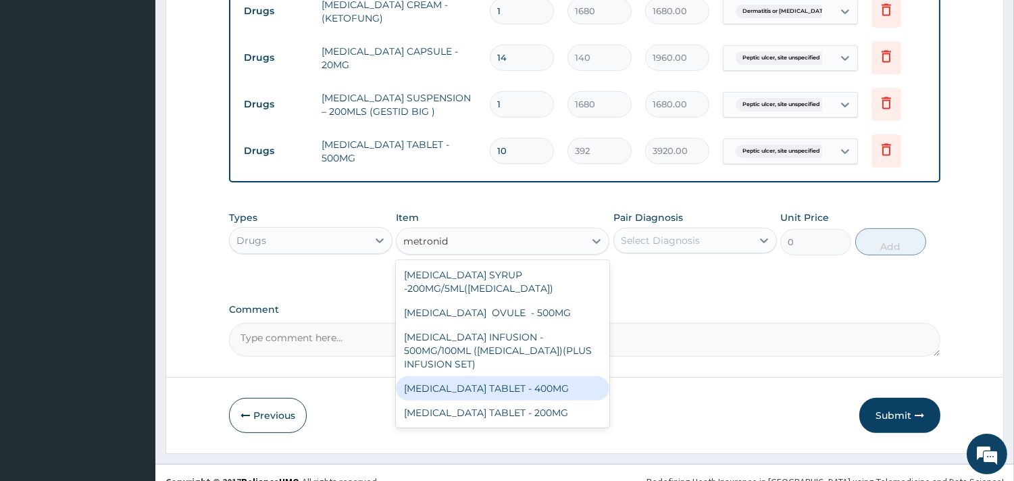
click at [532, 386] on div "METRONIDAZOLE TABLET - 400MG" at bounding box center [502, 388] width 213 height 24
type input "84"
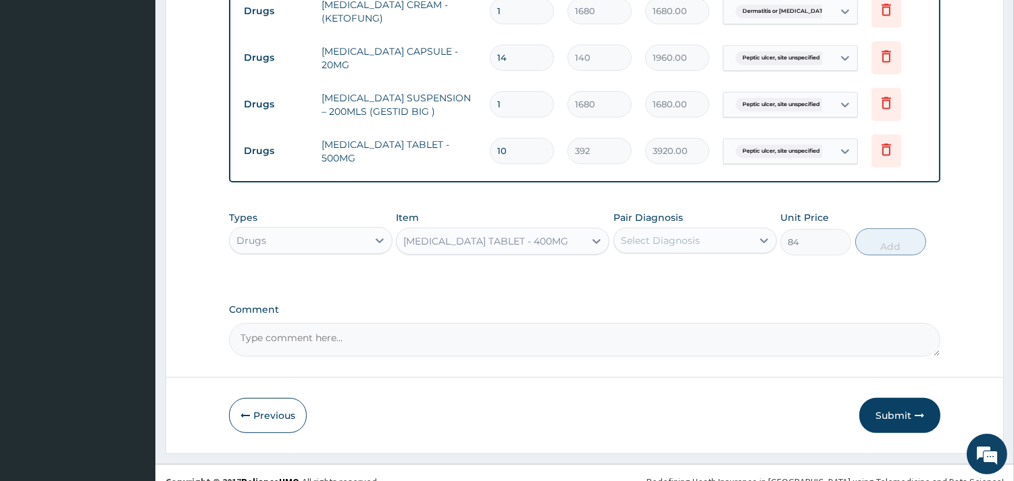
click at [724, 242] on div "Select Diagnosis" at bounding box center [683, 241] width 138 height 22
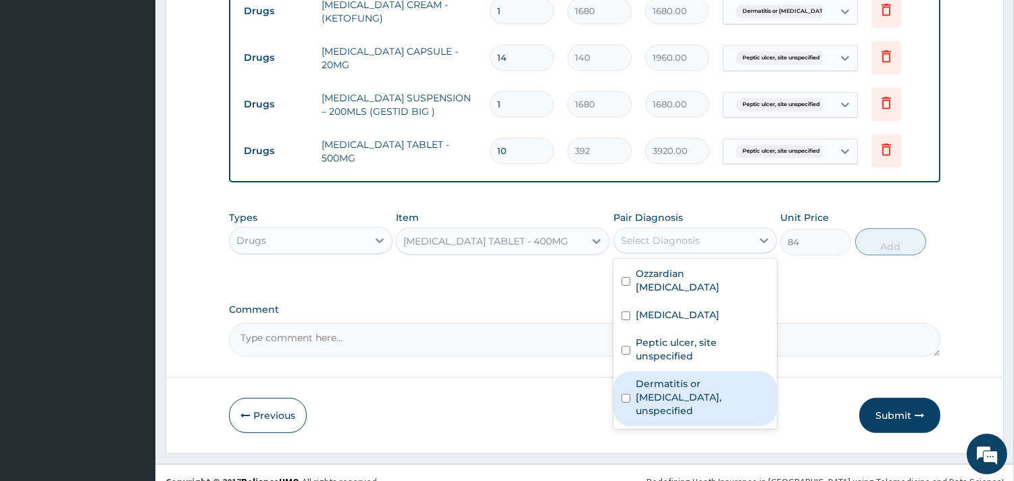
click at [669, 404] on label "Dermatitis or eczema, unspecified" at bounding box center [702, 397] width 133 height 41
checkbox input "true"
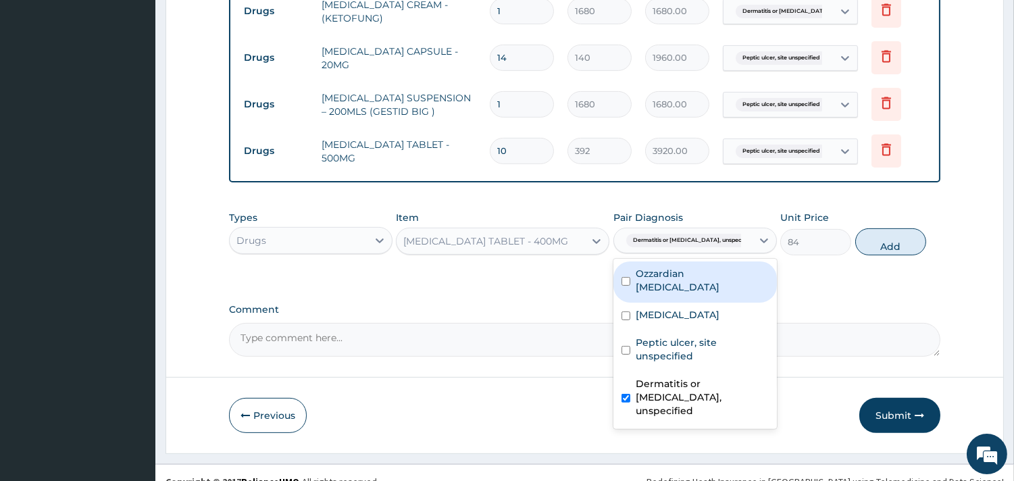
click at [684, 272] on label "Ozzardian filariasis" at bounding box center [702, 280] width 133 height 27
checkbox input "true"
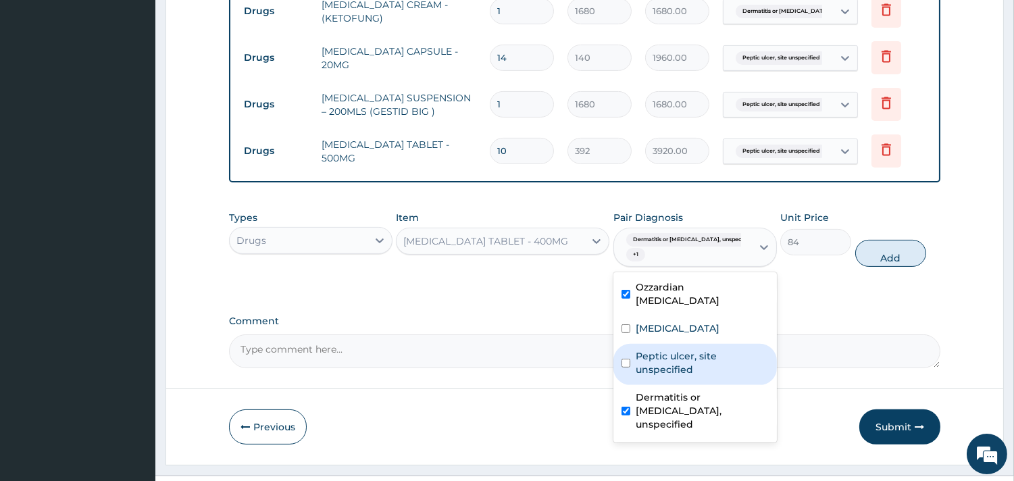
click at [717, 372] on label "Peptic ulcer, site unspecified" at bounding box center [702, 362] width 133 height 27
checkbox input "true"
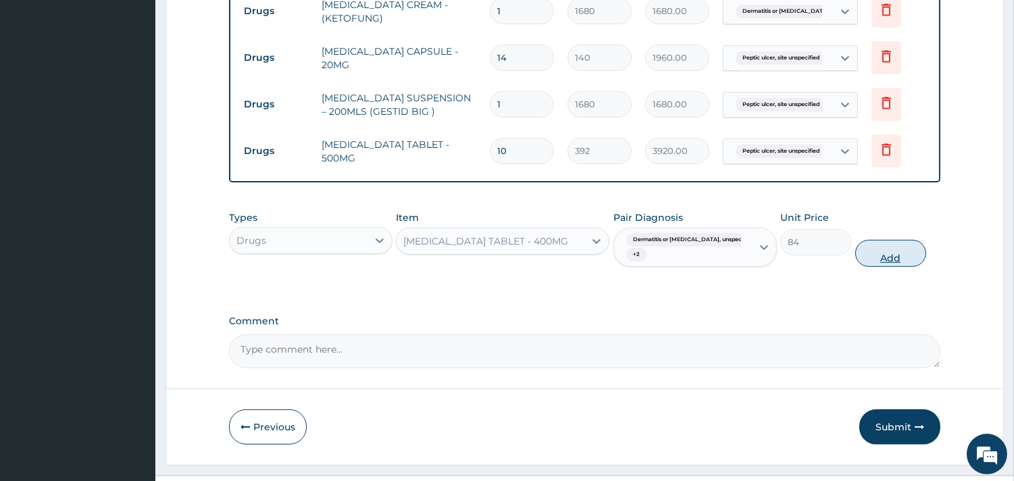
click at [900, 253] on button "Add" at bounding box center [890, 253] width 71 height 27
type input "0"
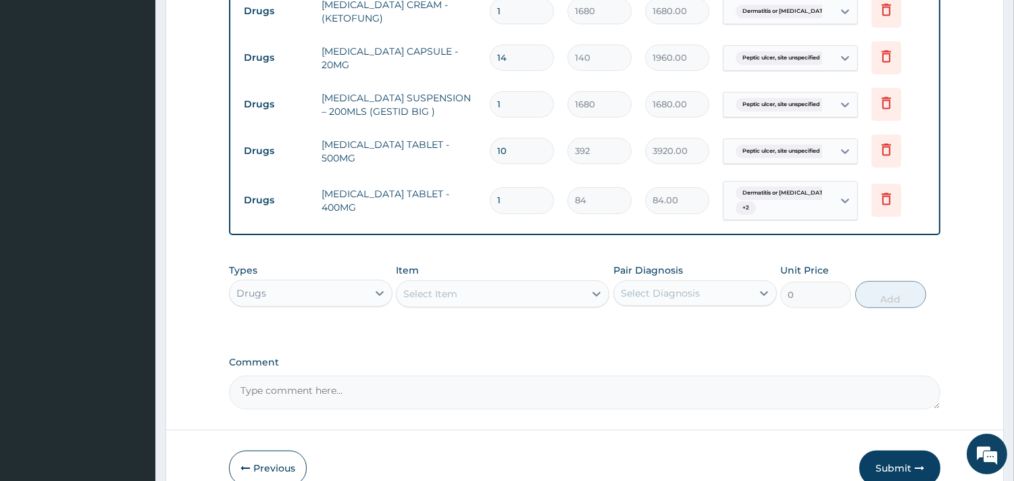
type input "15"
type input "1260.00"
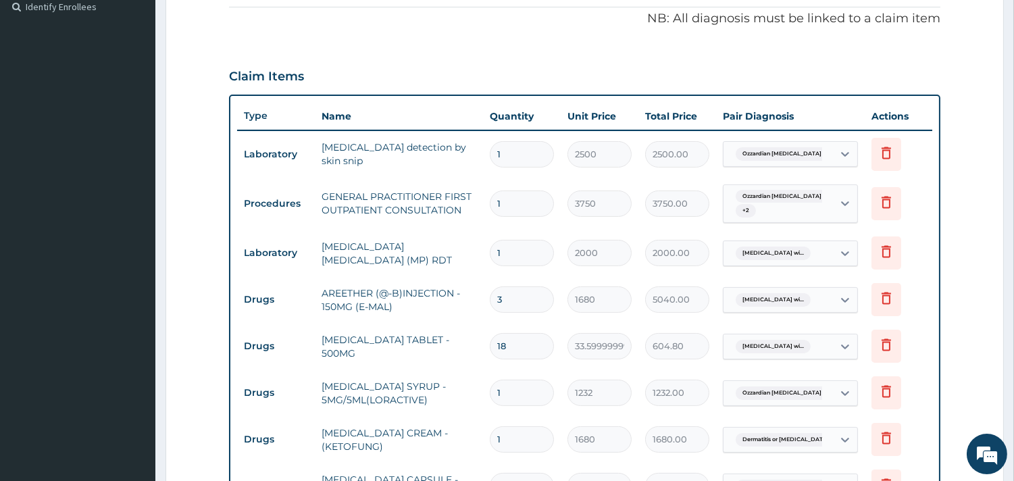
scroll to position [386, 0]
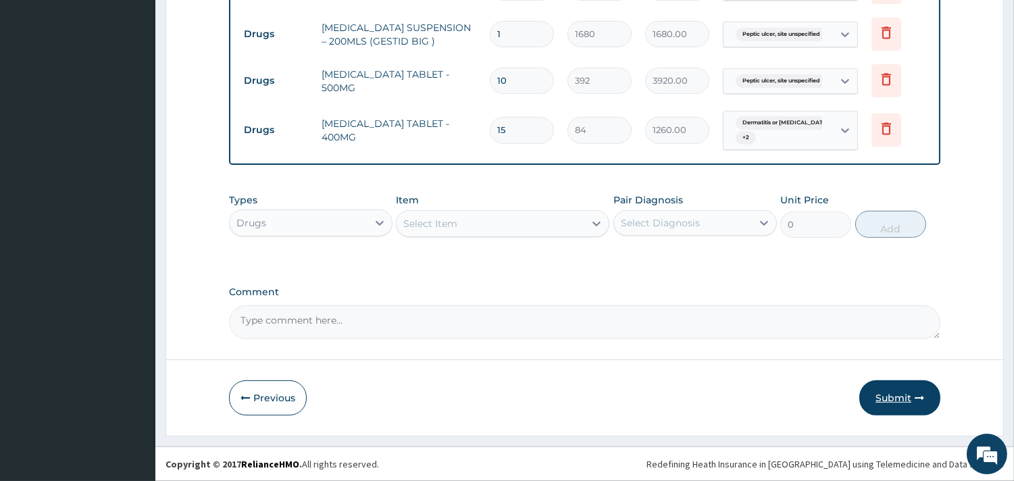
type input "15"
click at [903, 401] on button "Submit" at bounding box center [899, 397] width 81 height 35
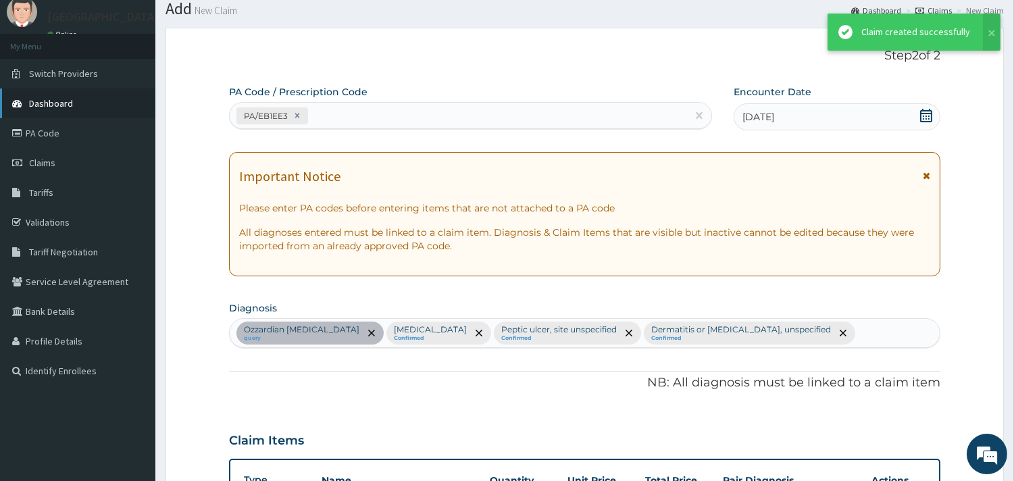
scroll to position [908, 0]
